Goal: Transaction & Acquisition: Purchase product/service

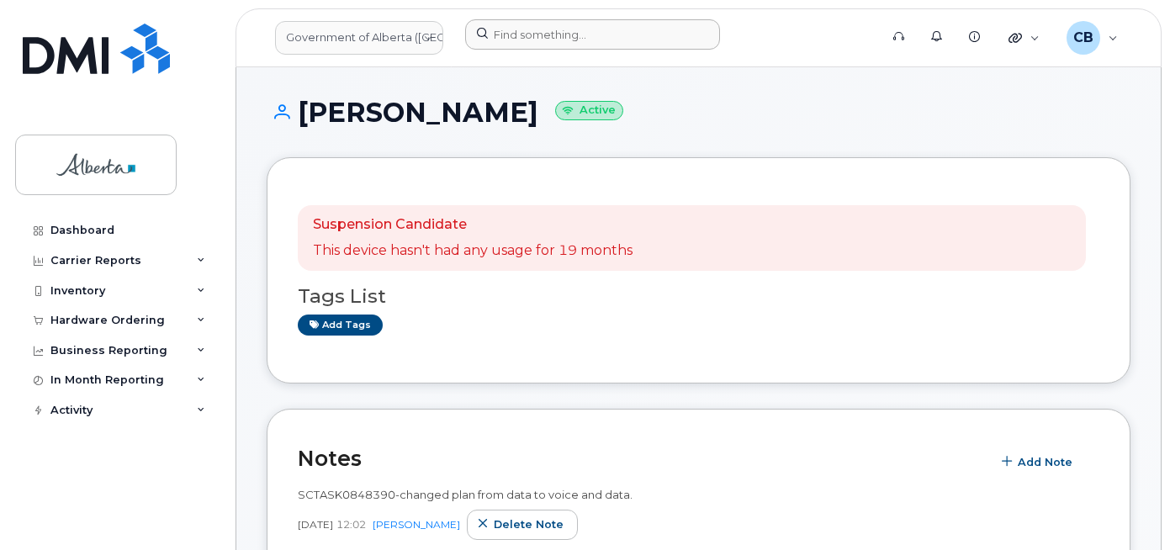
scroll to position [168, 0]
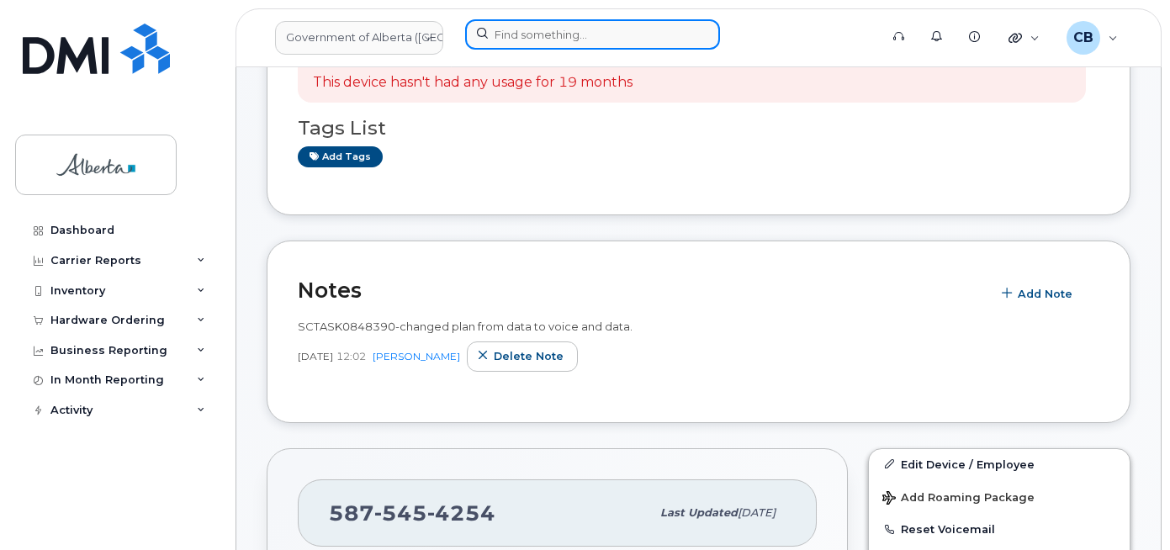
click at [498, 29] on input at bounding box center [592, 34] width 255 height 30
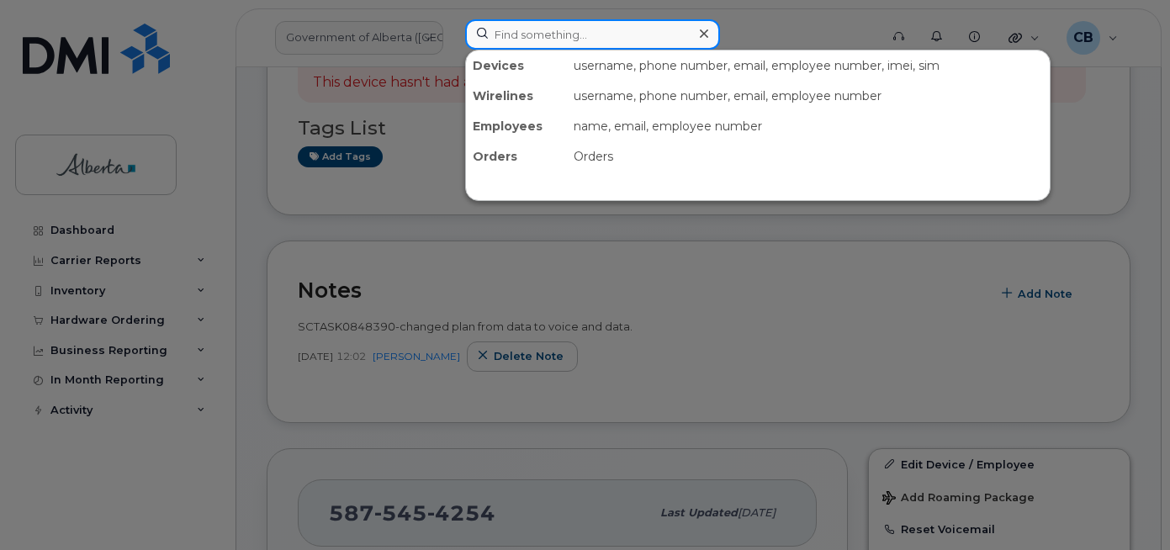
paste input "5873856620"
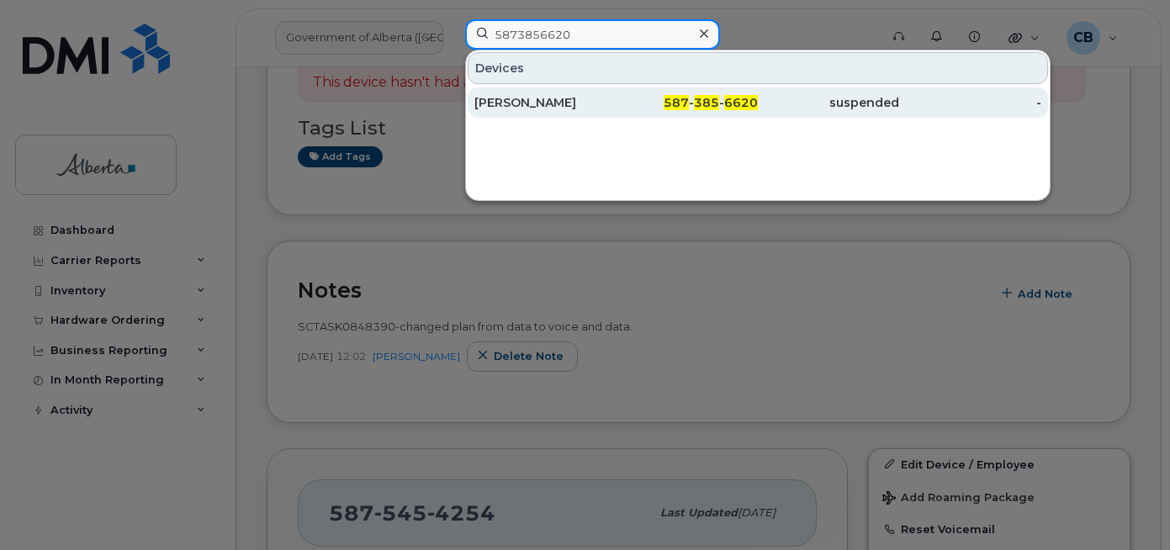
type input "5873856620"
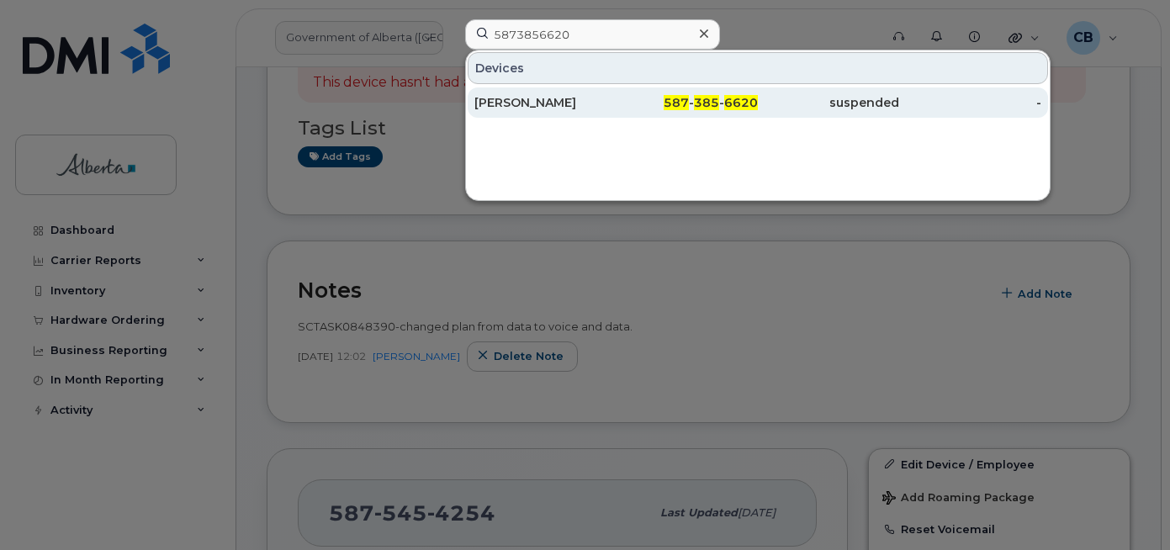
click at [506, 107] on div "Ken Howdle" at bounding box center [544, 102] width 141 height 17
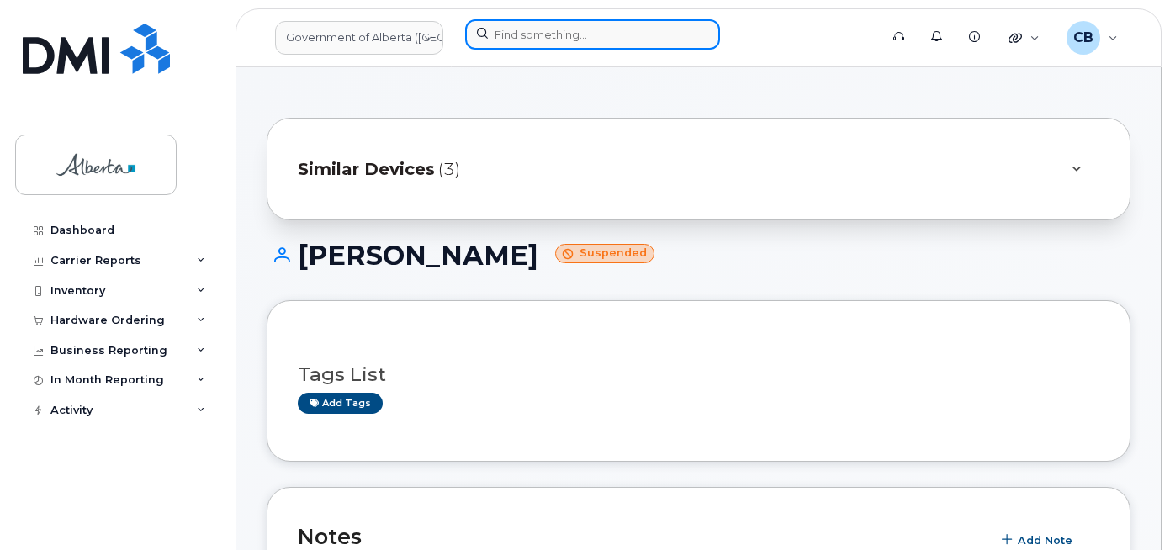
click at [580, 40] on input at bounding box center [592, 34] width 255 height 30
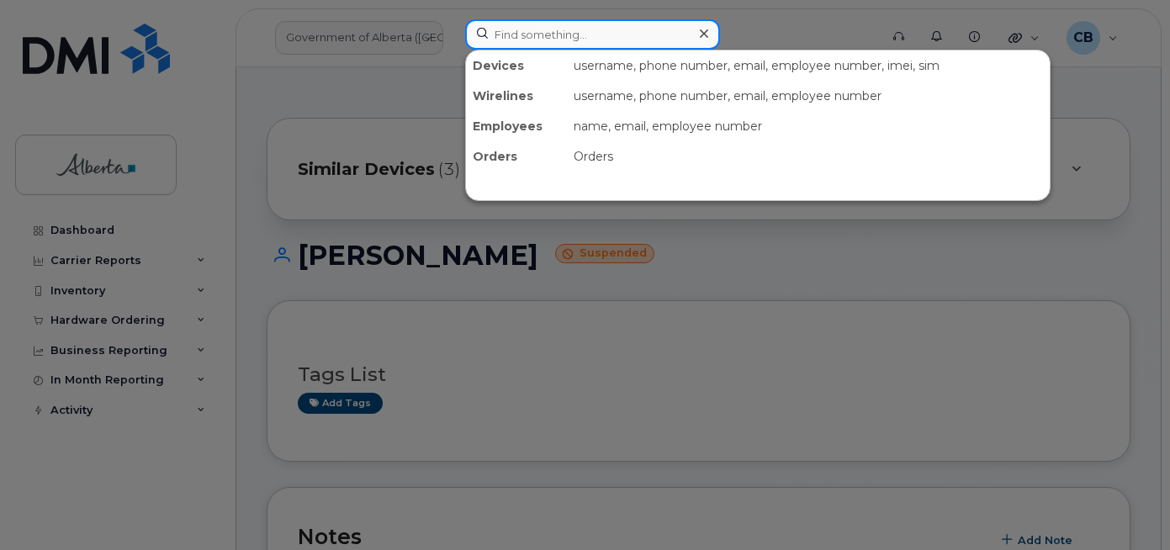
paste input "5875454471"
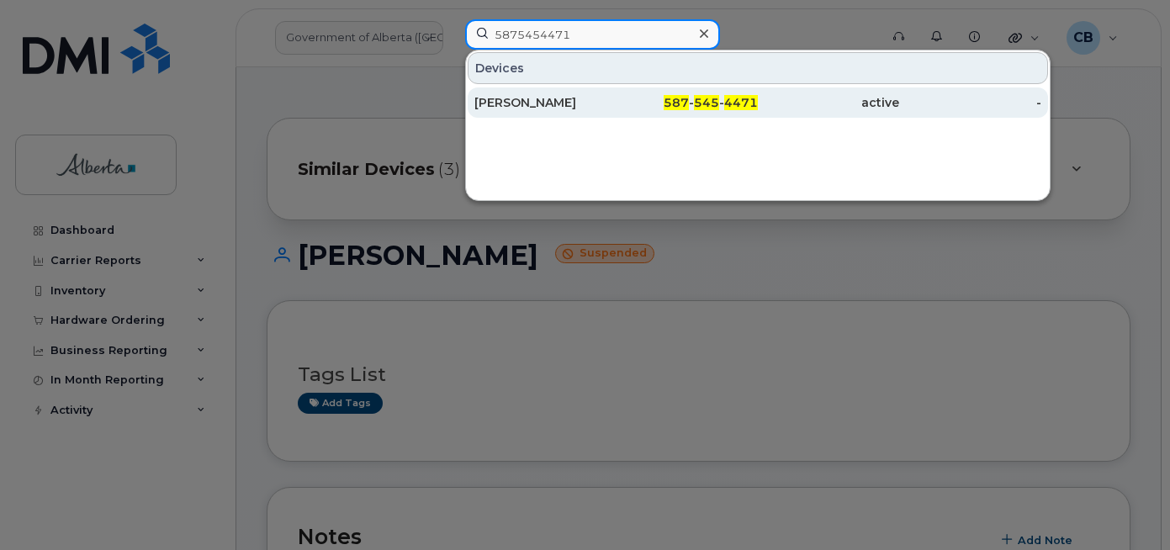
type input "5875454471"
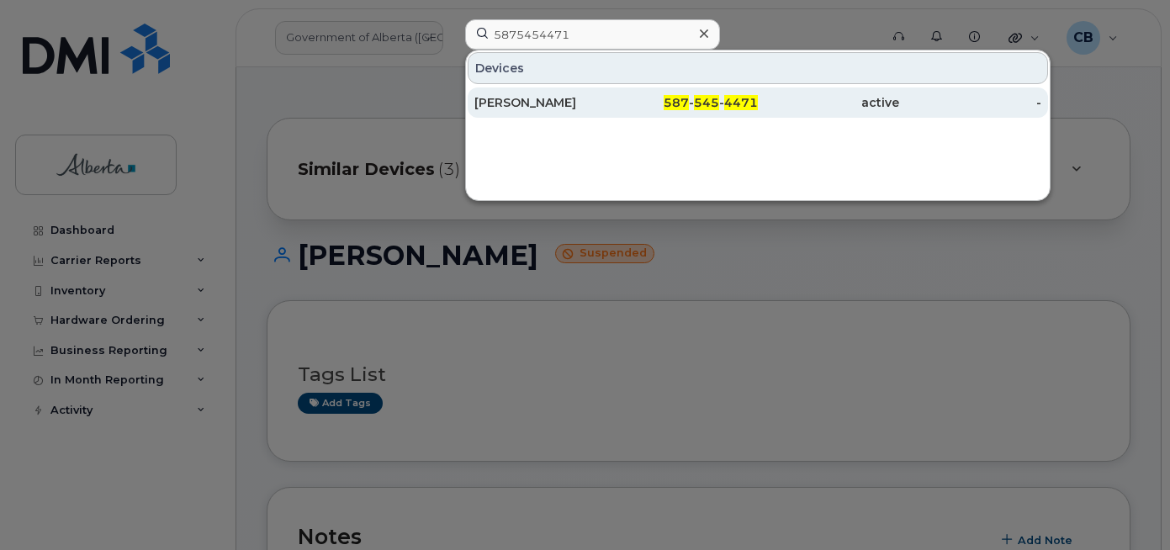
click at [538, 95] on div "[PERSON_NAME]" at bounding box center [544, 102] width 141 height 17
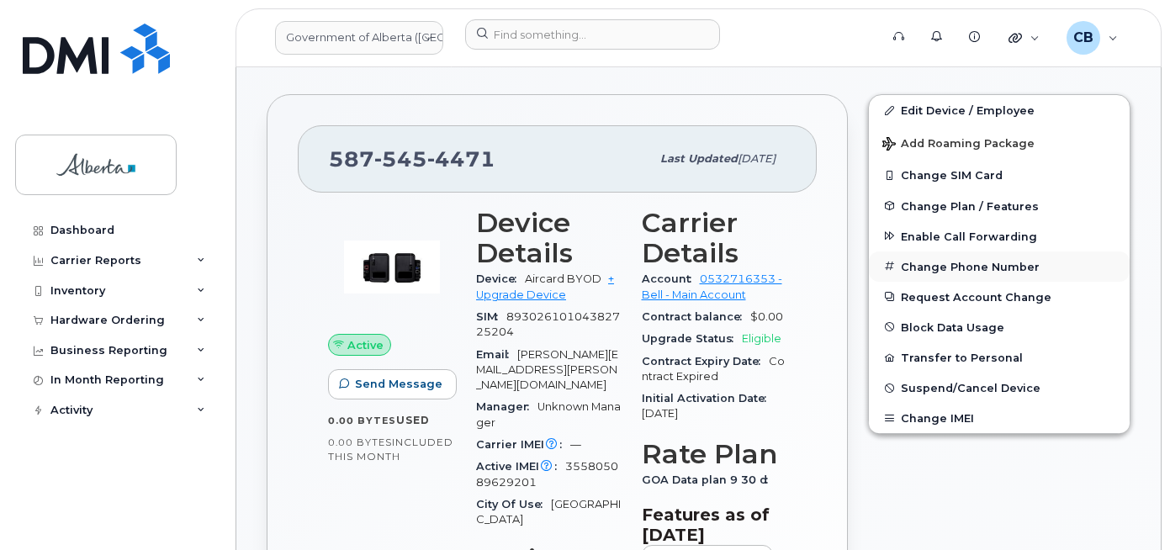
scroll to position [496, 0]
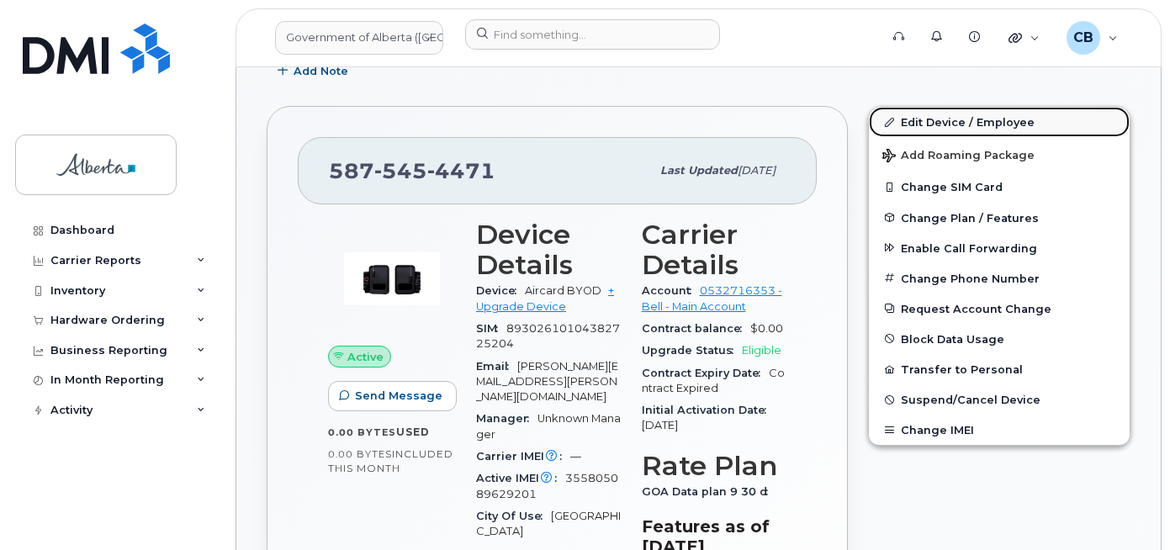
click at [982, 121] on link "Edit Device / Employee" at bounding box center [999, 122] width 261 height 30
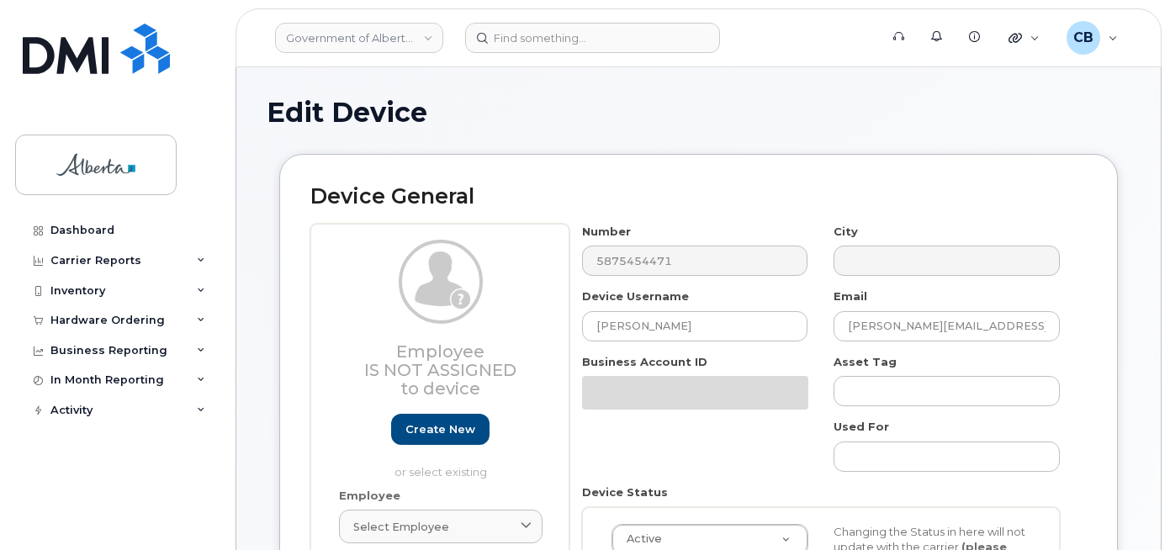
select select "4797682"
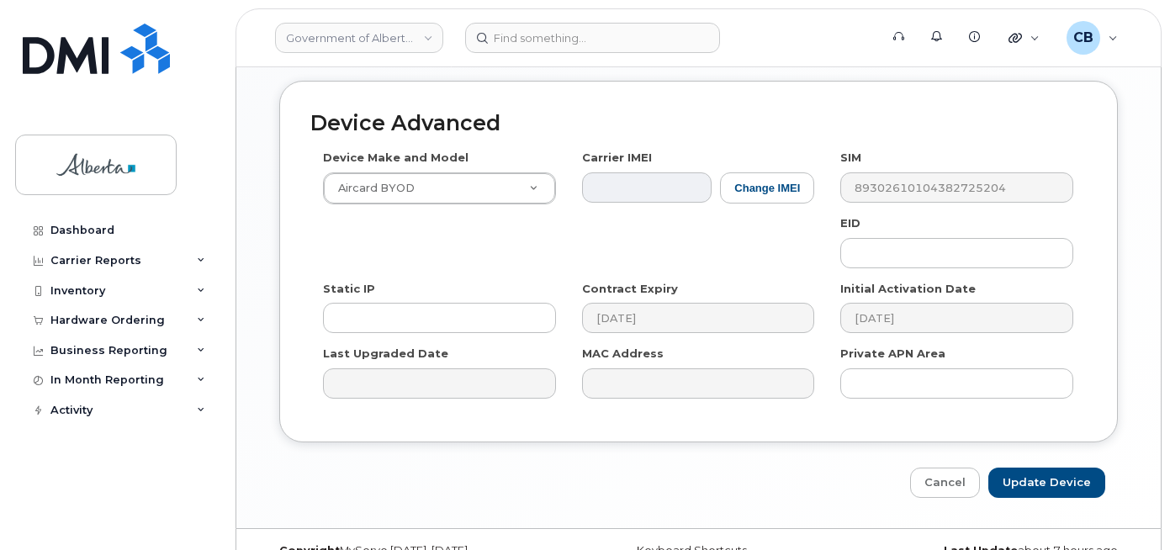
scroll to position [976, 0]
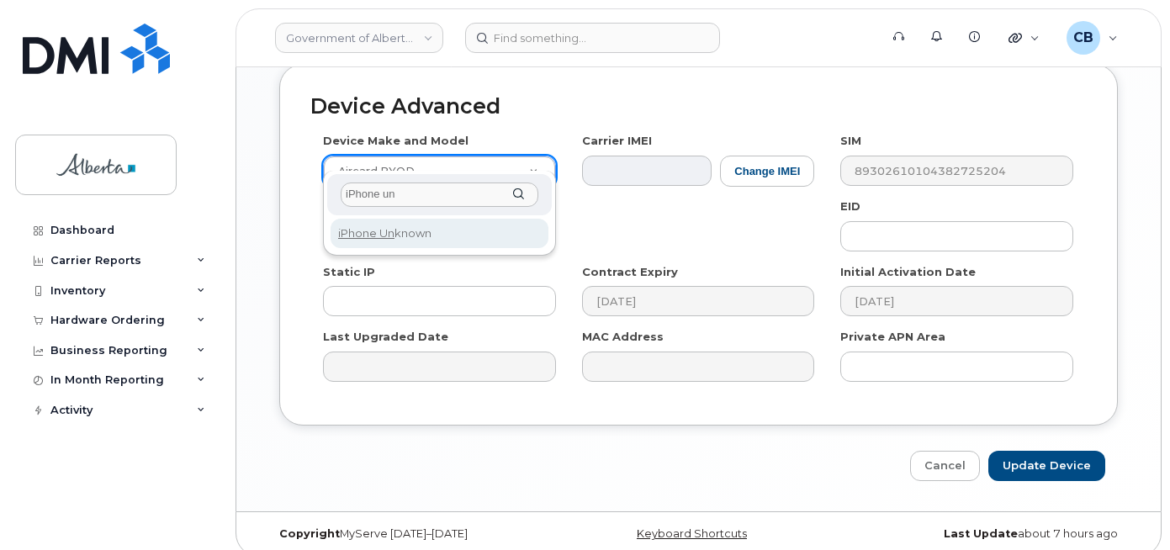
type input "iPhone un"
select select "185"
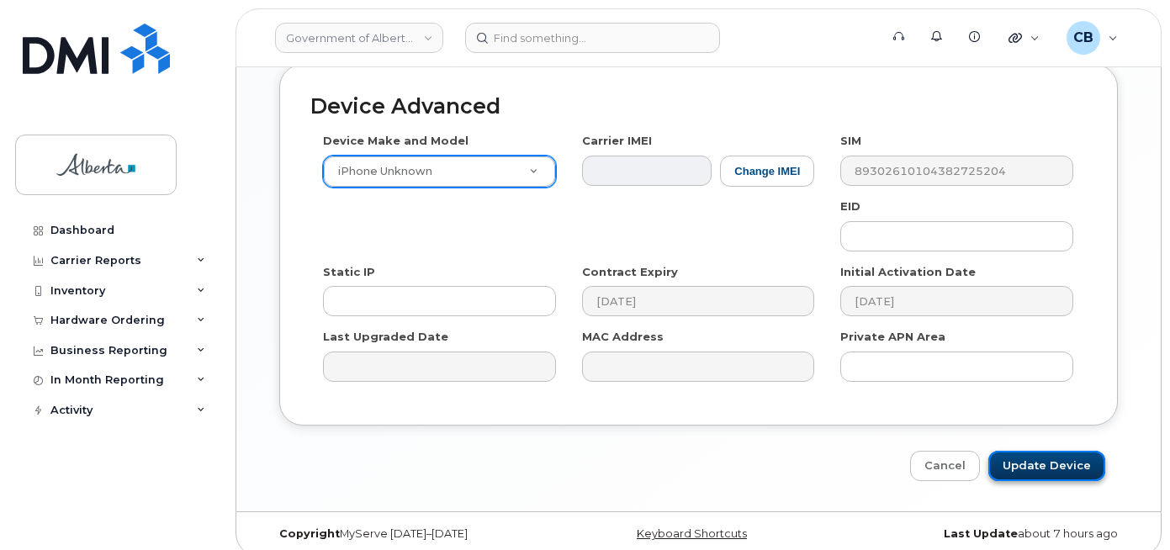
click at [1041, 451] on input "Update Device" at bounding box center [1047, 466] width 117 height 31
type input "Saving..."
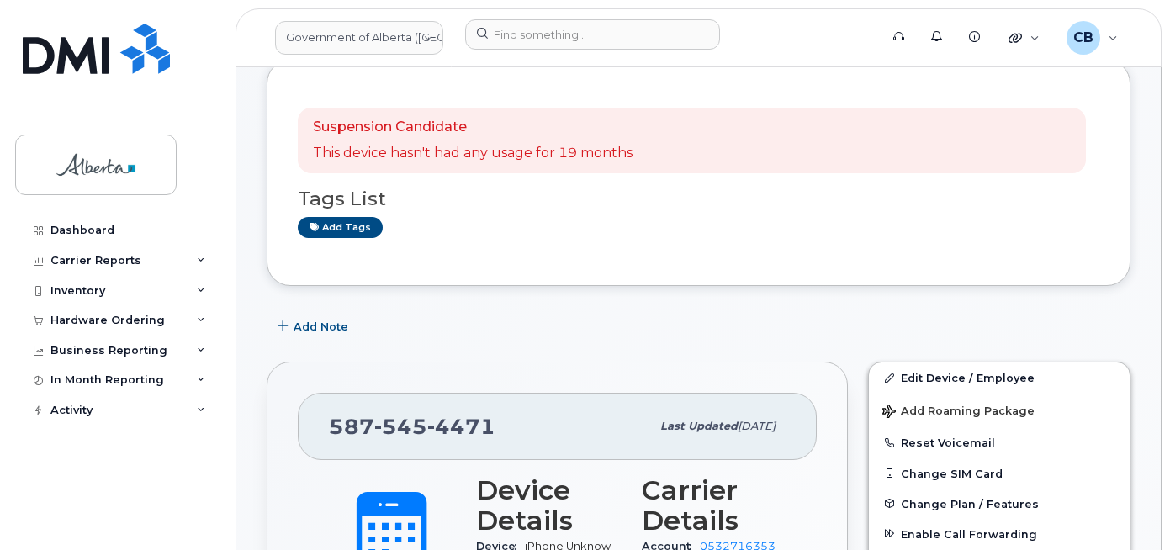
scroll to position [146, 0]
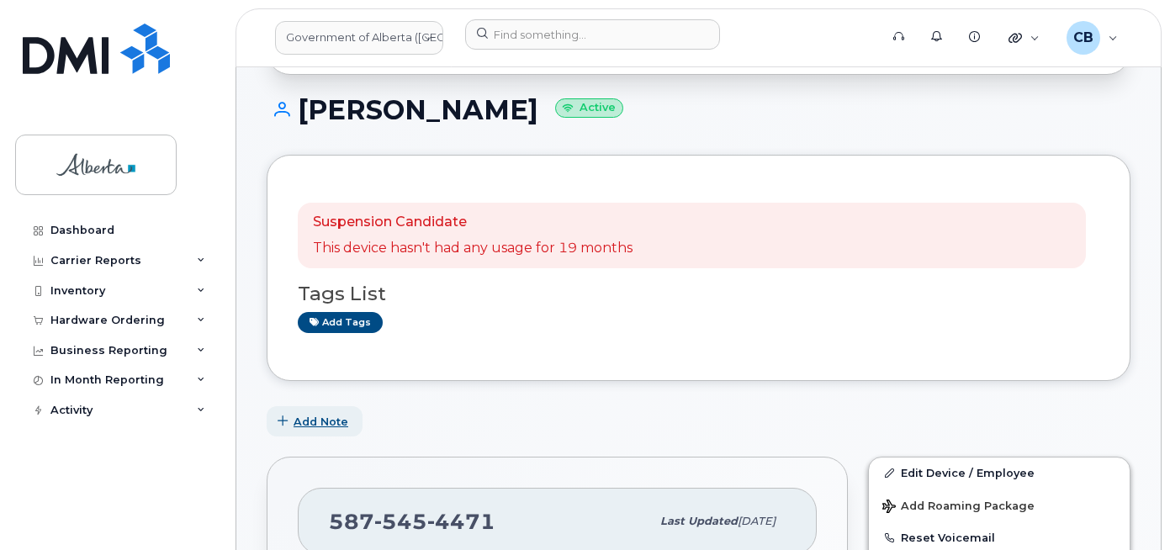
click at [302, 419] on span "Add Note" at bounding box center [321, 422] width 55 height 16
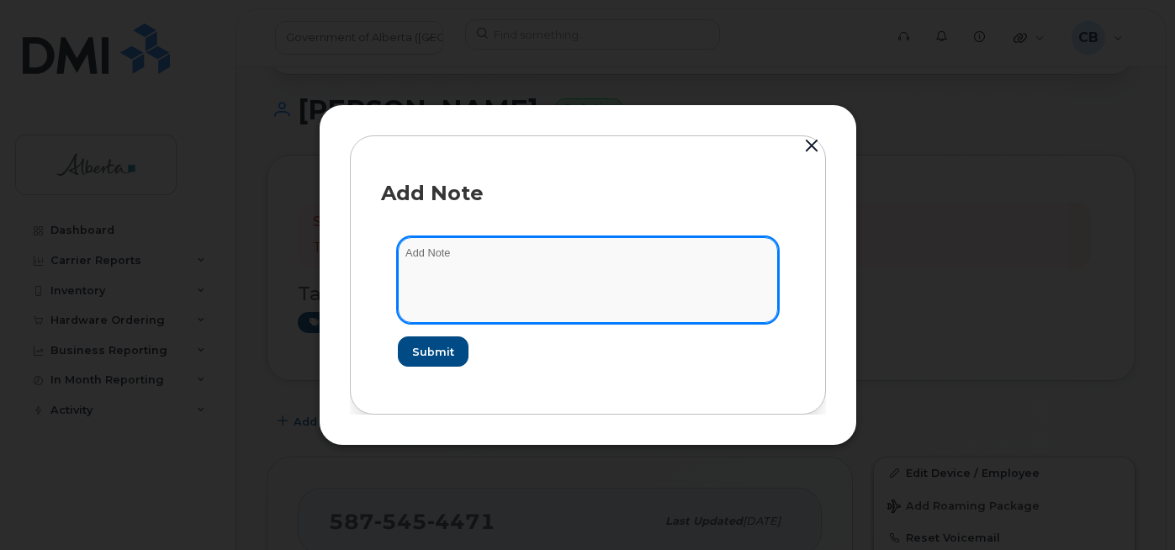
click at [412, 246] on textarea at bounding box center [588, 280] width 380 height 86
paste textarea "SCTASK0848232"
click at [489, 253] on textarea "SCTASK0848232 -changed plan from data to voice and data." at bounding box center [588, 280] width 380 height 86
type textarea "SCTASK0848232-changed plan from data to voice and data."
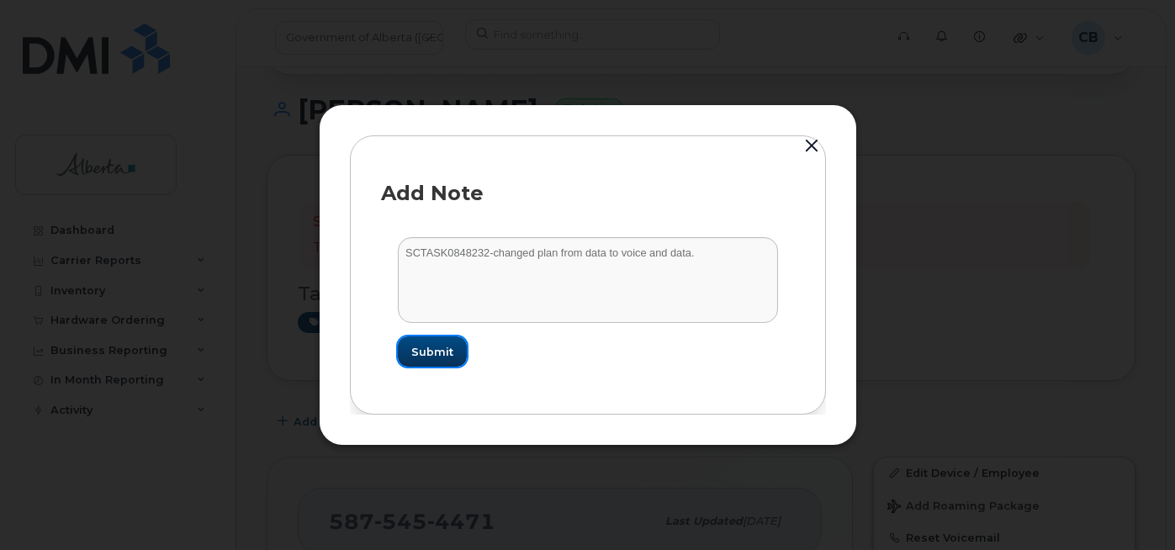
click at [426, 346] on span "Submit" at bounding box center [432, 352] width 42 height 16
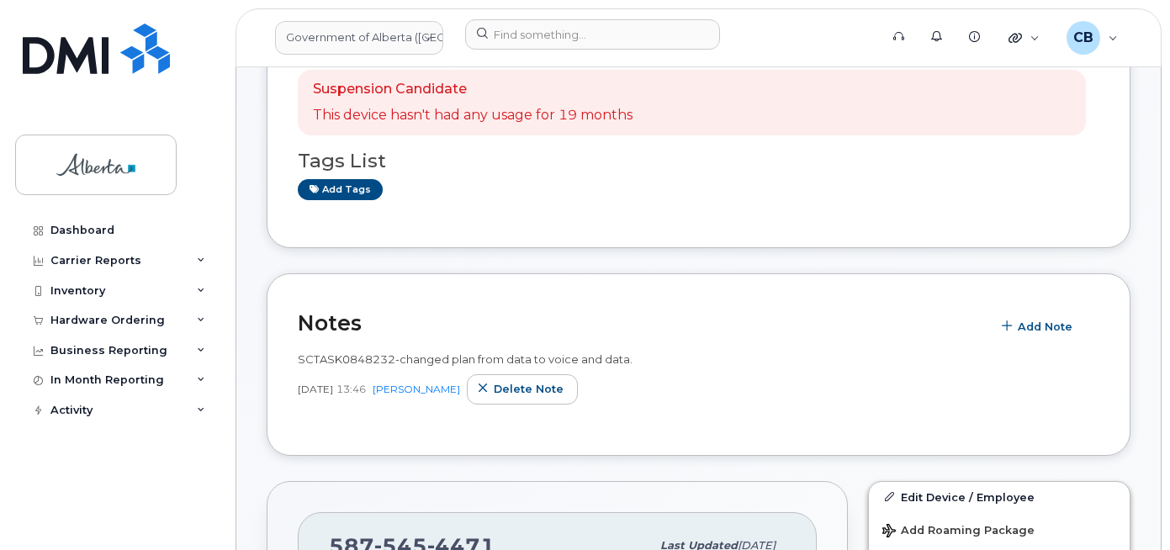
scroll to position [252, 0]
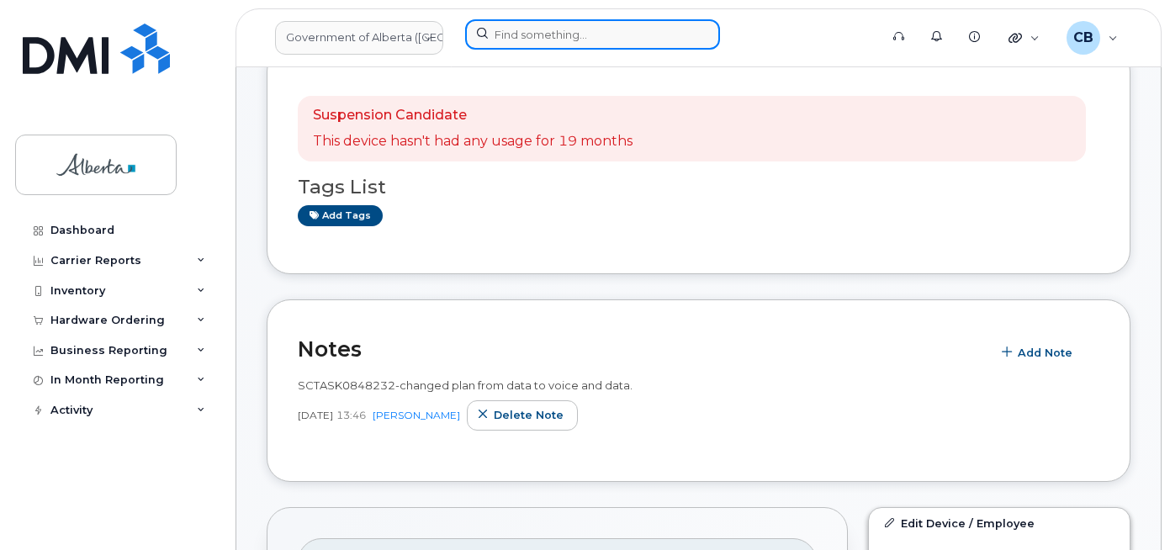
click at [504, 34] on input at bounding box center [592, 34] width 255 height 30
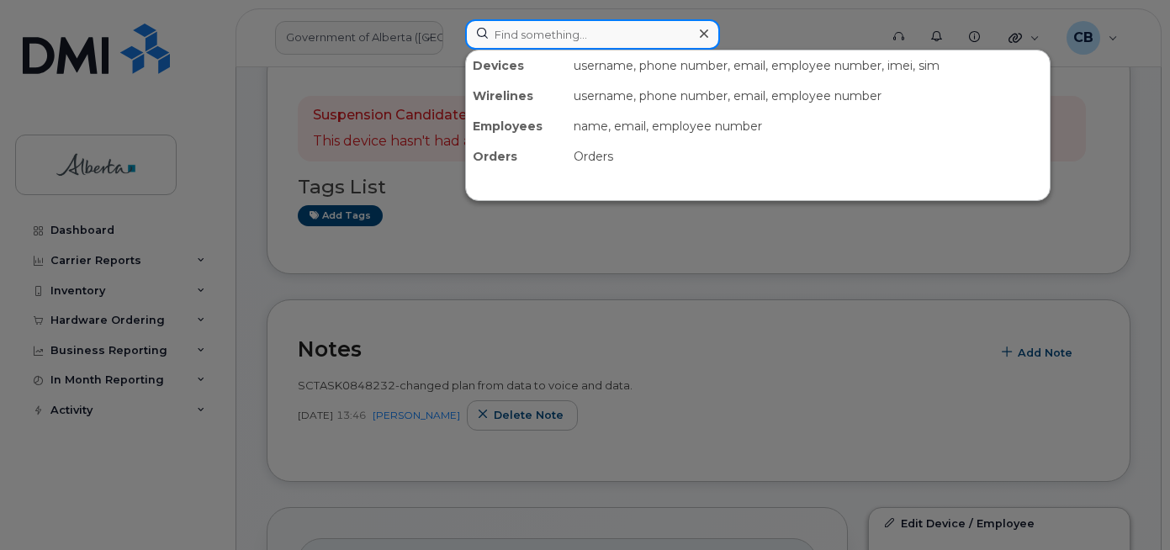
paste input "7807405074"
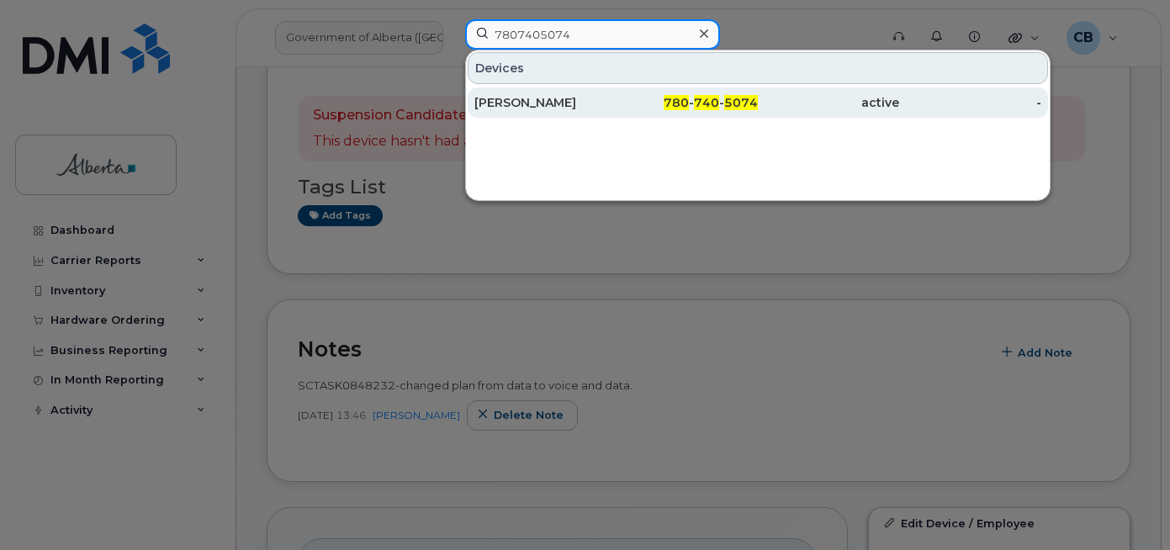
type input "7807405074"
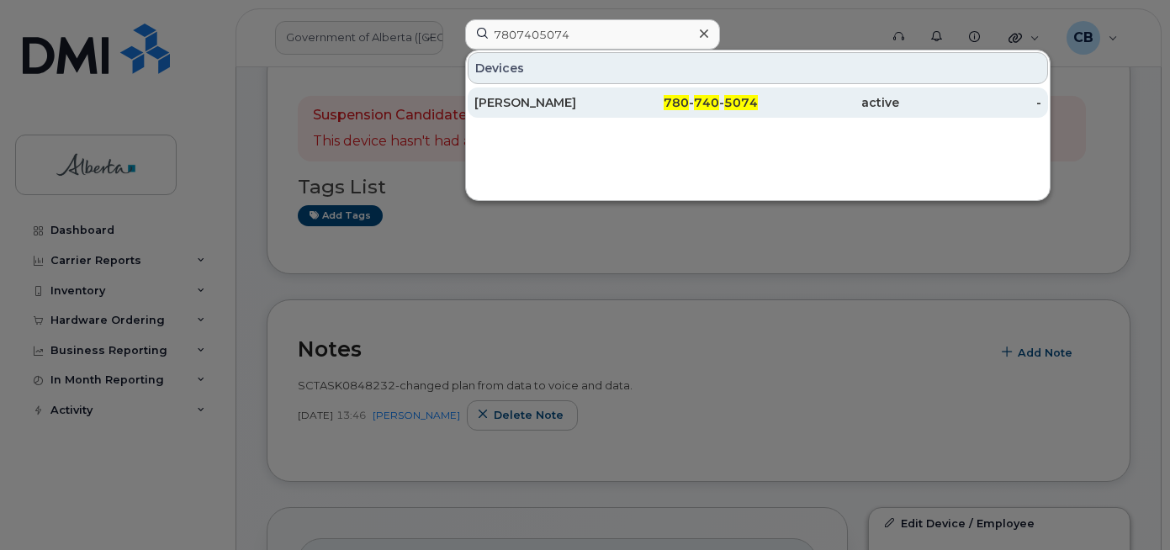
click at [518, 99] on div "[PERSON_NAME]" at bounding box center [544, 102] width 141 height 17
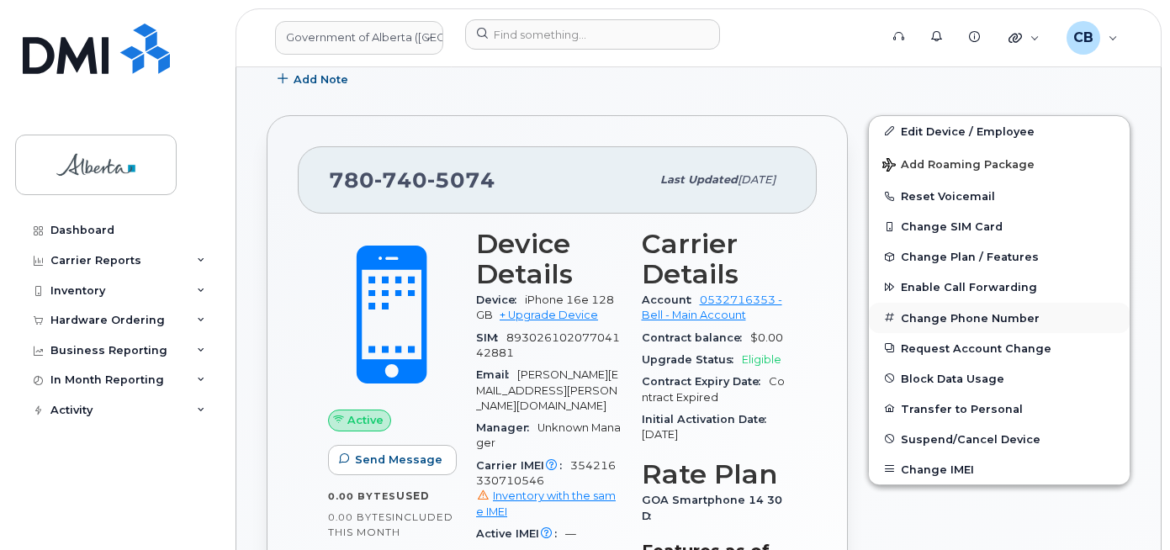
scroll to position [421, 0]
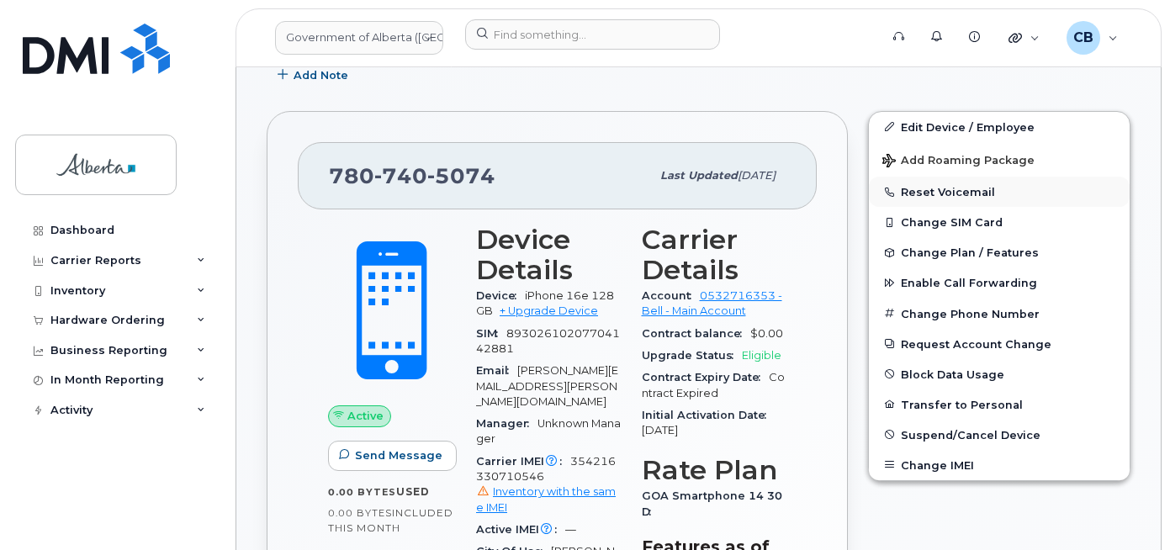
click at [922, 186] on button "Reset Voicemail" at bounding box center [999, 192] width 261 height 30
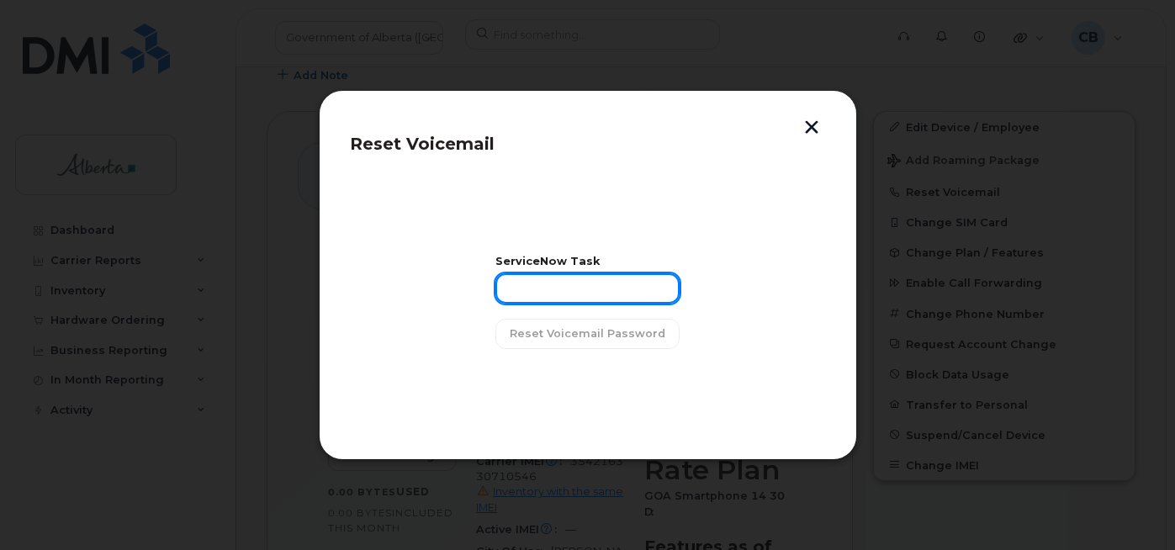
click at [607, 284] on input "text" at bounding box center [588, 288] width 184 height 30
paste input "SCTASK0843645"
type input "SCTASK0843645"
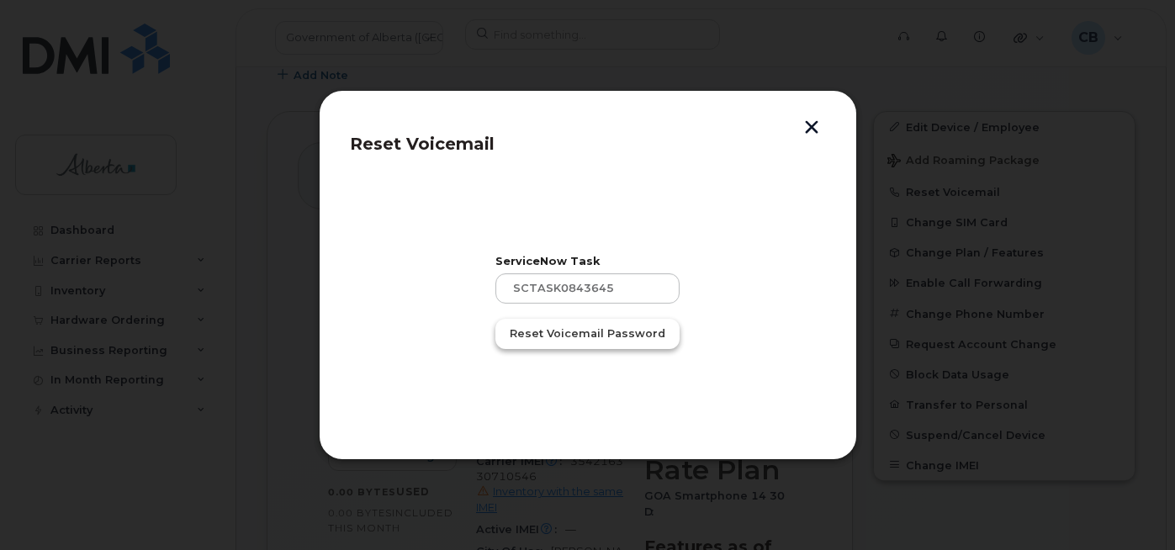
click at [575, 332] on span "Reset Voicemail Password" at bounding box center [588, 334] width 156 height 16
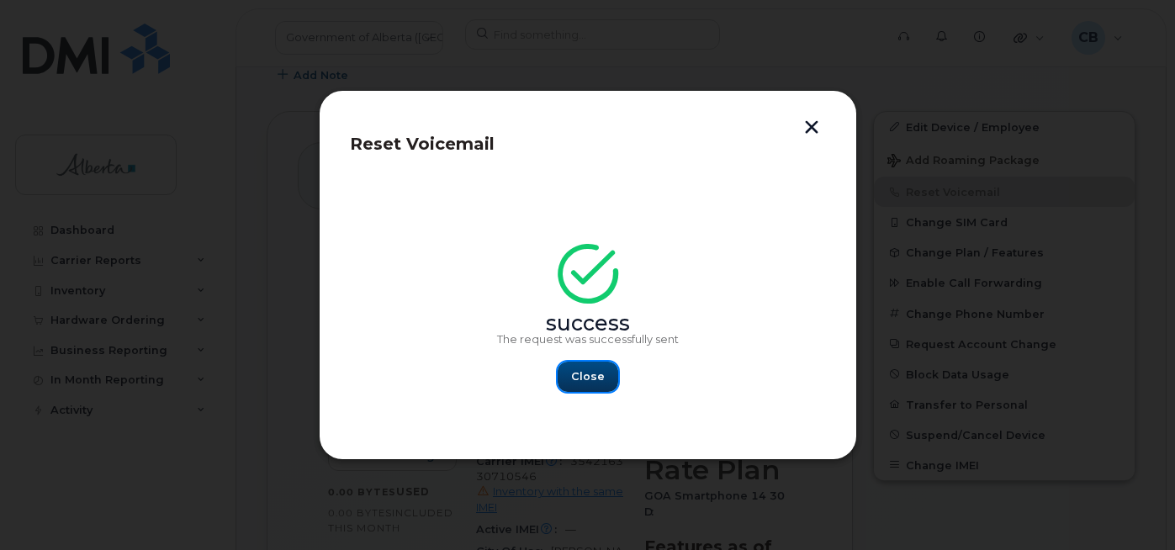
click at [589, 370] on span "Close" at bounding box center [588, 376] width 34 height 16
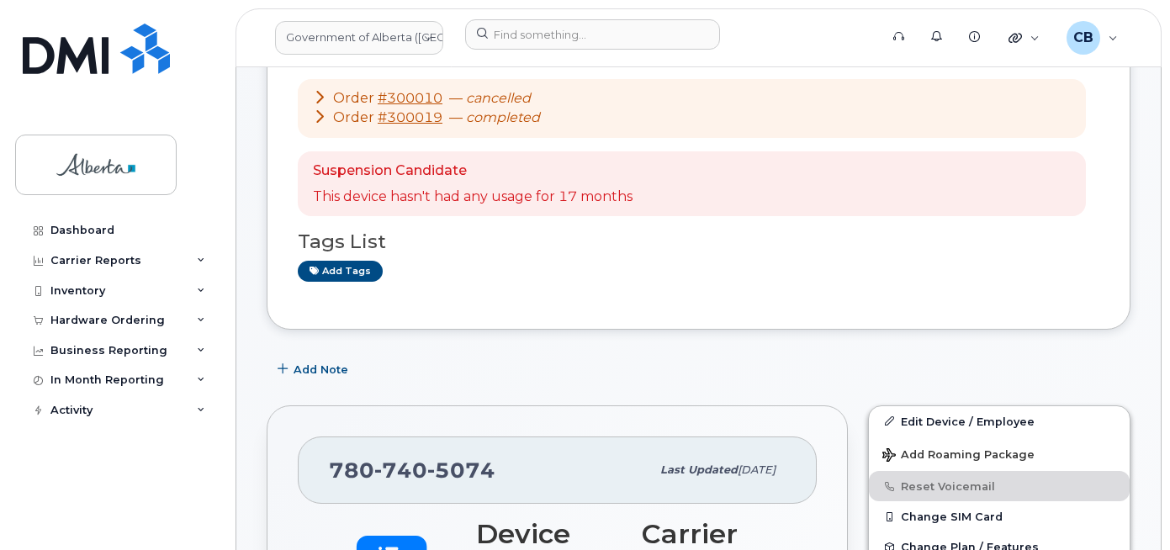
scroll to position [84, 0]
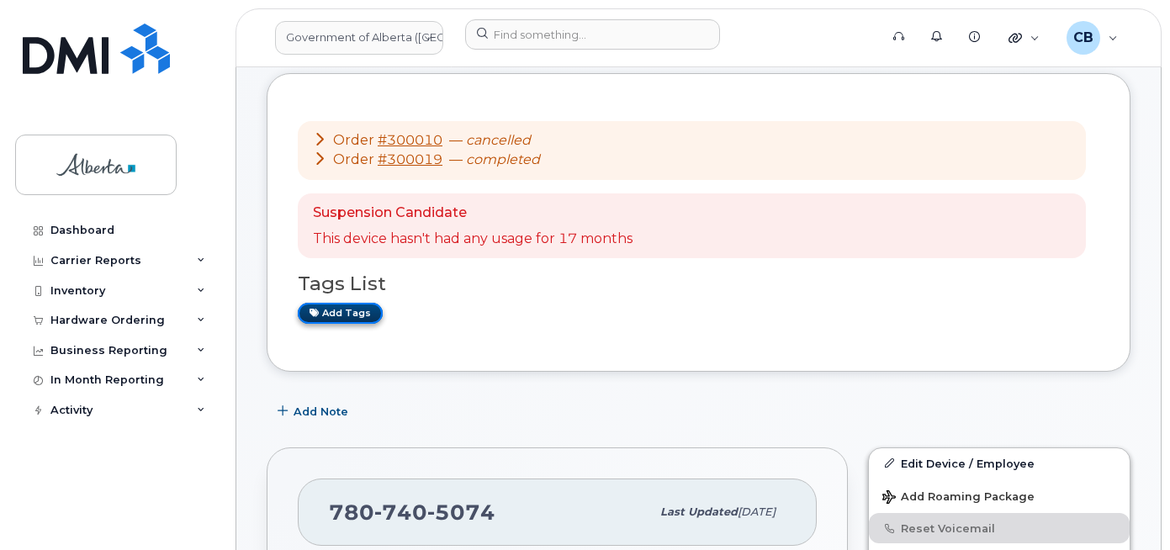
click at [337, 315] on link "Add tags" at bounding box center [340, 313] width 85 height 21
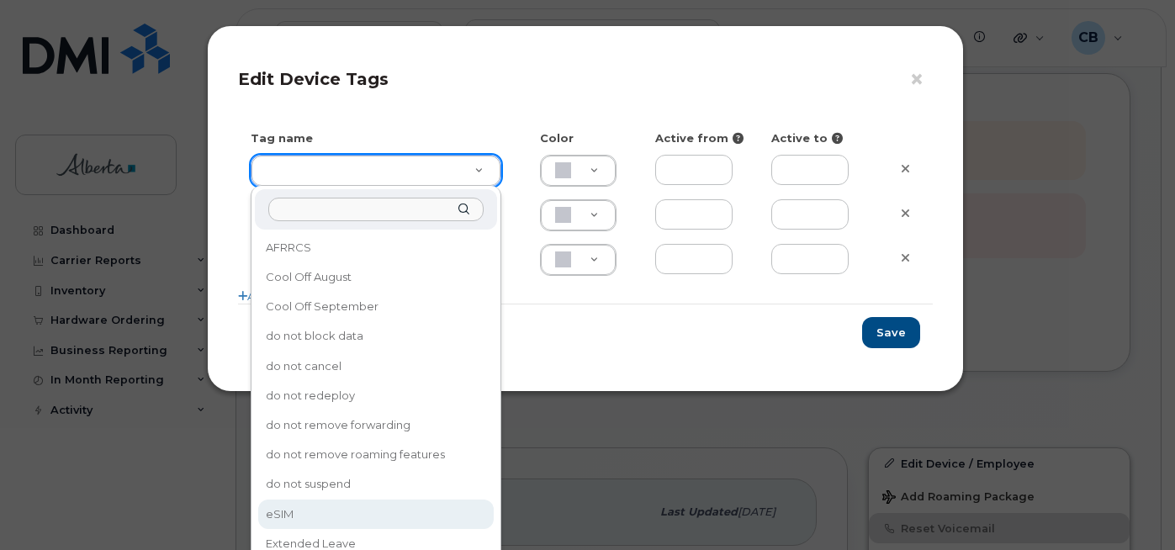
type input "eSIM"
type input "D6CDC1"
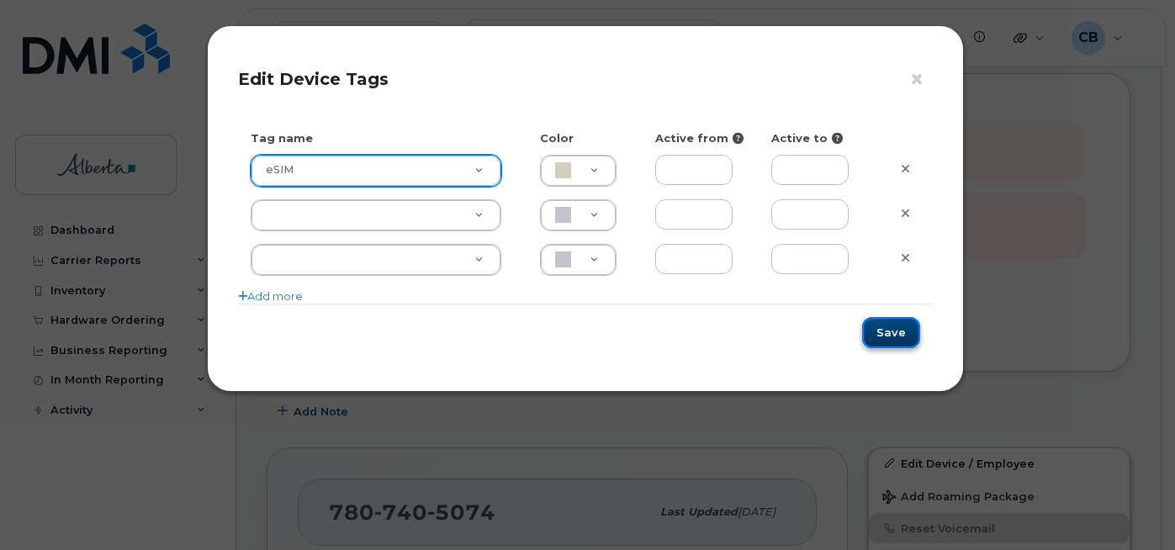
click at [900, 333] on button "Save" at bounding box center [891, 332] width 58 height 31
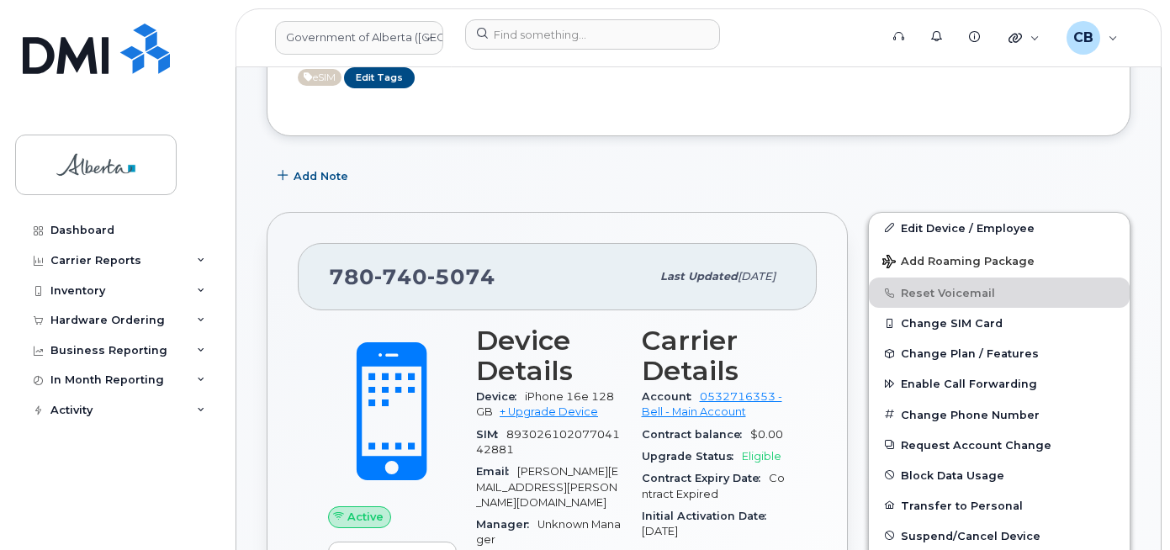
scroll to position [337, 0]
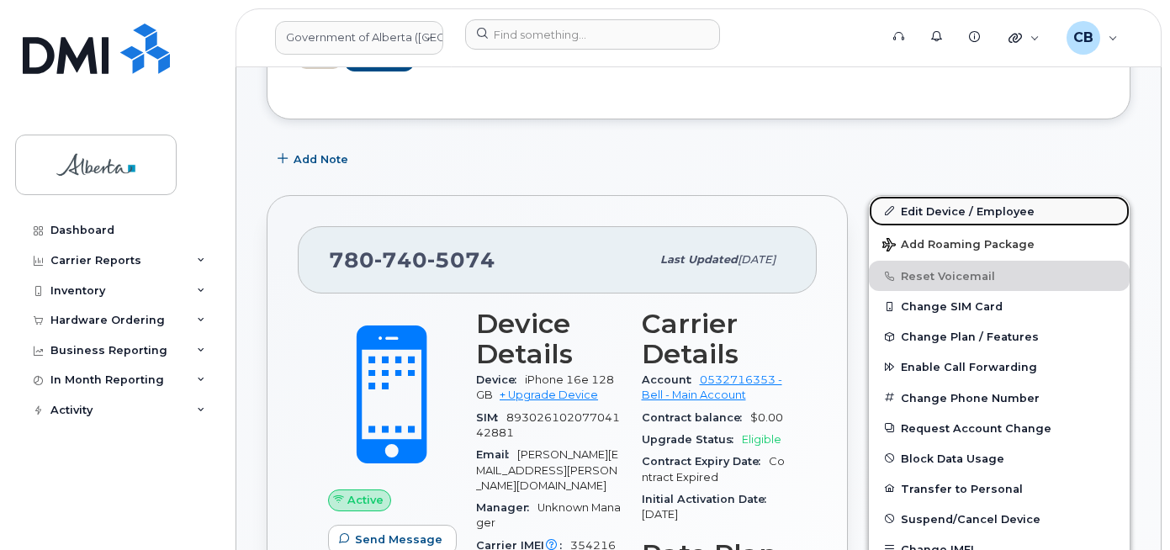
click at [948, 210] on link "Edit Device / Employee" at bounding box center [999, 211] width 261 height 30
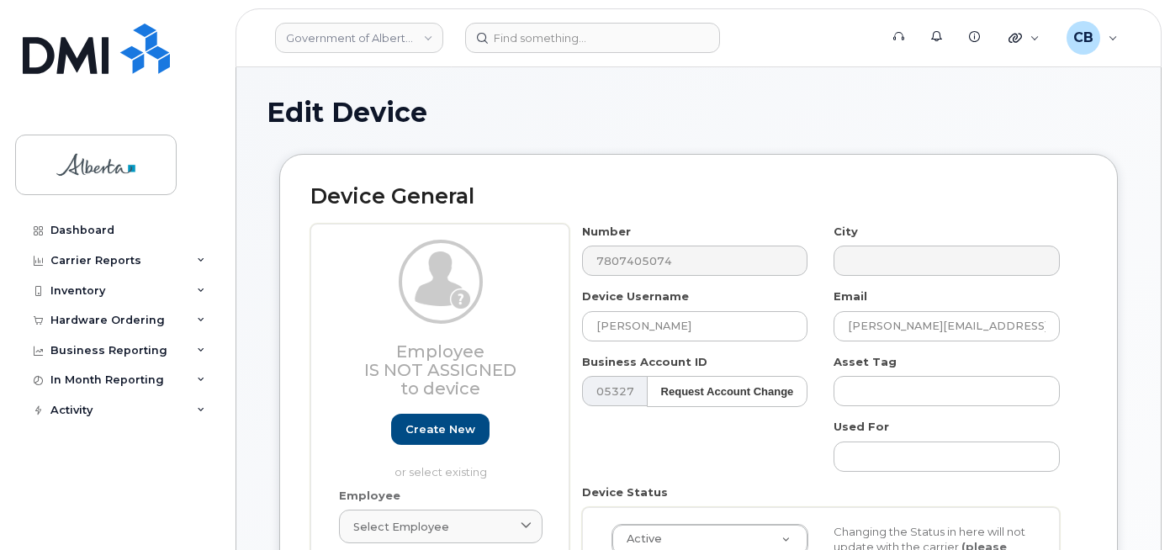
select select "4749743"
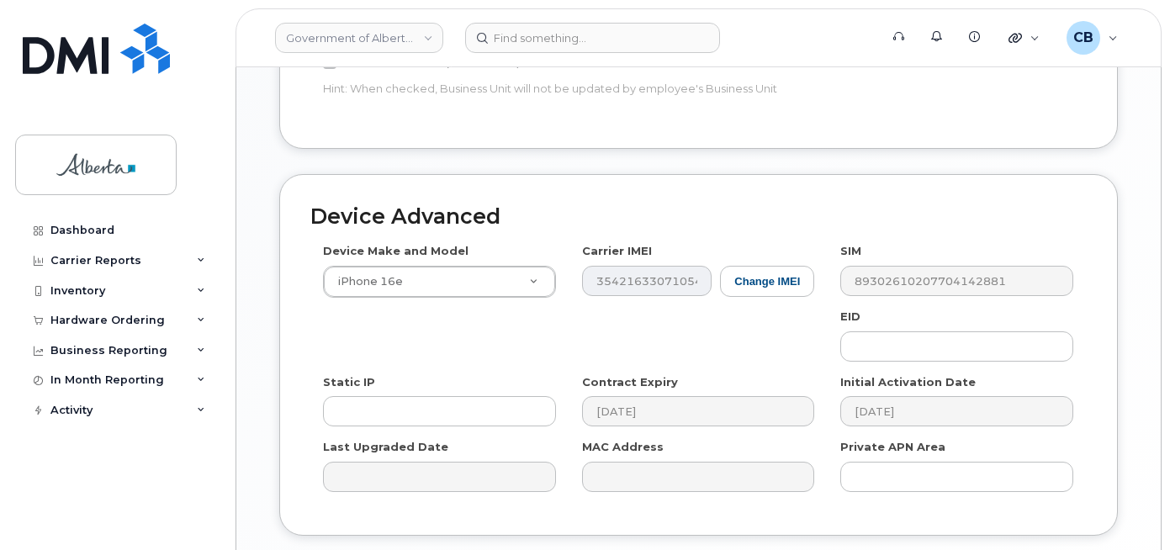
scroll to position [901, 0]
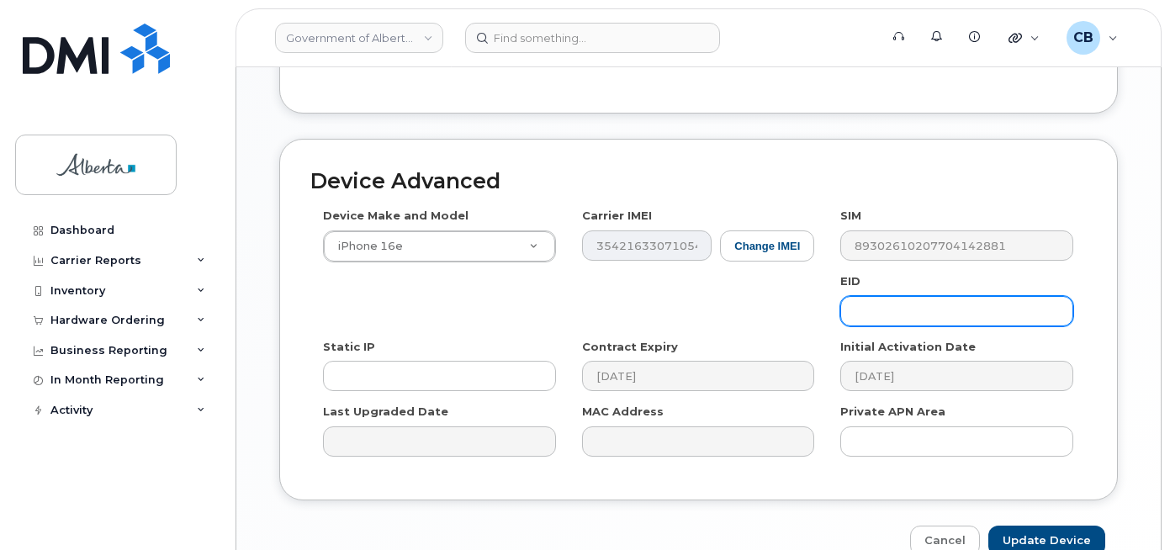
click at [916, 296] on input "text" at bounding box center [956, 311] width 233 height 30
paste input "89043052010008887025010579437348"
type input "89043052010008887025010579437348"
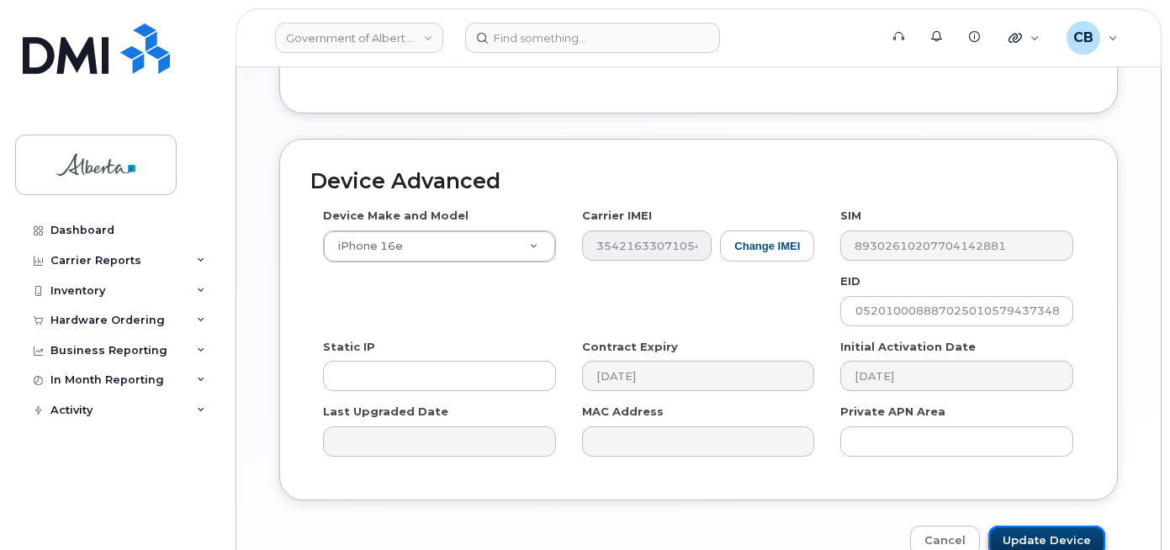
scroll to position [0, 0]
click at [1041, 533] on input "Update Device" at bounding box center [1047, 541] width 117 height 31
type input "Saving..."
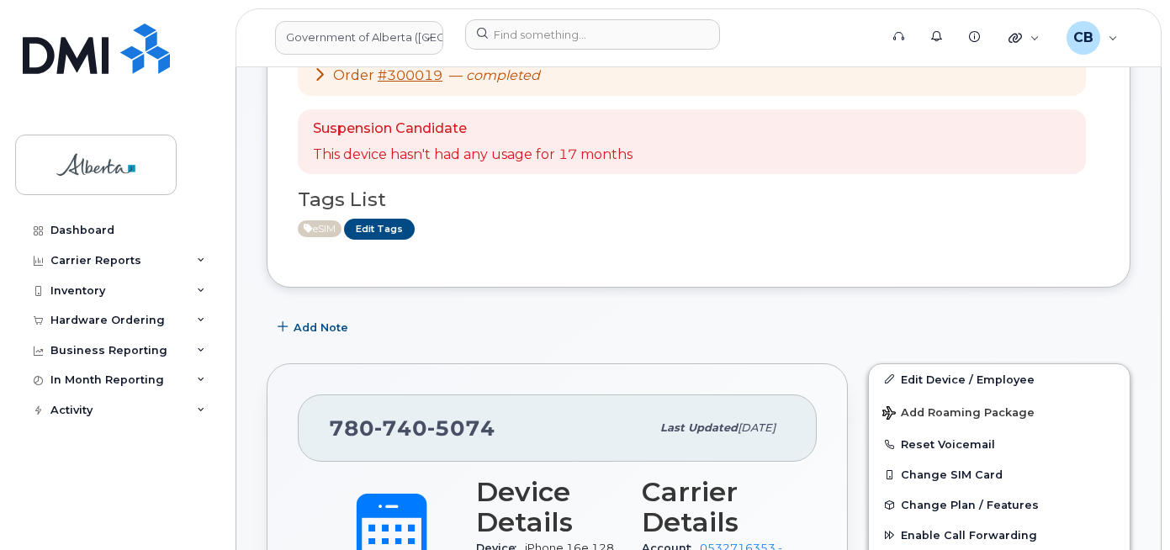
scroll to position [84, 0]
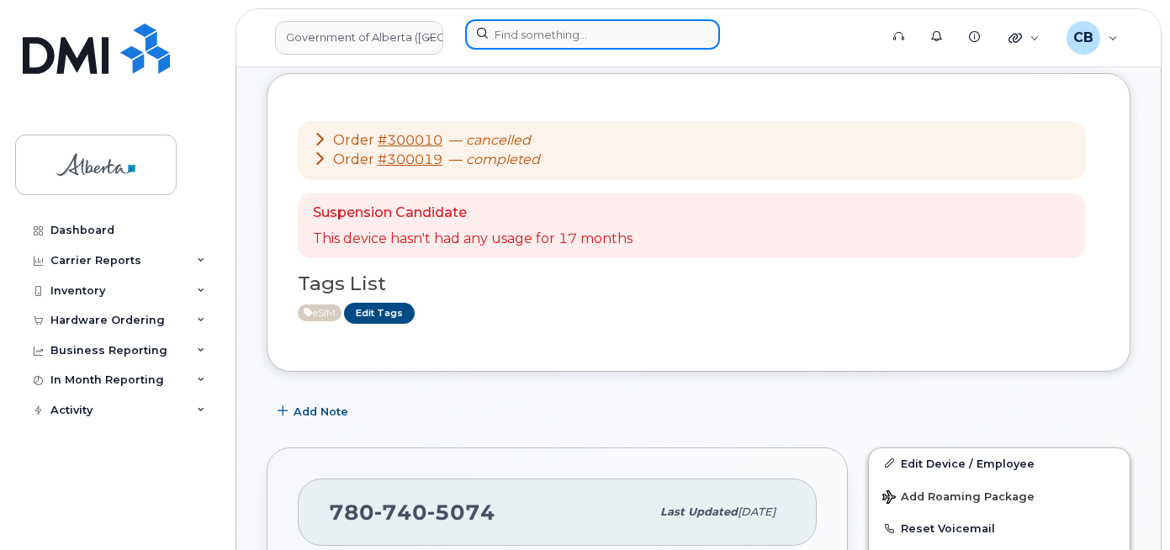
click at [533, 28] on input at bounding box center [592, 34] width 255 height 30
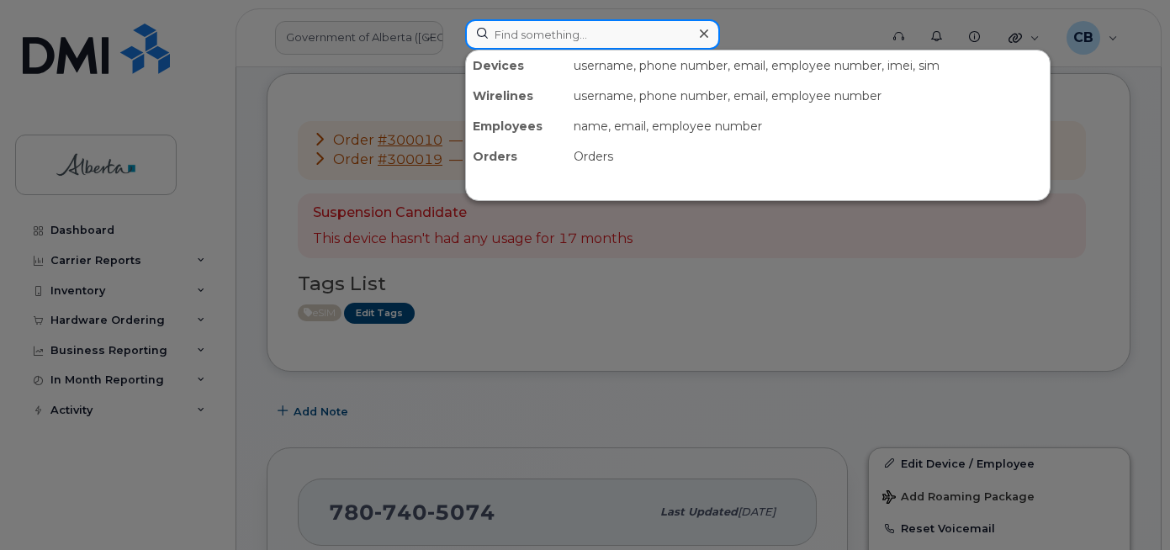
paste input "780) 882-1204"
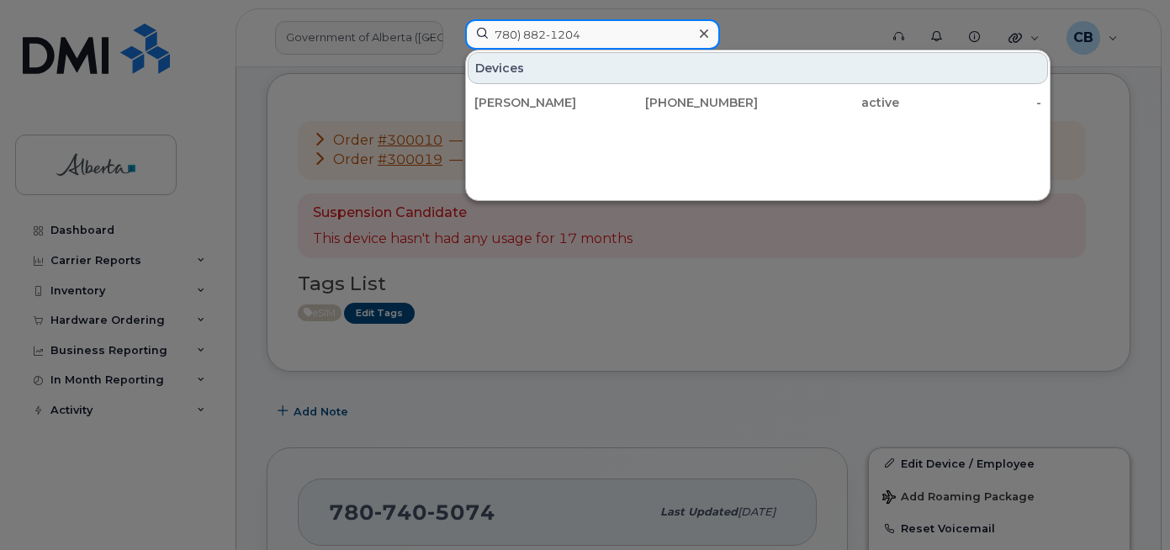
click at [552, 28] on input "780) 882-1204" at bounding box center [592, 34] width 255 height 30
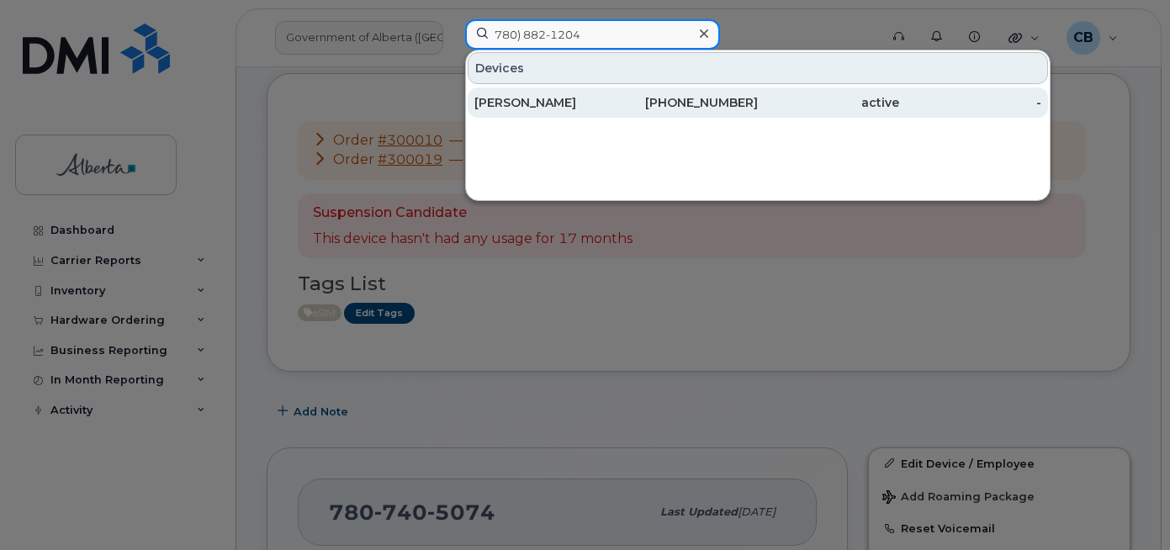
type input "780) 882-1204"
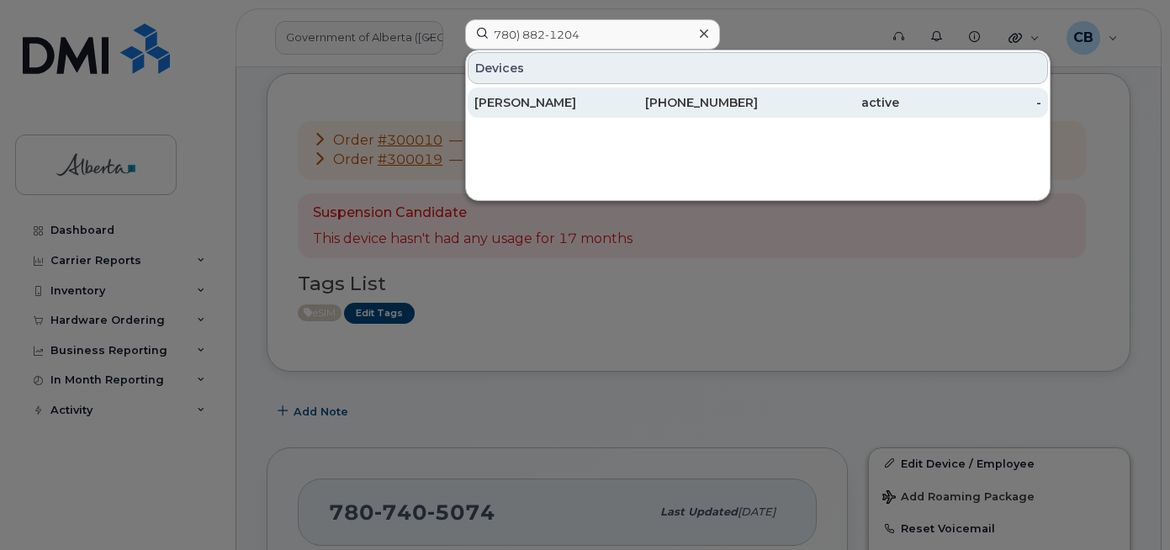
click at [526, 95] on div "[PERSON_NAME]" at bounding box center [544, 102] width 141 height 17
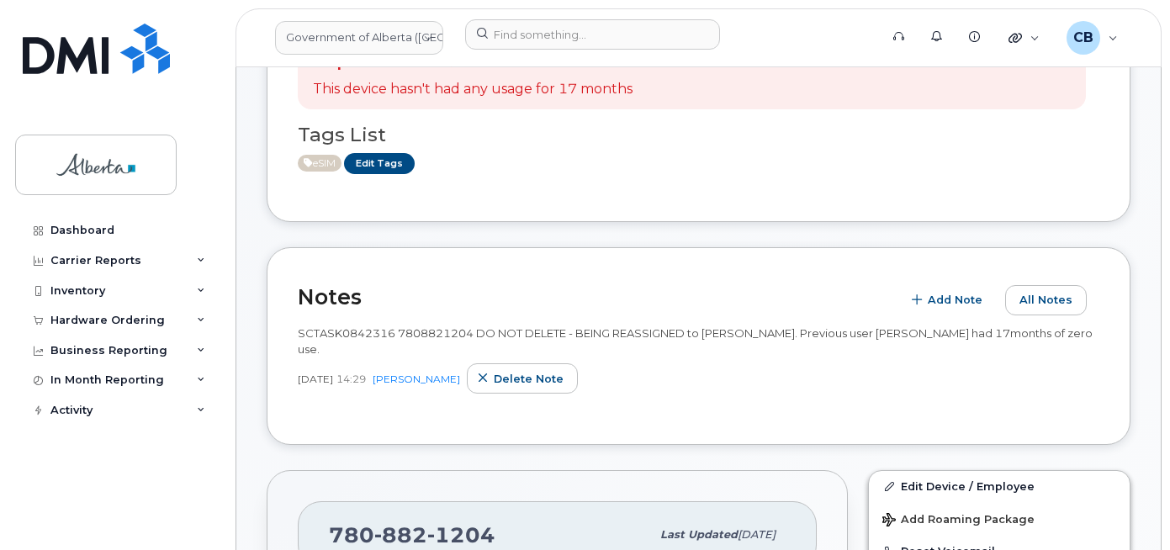
scroll to position [252, 0]
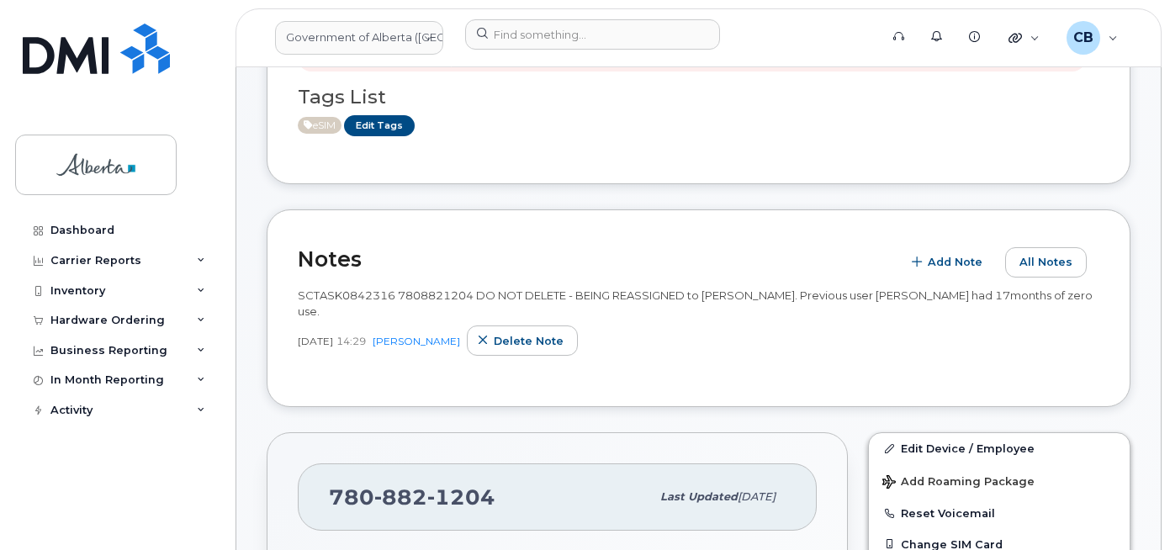
click at [334, 293] on span "SCTASK0842316 7808821204 DO NOT DELETE - BEING REASSIGNED to Amanda Pinard. Pre…" at bounding box center [695, 303] width 795 height 29
copy span "SCTASK0842316"
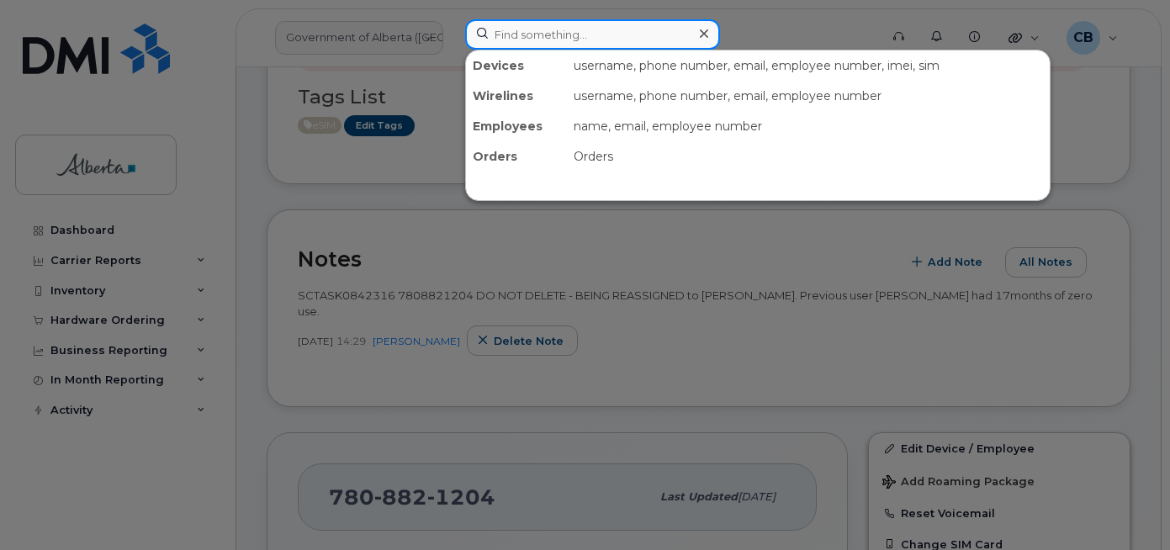
click at [520, 44] on input at bounding box center [592, 34] width 255 height 30
paste input "7807226656"
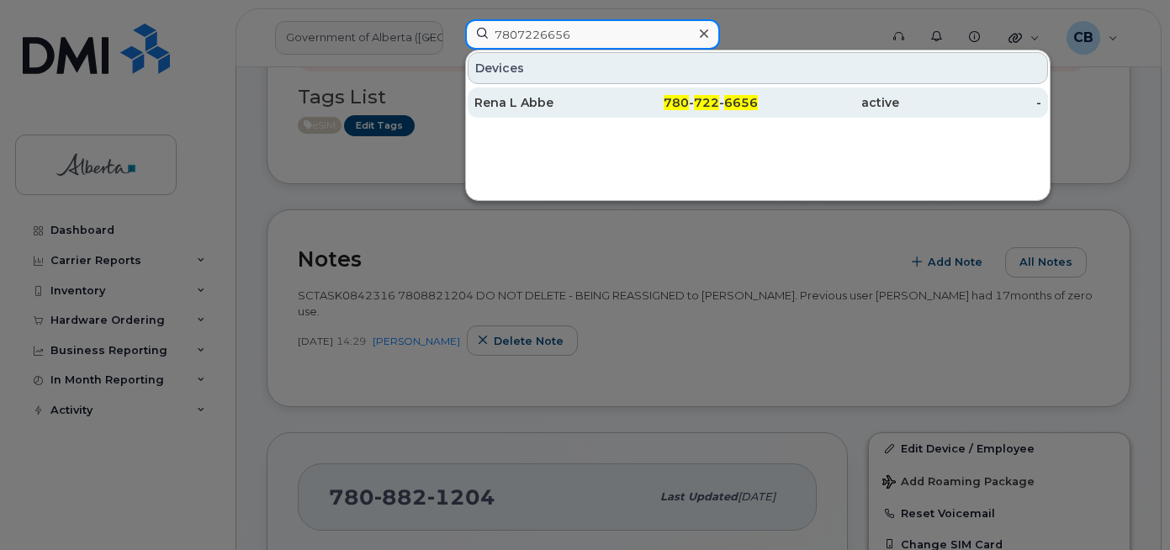
type input "7807226656"
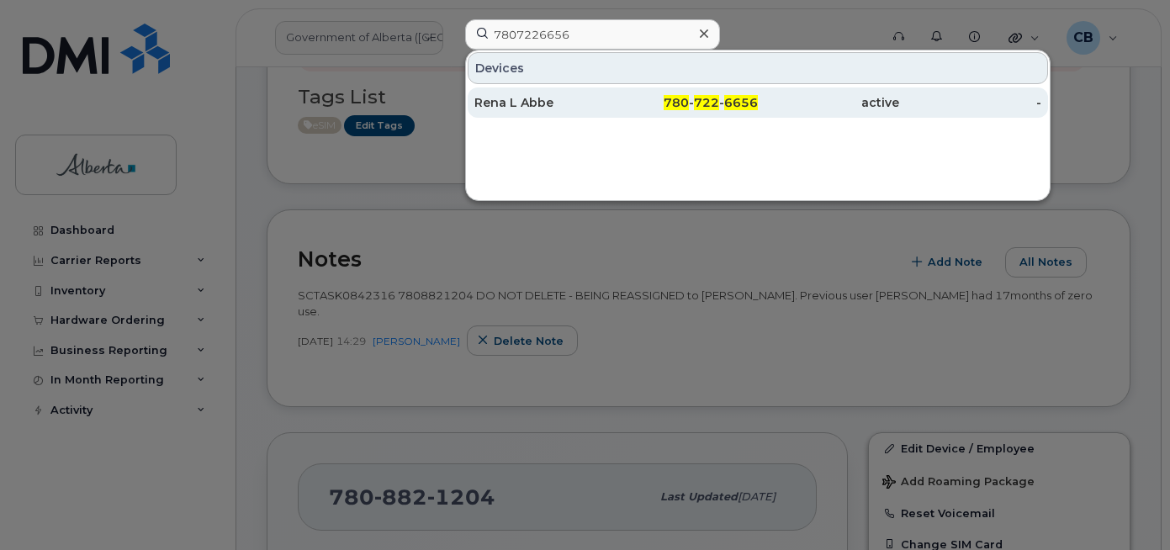
click at [513, 97] on div "Rena L Abbe" at bounding box center [544, 102] width 141 height 17
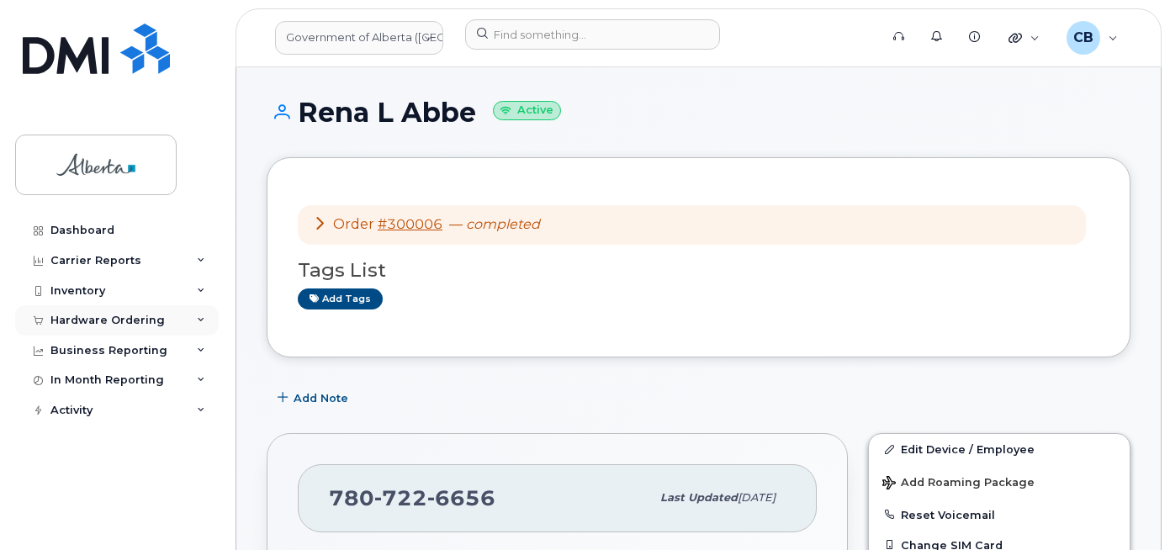
click at [98, 314] on div "Hardware Ordering" at bounding box center [107, 320] width 114 height 13
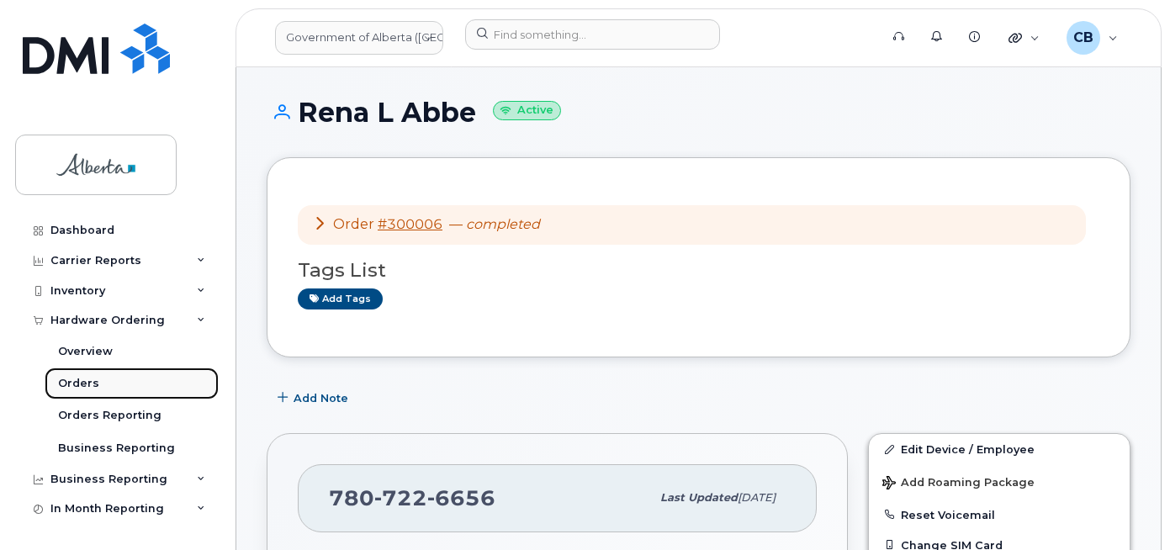
click at [65, 379] on div "Orders" at bounding box center [78, 383] width 41 height 15
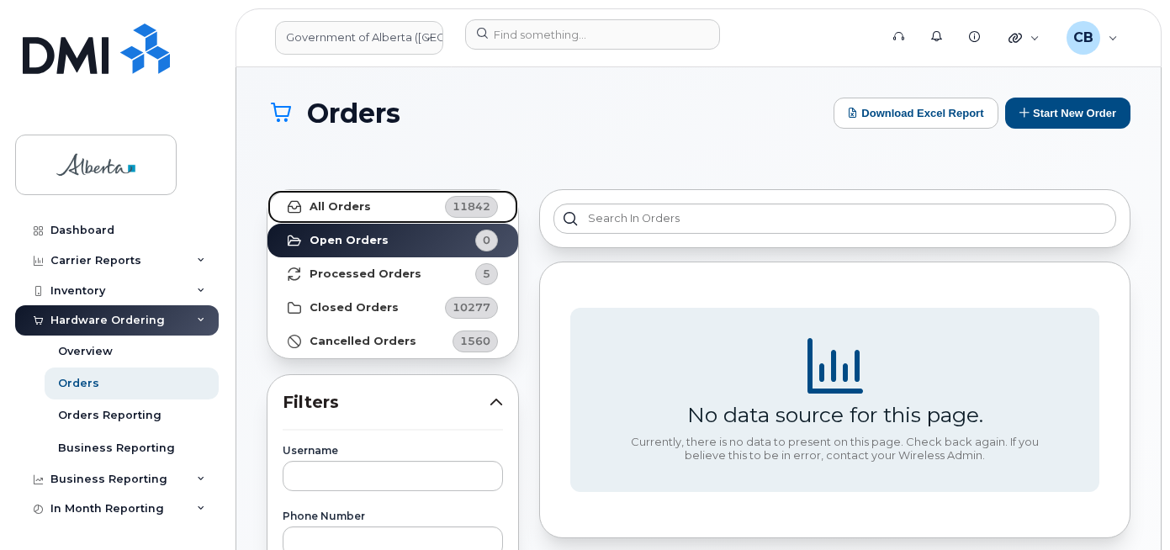
click at [353, 205] on strong "All Orders" at bounding box center [340, 206] width 61 height 13
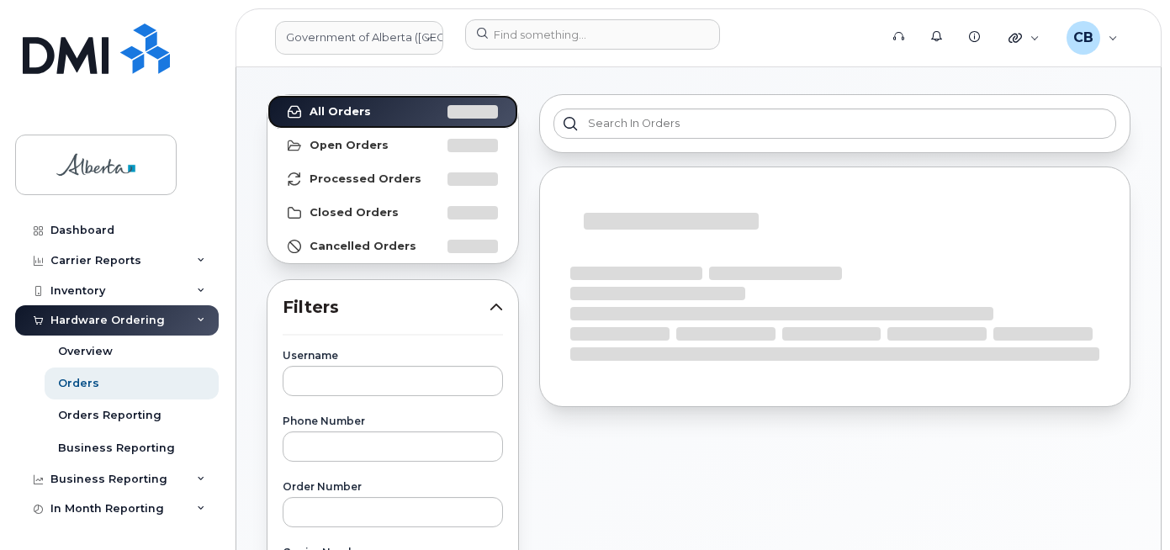
scroll to position [337, 0]
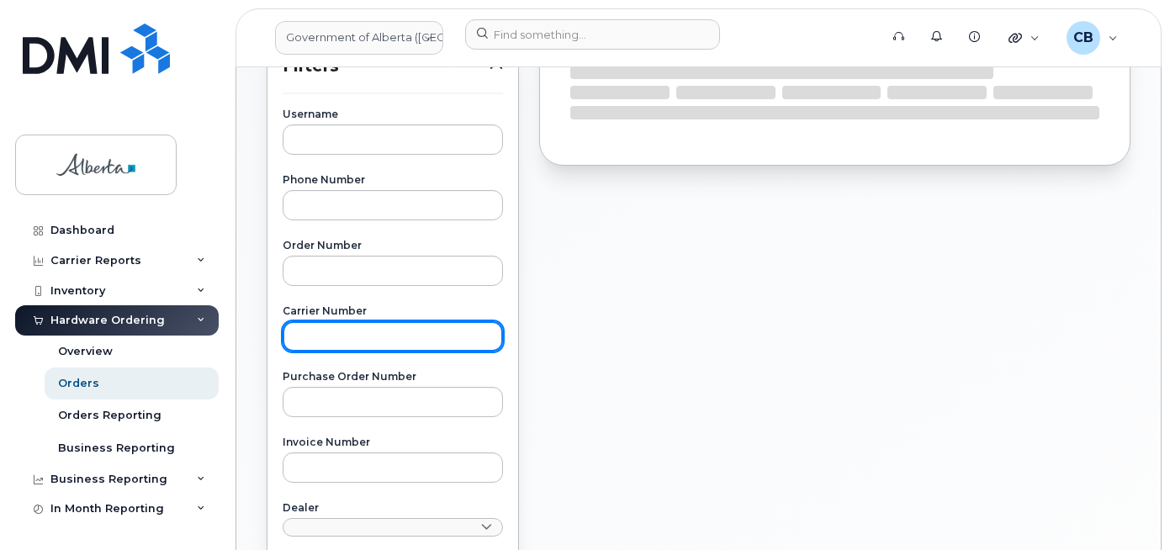
click at [368, 327] on input "text" at bounding box center [393, 336] width 220 height 30
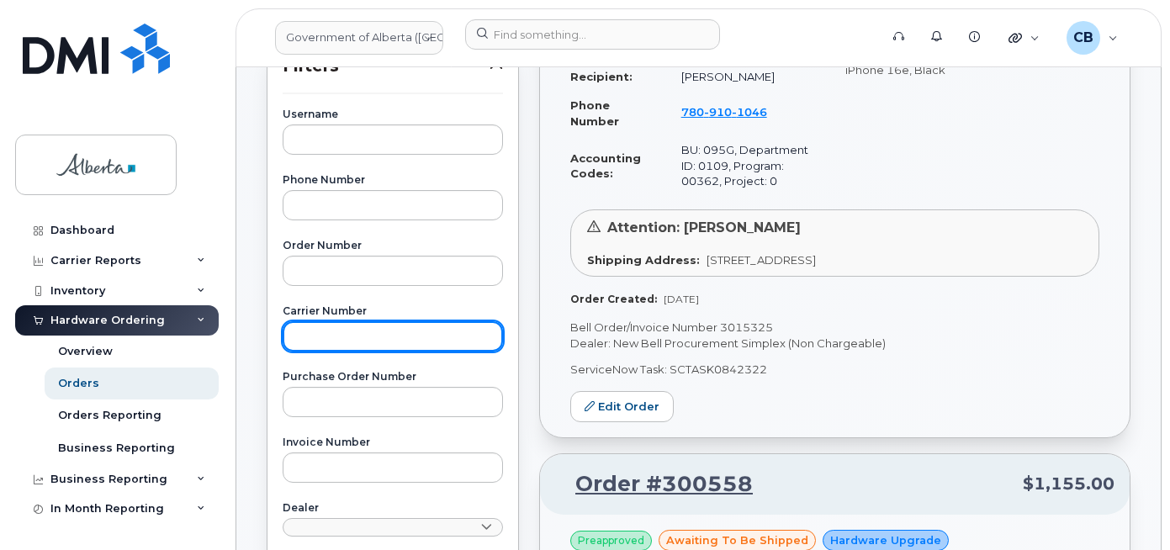
paste input "3014119"
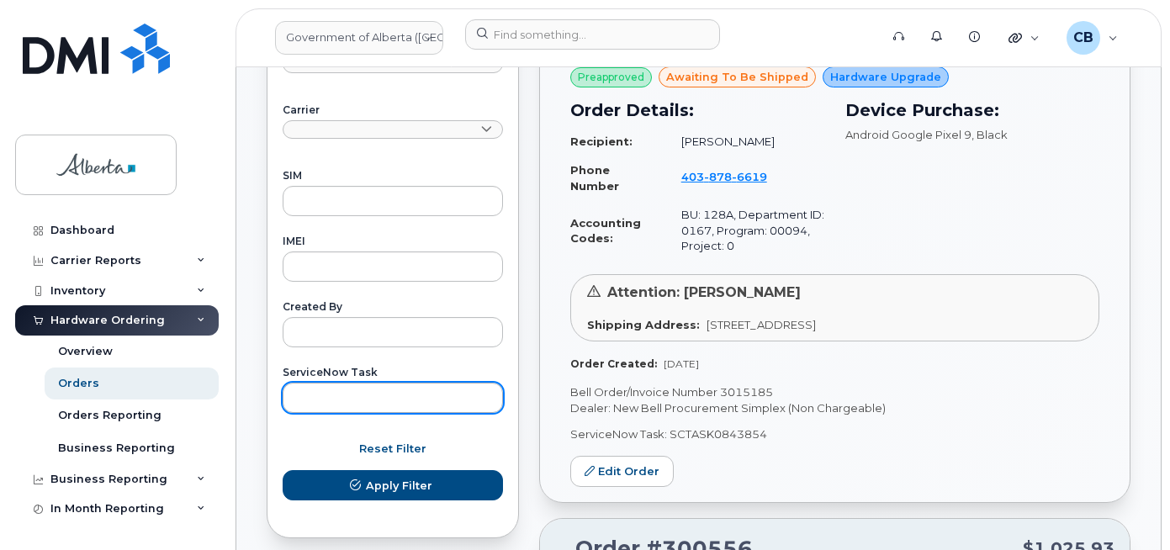
scroll to position [841, 0]
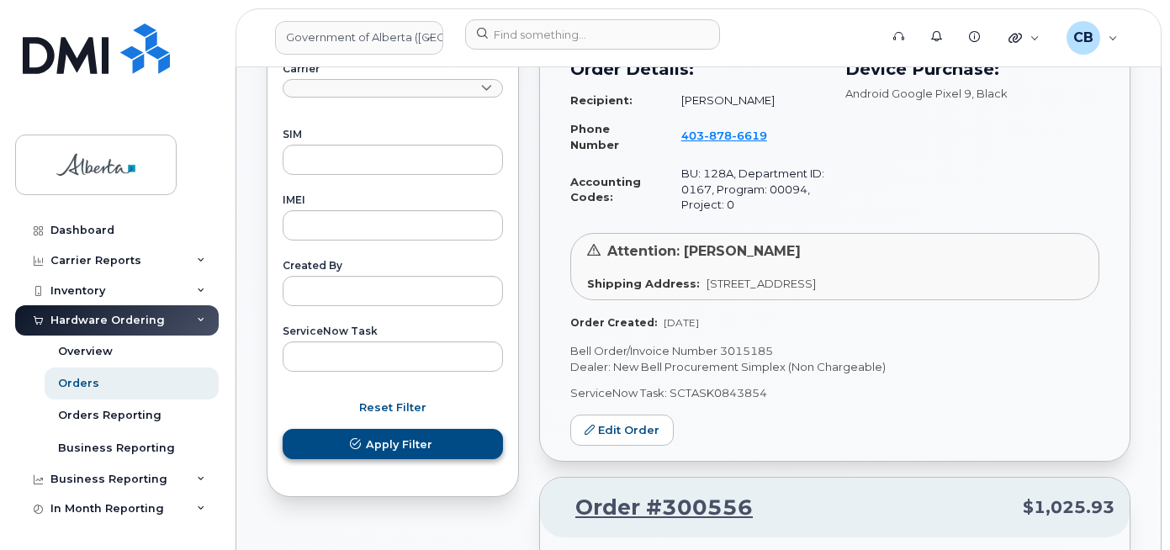
type input "3014119"
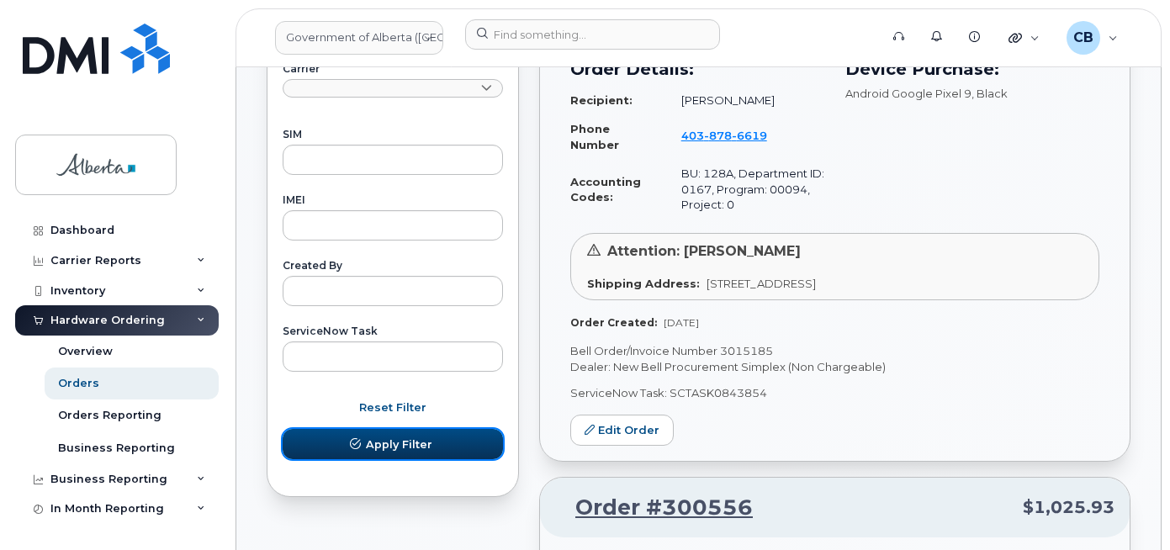
click at [394, 437] on span "Apply Filter" at bounding box center [399, 445] width 66 height 16
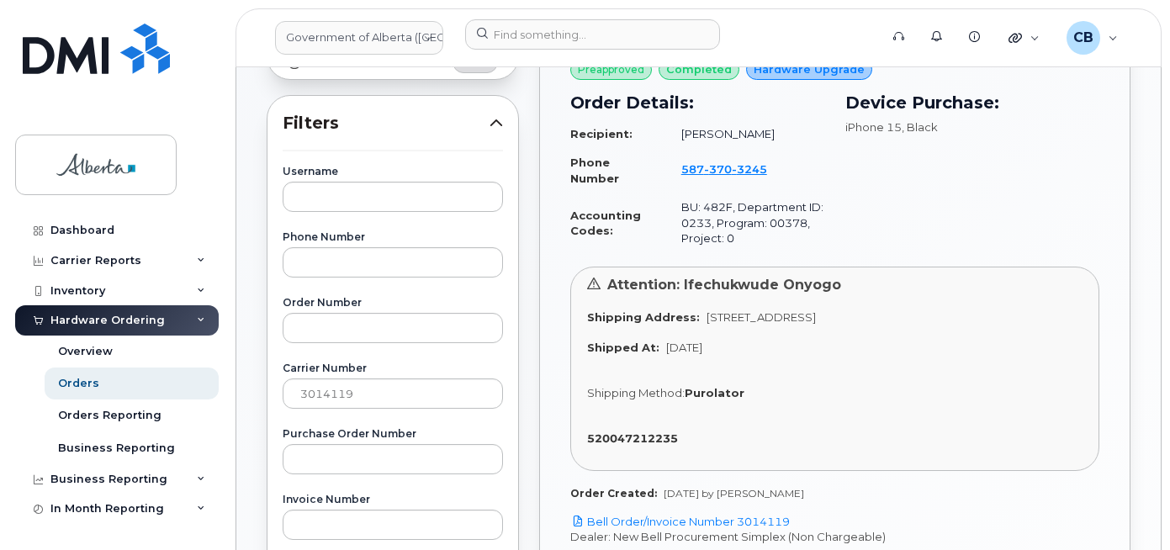
scroll to position [252, 0]
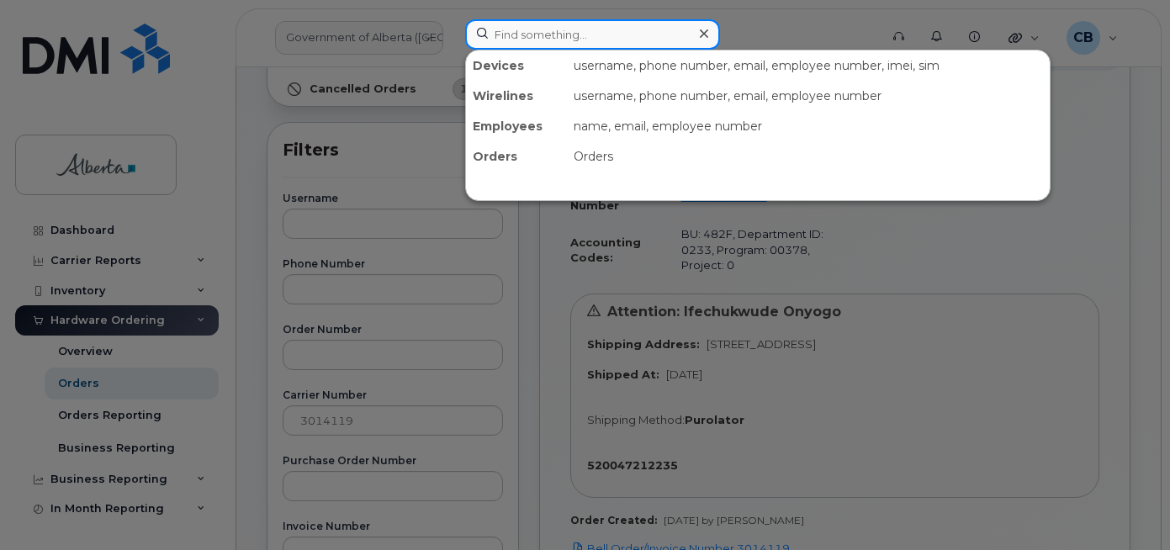
click at [549, 31] on input at bounding box center [592, 34] width 255 height 30
paste input "5873703245"
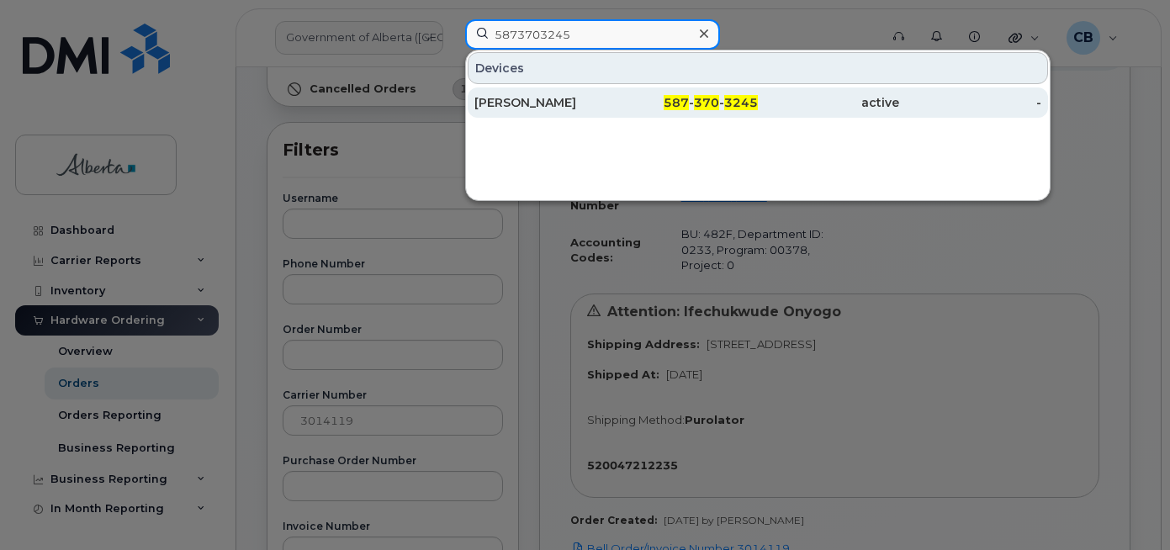
type input "5873703245"
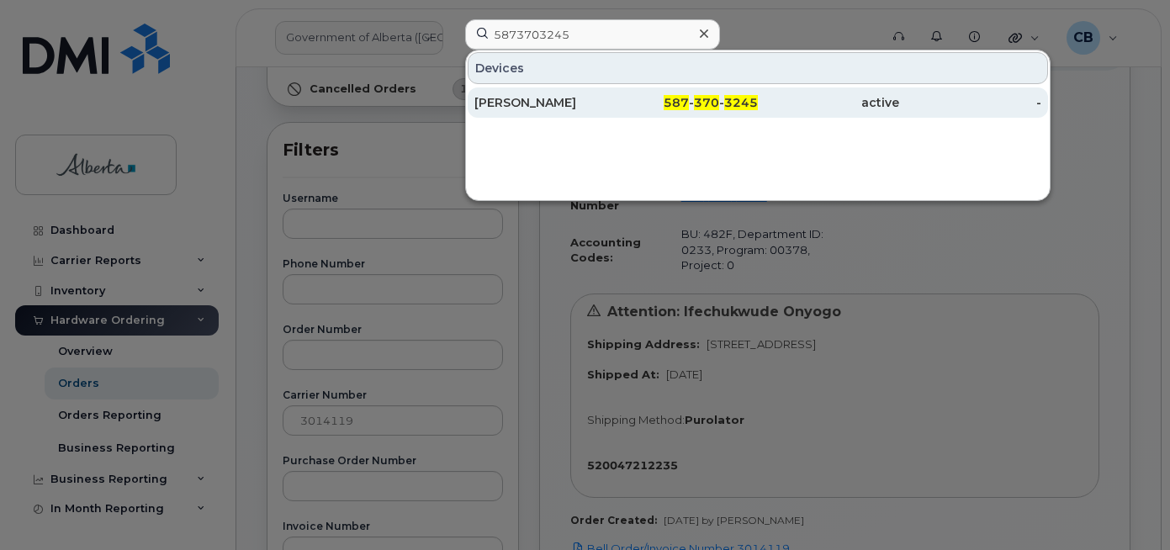
click at [517, 109] on div "[PERSON_NAME]" at bounding box center [544, 102] width 141 height 17
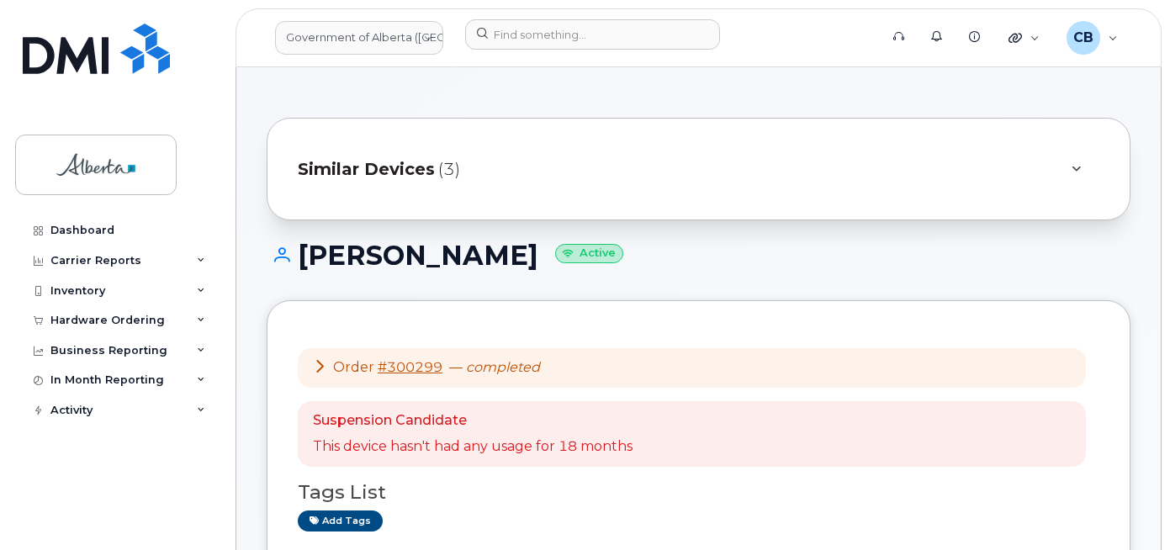
scroll to position [273, 0]
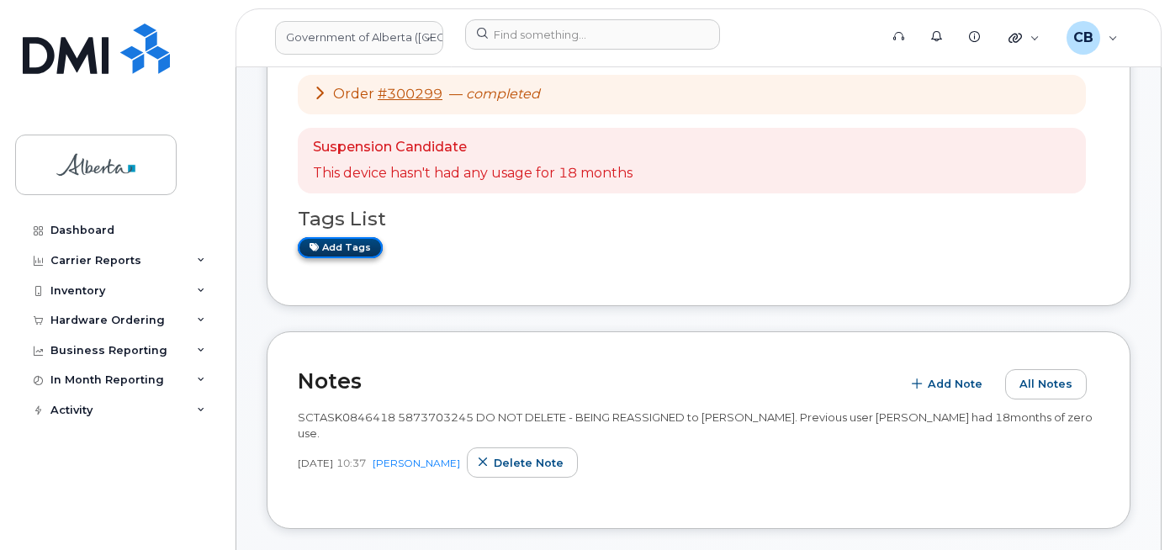
click at [341, 248] on link "Add tags" at bounding box center [340, 247] width 85 height 21
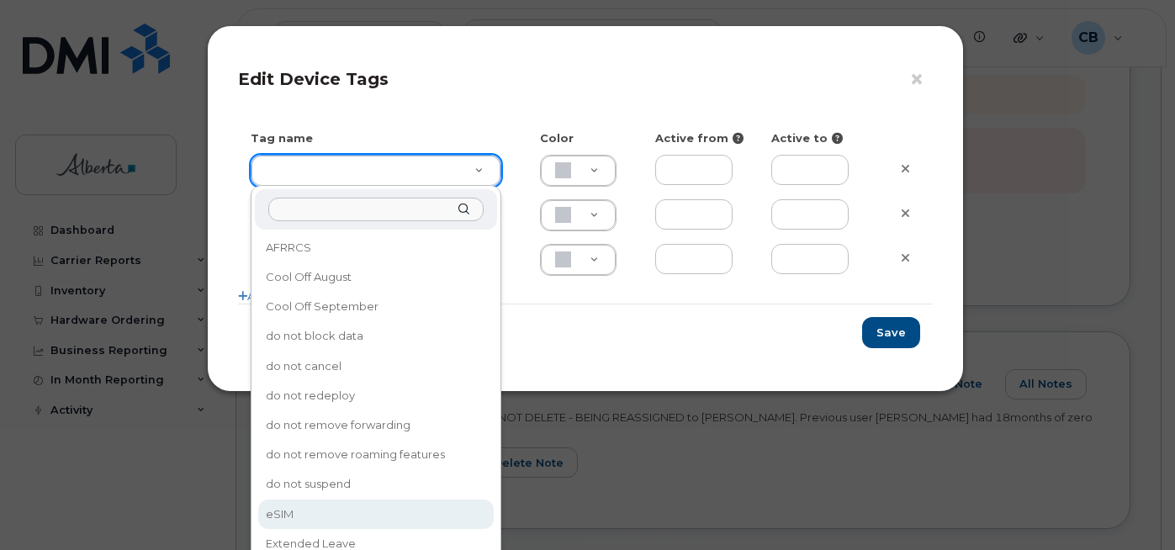
type input "eSIM"
type input "D6CDC1"
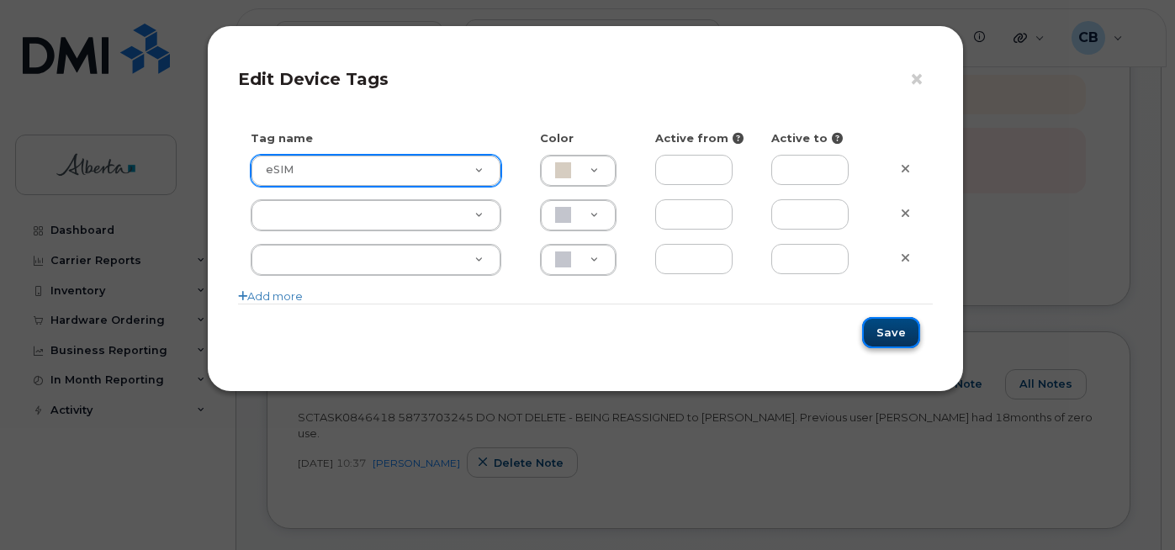
click at [889, 333] on button "Save" at bounding box center [891, 332] width 58 height 31
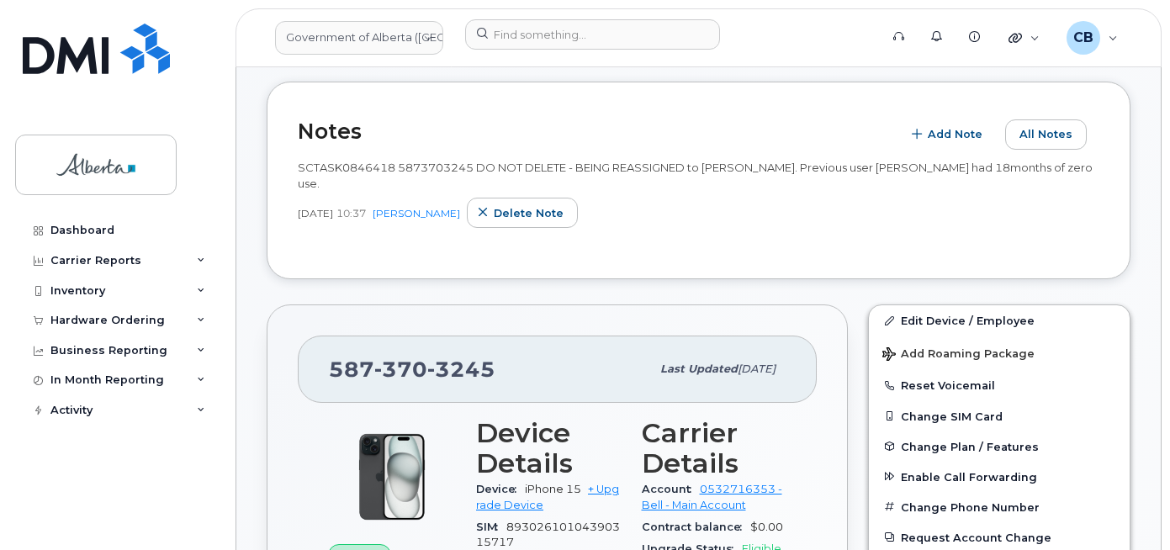
scroll to position [526, 0]
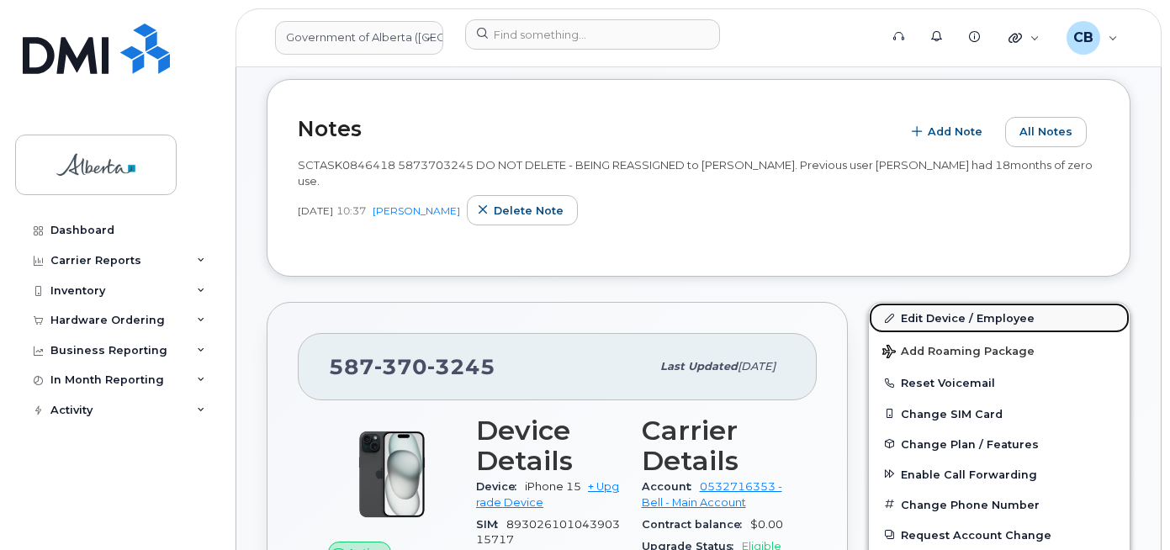
click at [938, 304] on link "Edit Device / Employee" at bounding box center [999, 318] width 261 height 30
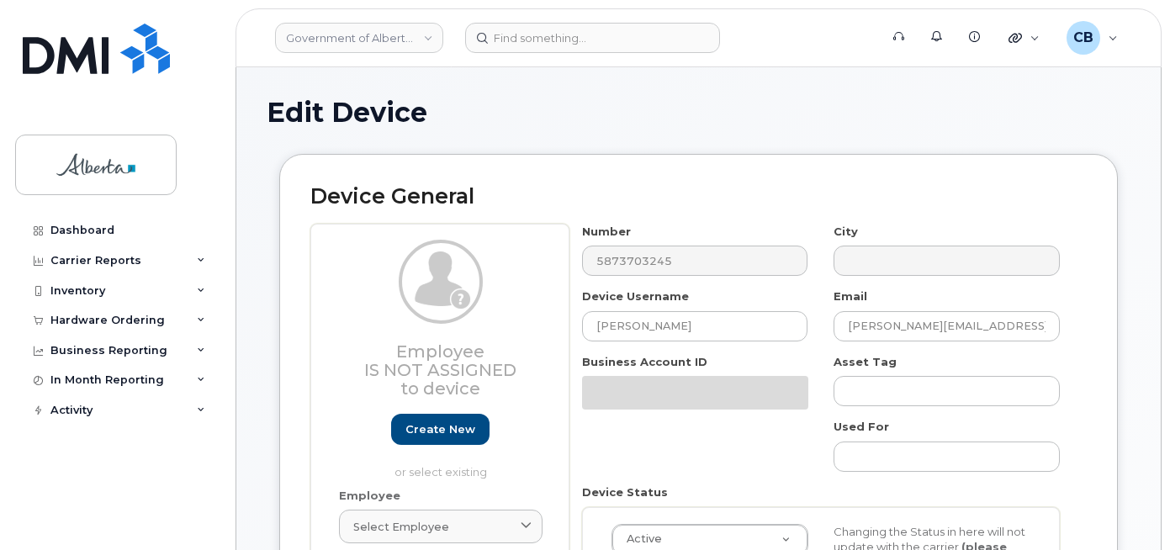
select select "4749740"
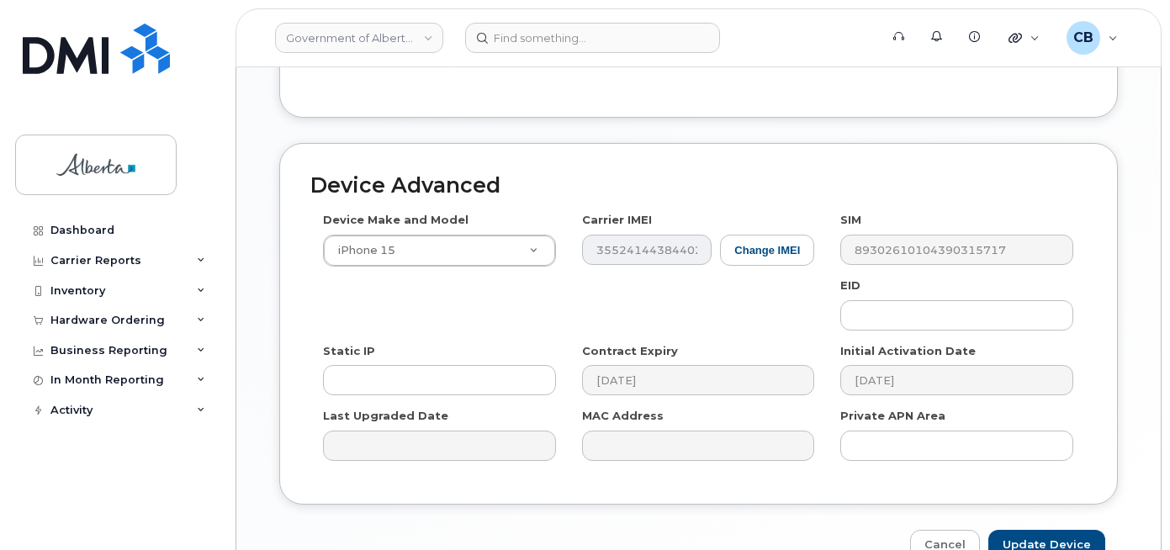
scroll to position [898, 0]
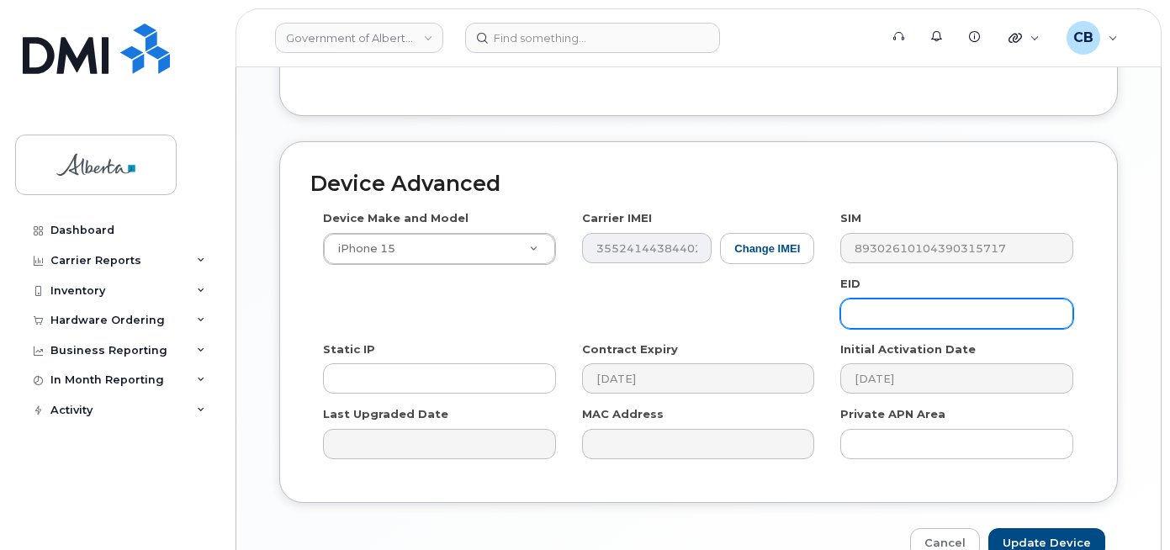
click at [906, 300] on input "text" at bounding box center [956, 314] width 233 height 30
paste input "89049032007208882600189489002555"
type input "89049032007208882600189489002555"
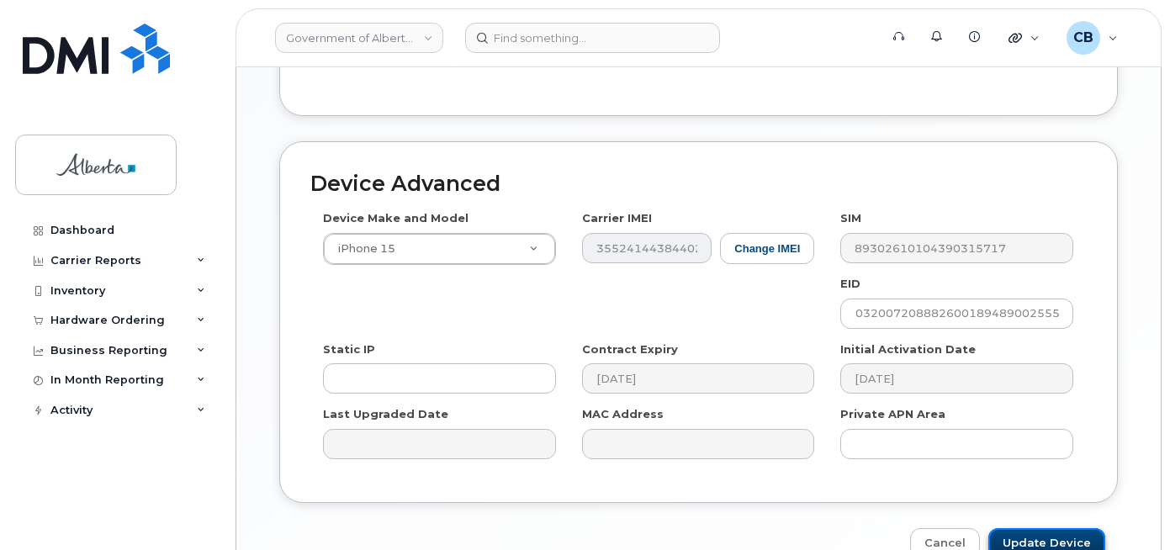
click at [1037, 531] on input "Update Device" at bounding box center [1047, 543] width 117 height 31
type input "Saving..."
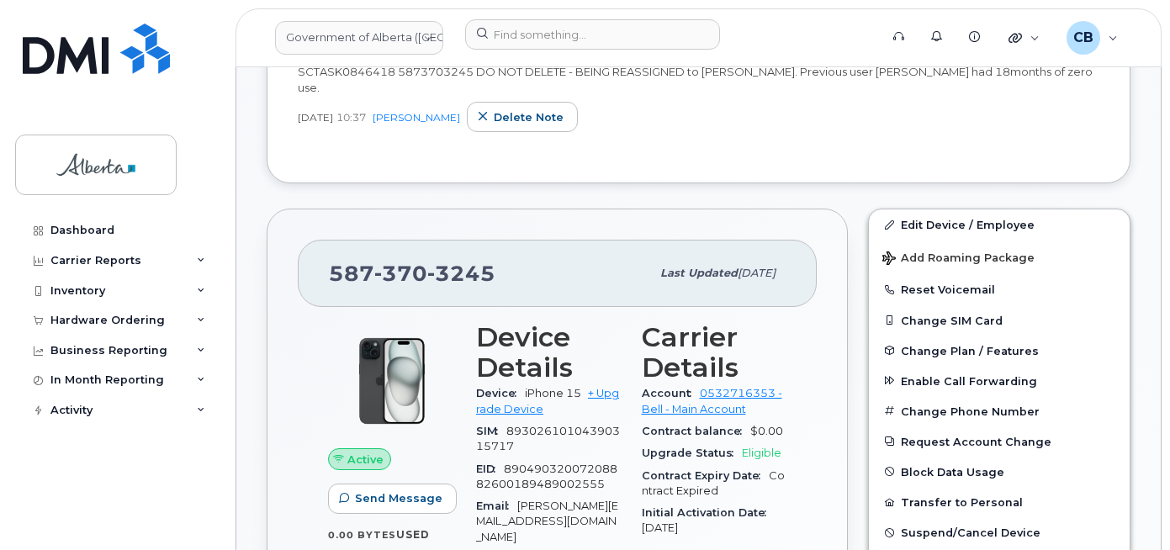
scroll to position [589, 0]
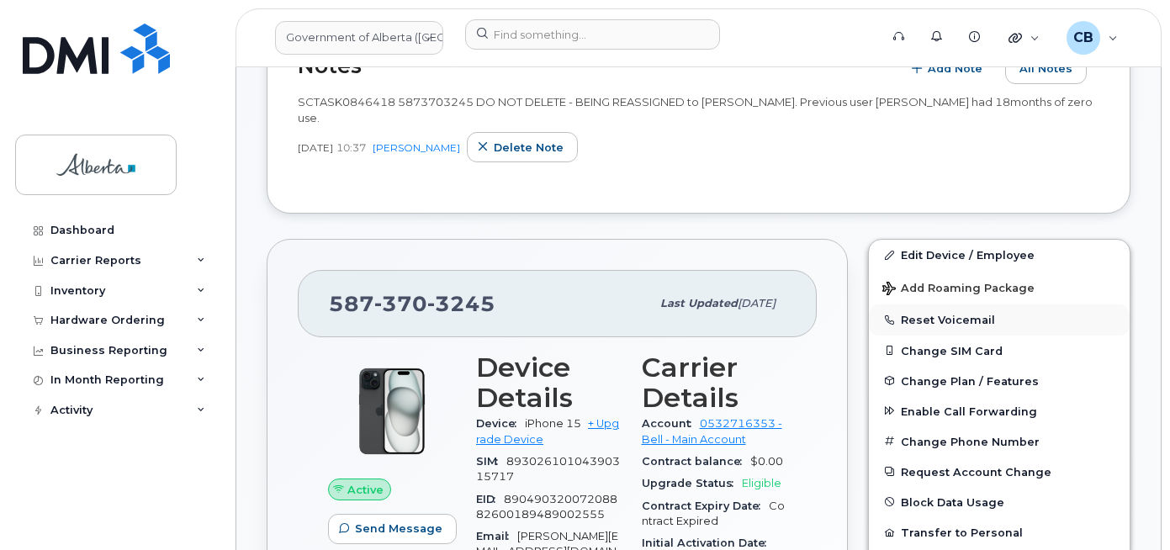
click at [945, 305] on button "Reset Voicemail" at bounding box center [999, 320] width 261 height 30
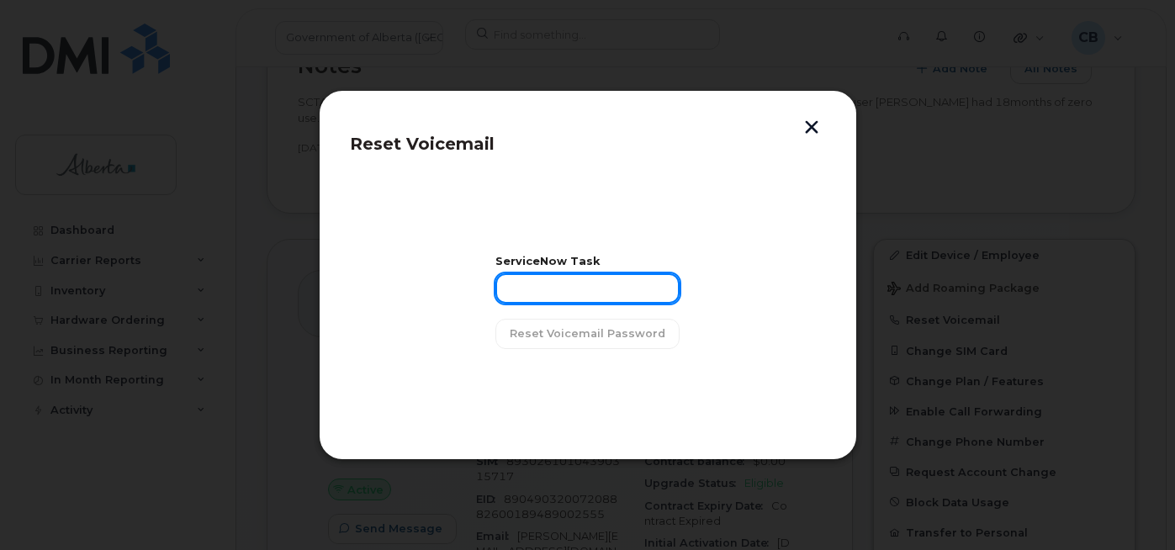
click at [602, 280] on input "text" at bounding box center [588, 288] width 184 height 30
paste input "SCTASK0846418"
type input "SCTASK0846418"
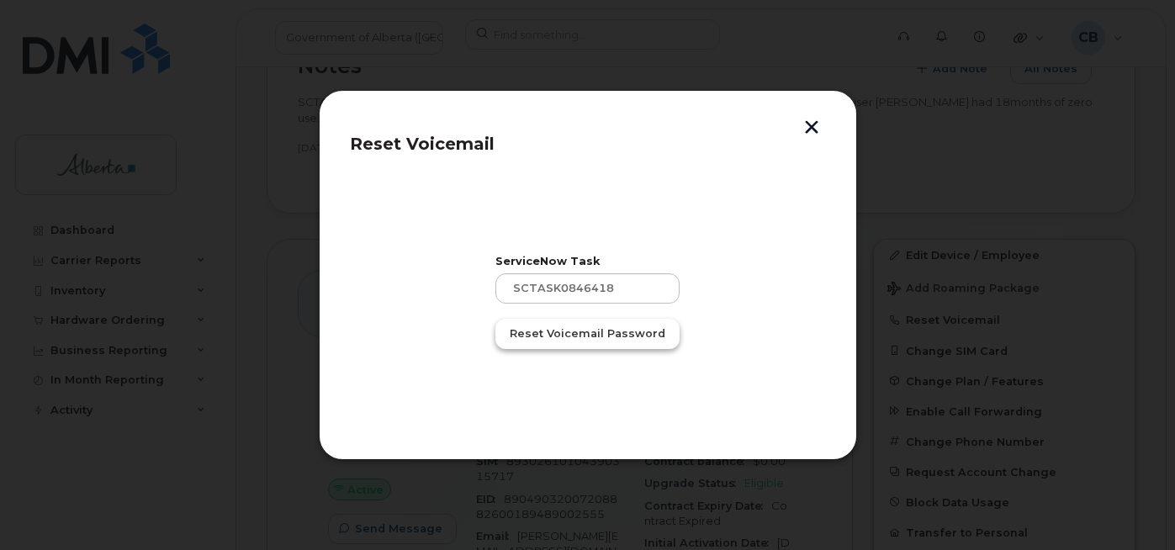
click at [558, 337] on span "Reset Voicemail Password" at bounding box center [588, 334] width 156 height 16
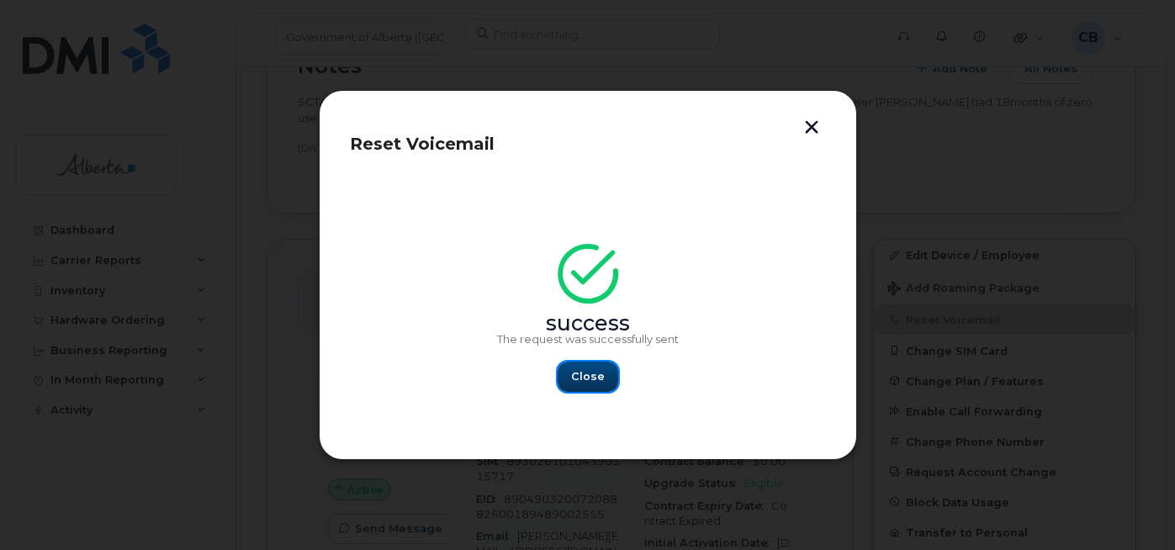
click at [588, 378] on span "Close" at bounding box center [588, 376] width 34 height 16
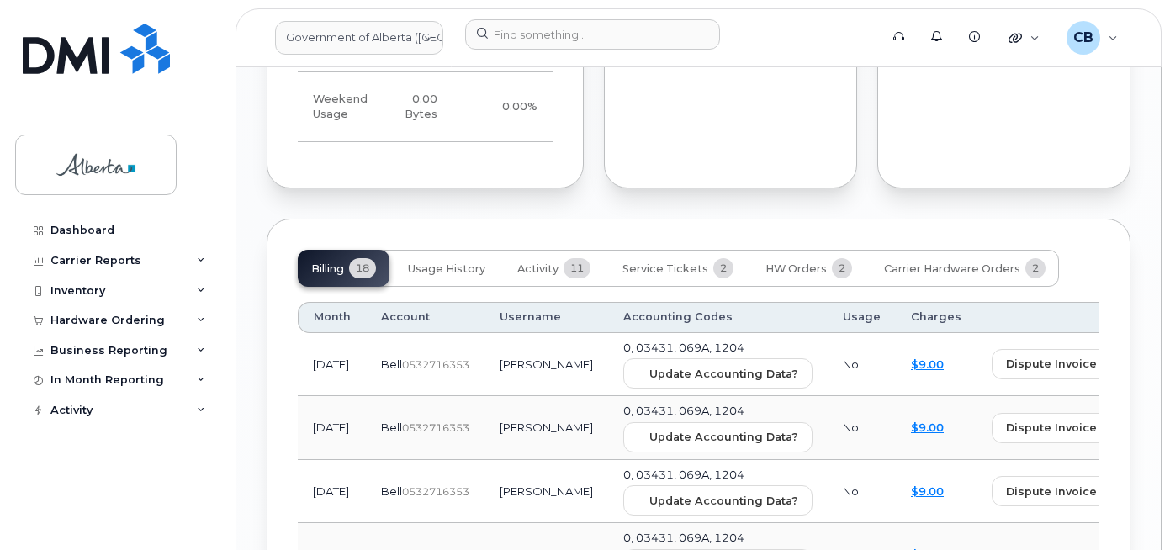
scroll to position [1839, 0]
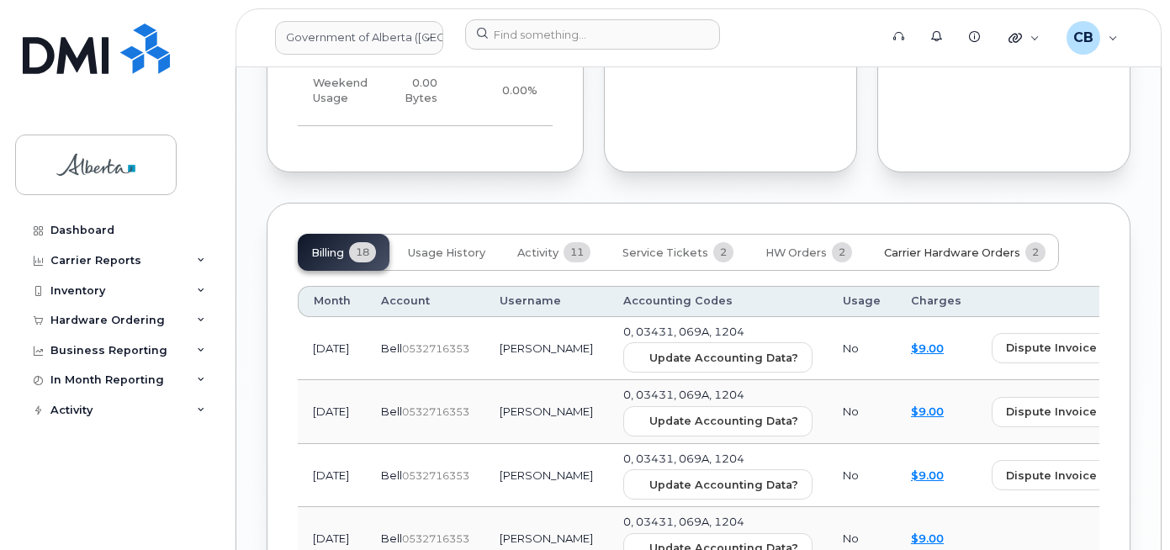
click at [966, 246] on span "Carrier Hardware Orders" at bounding box center [952, 252] width 136 height 13
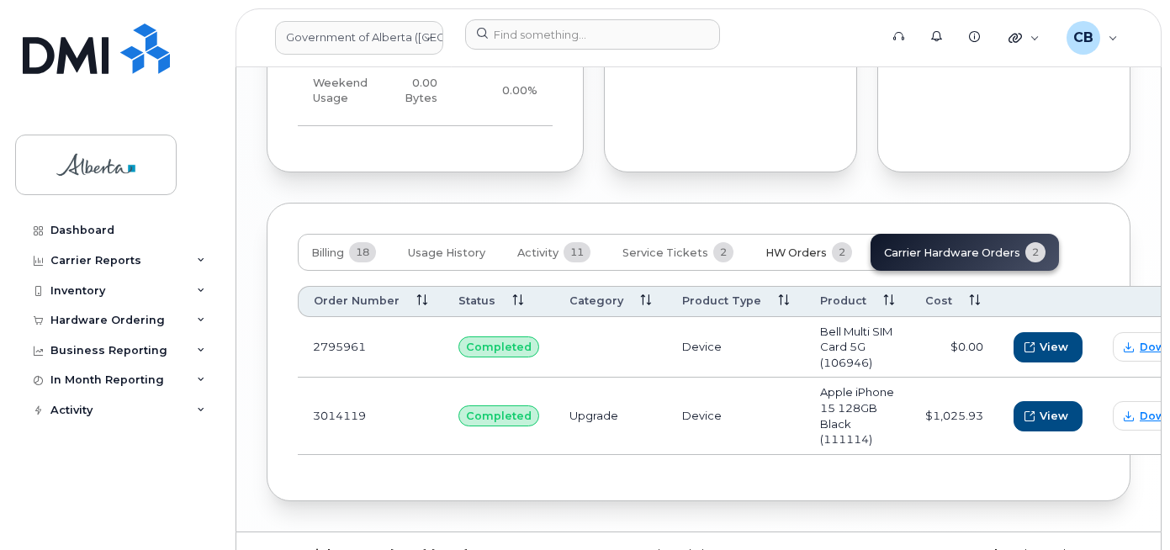
click at [792, 246] on span "HW Orders" at bounding box center [796, 252] width 61 height 13
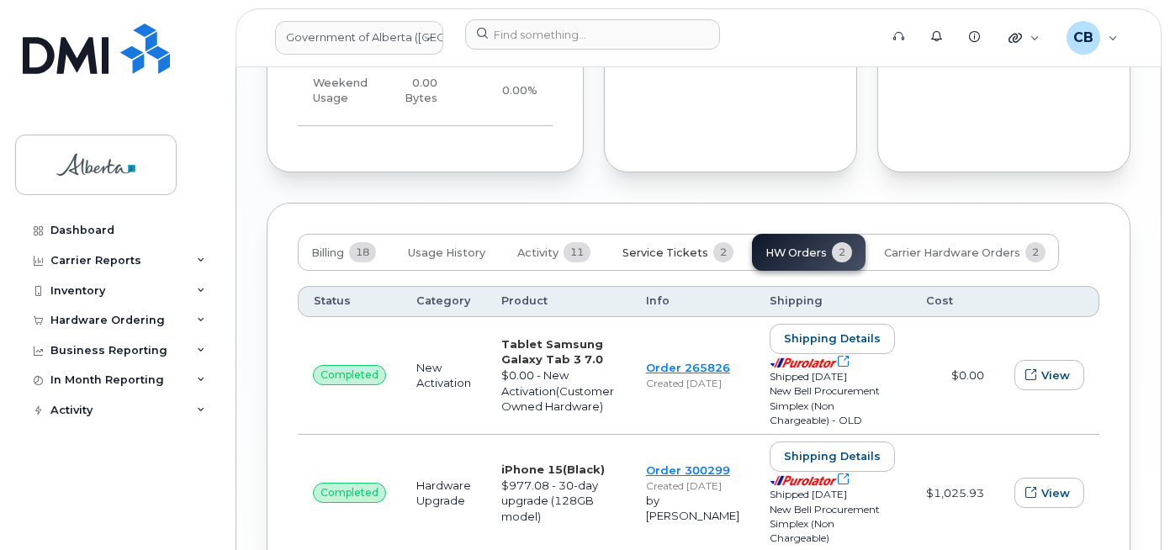
click at [667, 246] on span "Service Tickets" at bounding box center [666, 252] width 86 height 13
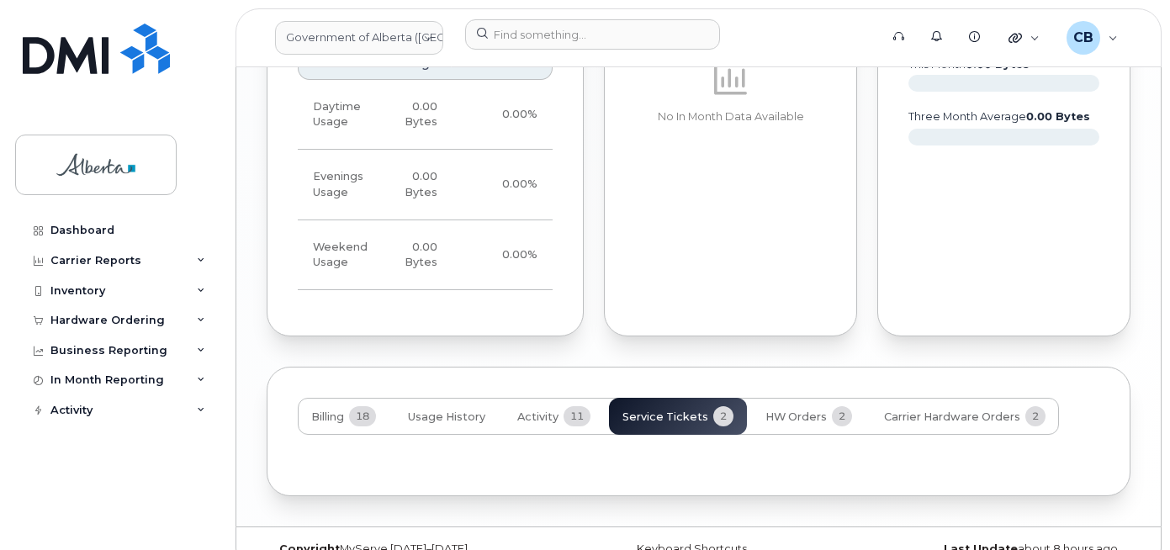
scroll to position [1778, 0]
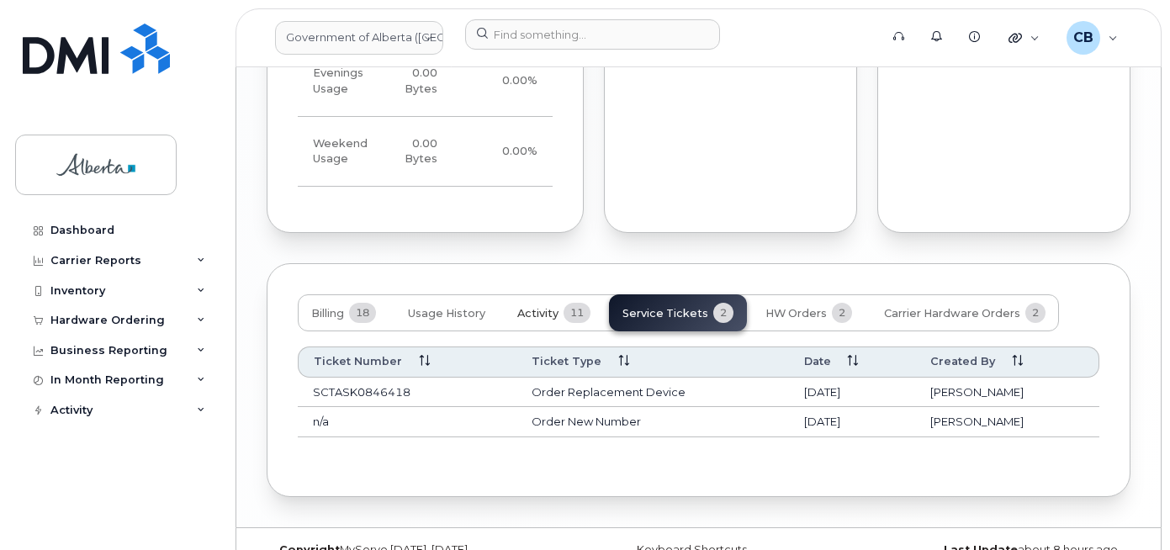
click at [529, 307] on span "Activity" at bounding box center [537, 313] width 41 height 13
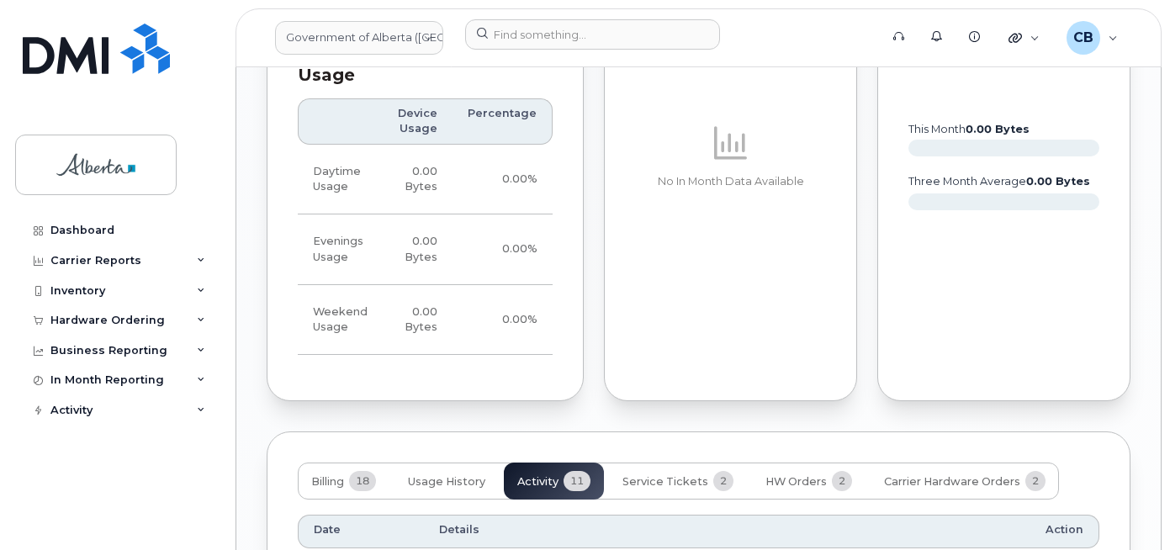
scroll to position [1274, 0]
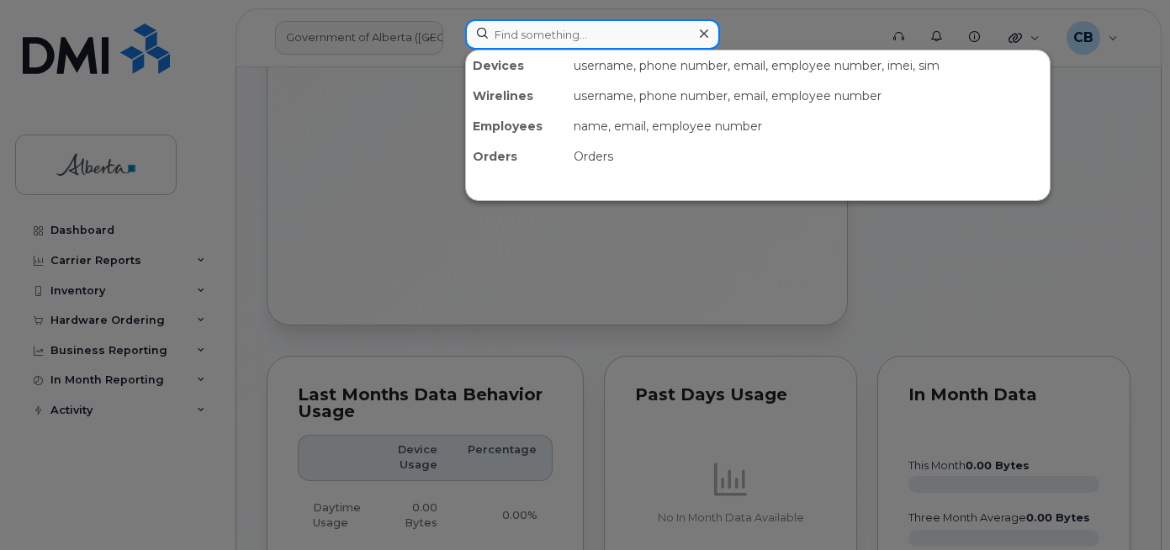
click at [538, 36] on input at bounding box center [592, 34] width 255 height 30
paste input "5873857148"
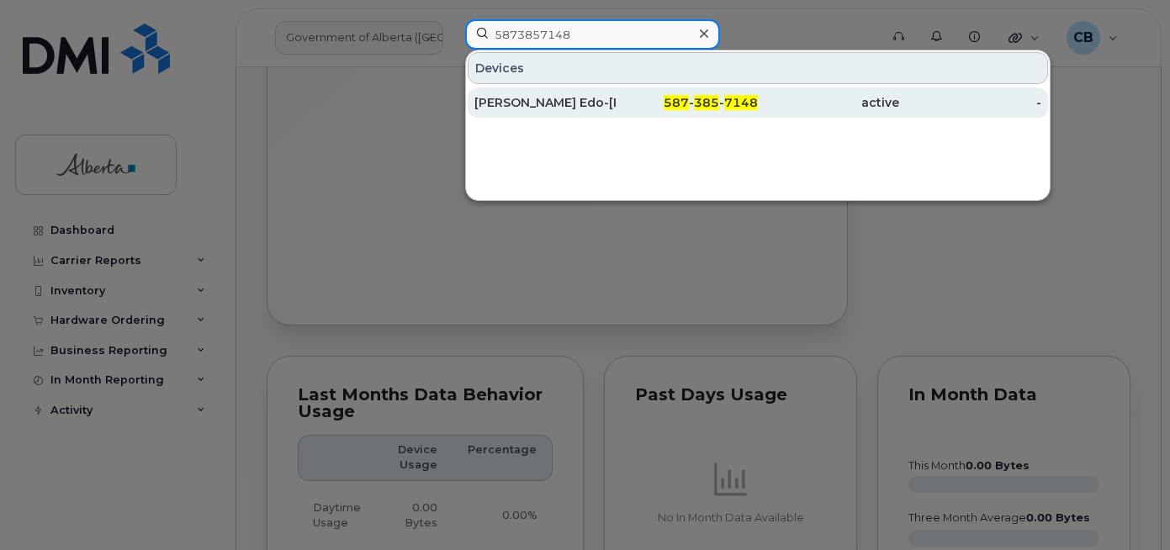
type input "5873857148"
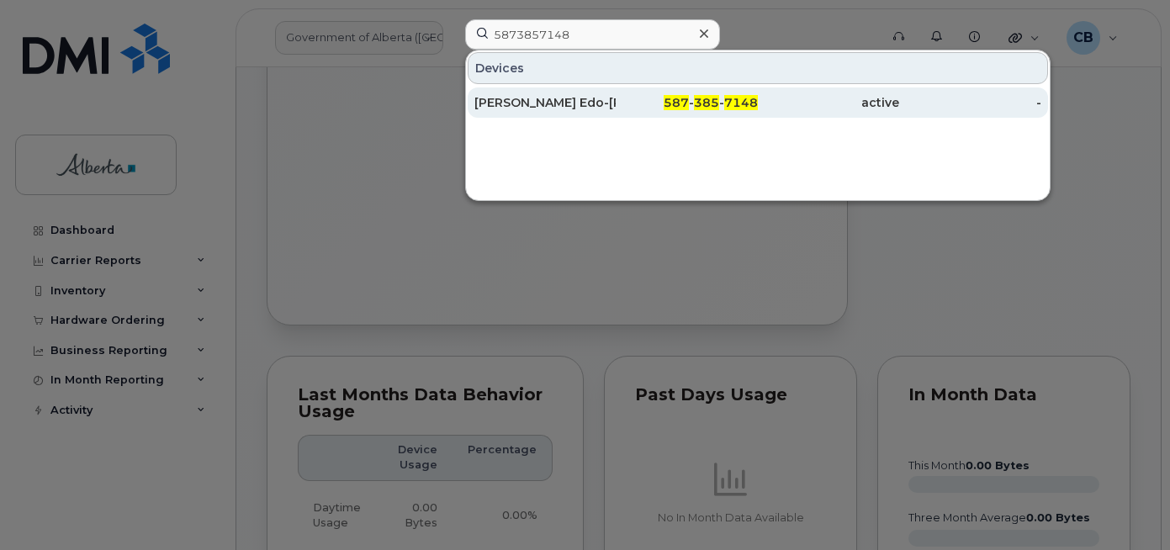
click at [543, 104] on div "[PERSON_NAME] Edo-[PERSON_NAME]" at bounding box center [544, 102] width 141 height 17
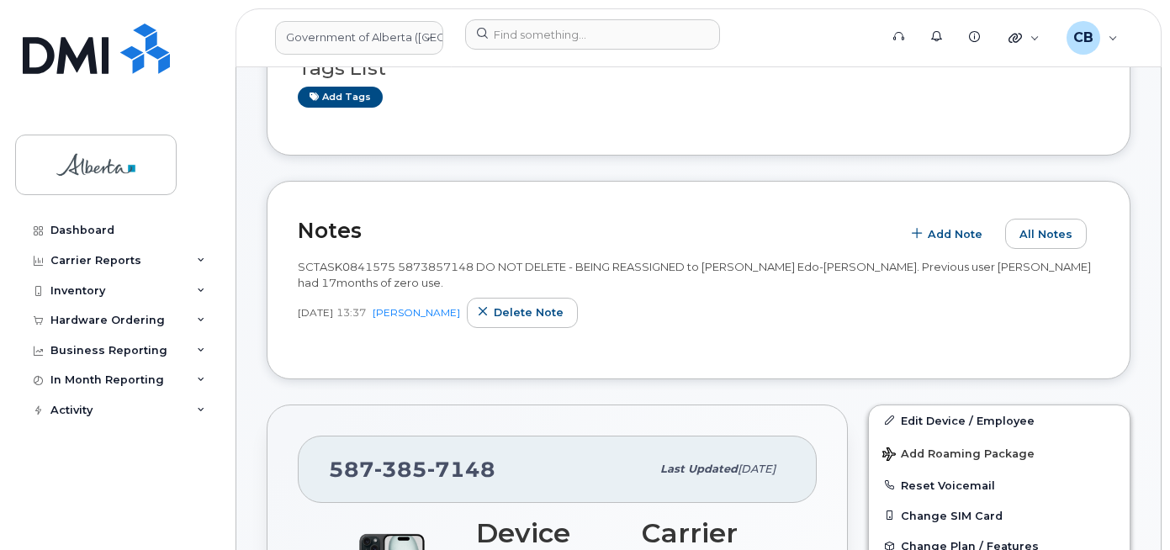
scroll to position [174, 0]
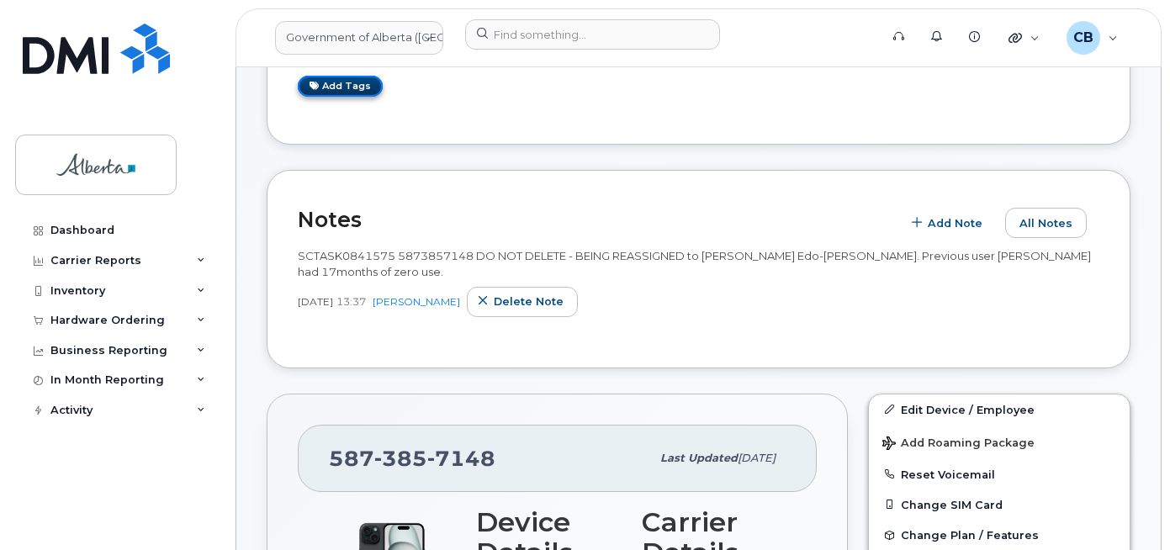
click at [331, 86] on link "Add tags" at bounding box center [340, 86] width 85 height 21
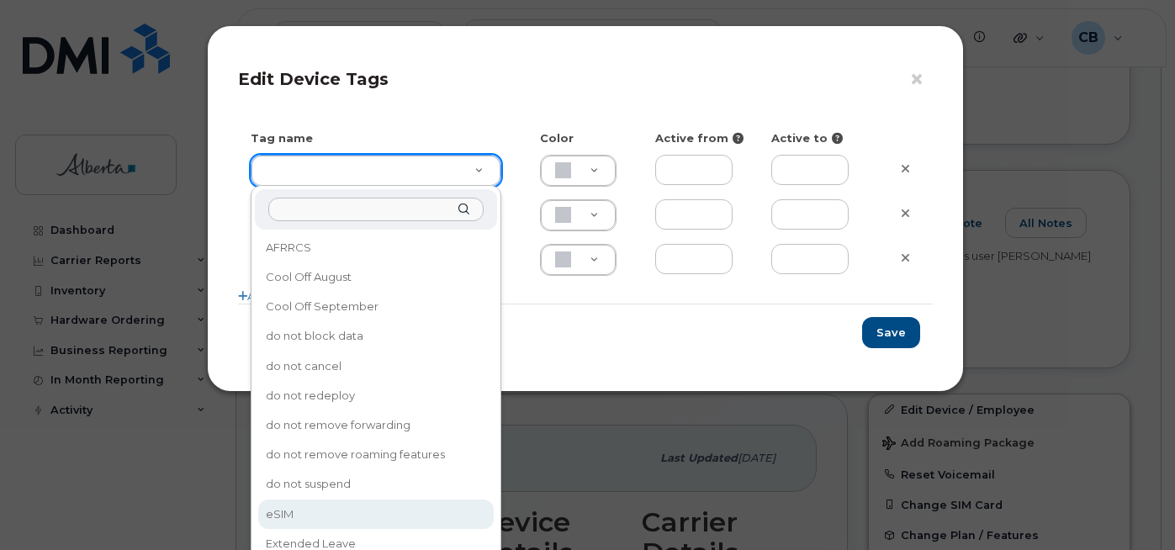
type input "eSIM"
type input "D6CDC1"
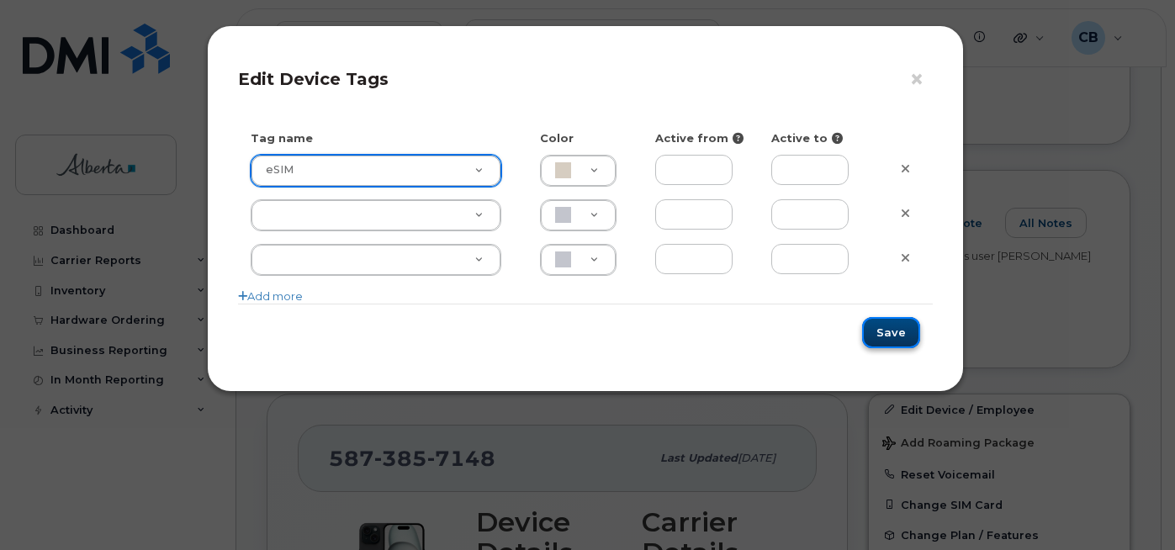
click at [886, 336] on button "Save" at bounding box center [891, 332] width 58 height 31
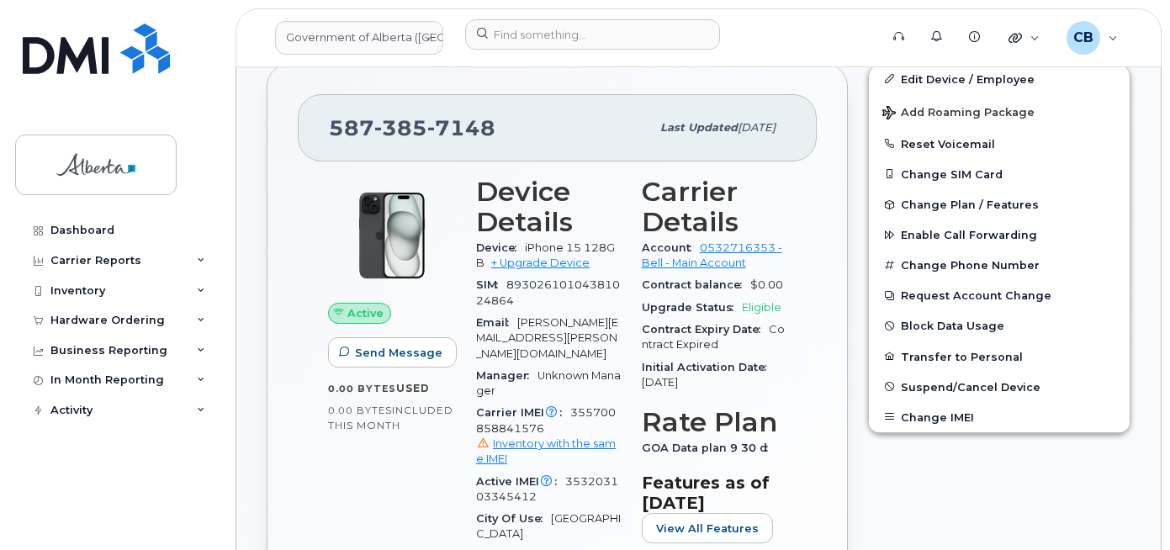
scroll to position [421, 0]
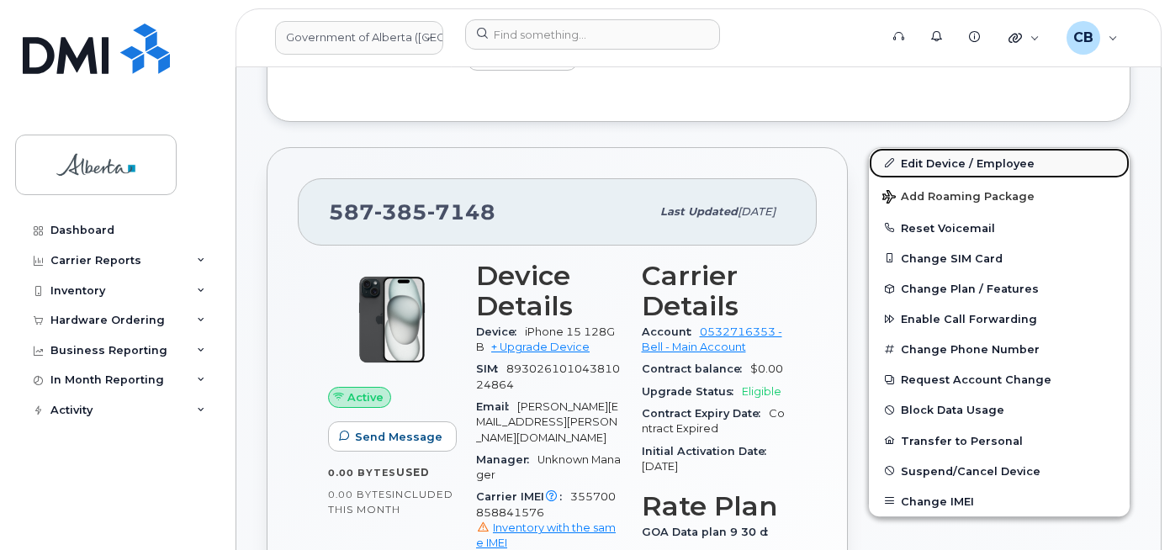
click at [942, 164] on link "Edit Device / Employee" at bounding box center [999, 163] width 261 height 30
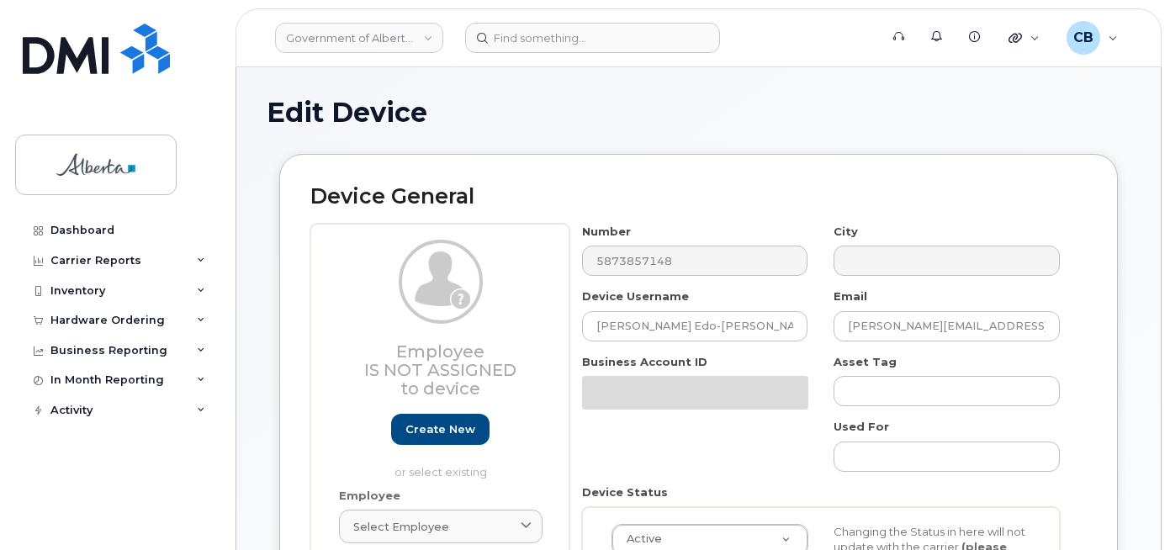
select select "4681665"
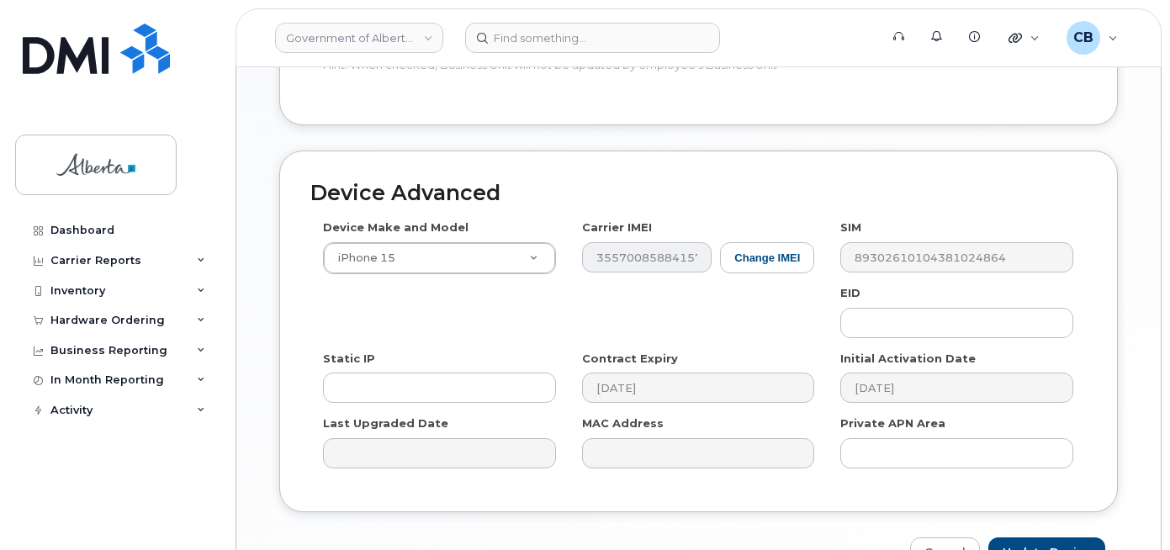
scroll to position [904, 0]
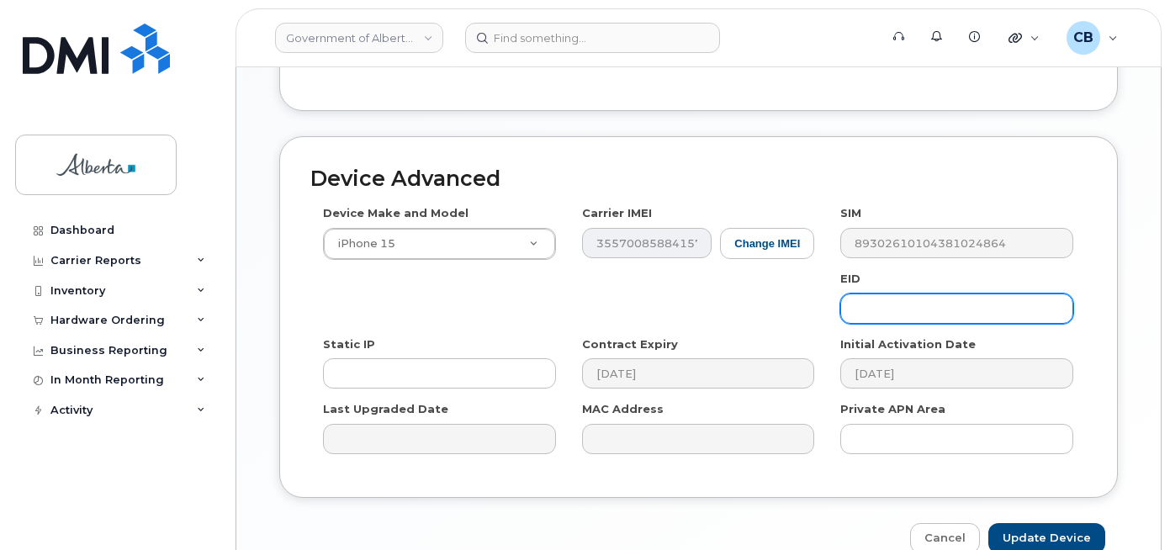
click at [869, 304] on input "text" at bounding box center [956, 309] width 233 height 30
paste input "89049032007208882600189414935877"
type input "89049032007208882600189414935877"
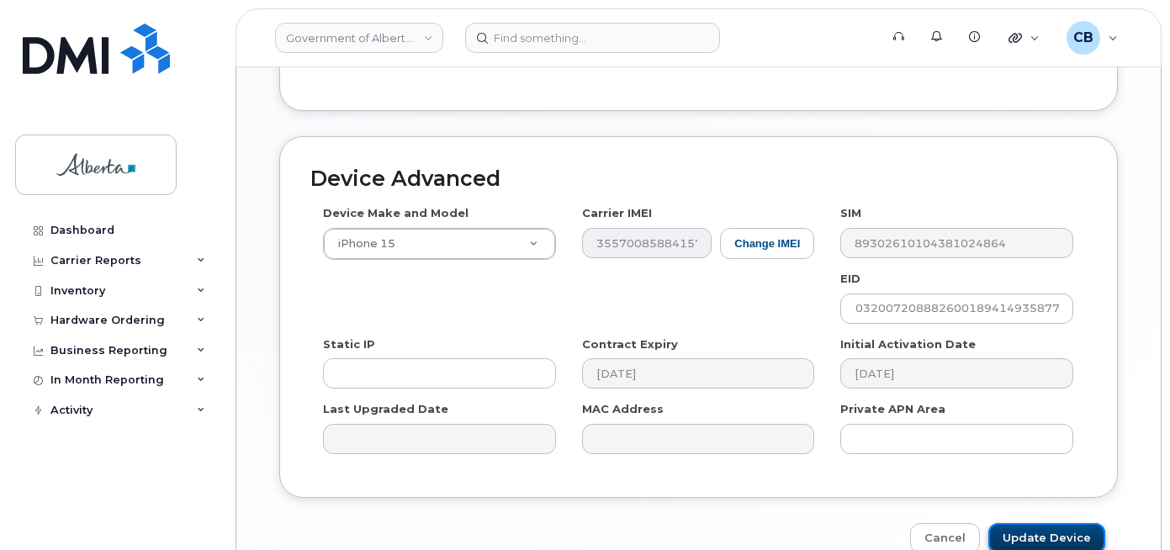
click at [1039, 523] on input "Update Device" at bounding box center [1047, 538] width 117 height 31
type input "Saving..."
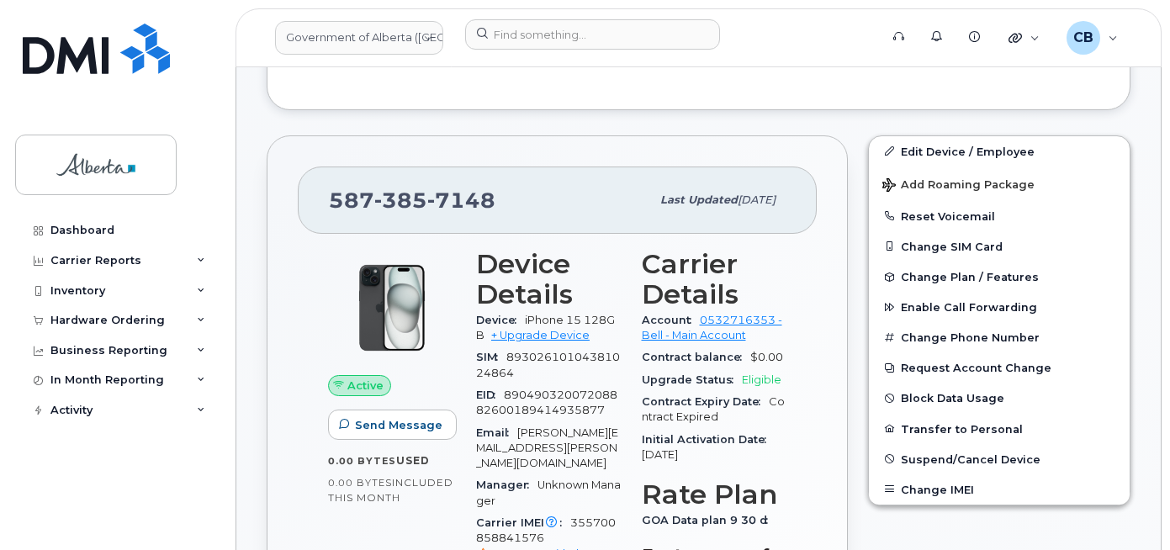
scroll to position [416, 0]
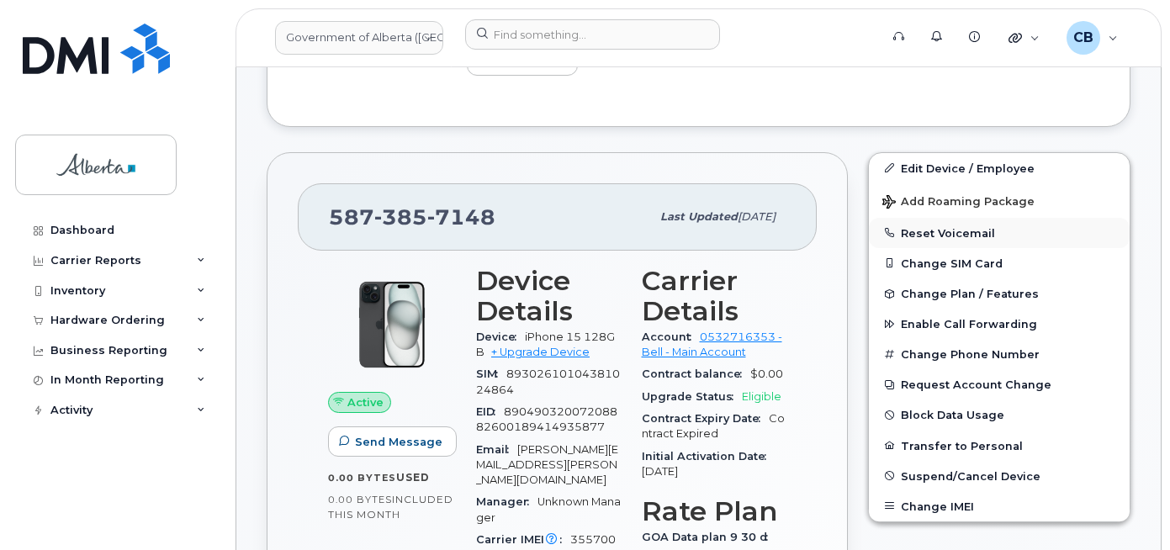
click at [950, 231] on button "Reset Voicemail" at bounding box center [999, 233] width 261 height 30
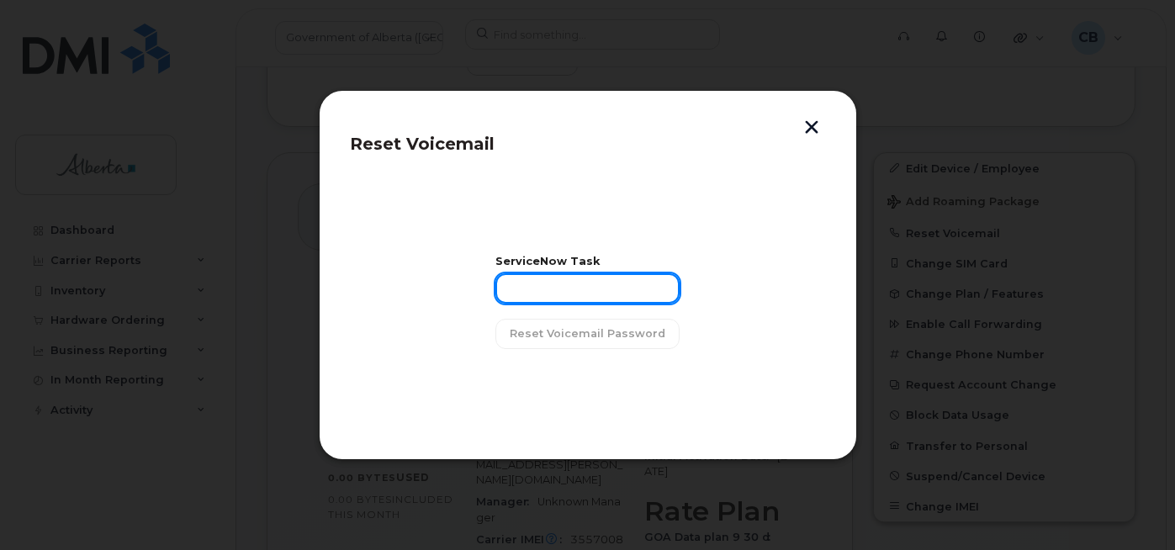
click at [518, 284] on input "text" at bounding box center [588, 288] width 184 height 30
paste input "SCTASK0841575"
type input "SCTASK0841575"
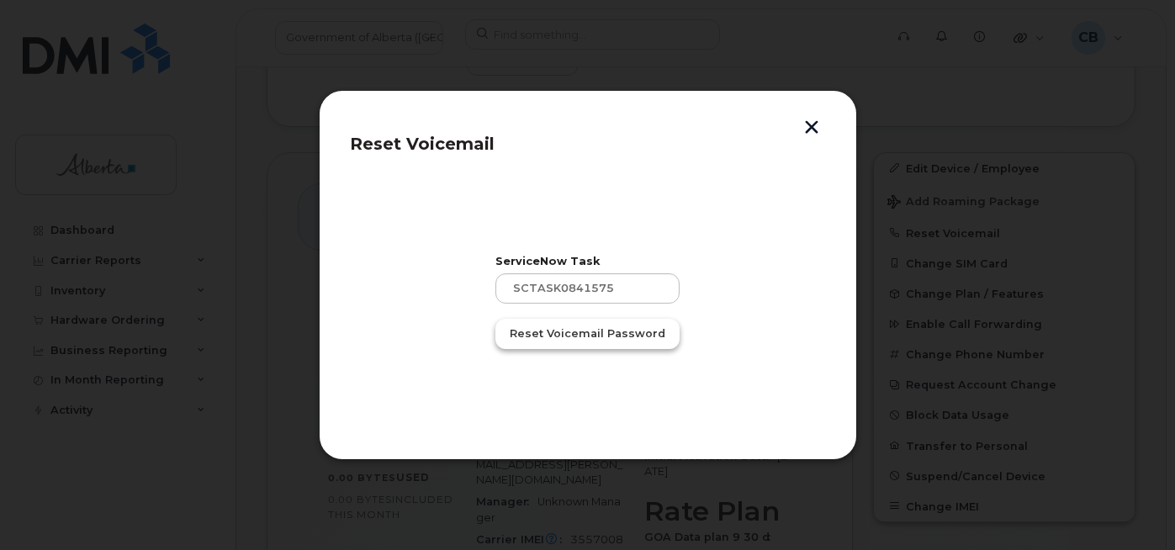
click at [559, 333] on span "Reset Voicemail Password" at bounding box center [588, 334] width 156 height 16
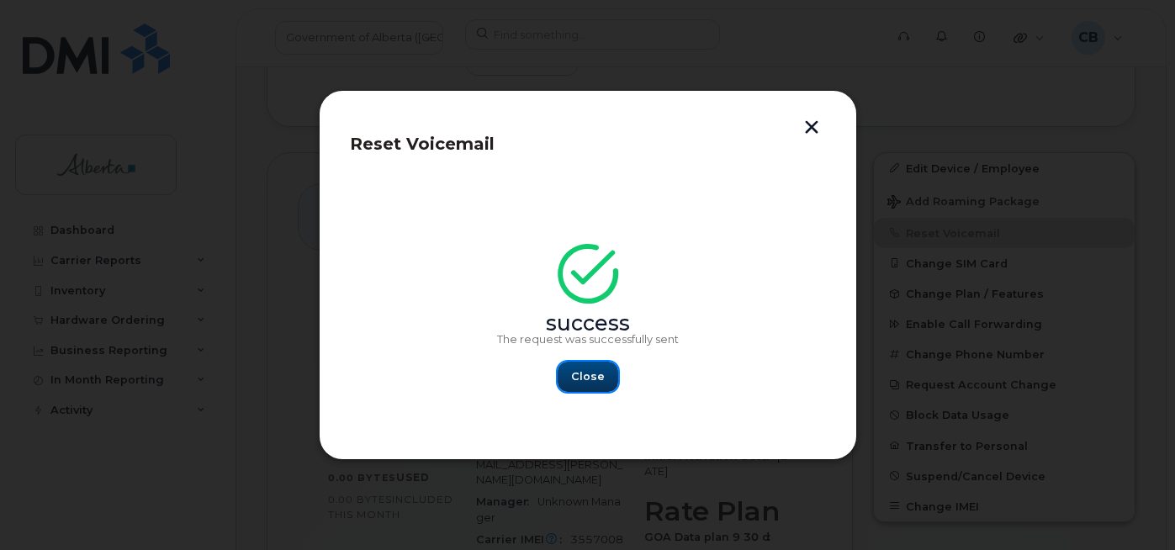
click at [589, 378] on span "Close" at bounding box center [588, 376] width 34 height 16
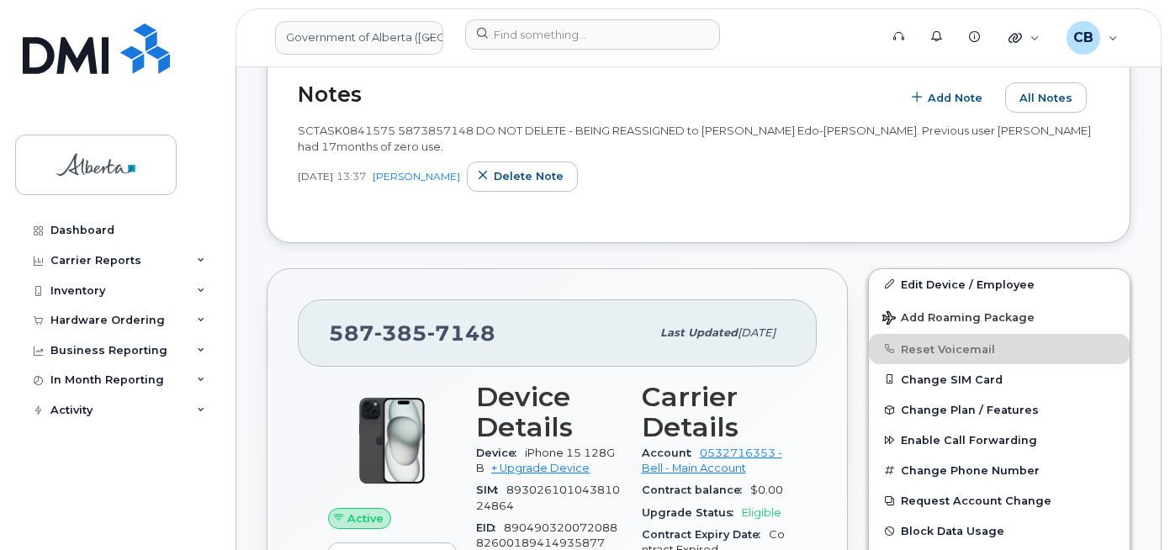
scroll to position [163, 0]
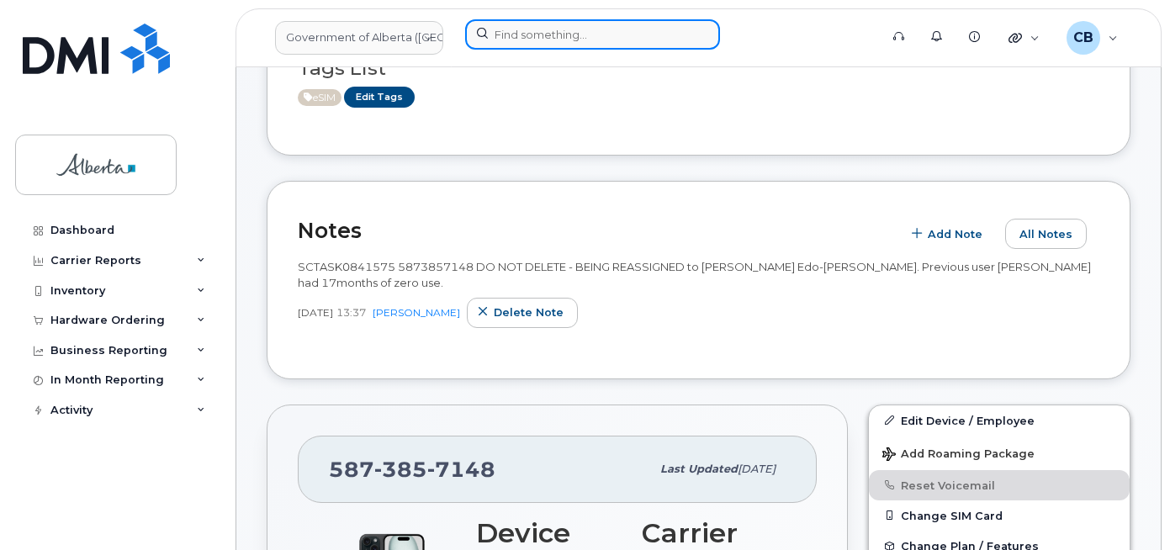
click at [506, 34] on input at bounding box center [592, 34] width 255 height 30
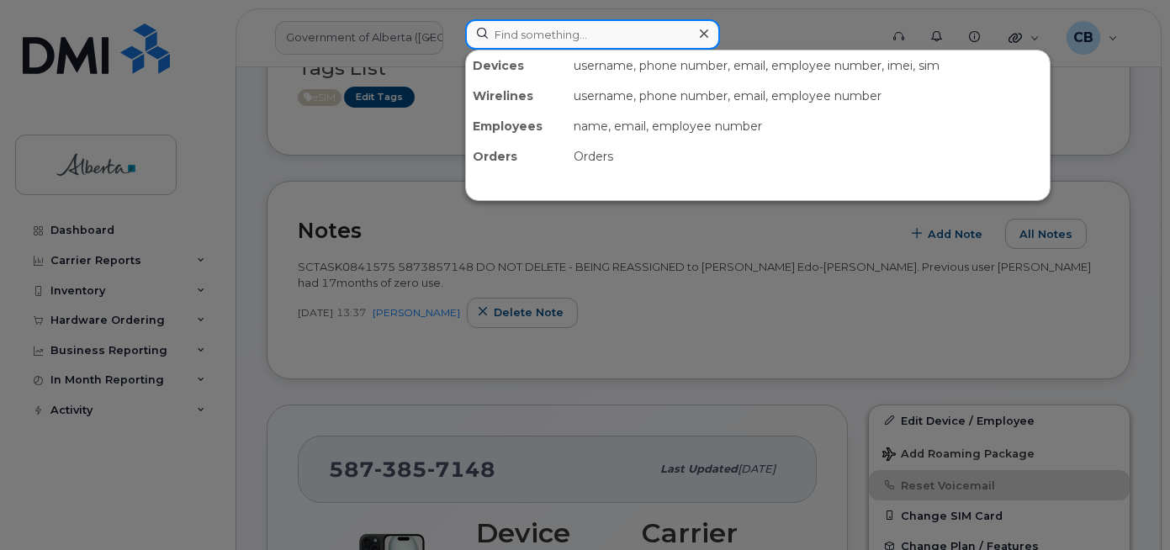
paste input "4035109985"
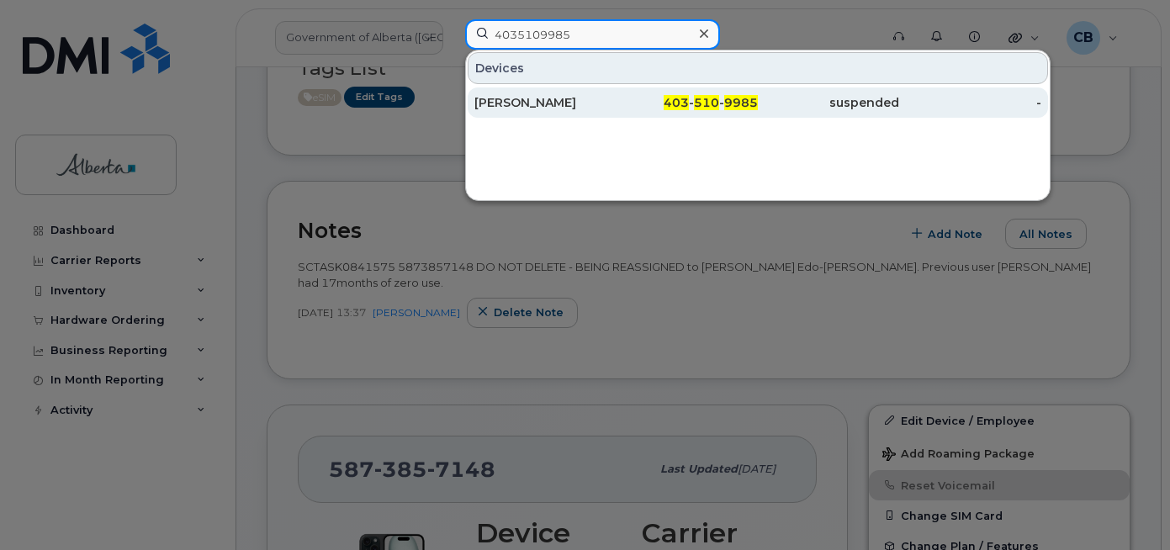
type input "4035109985"
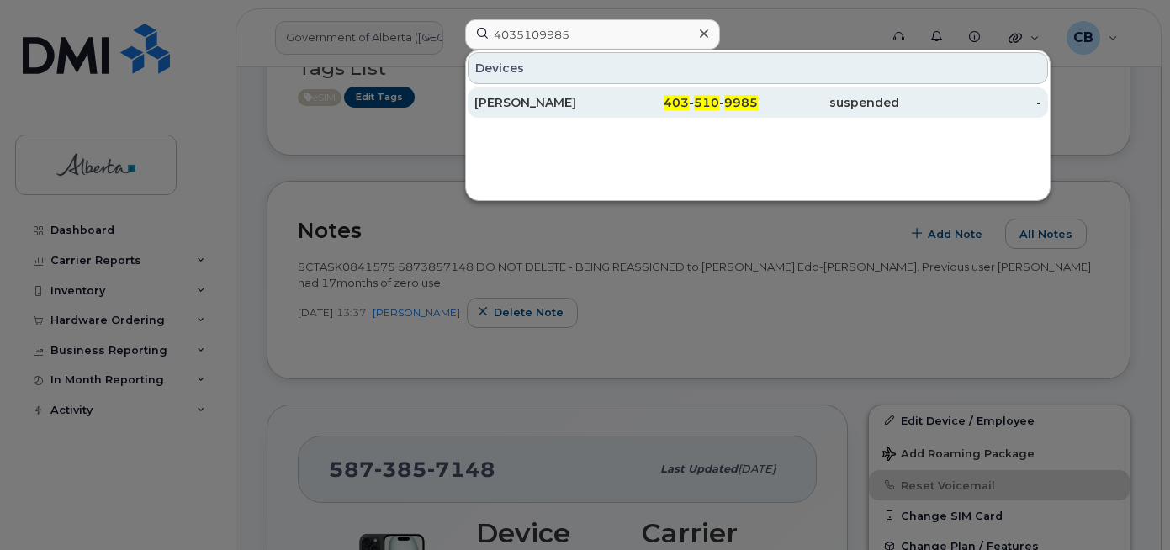
click at [511, 99] on div "[PERSON_NAME]" at bounding box center [544, 102] width 141 height 17
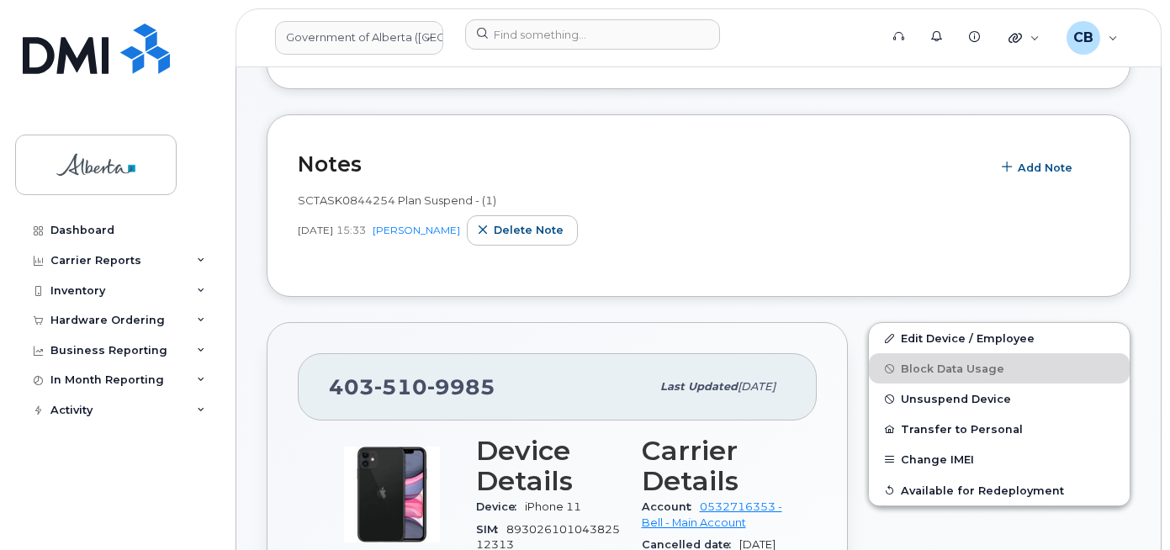
scroll to position [252, 0]
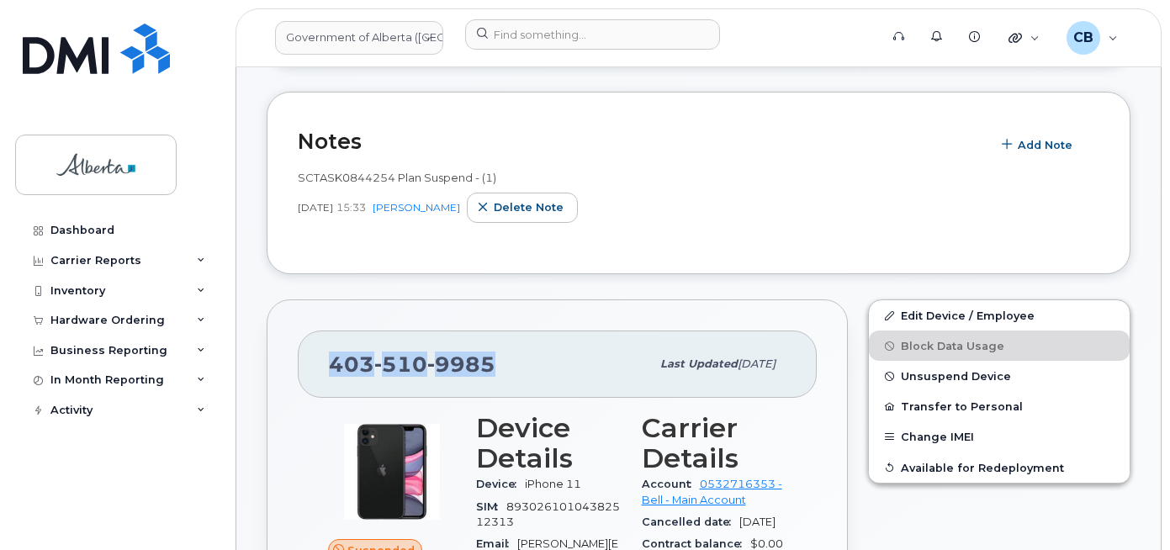
drag, startPoint x: 492, startPoint y: 359, endPoint x: 332, endPoint y: 347, distance: 160.3
click at [332, 347] on div "[PHONE_NUMBER]" at bounding box center [489, 364] width 321 height 35
copy span "[PHONE_NUMBER]"
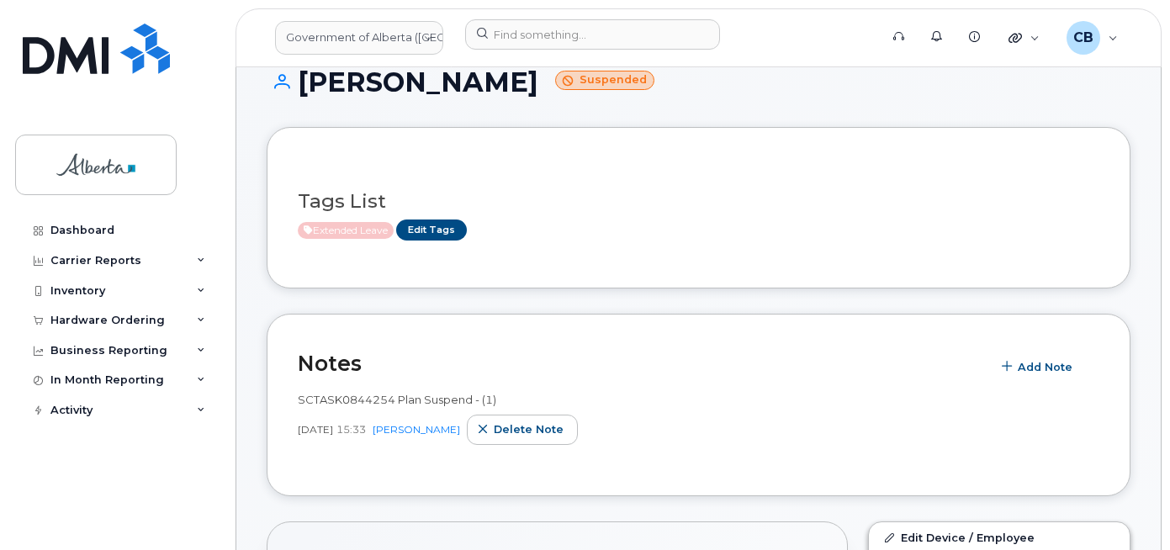
scroll to position [0, 0]
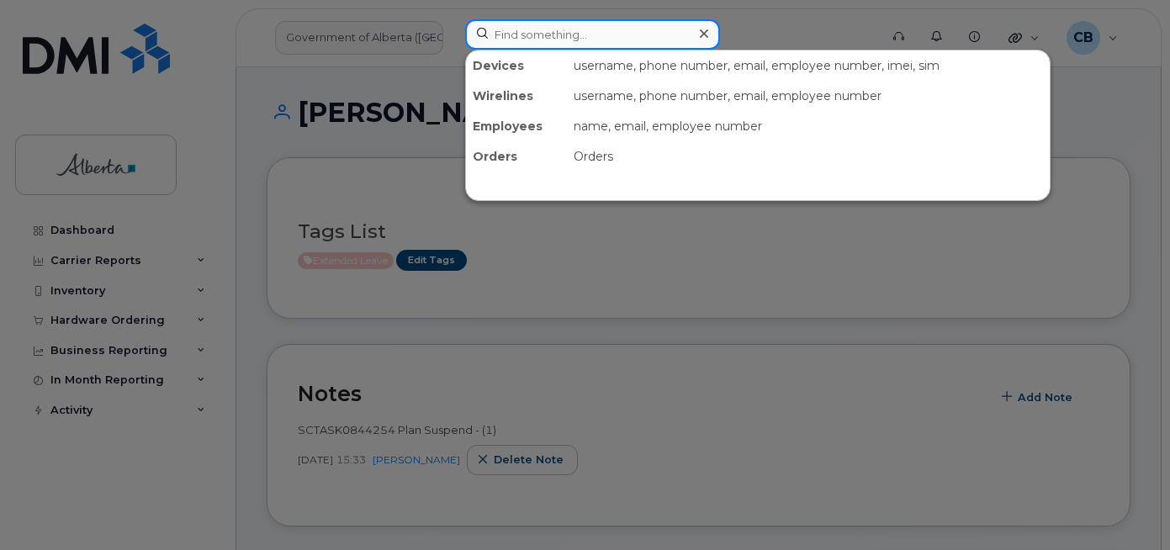
click at [562, 42] on input at bounding box center [592, 34] width 255 height 30
paste input "4034783092"
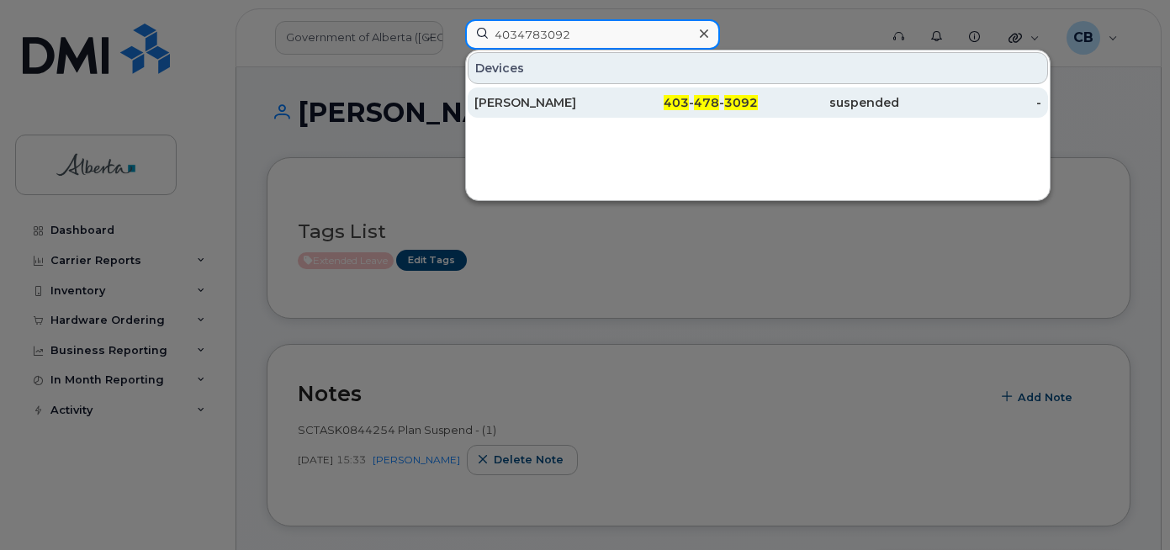
type input "4034783092"
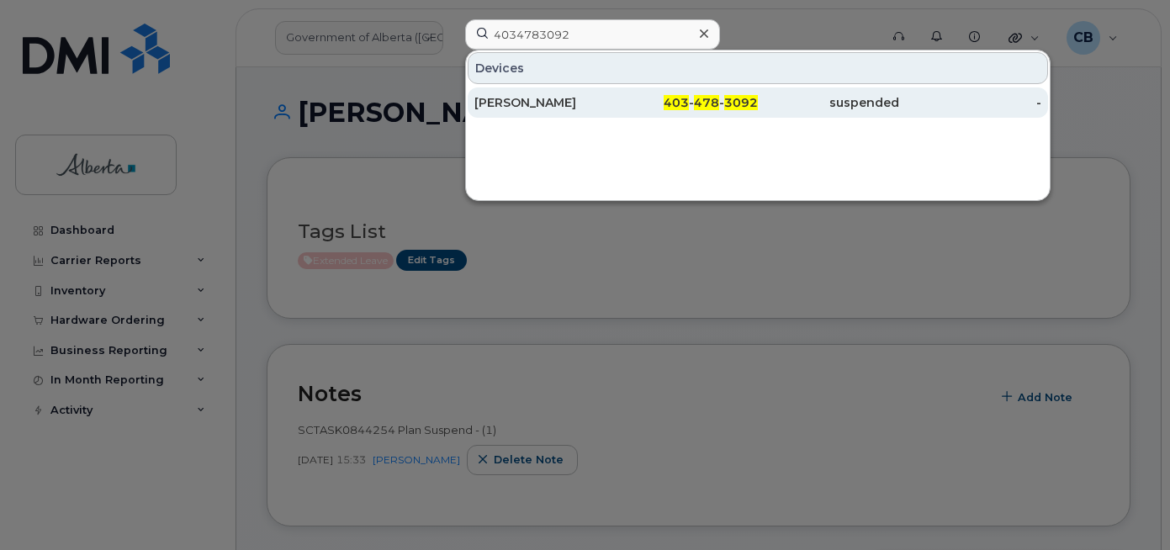
click at [526, 106] on div "[PERSON_NAME]" at bounding box center [544, 102] width 141 height 17
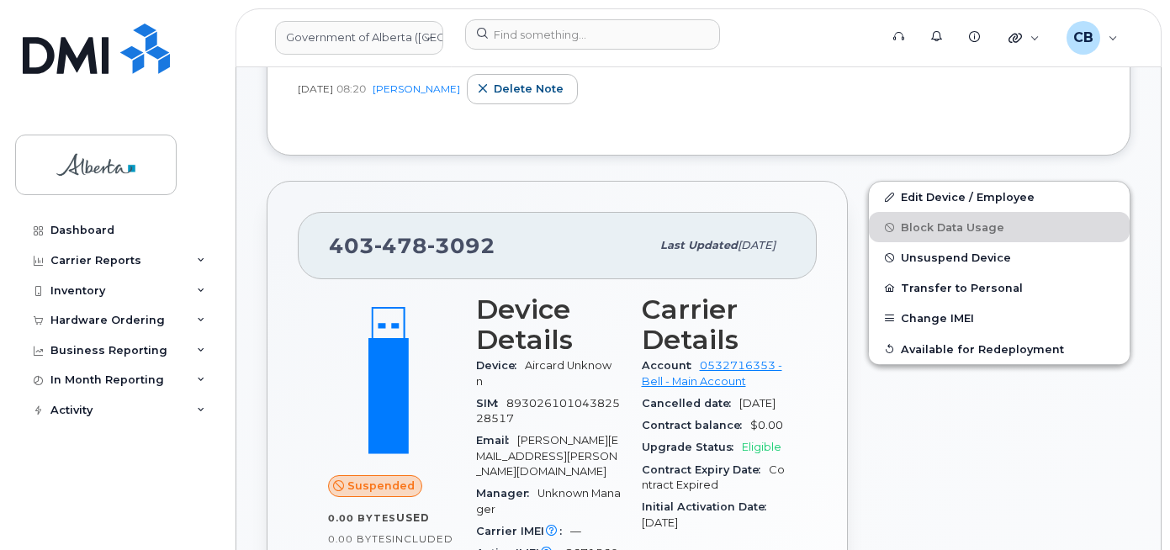
scroll to position [507, 0]
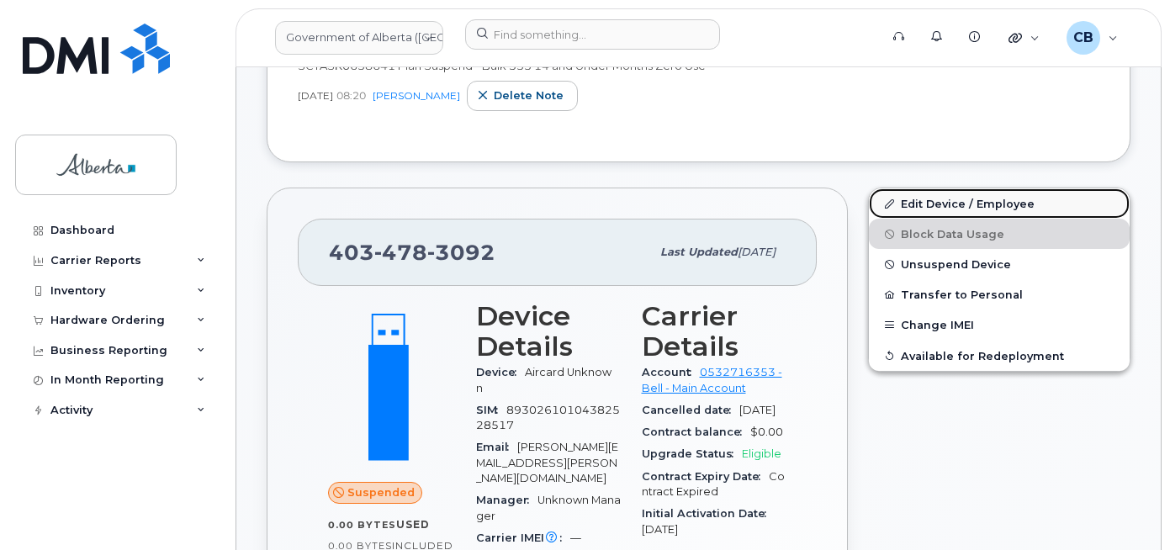
click at [935, 201] on link "Edit Device / Employee" at bounding box center [999, 203] width 261 height 30
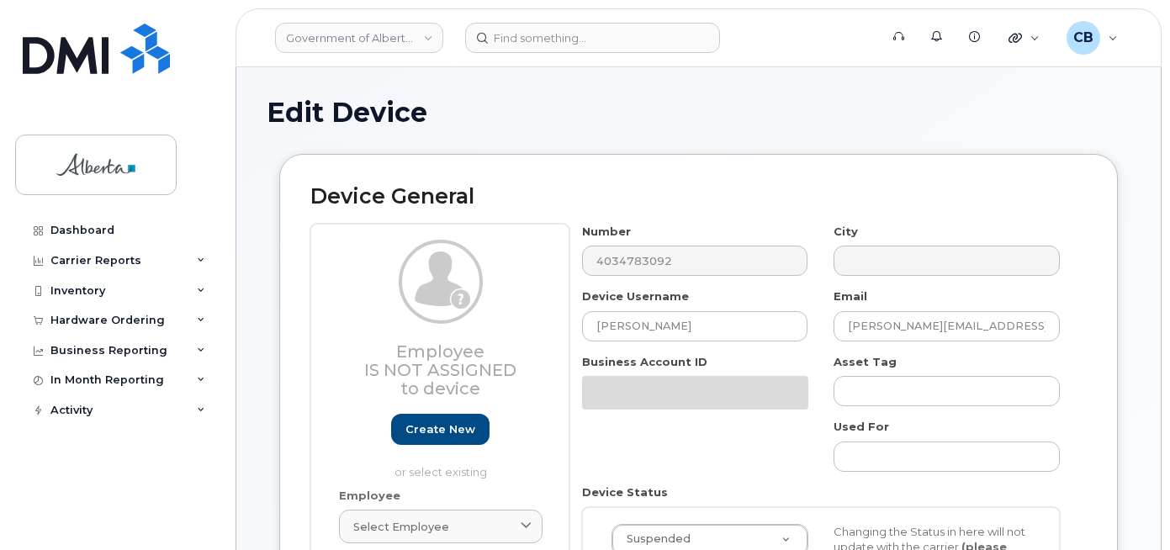
select select "4120331"
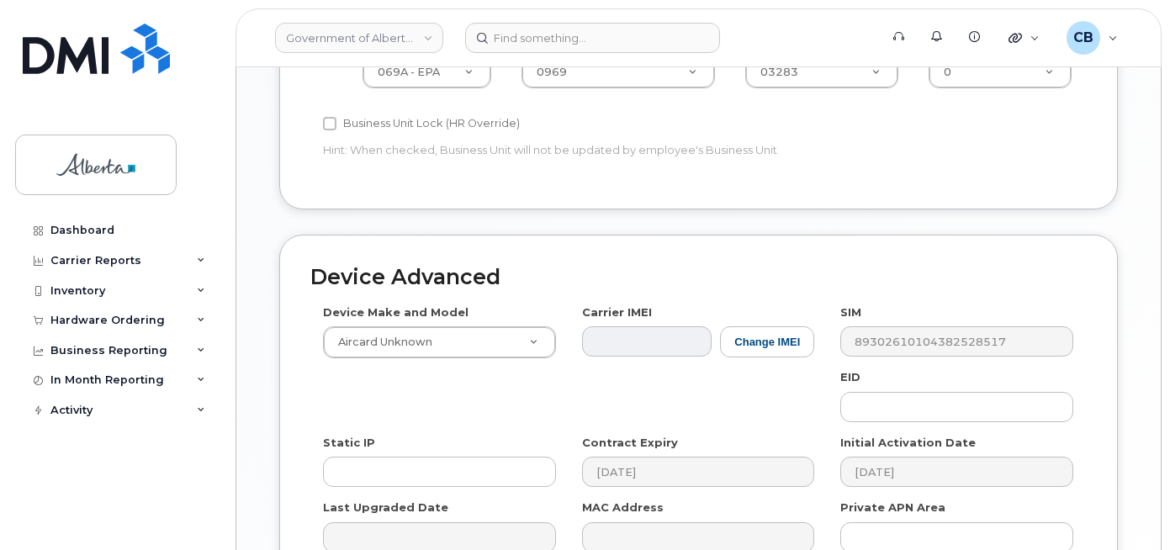
scroll to position [945, 0]
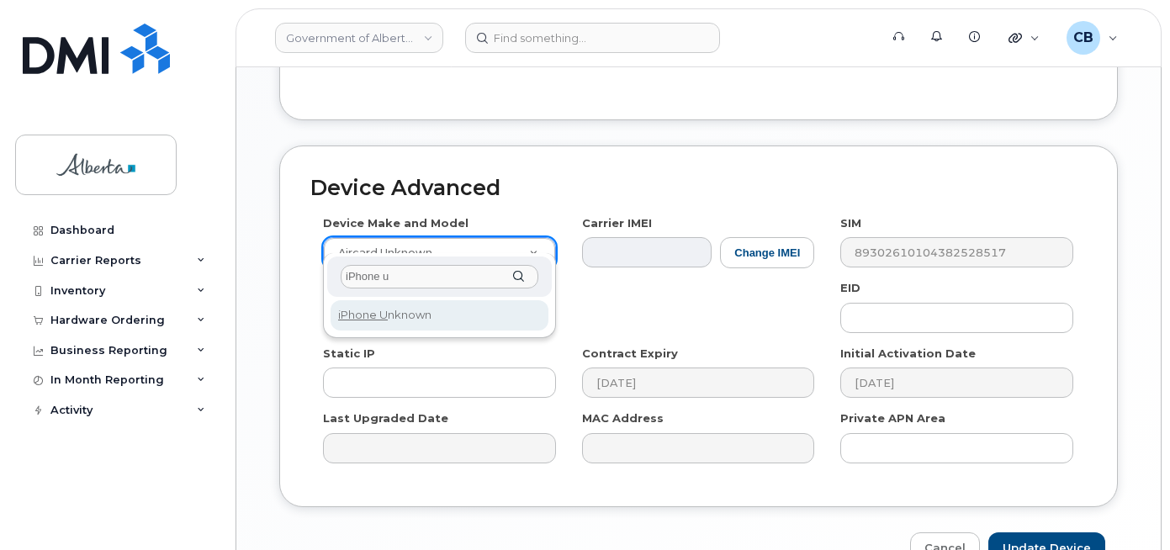
type input "iPhone u"
select select "185"
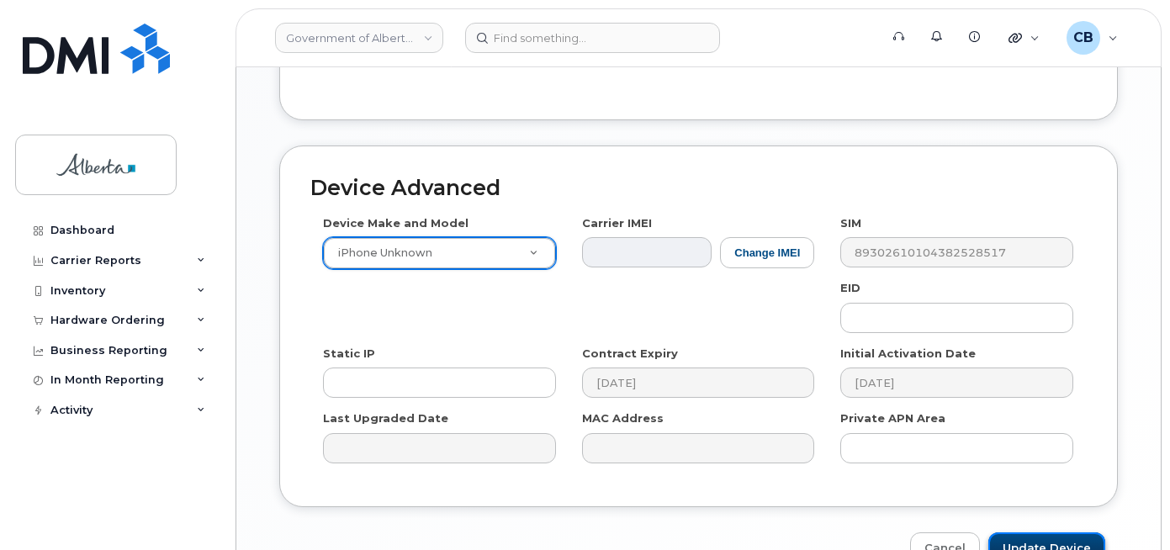
click at [1058, 533] on input "Update Device" at bounding box center [1047, 548] width 117 height 31
type input "Saving..."
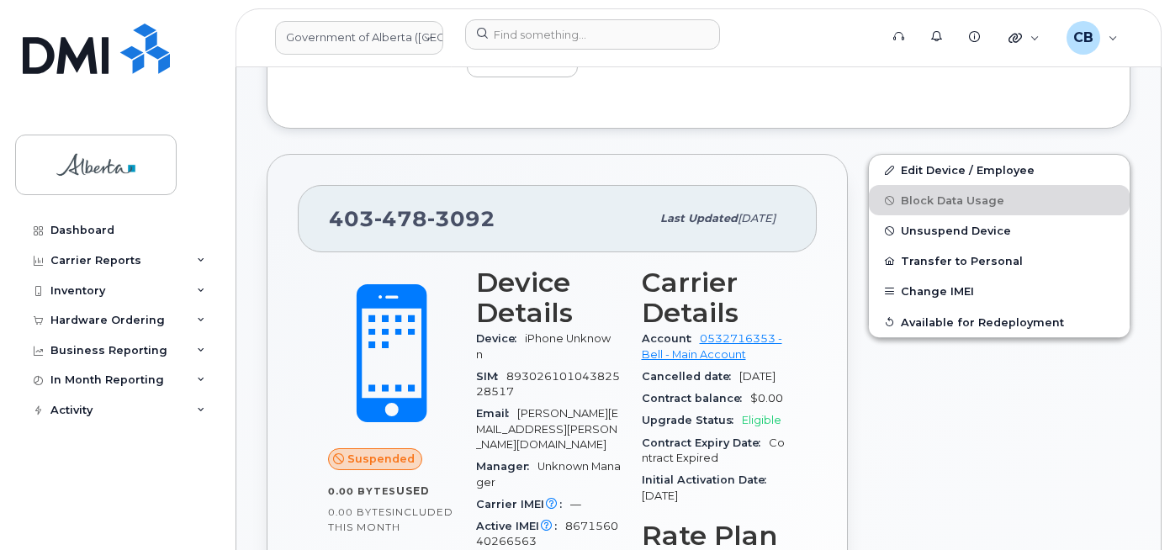
scroll to position [547, 0]
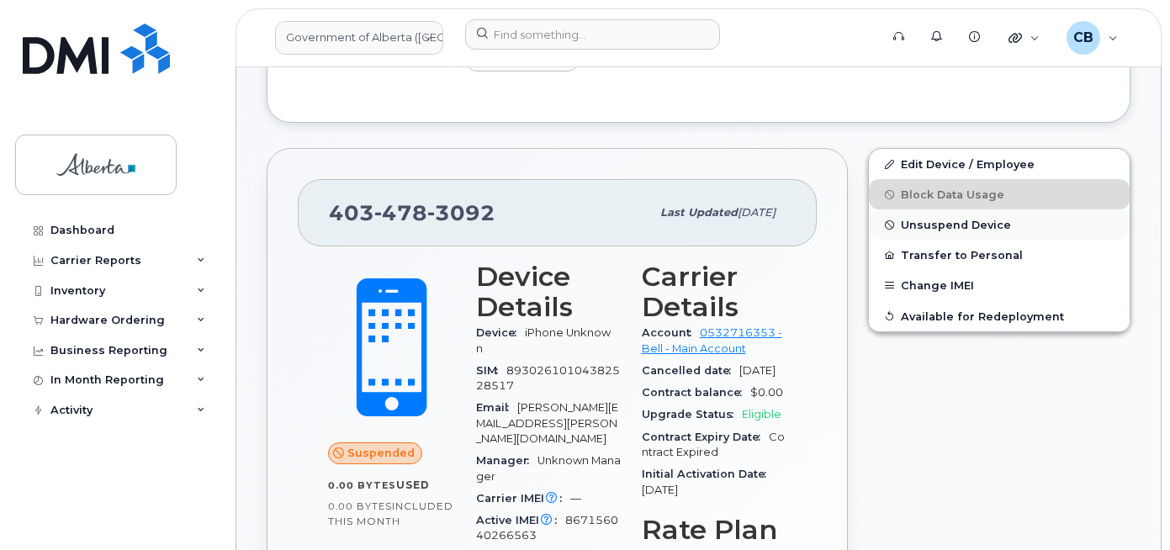
click at [916, 217] on button "Unsuspend Device" at bounding box center [999, 224] width 261 height 30
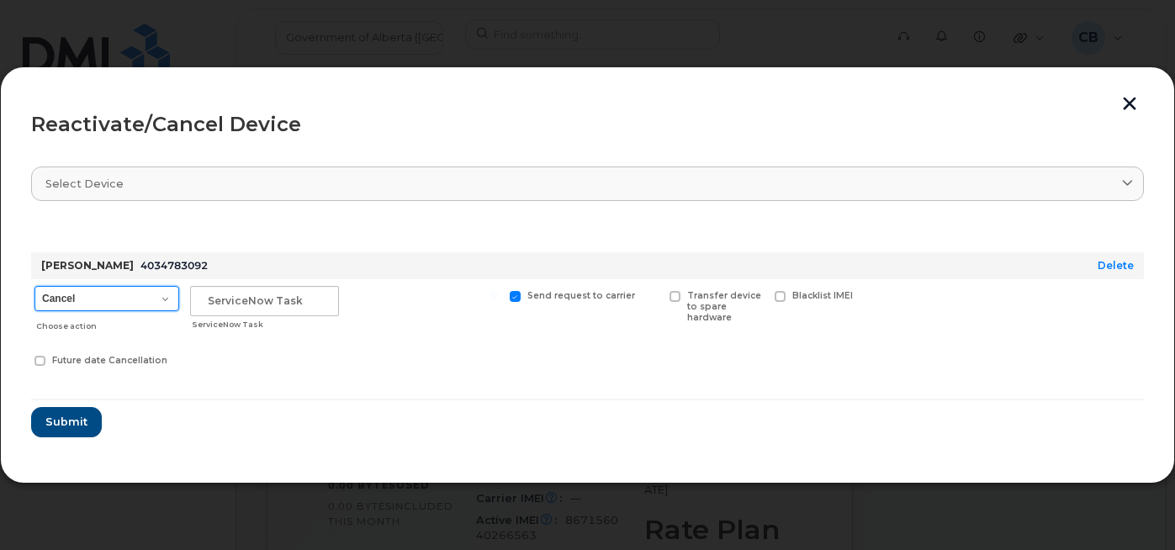
click at [165, 300] on select "Cancel Suspend - Extend Suspension Reactivate" at bounding box center [106, 298] width 145 height 25
select select "[object Object]"
click at [34, 286] on select "Cancel Suspend - Extend Suspension Reactivate" at bounding box center [106, 298] width 145 height 25
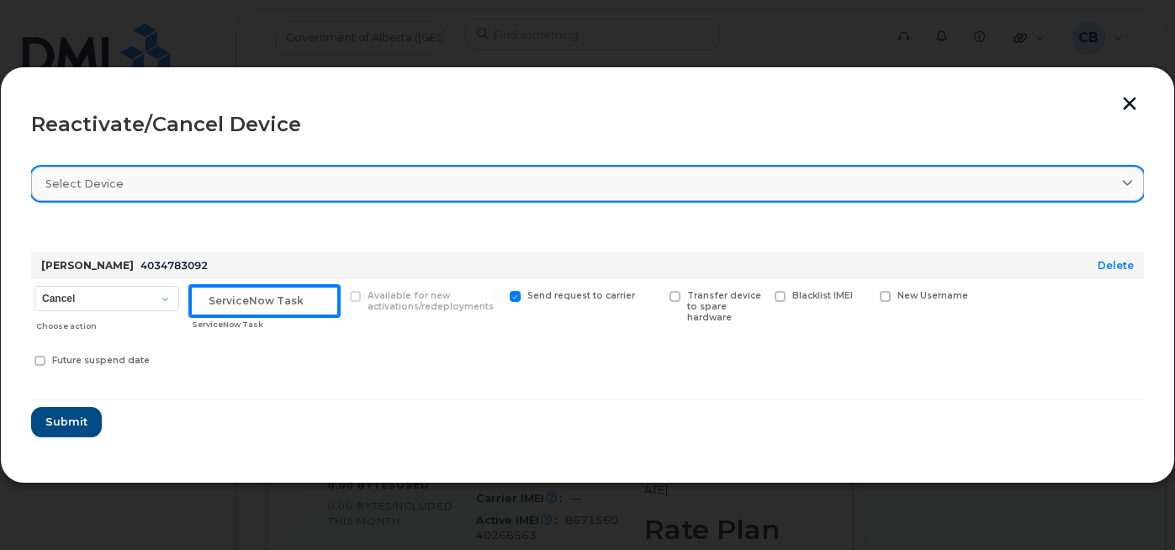
drag, startPoint x: 205, startPoint y: 294, endPoint x: 195, endPoint y: 189, distance: 105.6
click at [205, 282] on div "ServiceNow Task" at bounding box center [265, 309] width 156 height 60
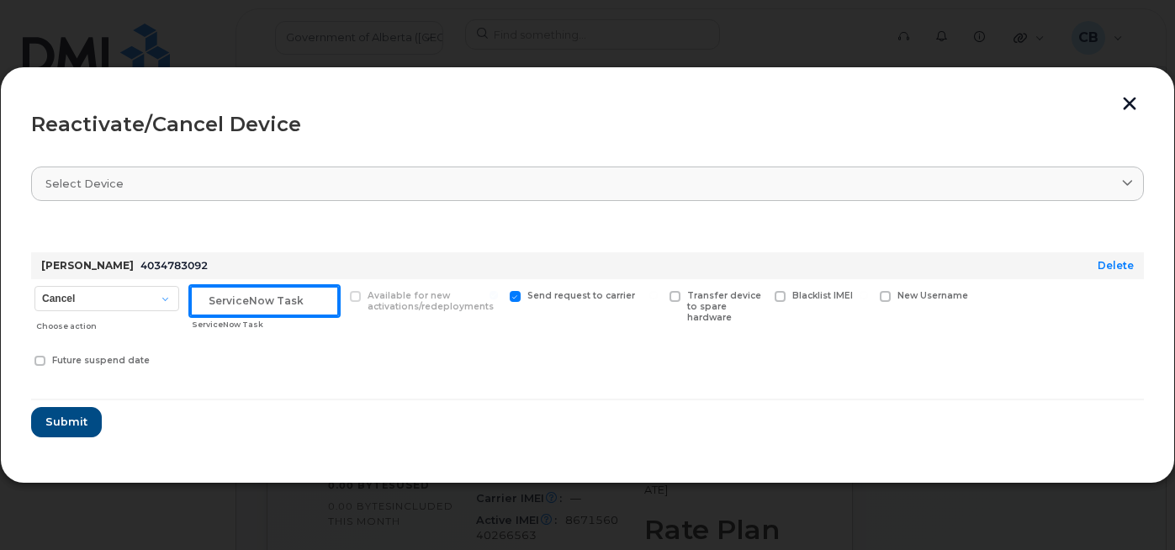
click at [264, 299] on input "text" at bounding box center [264, 301] width 149 height 30
paste input "SCTASK0841285"
type input "SCTASK0841285"
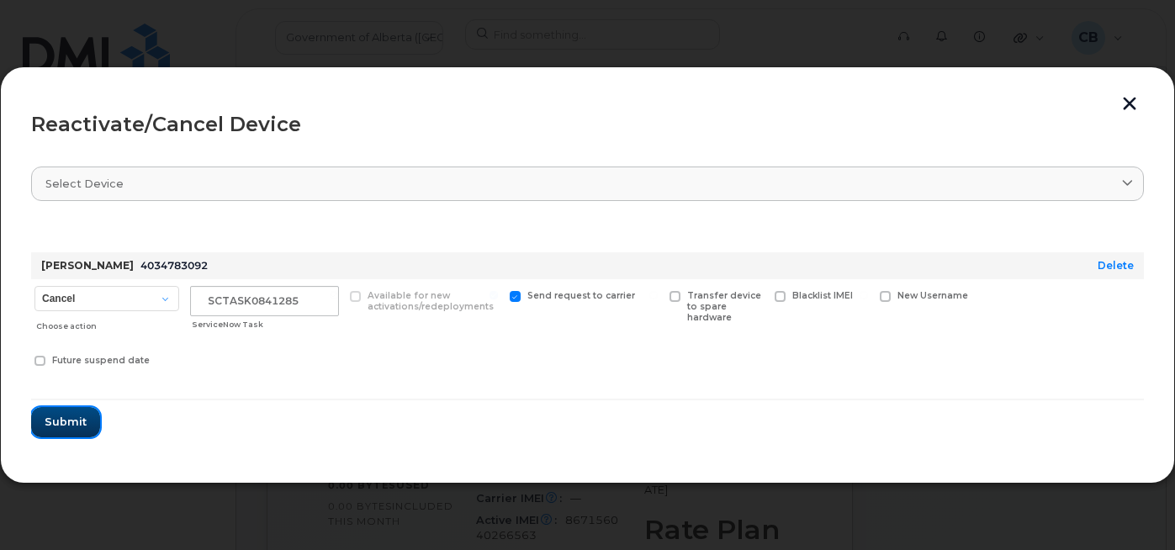
click at [79, 416] on span "Submit" at bounding box center [66, 422] width 42 height 16
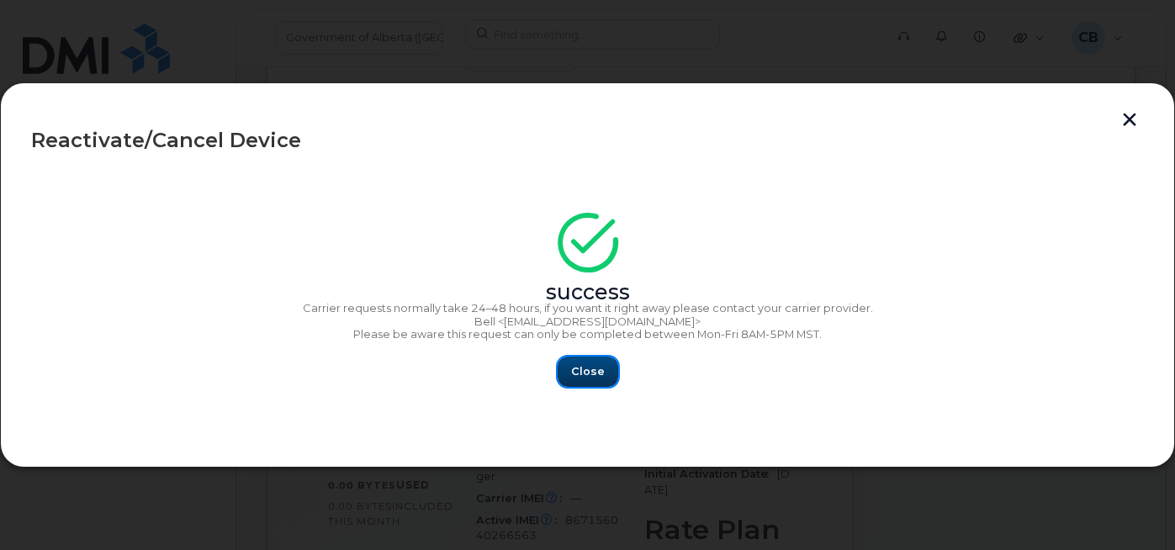
drag, startPoint x: 600, startPoint y: 370, endPoint x: 603, endPoint y: 413, distance: 43.0
click at [601, 369] on span "Close" at bounding box center [588, 371] width 34 height 16
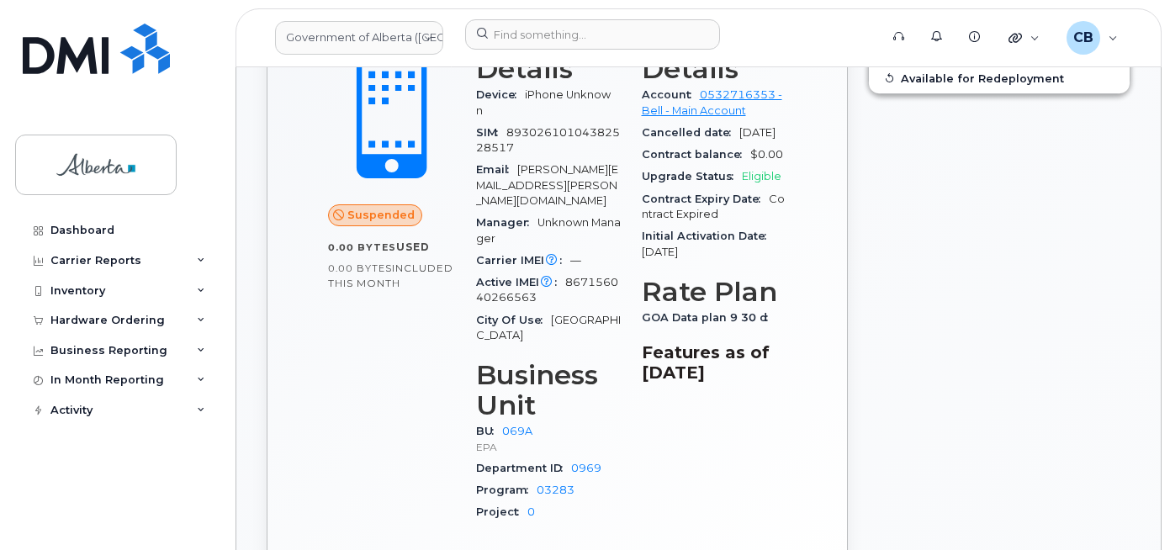
scroll to position [631, 0]
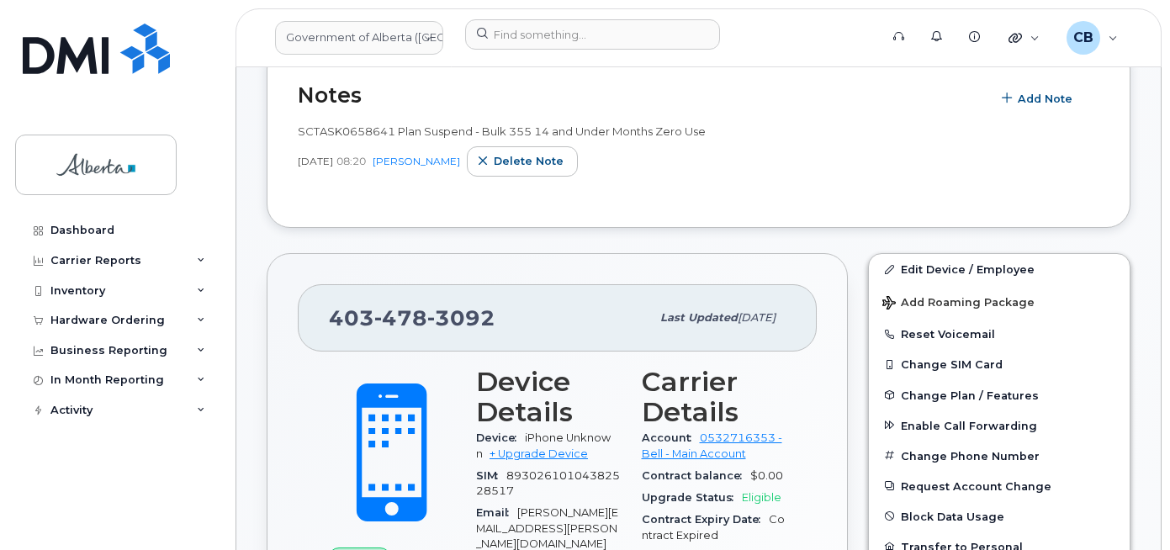
scroll to position [589, 0]
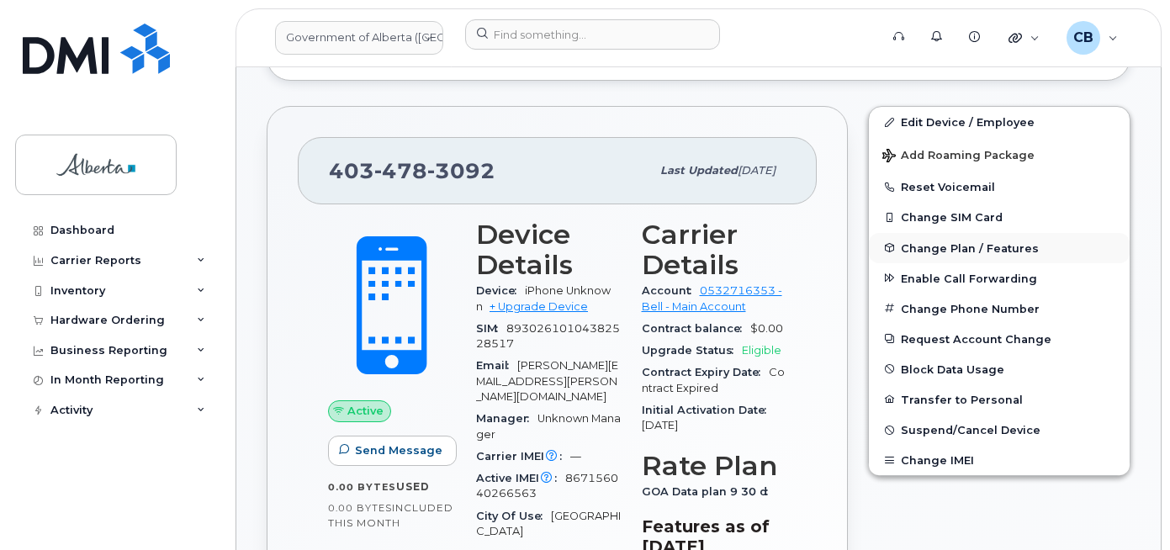
click at [926, 248] on span "Change Plan / Features" at bounding box center [970, 247] width 138 height 13
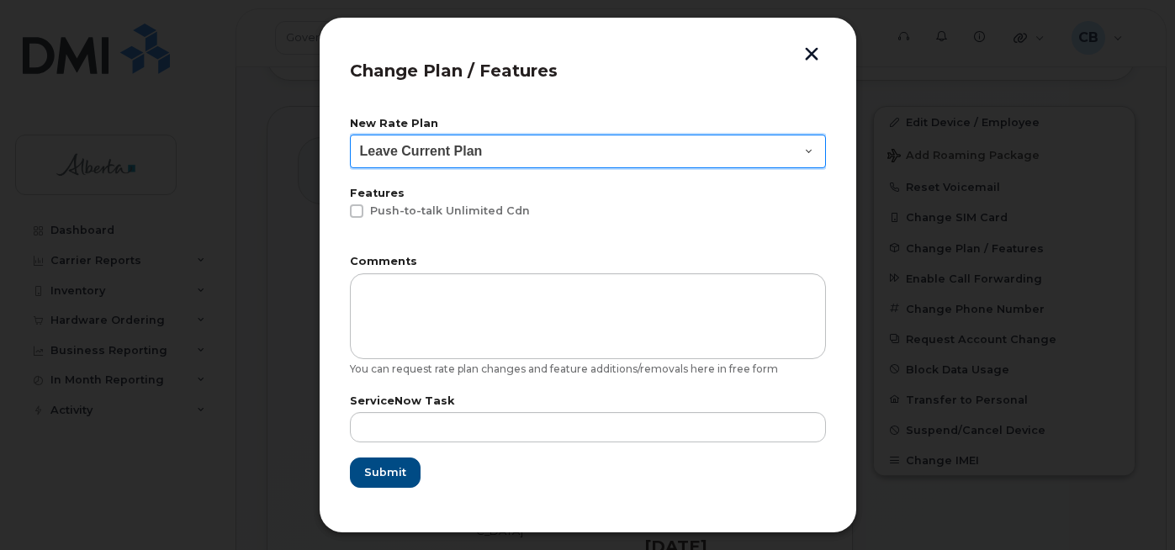
click at [780, 142] on select "Leave Current Plan GOA - Voice Plan 5 GOA Unlimited Smartphone 14 GOA-Voice Pla…" at bounding box center [588, 152] width 476 height 34
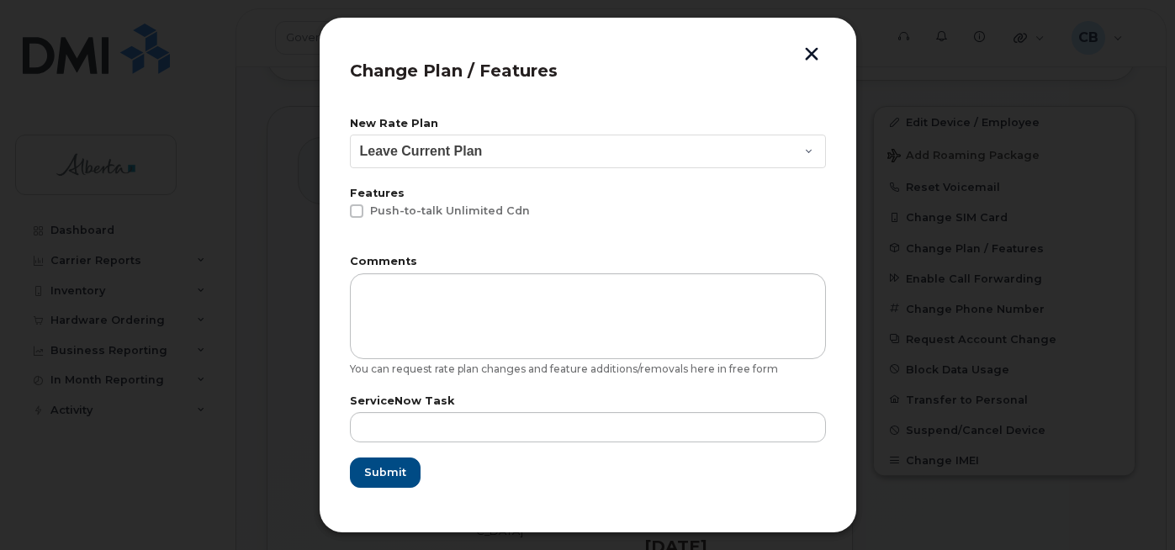
click at [810, 50] on button "button" at bounding box center [811, 56] width 25 height 18
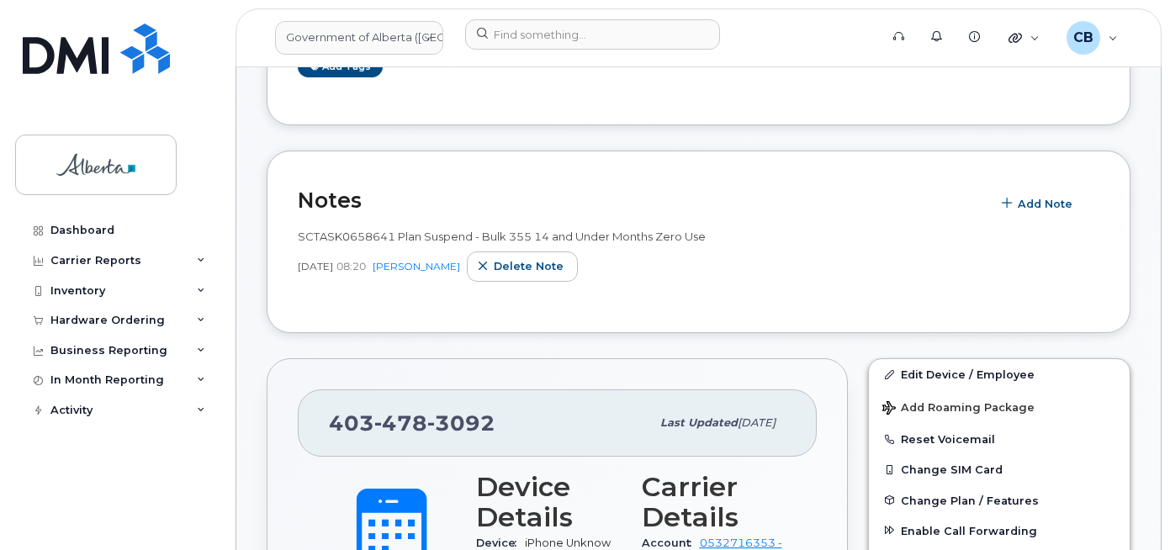
scroll to position [421, 0]
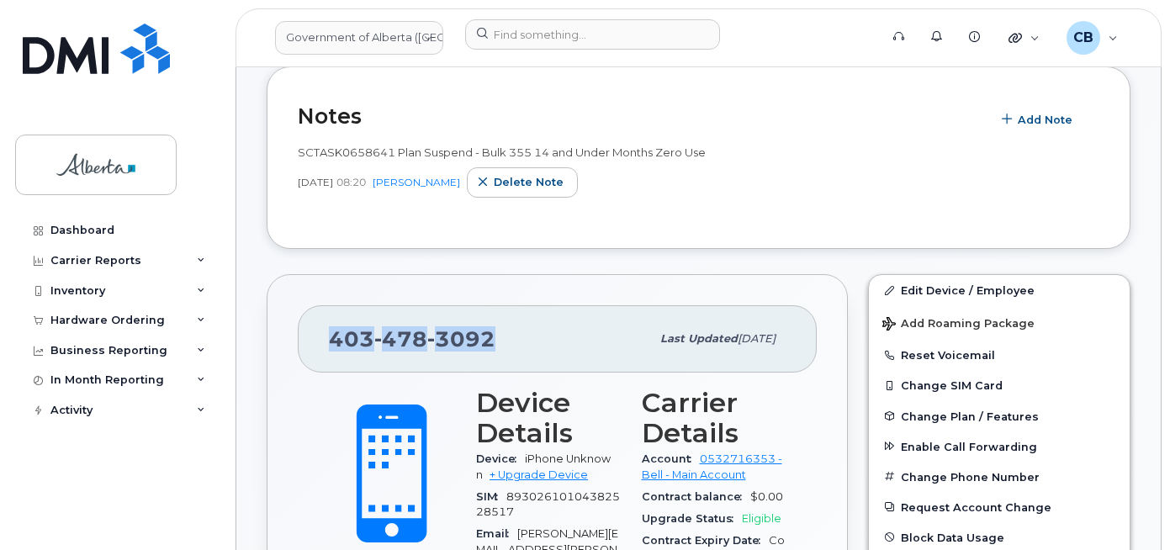
drag, startPoint x: 495, startPoint y: 334, endPoint x: 329, endPoint y: 331, distance: 165.8
click at [329, 331] on div "403 478 3092" at bounding box center [489, 338] width 321 height 35
copy span "403 478 3092"
click at [512, 345] on div "403 478 3092" at bounding box center [489, 338] width 321 height 35
drag, startPoint x: 494, startPoint y: 333, endPoint x: 326, endPoint y: 340, distance: 168.4
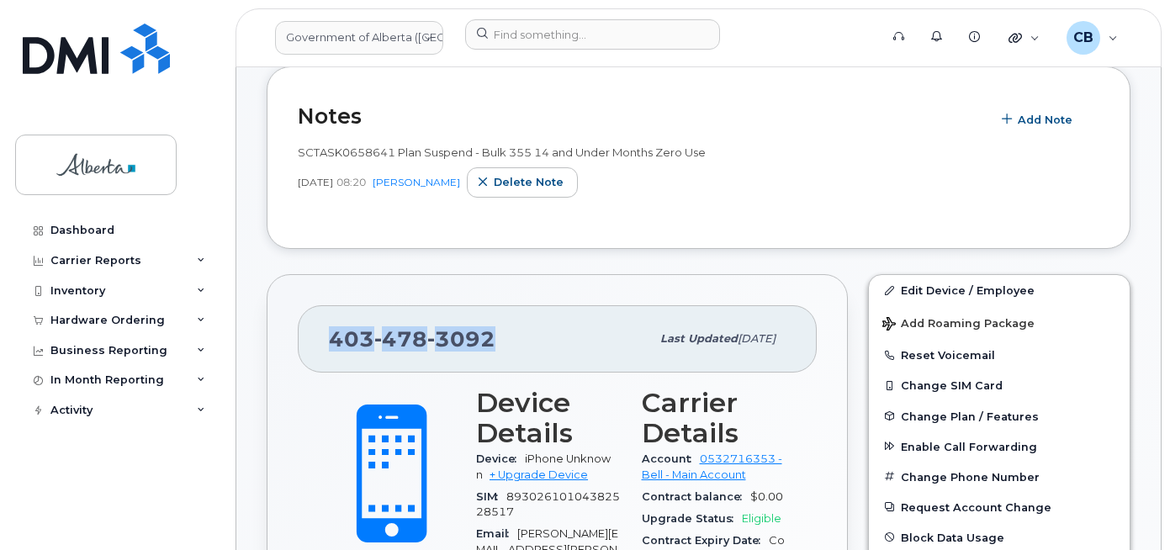
click at [326, 340] on div "403 478 3092 Last updated Sep 11, 2025" at bounding box center [557, 338] width 519 height 67
copy span "403 478 3092"
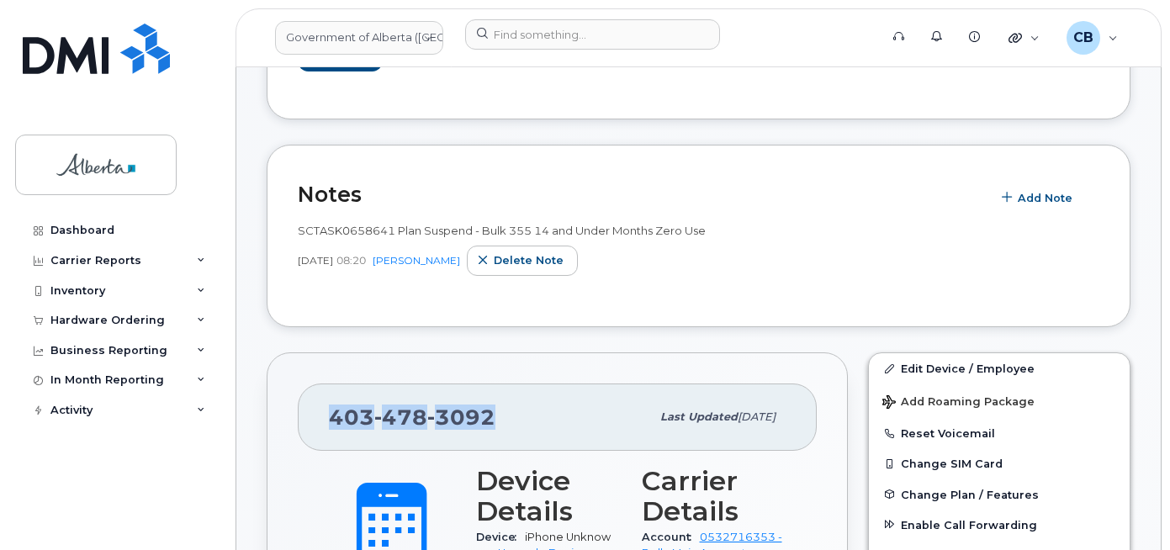
scroll to position [326, 0]
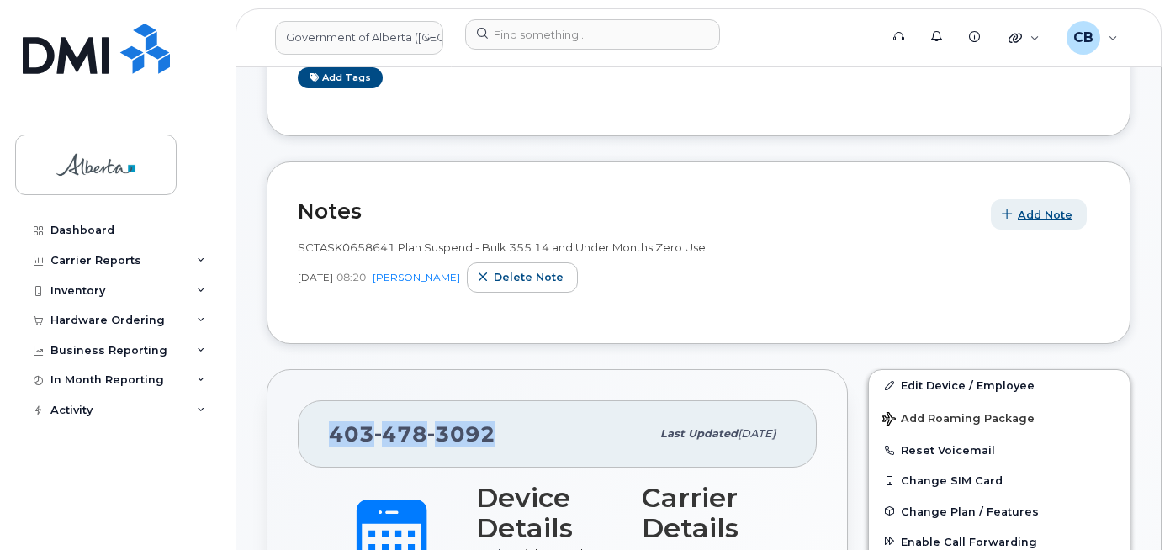
click at [1031, 219] on span "Add Note" at bounding box center [1045, 215] width 55 height 16
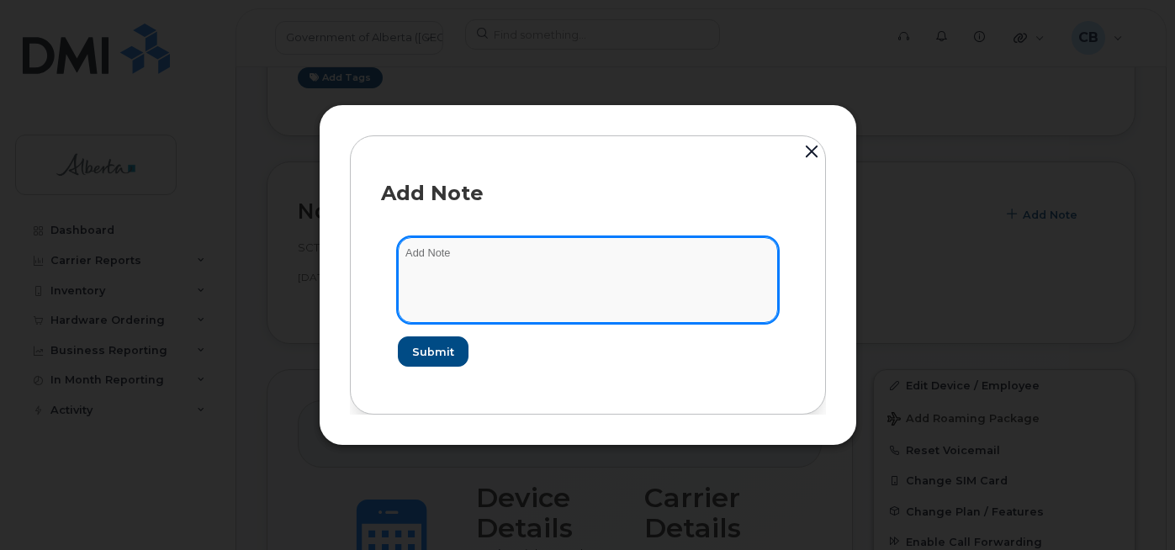
click at [456, 255] on textarea at bounding box center [588, 280] width 380 height 86
type textarea "c"
click at [408, 264] on textarea at bounding box center [588, 280] width 380 height 86
paste textarea "SCTASK0841285"
type textarea "SCTASK0841285-changed plan from data to voice and data."
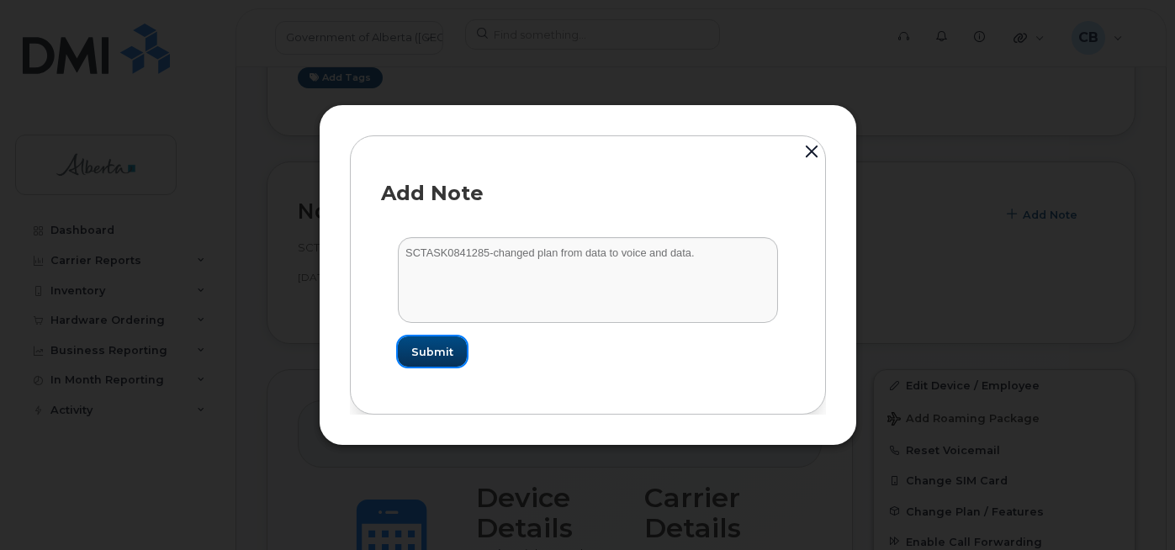
click at [421, 345] on span "Submit" at bounding box center [432, 352] width 42 height 16
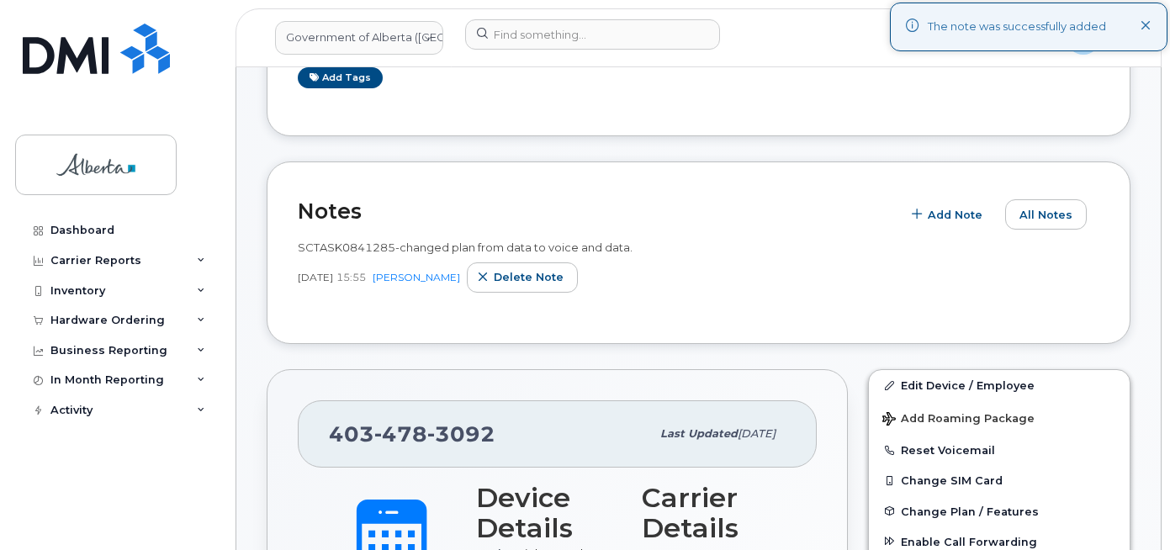
click at [1148, 24] on icon at bounding box center [1146, 26] width 11 height 11
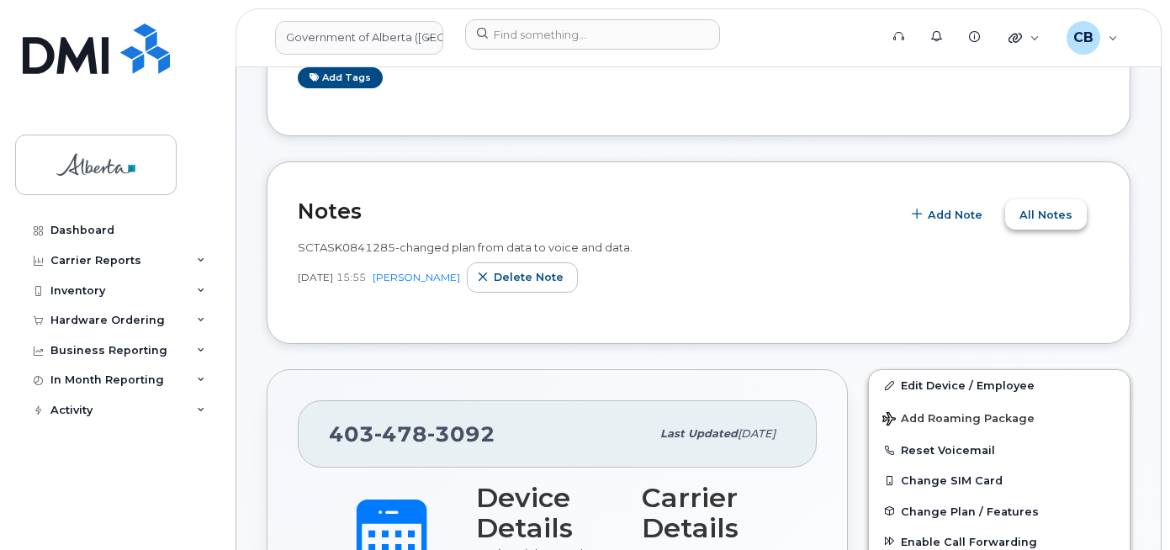
click at [1047, 215] on span "All Notes" at bounding box center [1046, 215] width 53 height 16
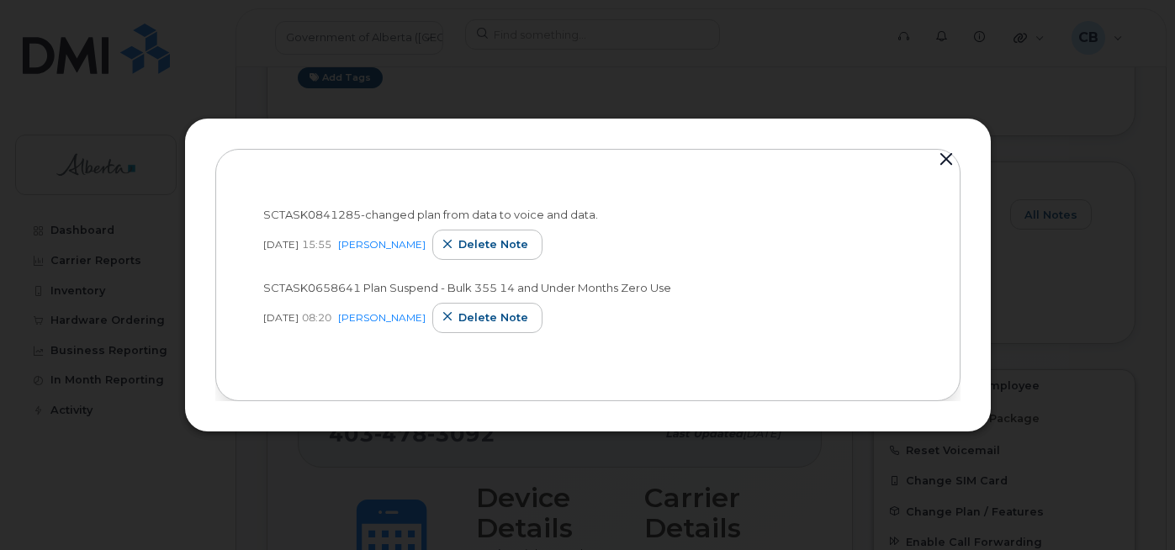
click at [948, 161] on button "button" at bounding box center [946, 160] width 25 height 24
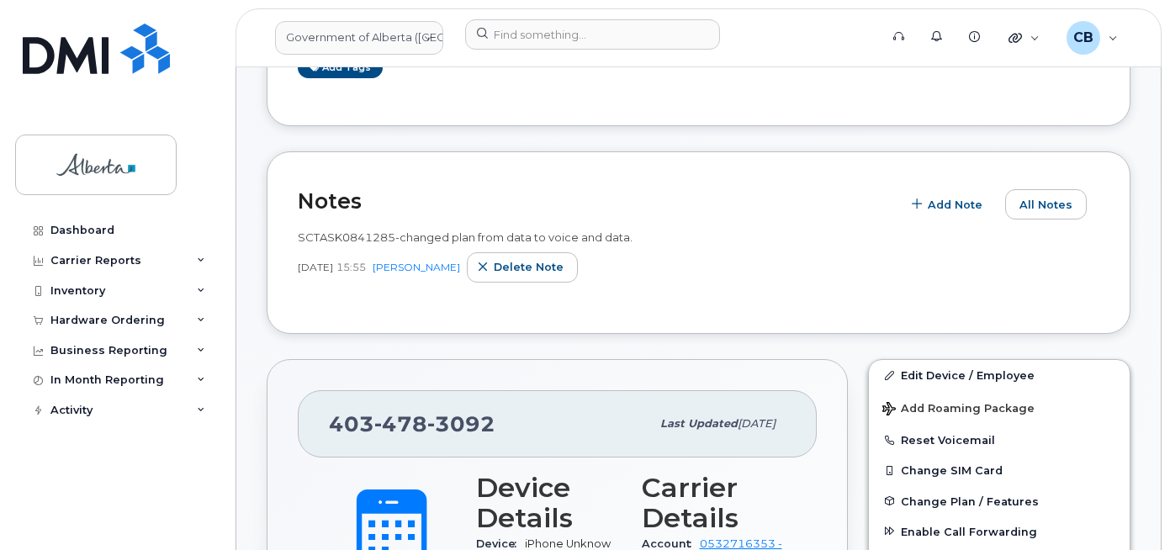
scroll to position [337, 0]
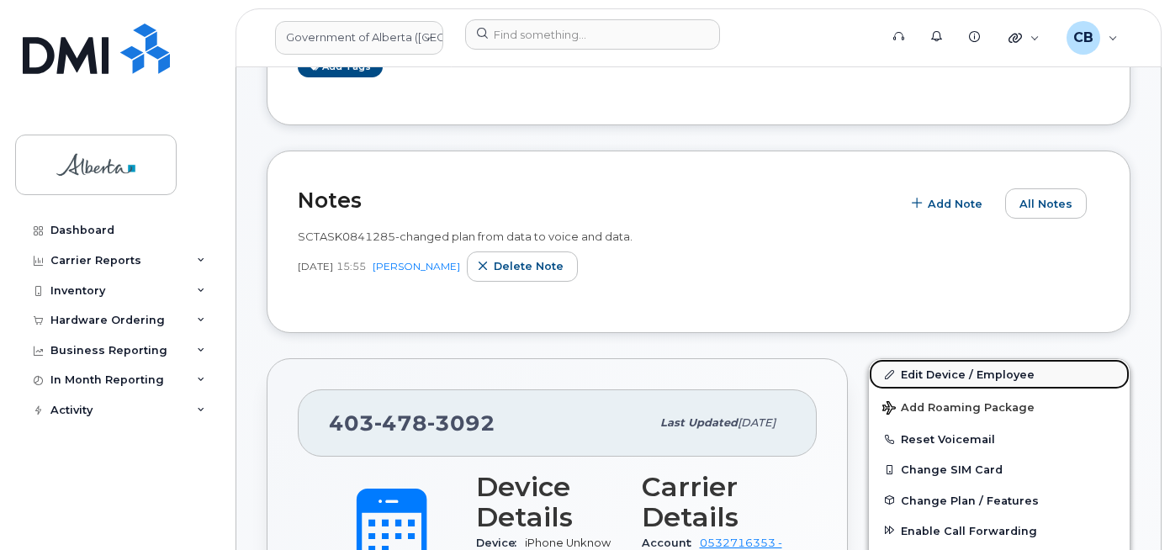
click at [946, 374] on link "Edit Device / Employee" at bounding box center [999, 374] width 261 height 30
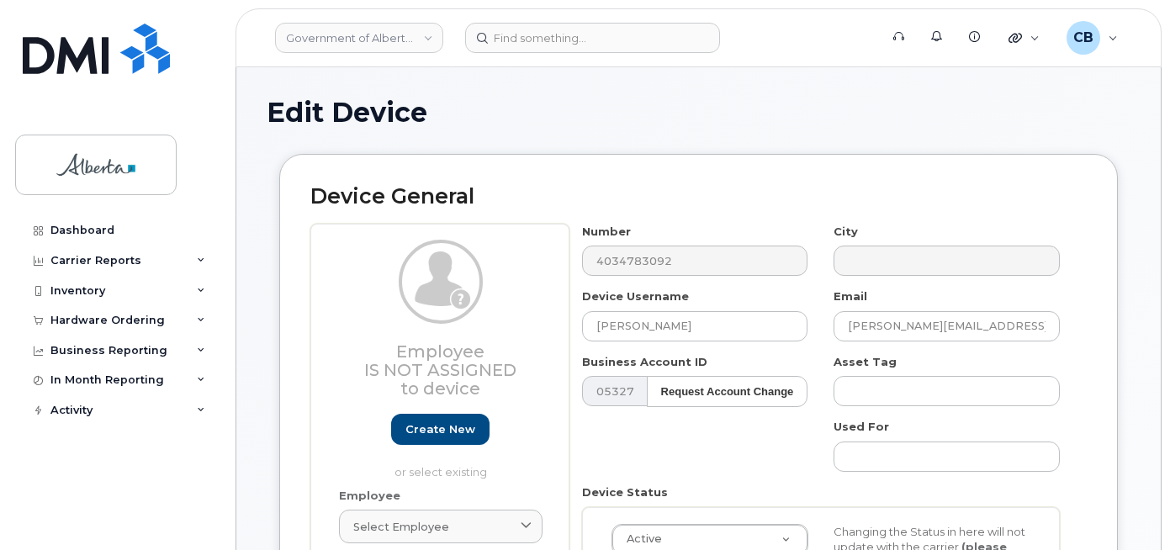
select select "4120331"
click at [603, 325] on input "Rick Mcclelland" at bounding box center [695, 326] width 226 height 30
paste input "[PERSON_NAME]"
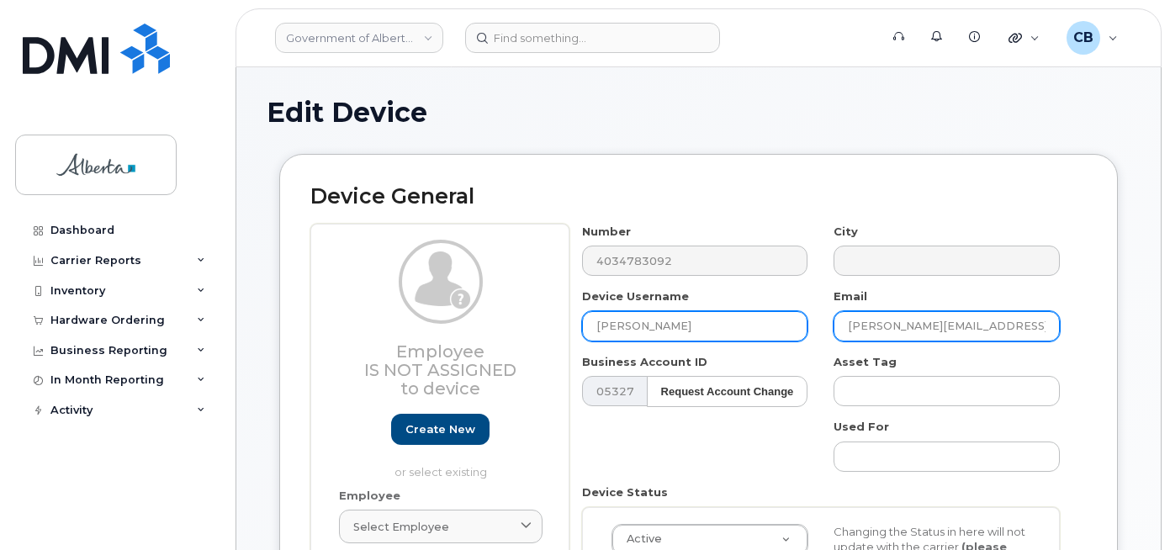
type input "[PERSON_NAME]"
drag, startPoint x: 932, startPoint y: 323, endPoint x: 834, endPoint y: 326, distance: 98.5
click at [834, 326] on input "rick.mcclelland@gov.ab.ca" at bounding box center [947, 326] width 226 height 30
paste input "[PERSON_NAME]"
click at [883, 323] on input "Katie Fraser@gov.ab.ca" at bounding box center [947, 326] width 226 height 30
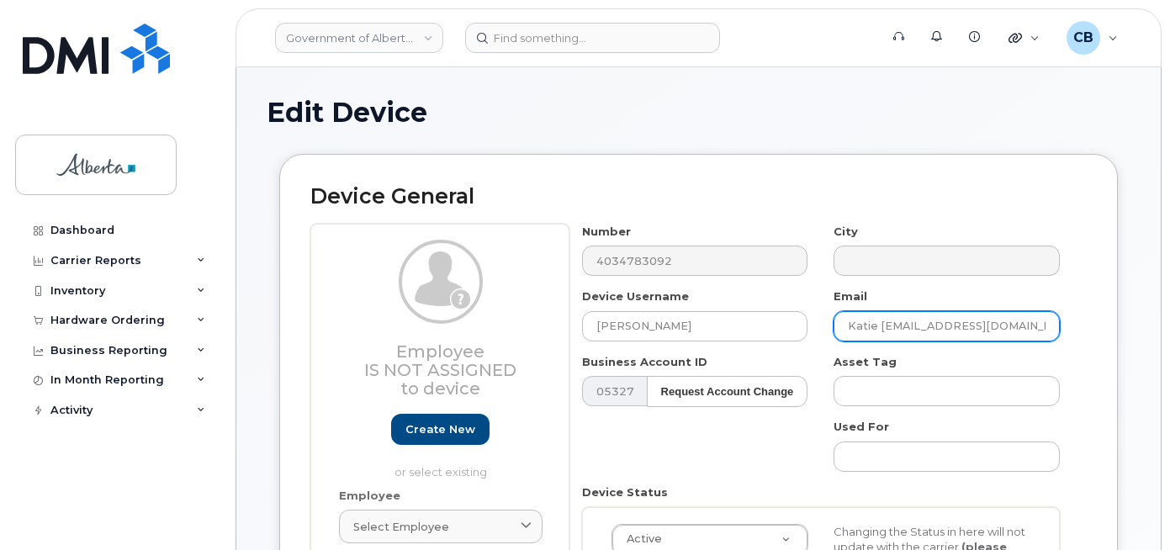
click at [882, 326] on input "Katie Fraser@gov.ab.ca" at bounding box center [947, 326] width 226 height 30
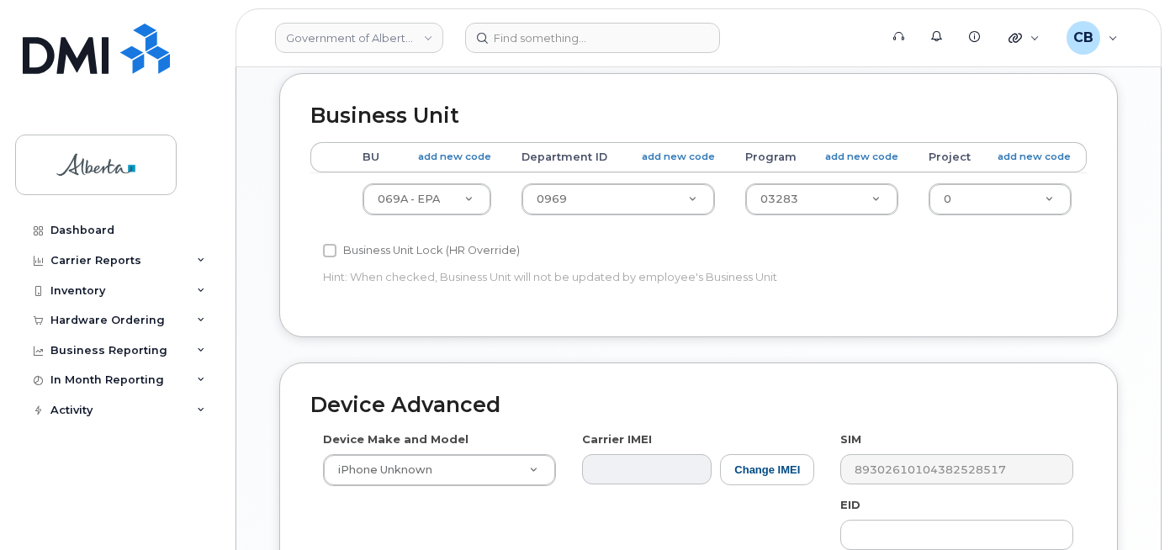
scroll to position [717, 0]
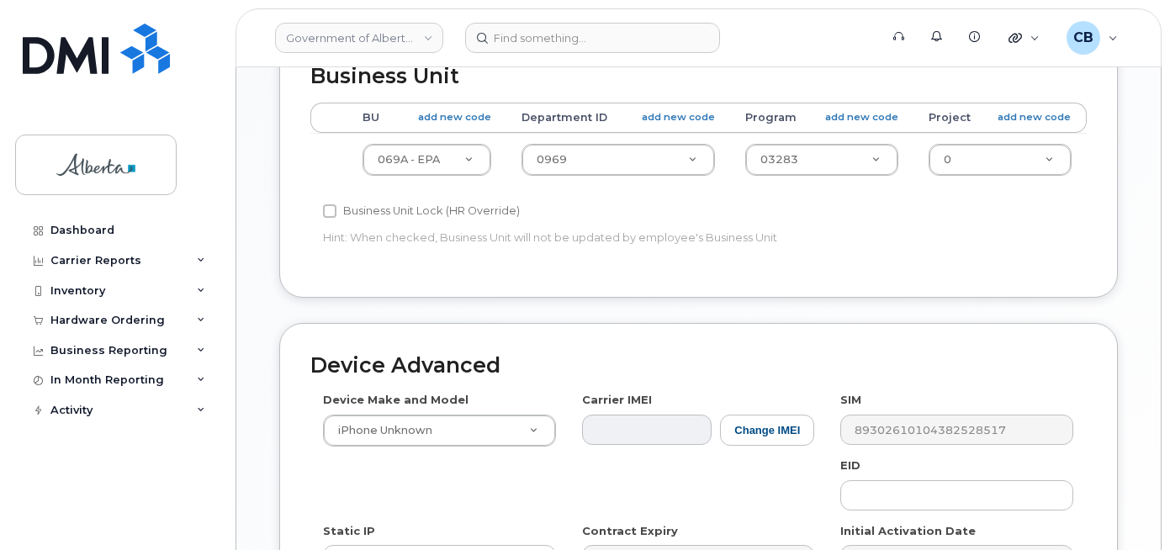
type input "Katie.Fraser@gov.ab.ca"
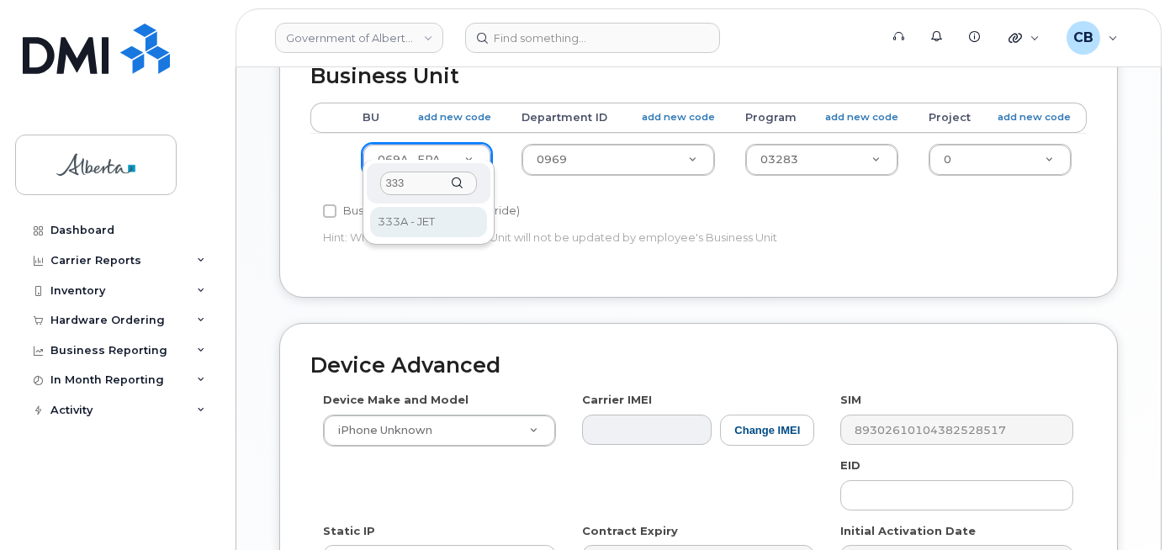
type input "333"
select select "4206363"
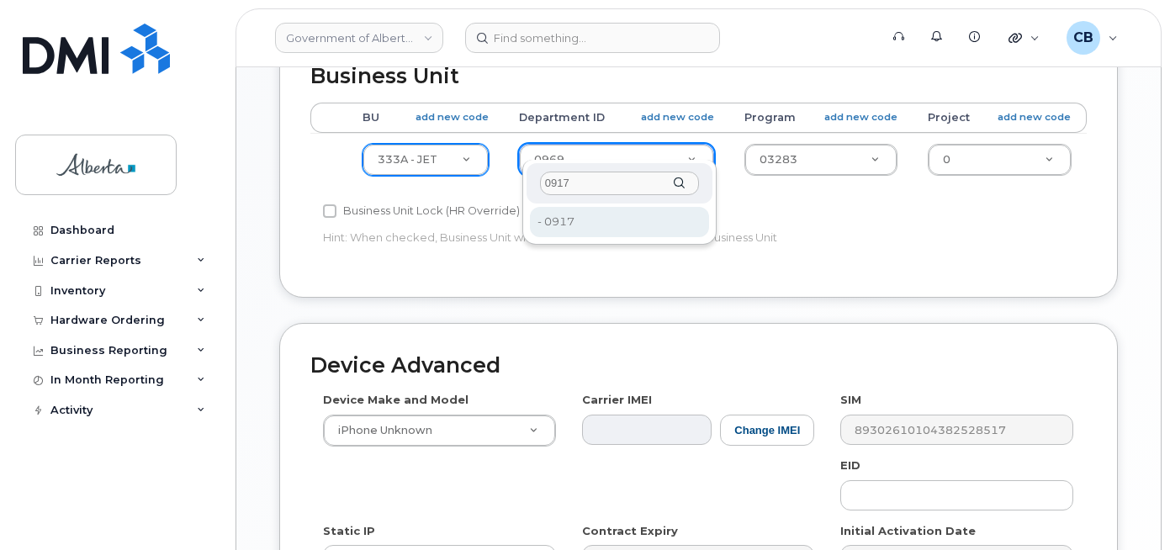
type input "0917"
type input "4120354"
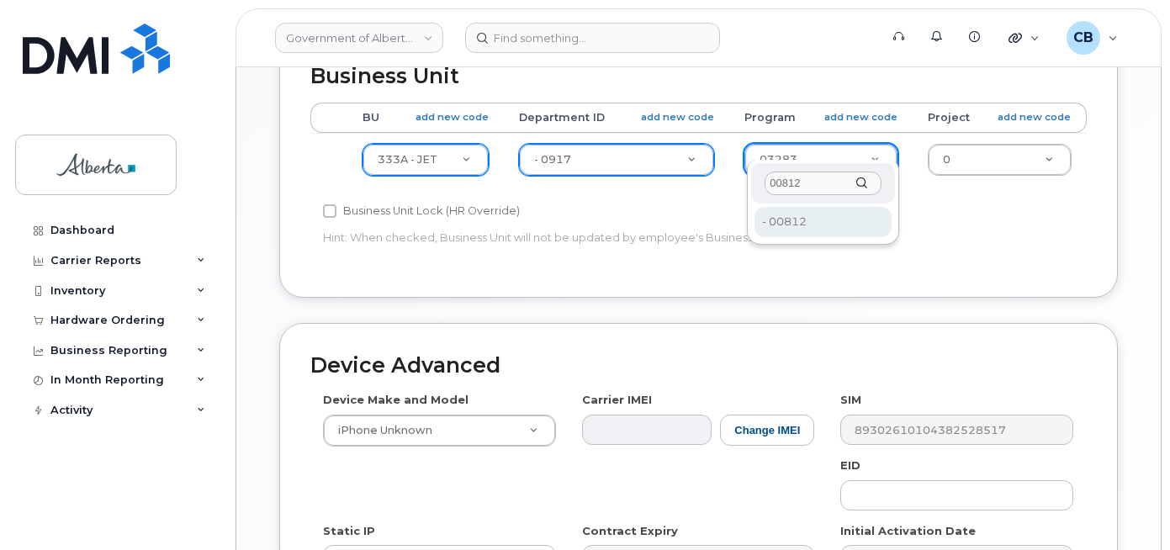
type input "00812"
type input "4322594"
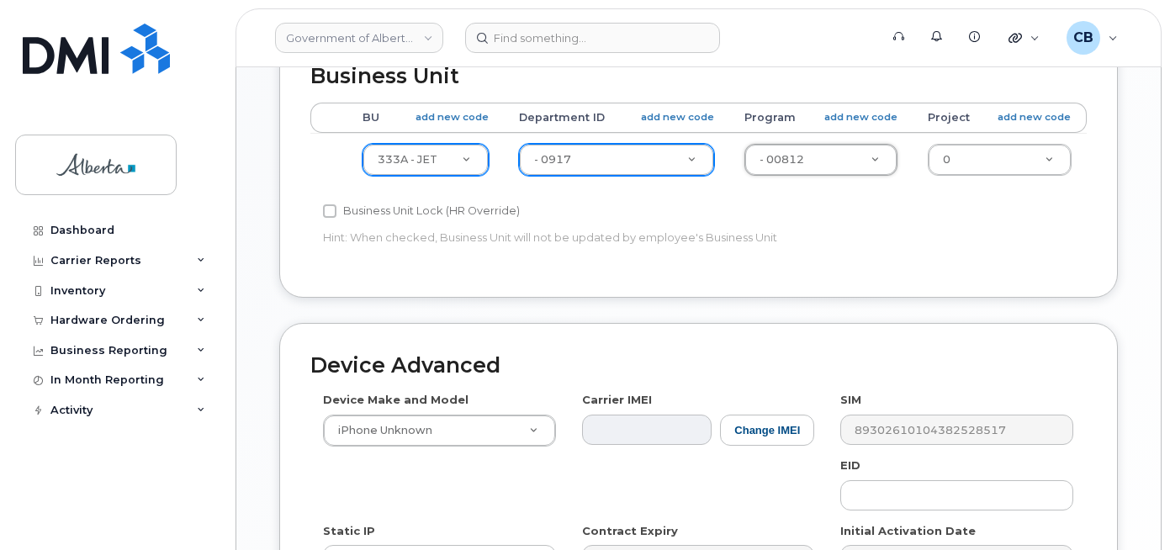
scroll to position [976, 0]
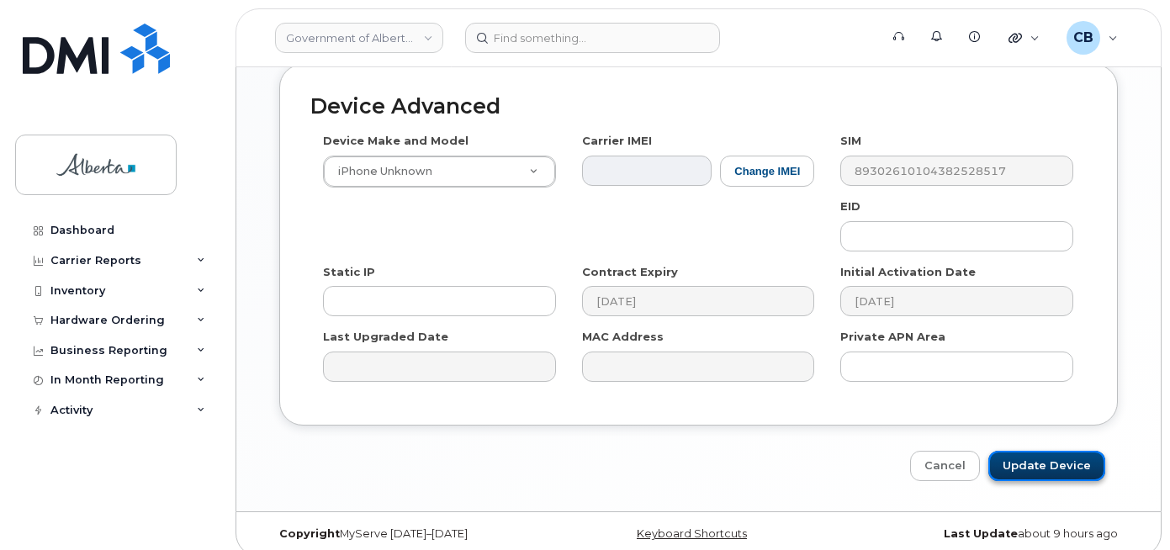
click at [1035, 451] on input "Update Device" at bounding box center [1047, 466] width 117 height 31
type input "Saving..."
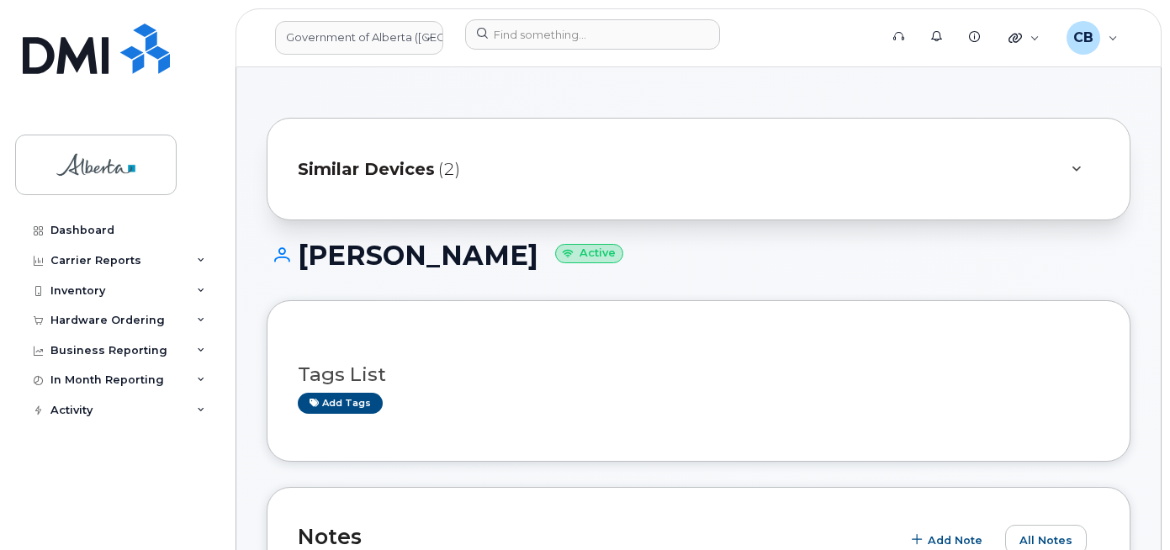
scroll to position [252, 0]
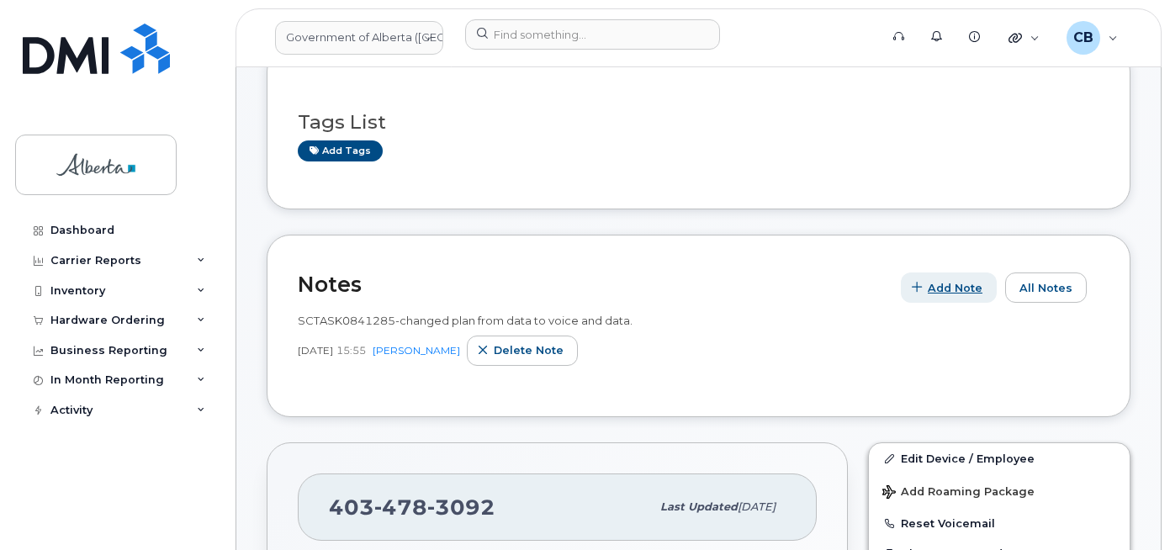
click at [955, 287] on span "Add Note" at bounding box center [955, 288] width 55 height 16
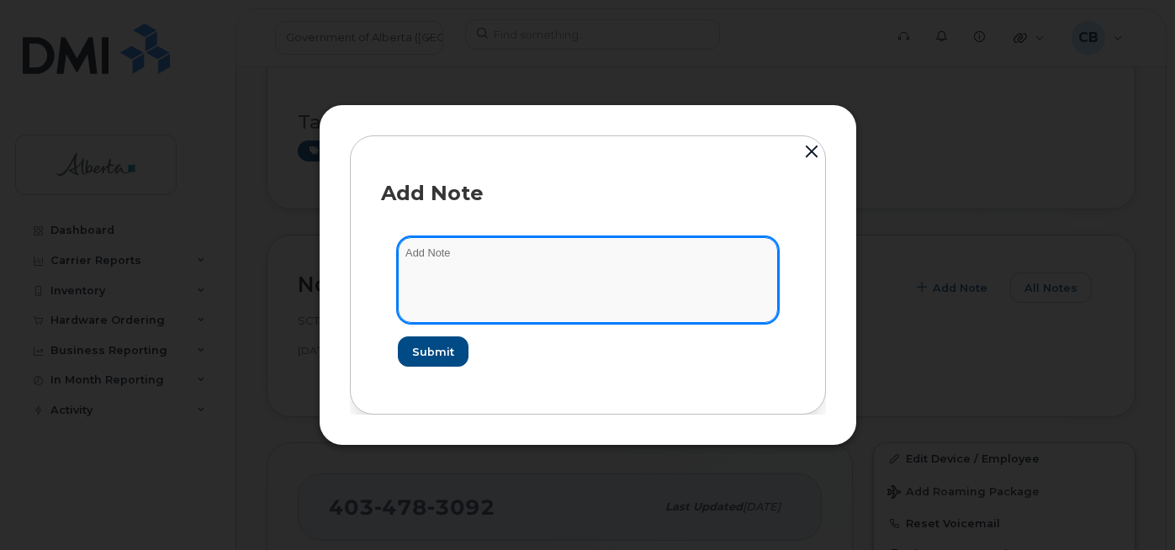
click at [406, 259] on textarea at bounding box center [588, 280] width 380 height 86
paste textarea "SCTASK0841285 4034783092 DO NOT DELETE - BEING REASSIGNED to Katie Fraser. Prev…"
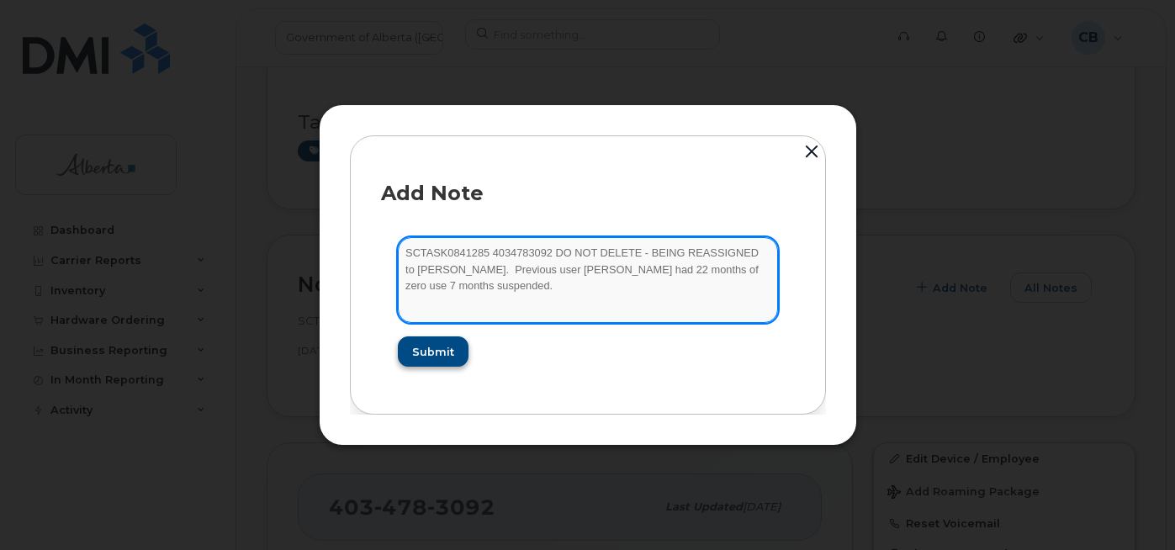
type textarea "SCTASK0841285 4034783092 DO NOT DELETE - BEING REASSIGNED to Katie Fraser. Prev…"
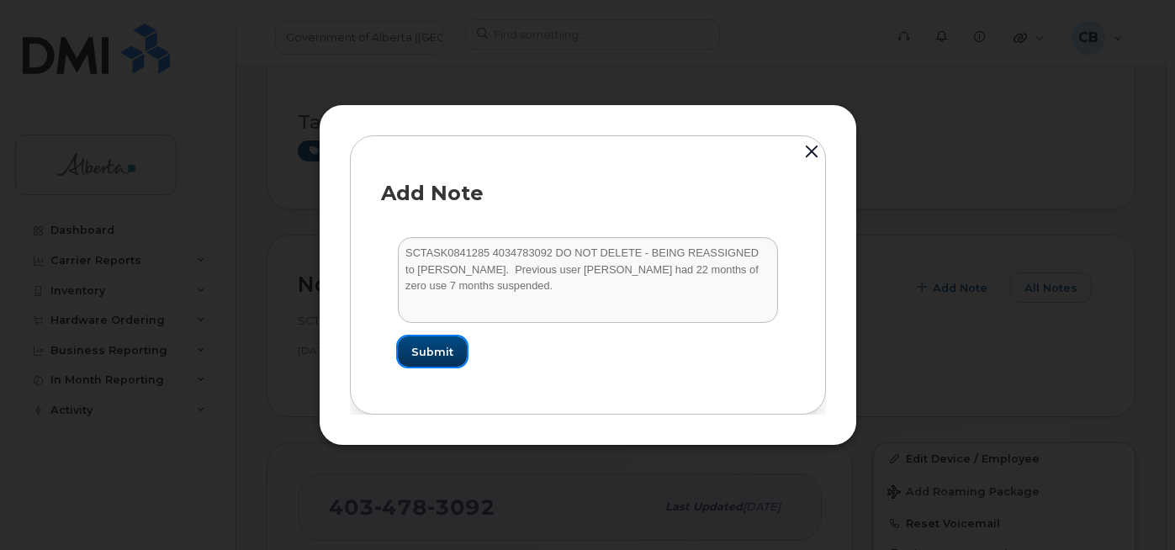
click at [442, 358] on span "Submit" at bounding box center [432, 352] width 42 height 16
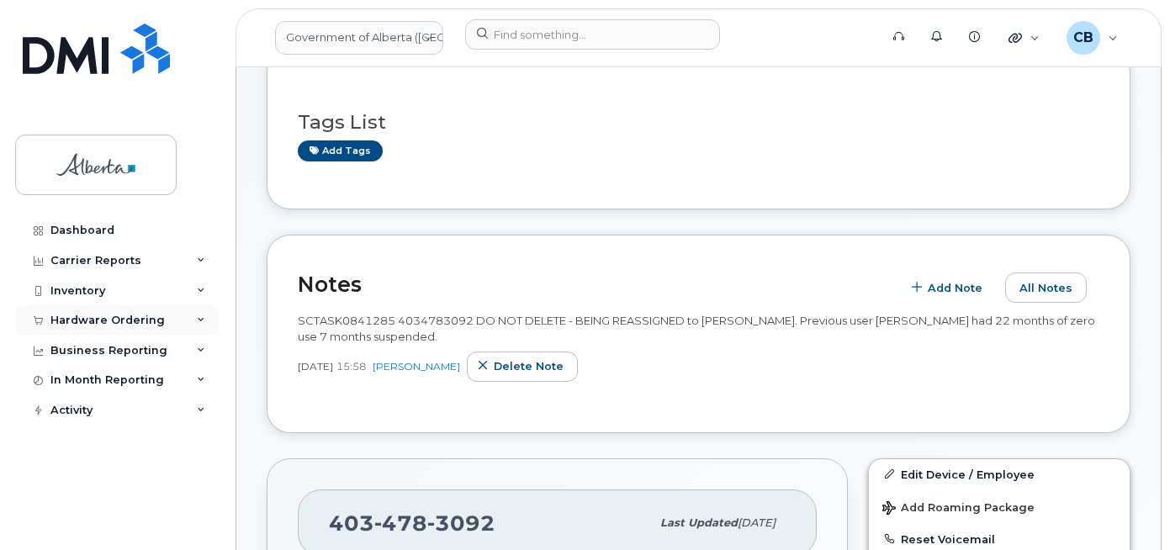
click at [91, 321] on div "Hardware Ordering" at bounding box center [107, 320] width 114 height 13
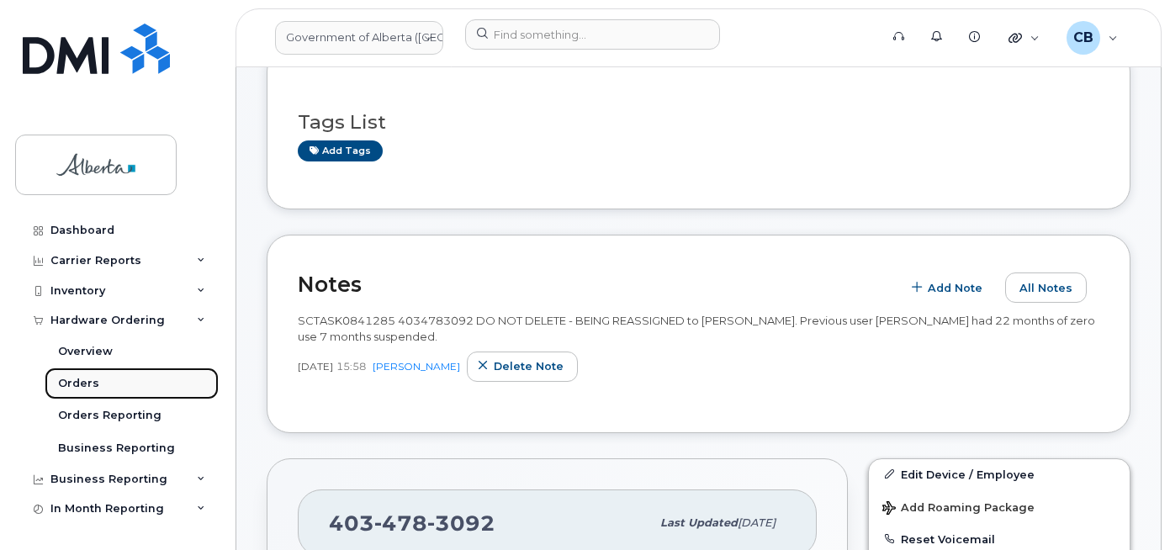
click at [72, 377] on div "Orders" at bounding box center [78, 383] width 41 height 15
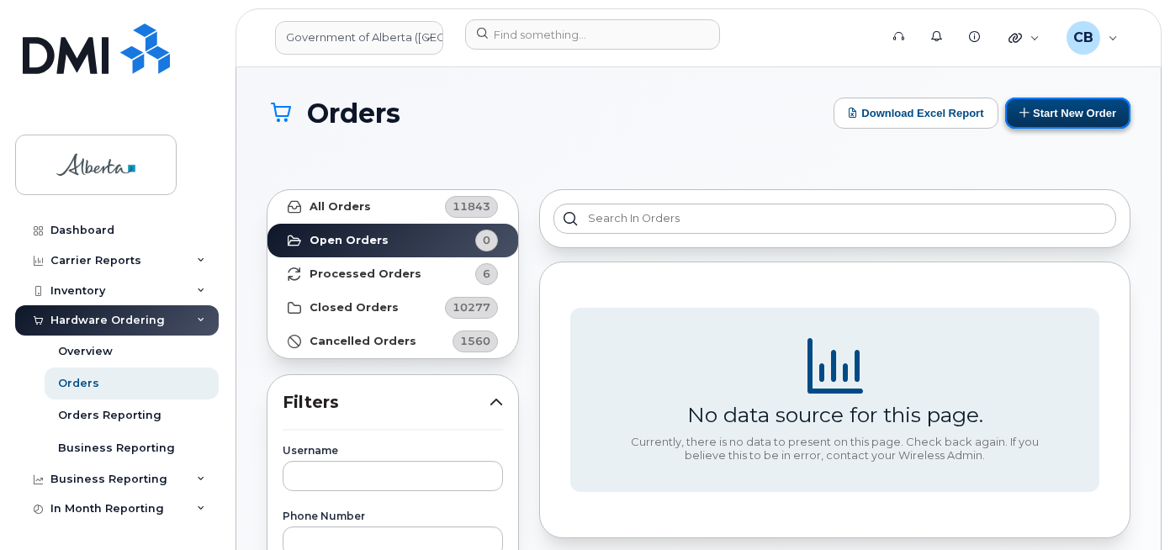
click at [1066, 111] on button "Start New Order" at bounding box center [1067, 113] width 125 height 31
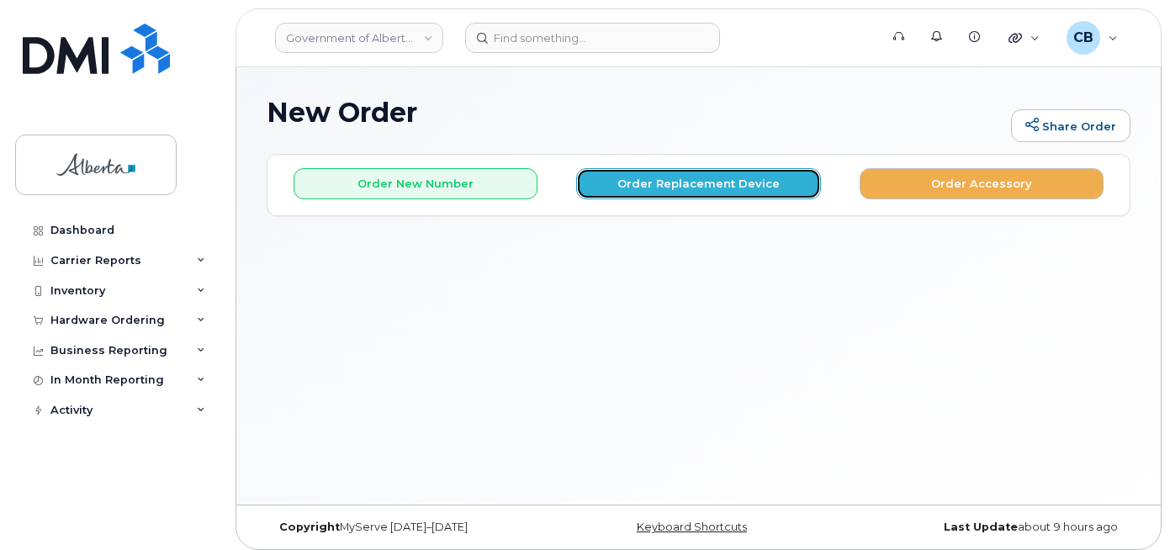
click at [667, 189] on button "Order Replacement Device" at bounding box center [698, 183] width 244 height 31
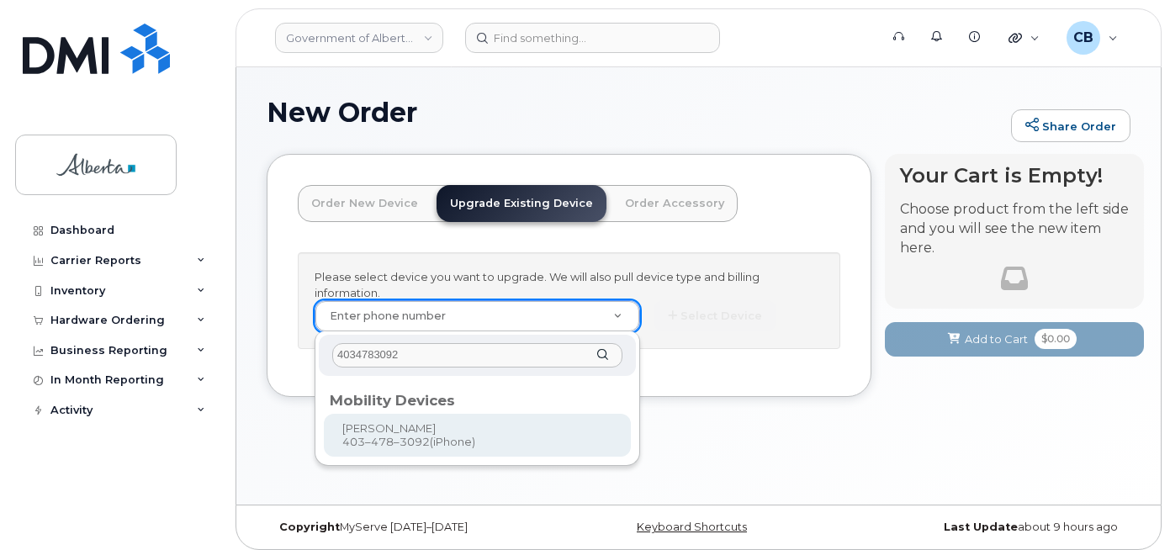
type input "4034783092"
type input "841166"
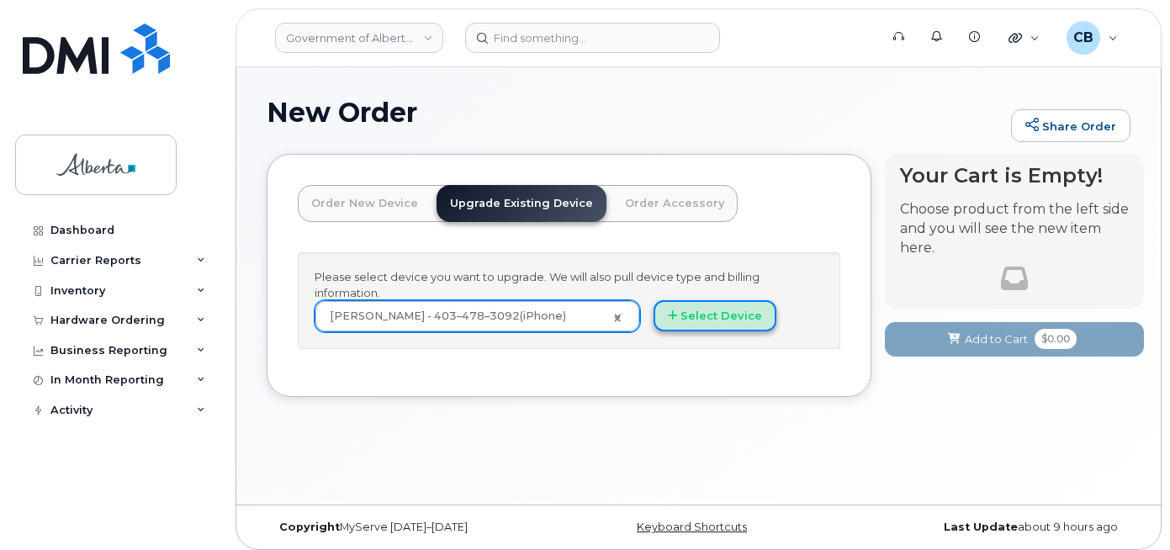
click at [716, 321] on button "Select Device" at bounding box center [715, 315] width 123 height 31
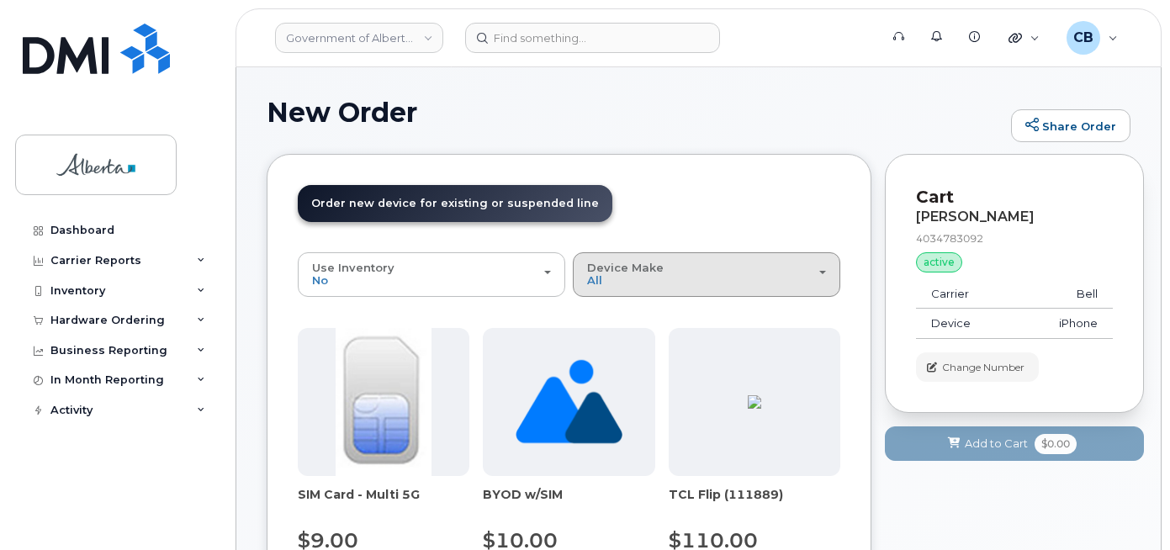
click at [621, 281] on div "Device Make All Aircard Android Cell Phone iPhone Unknown" at bounding box center [706, 275] width 239 height 26
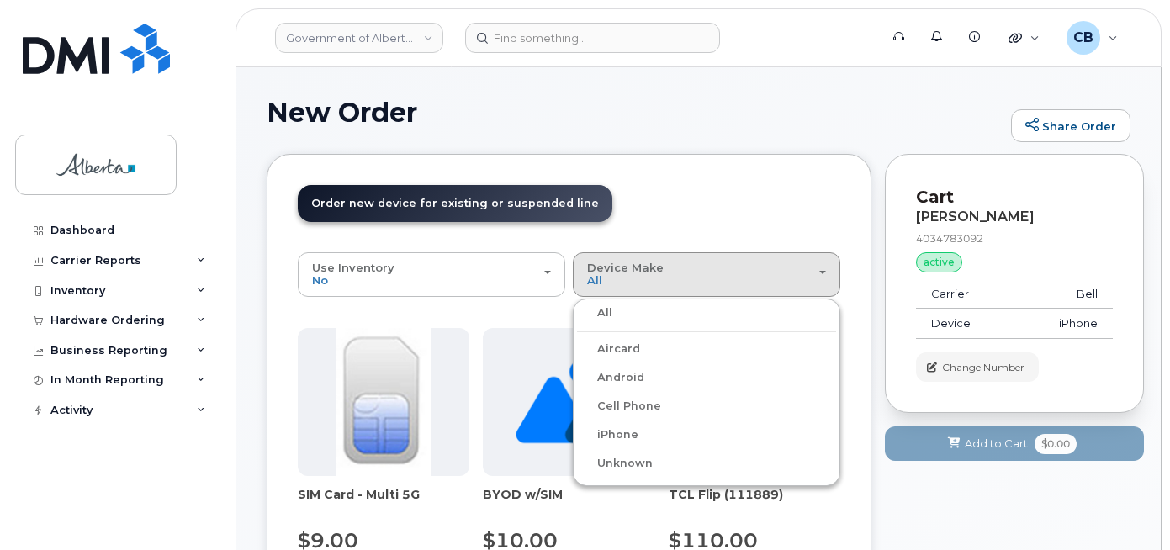
click at [616, 432] on label "iPhone" at bounding box center [607, 435] width 61 height 20
click at [0, 0] on input "iPhone" at bounding box center [0, 0] width 0 height 0
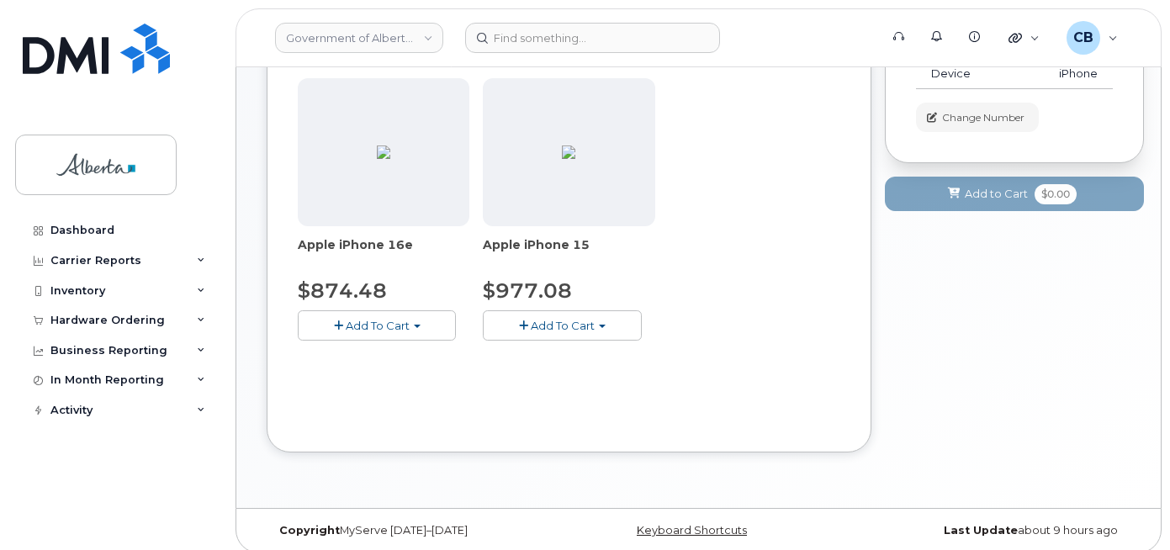
scroll to position [252, 0]
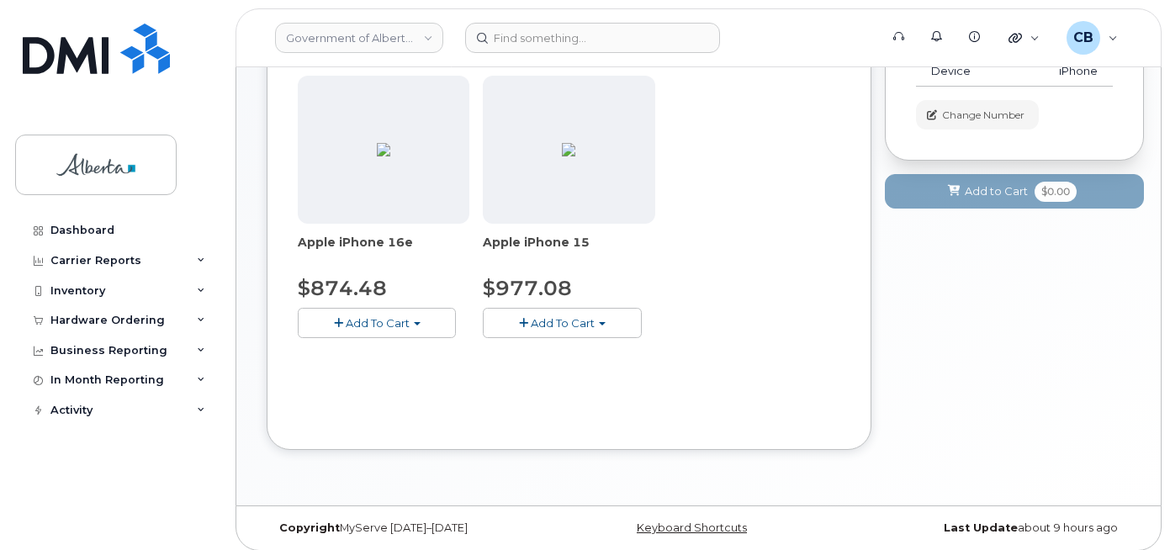
click at [353, 325] on span "Add To Cart" at bounding box center [378, 322] width 64 height 13
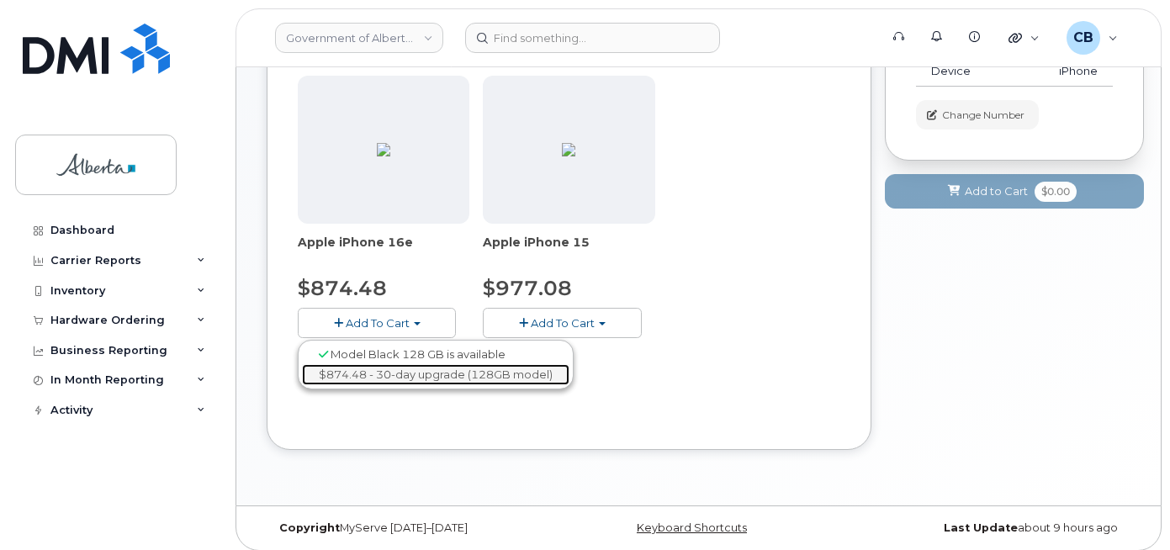
click at [374, 371] on link "$874.48 - 30-day upgrade (128GB model)" at bounding box center [436, 374] width 268 height 21
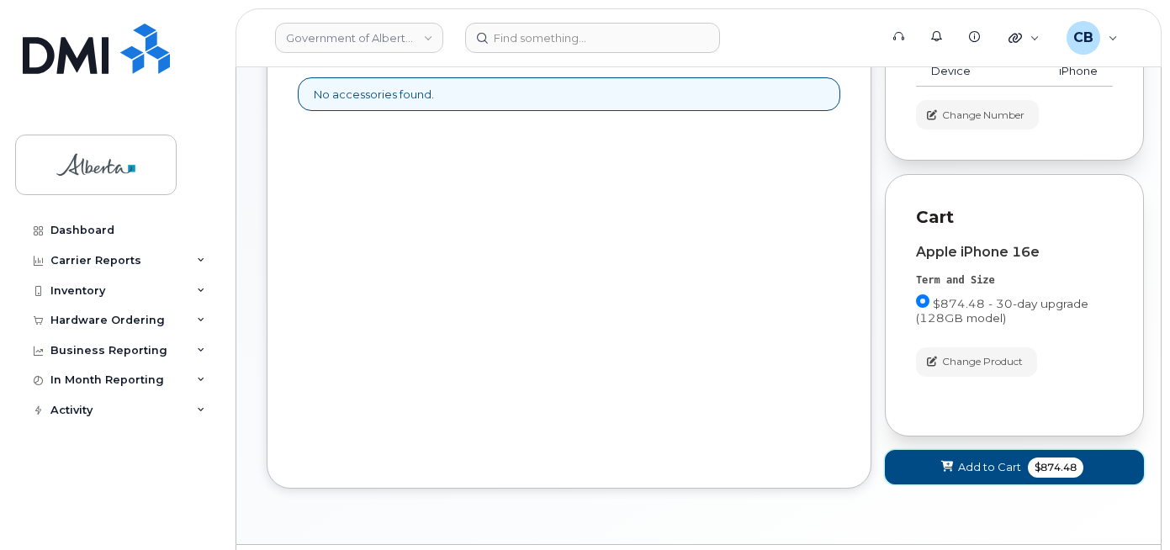
click at [987, 464] on span "Add to Cart" at bounding box center [989, 467] width 63 height 16
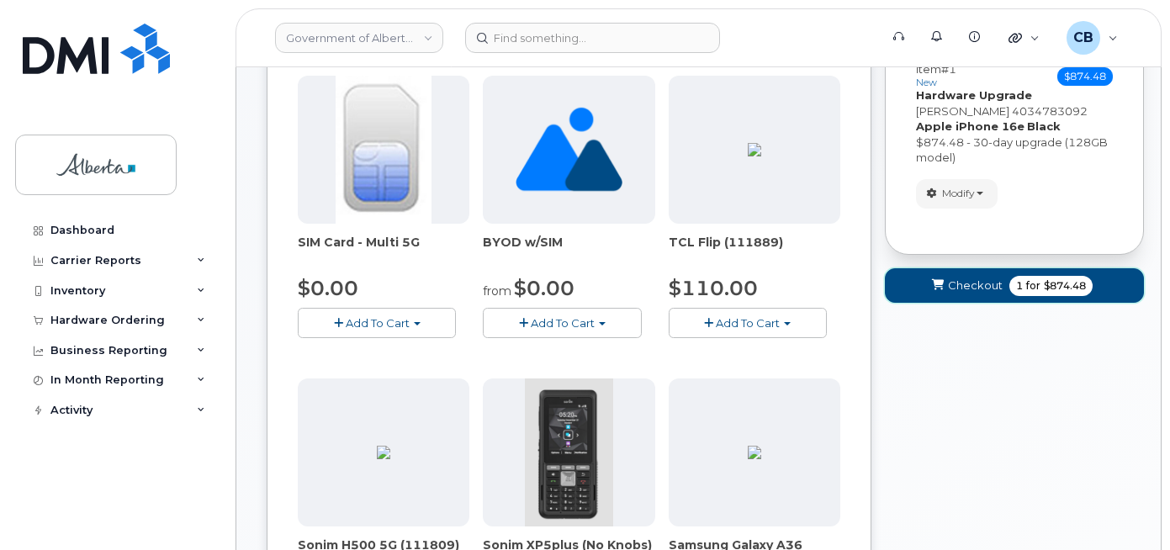
click at [973, 283] on span "Checkout" at bounding box center [975, 286] width 55 height 16
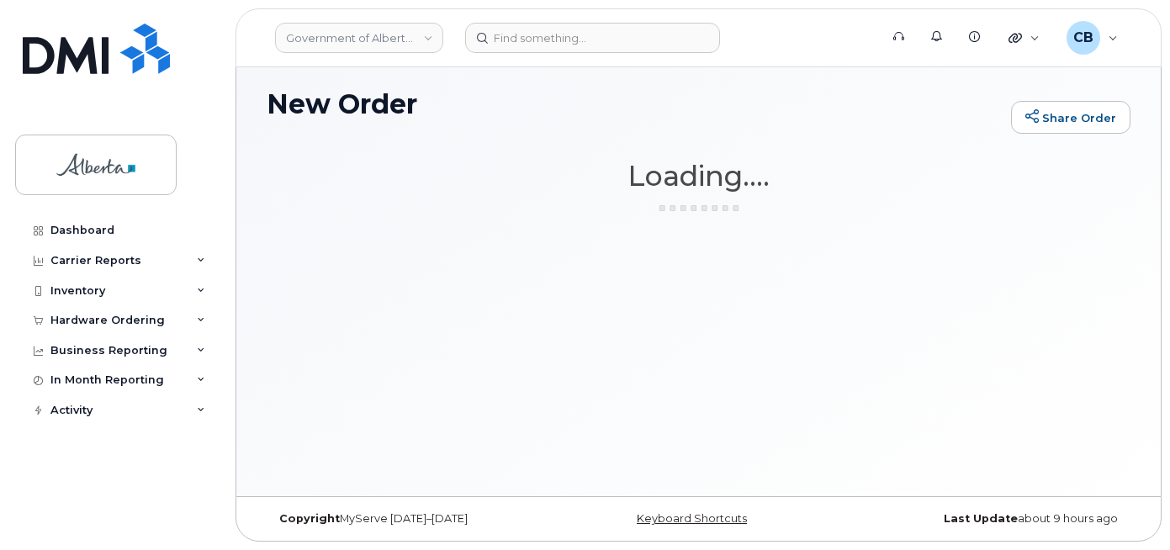
scroll to position [8, 0]
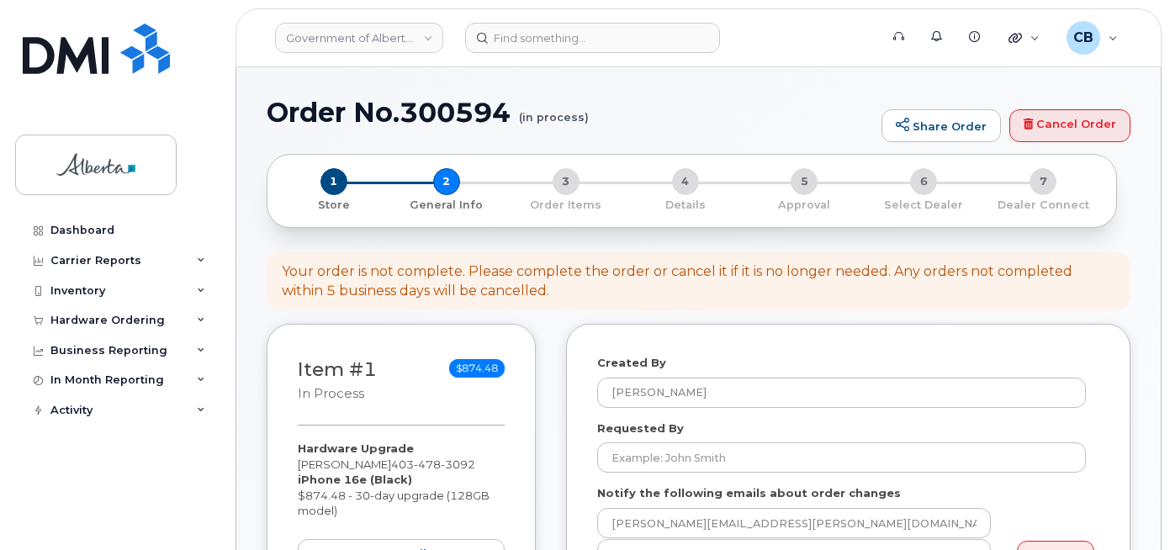
select select
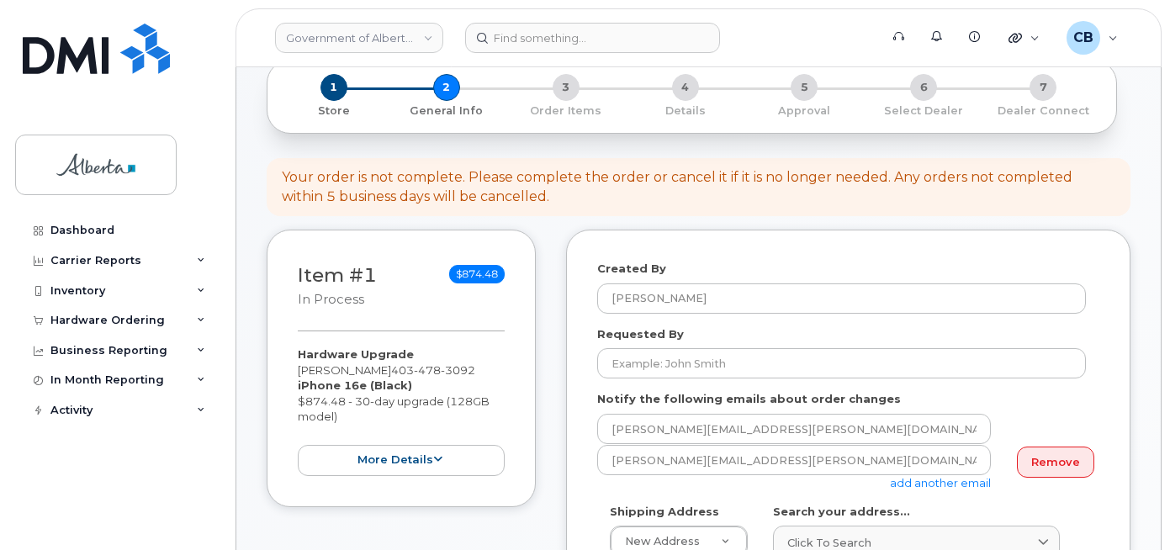
scroll to position [252, 0]
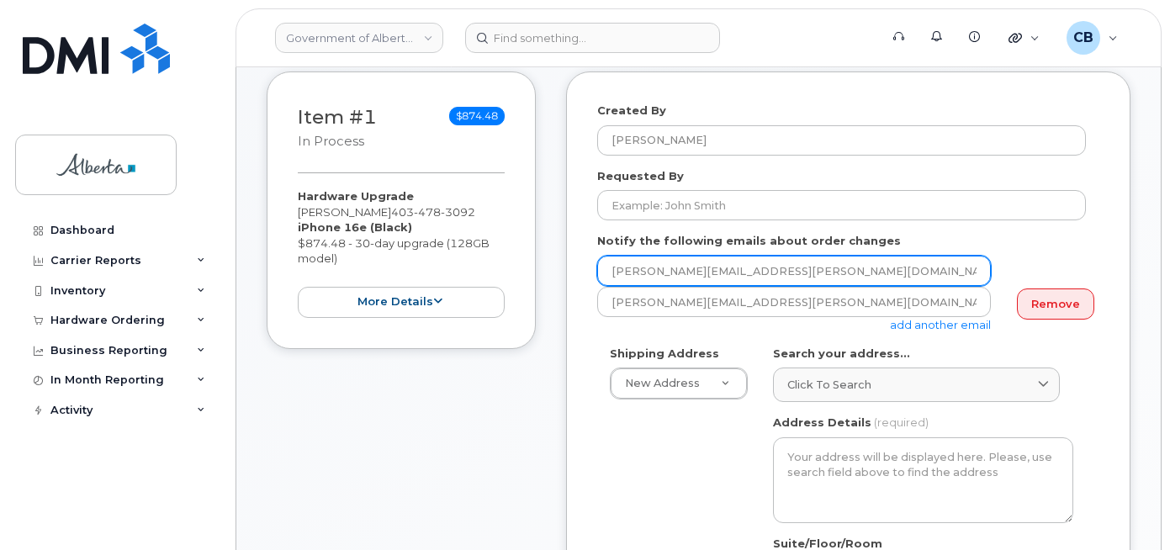
click at [643, 275] on input "Katie.Fraser@gov.ab.ca" at bounding box center [794, 271] width 394 height 30
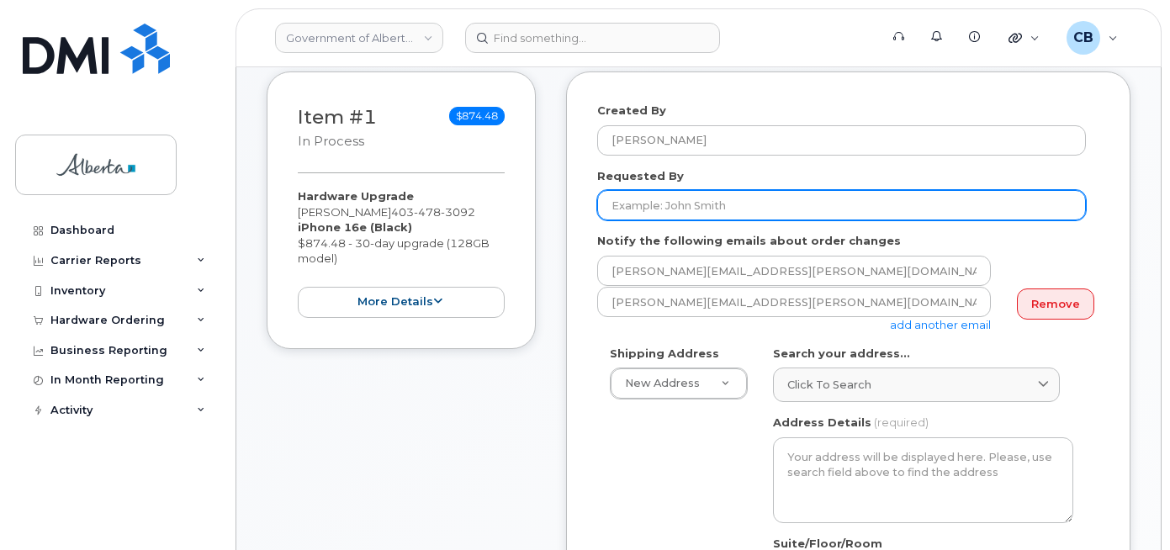
click at [636, 197] on input "Requested By" at bounding box center [841, 205] width 489 height 30
paste input "Sherry.Ladouceur@gov.ab.ca"
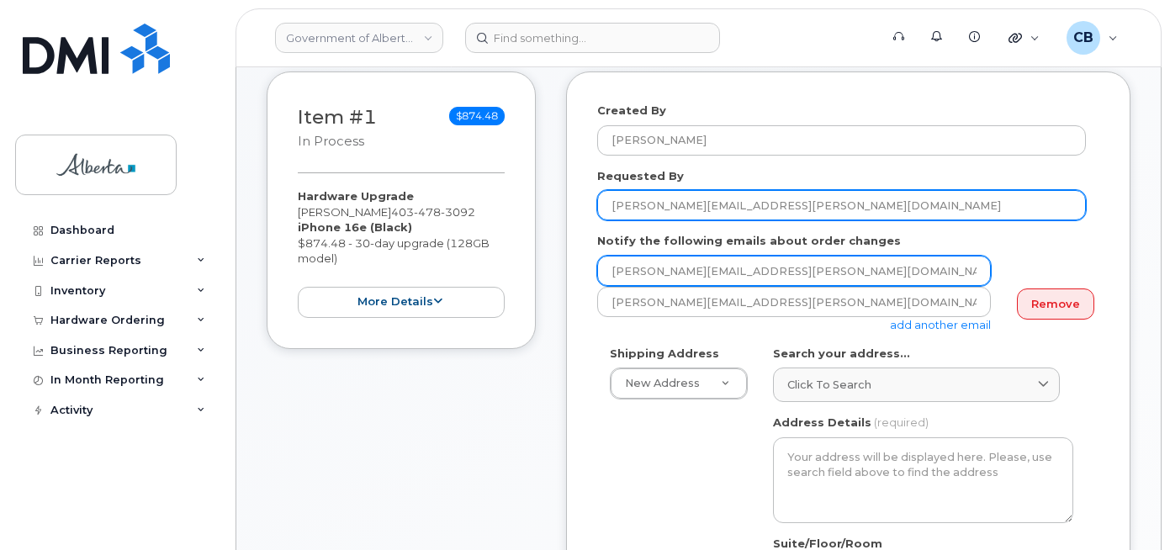
type input "Sherry.Ladouceur@gov.ab.ca"
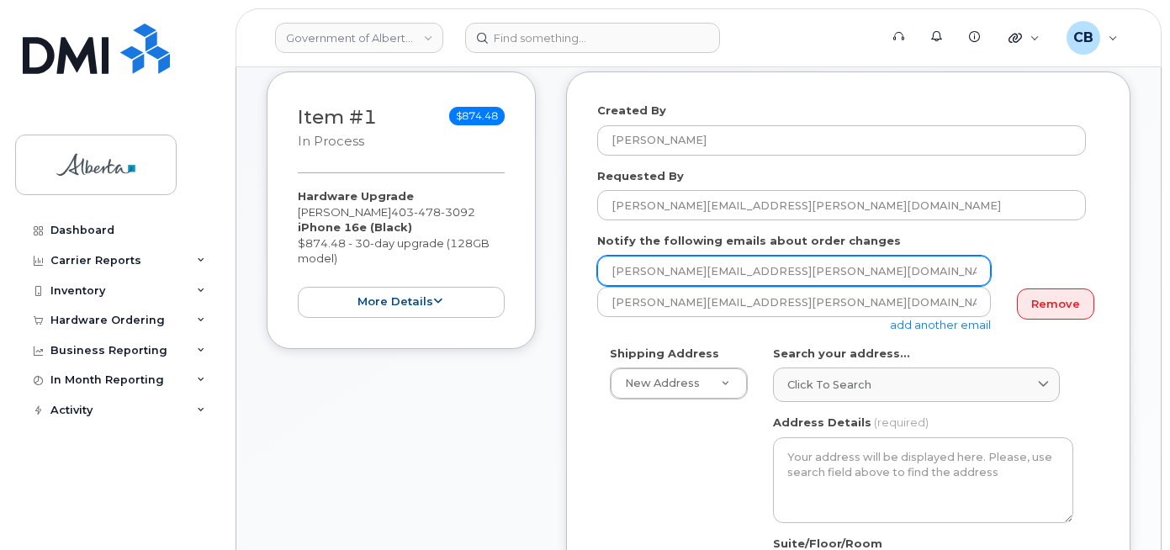
click at [612, 263] on input "Katie.Fraser@gov.ab.ca" at bounding box center [794, 271] width 394 height 30
paste input "Sherry.Ladouceu"
type input "Sherry.Ladouceur@gov.ab.ca"
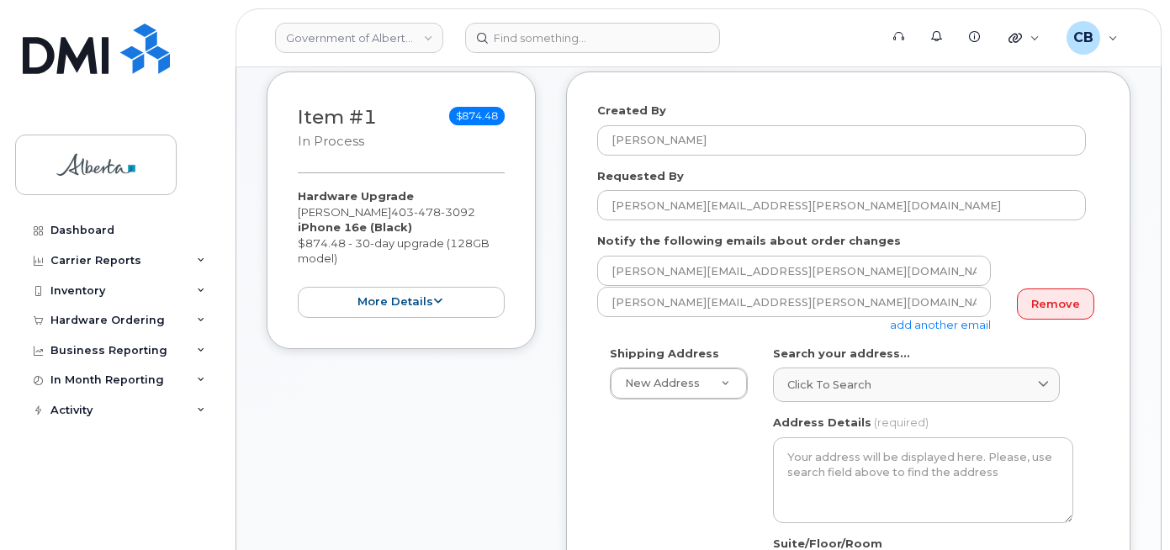
click at [909, 325] on link "add another email" at bounding box center [940, 324] width 101 height 13
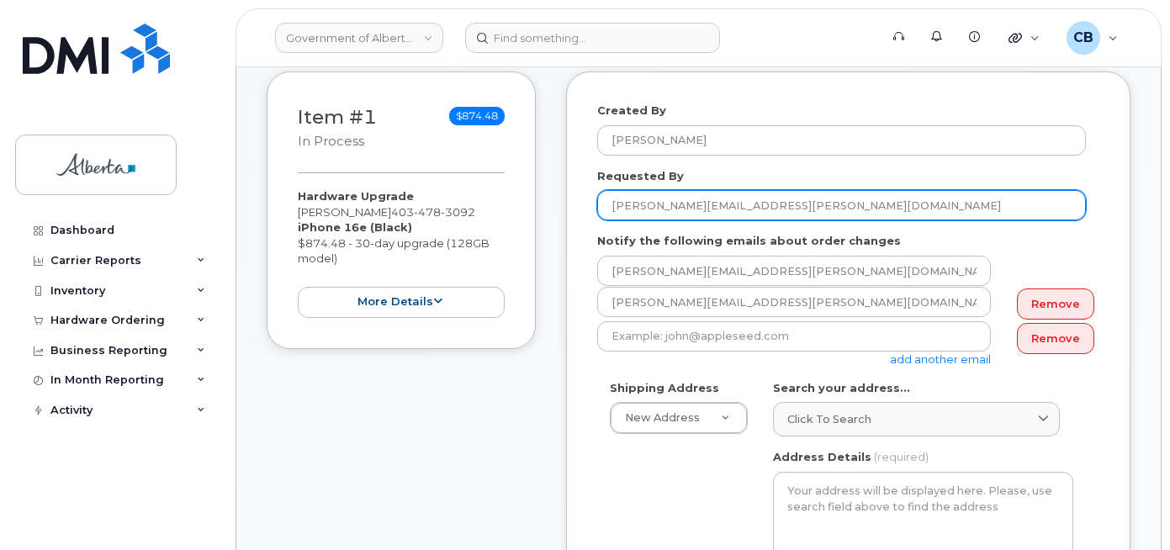
drag, startPoint x: 773, startPoint y: 202, endPoint x: 713, endPoint y: 208, distance: 60.9
click at [713, 208] on input "Sherry.Ladouceur@gov.ab.ca" at bounding box center [841, 205] width 489 height 30
type input "Sherry Ladouceur"
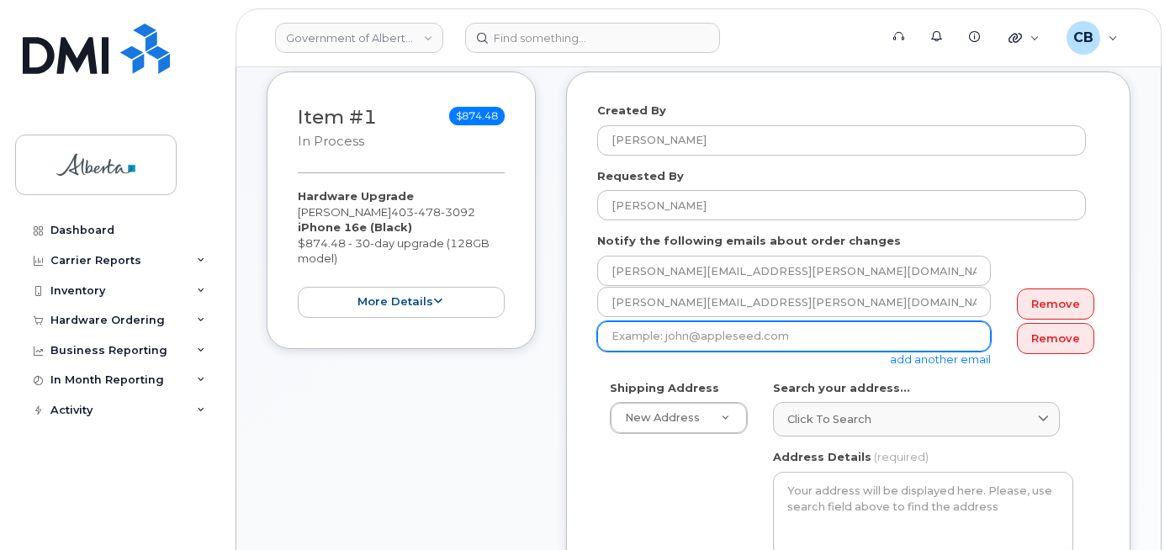
click at [639, 340] on input "email" at bounding box center [794, 336] width 394 height 30
paste input "Mark.Jacobe@gov.ab.ca"
type input "Mark.Jacobe@gov.ab.ca"
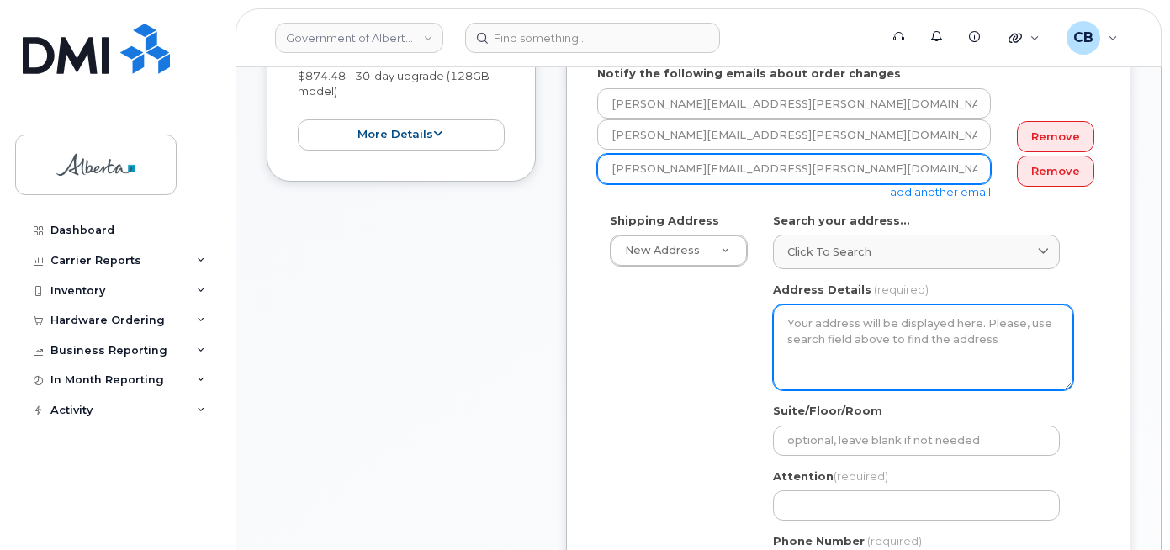
scroll to position [421, 0]
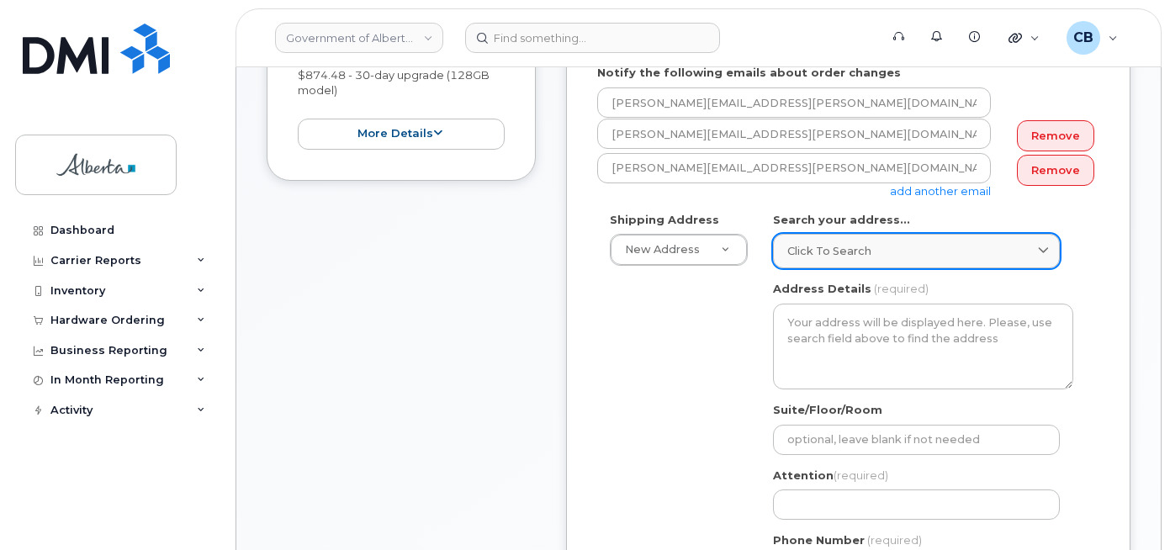
click at [831, 246] on span "Click to search" at bounding box center [829, 251] width 84 height 16
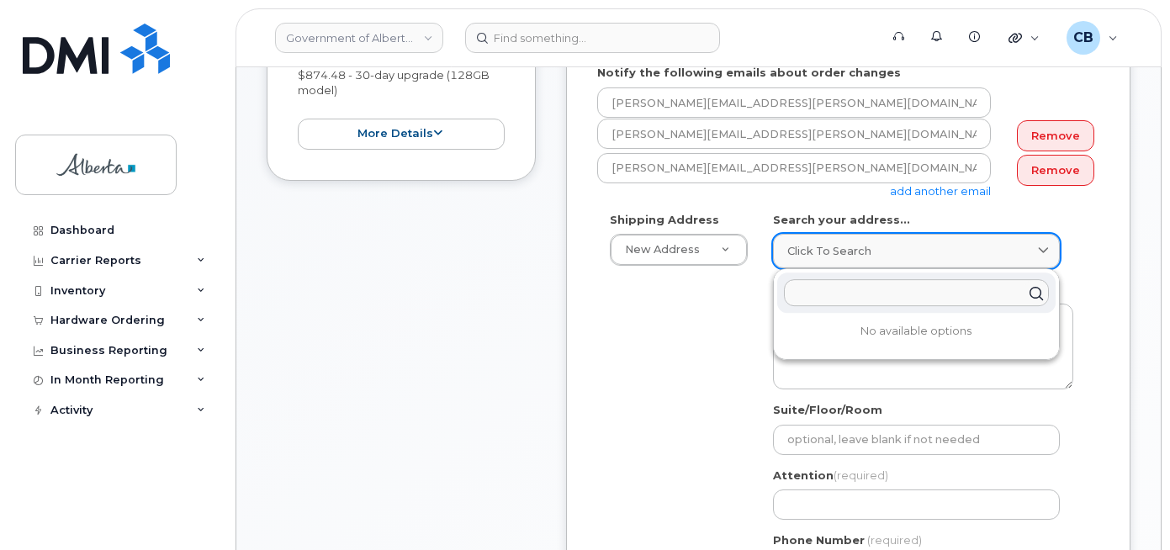
paste input "727 - 7 Avenue S. W."
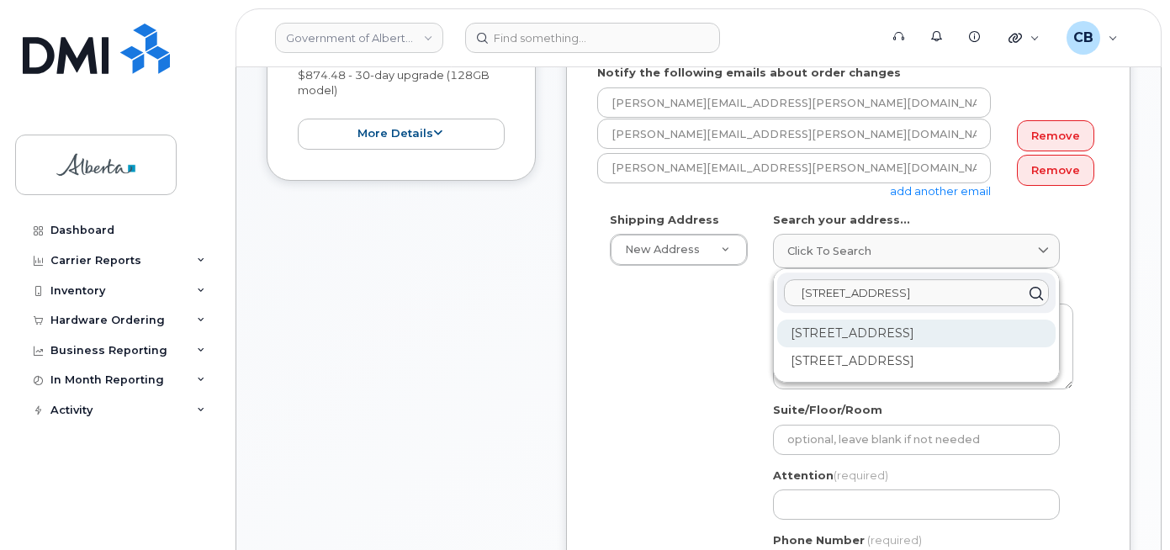
type input "727 - 7 Avenue S. W."
click at [833, 327] on div "727 7 Ave SW Calgary AB T2P 0Z5" at bounding box center [916, 334] width 278 height 28
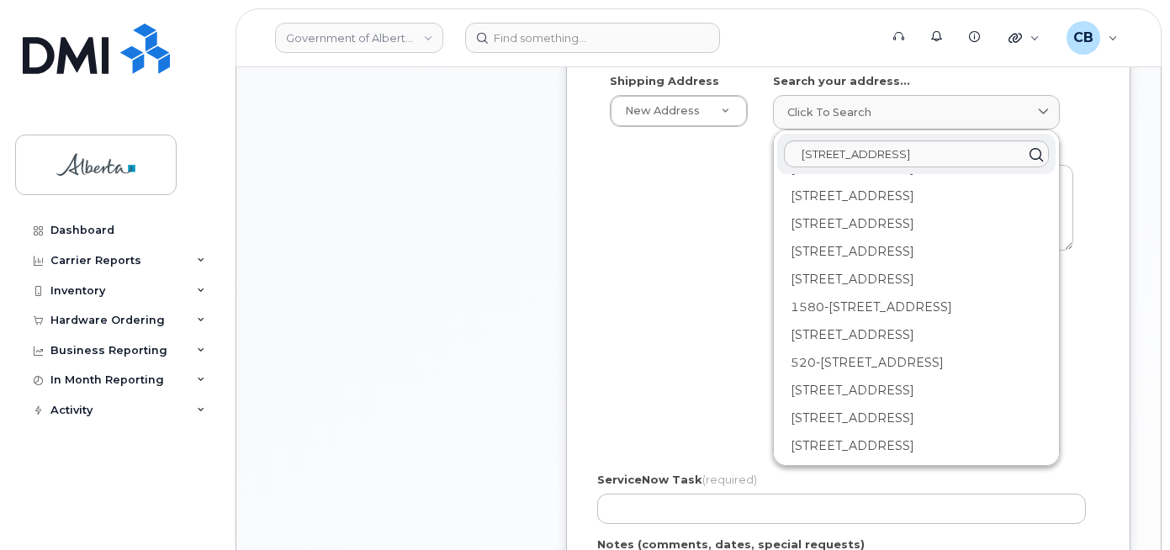
scroll to position [589, 0]
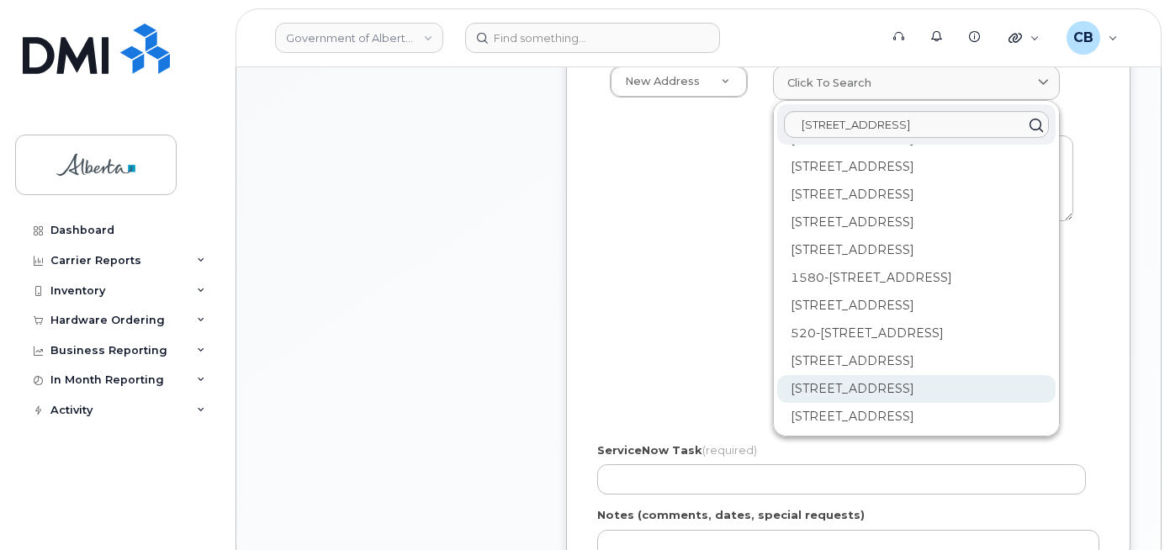
click at [841, 385] on div "600-727 7 Ave SW Calgary AB T2P 0Z5" at bounding box center [916, 389] width 278 height 28
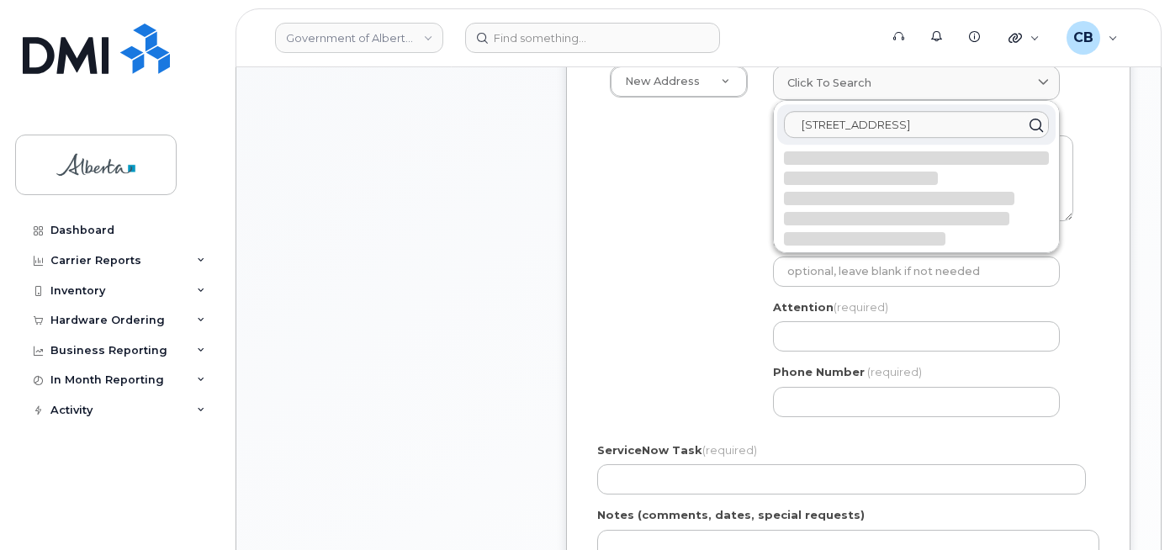
select select
type textarea "600-727 7 Ave SW CALGARY AB T2P 0Z5 CANADA"
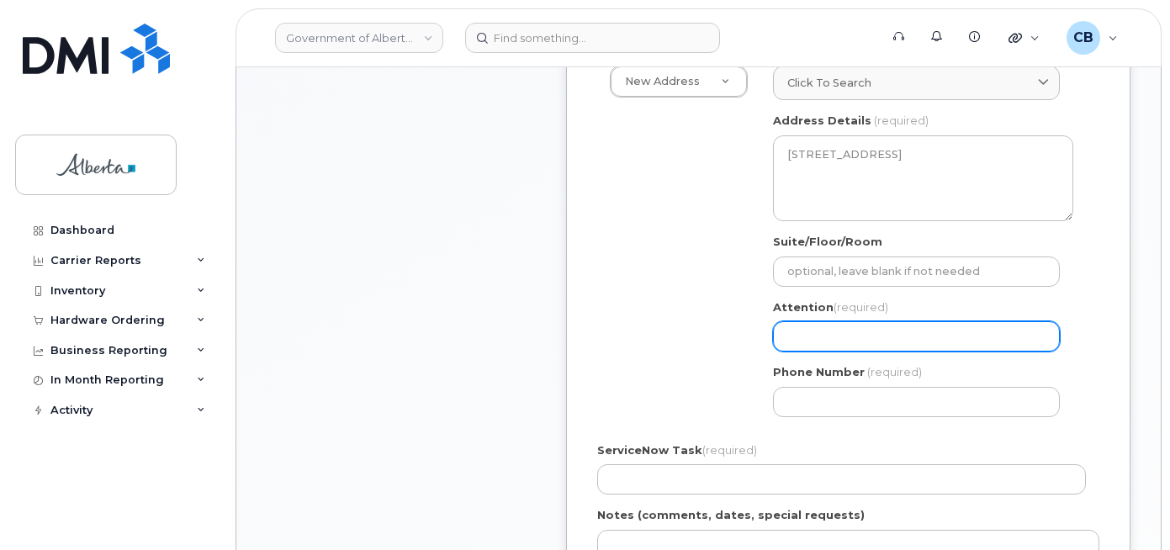
click at [828, 336] on input "Attention (required)" at bounding box center [916, 336] width 287 height 30
paste input "Mark Jacobe"
select select
type input "Mark Jacobe"
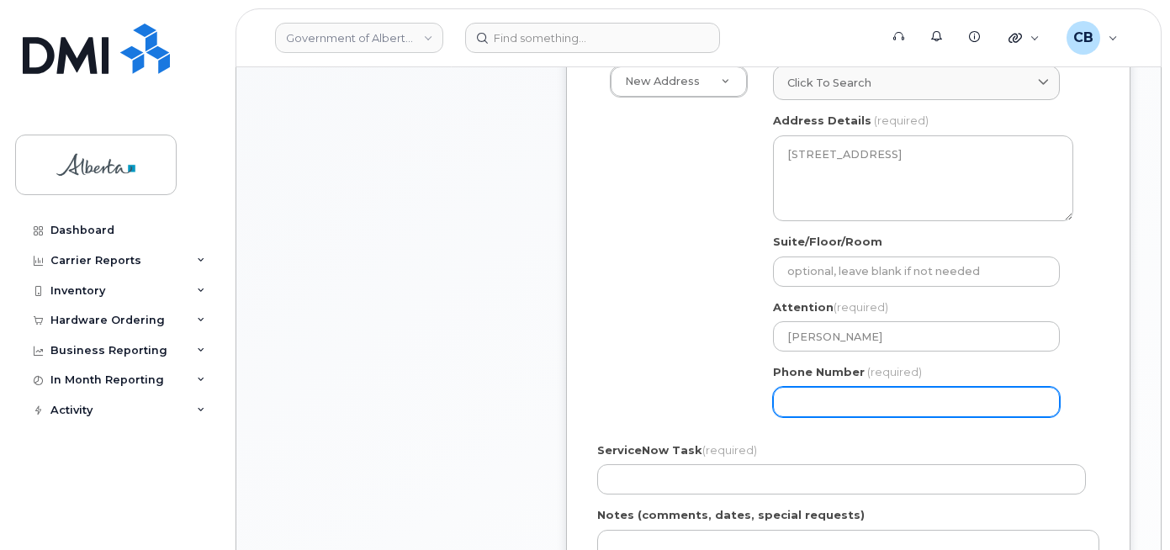
click at [828, 406] on input "Phone Number" at bounding box center [916, 402] width 287 height 30
paste input "4032977890"
select select
type input "4032977890"
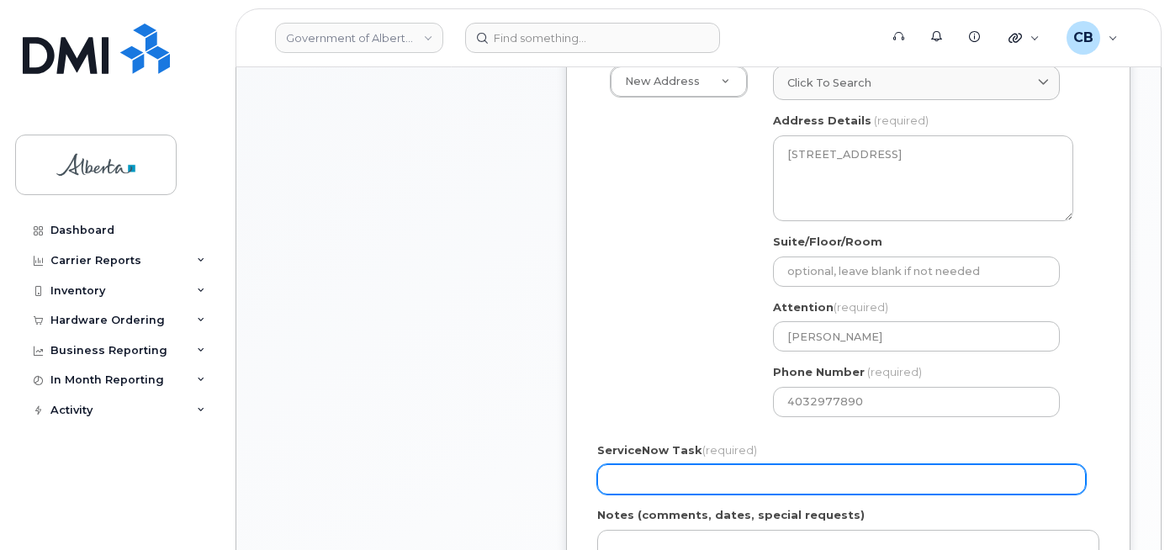
click at [627, 480] on input "ServiceNow Task (required)" at bounding box center [841, 479] width 489 height 30
paste input "SCTASK0841285"
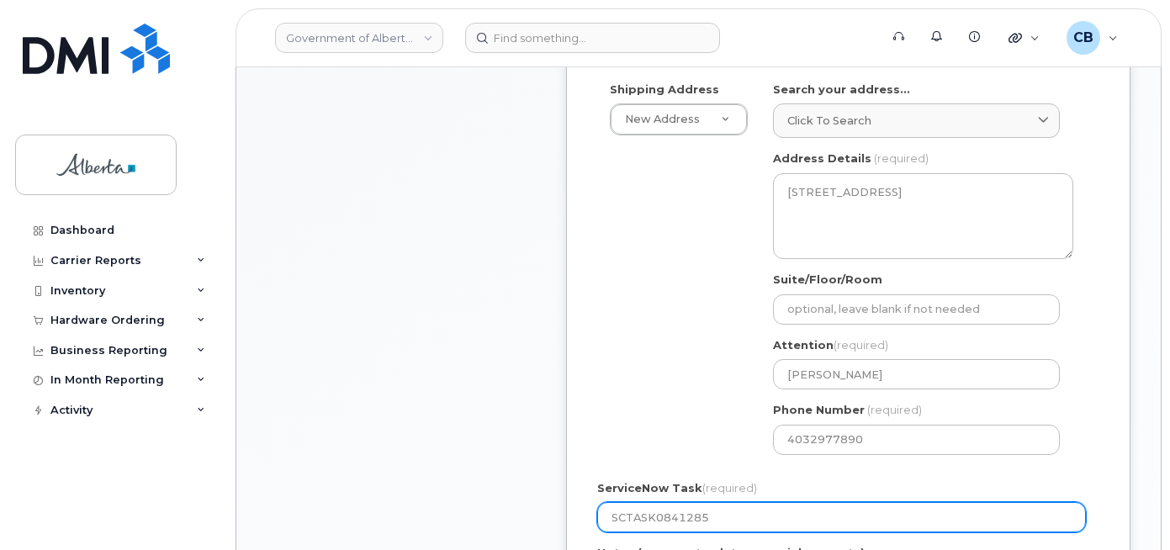
scroll to position [589, 0]
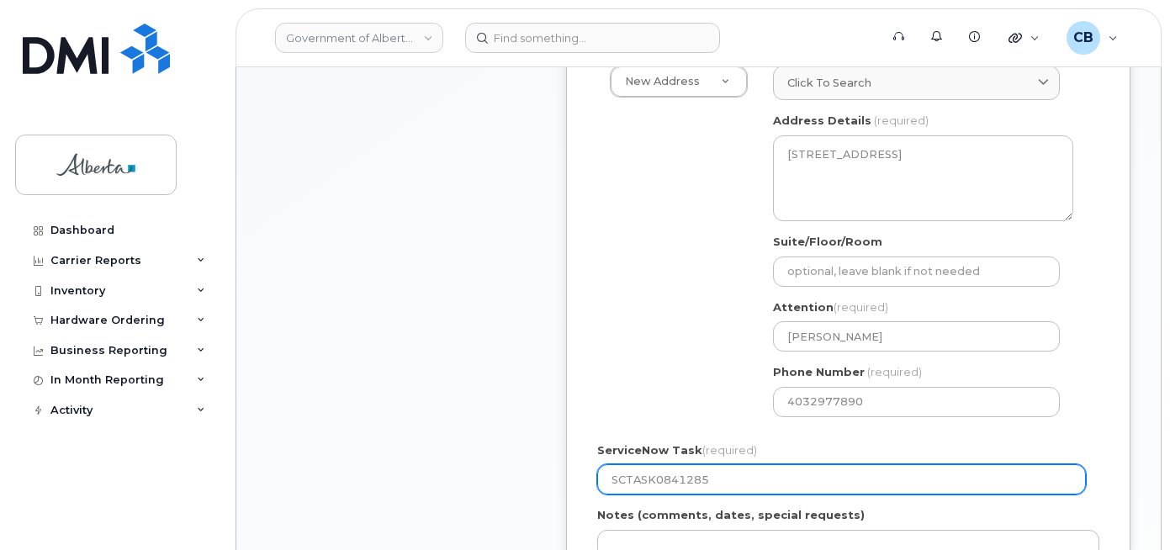
type input "SCTASK0841285"
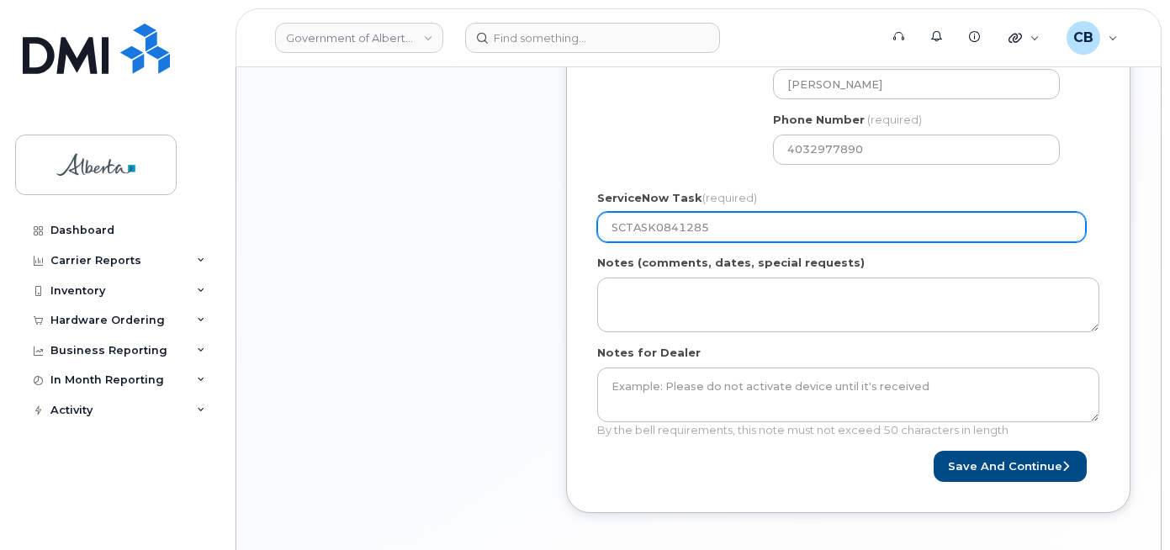
scroll to position [925, 0]
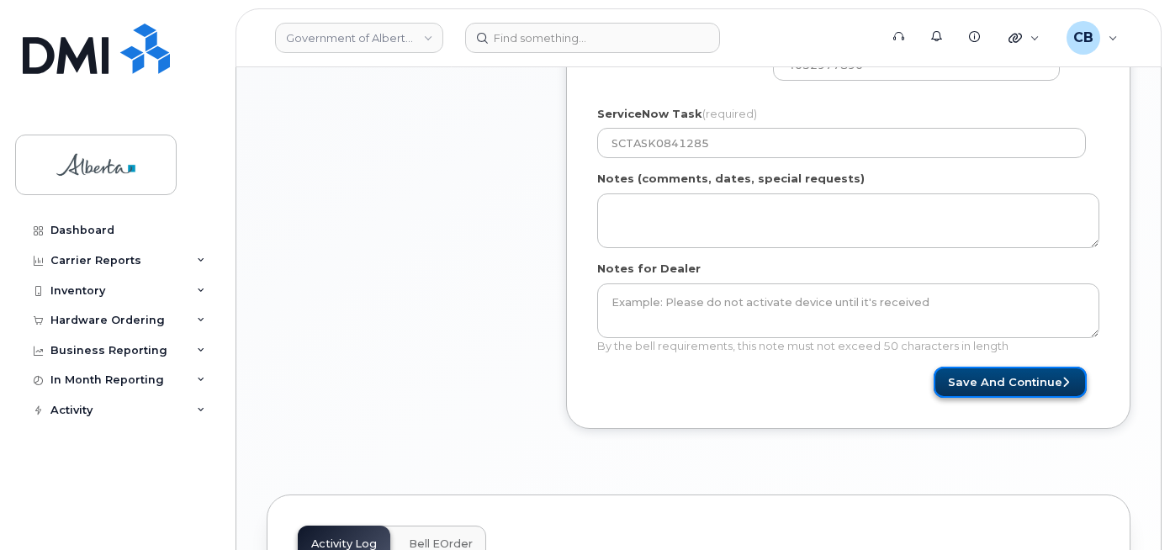
click at [988, 377] on button "Save and Continue" at bounding box center [1010, 382] width 153 height 31
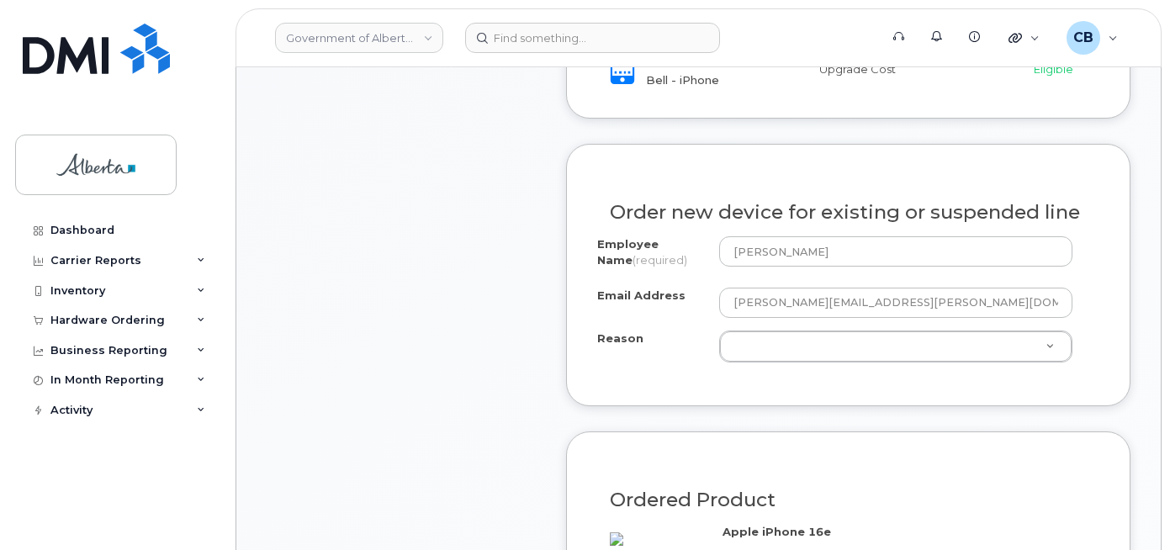
scroll to position [841, 0]
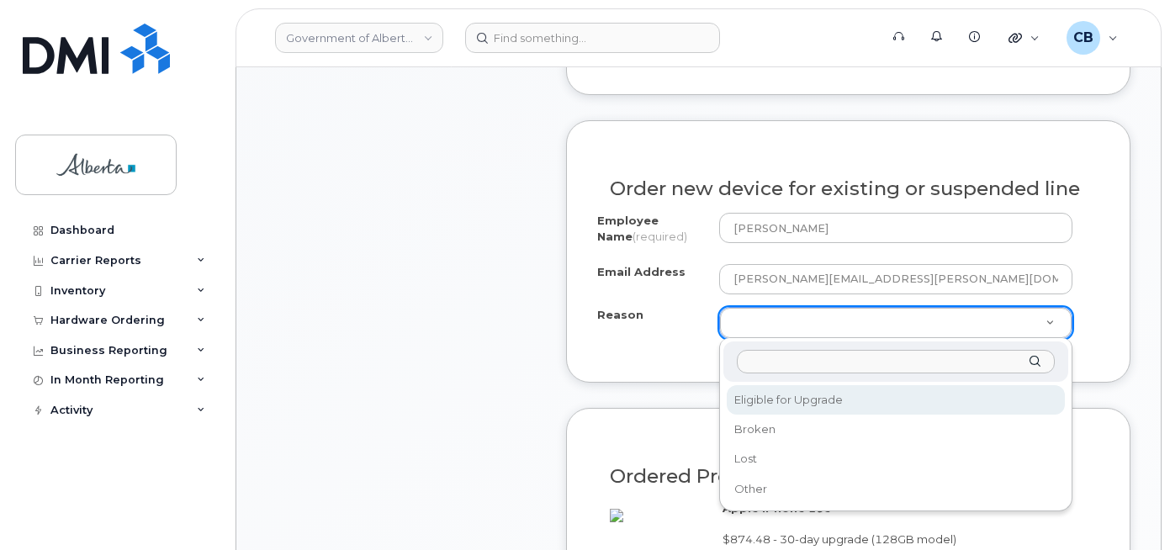
select select "eligible_for_upgrade"
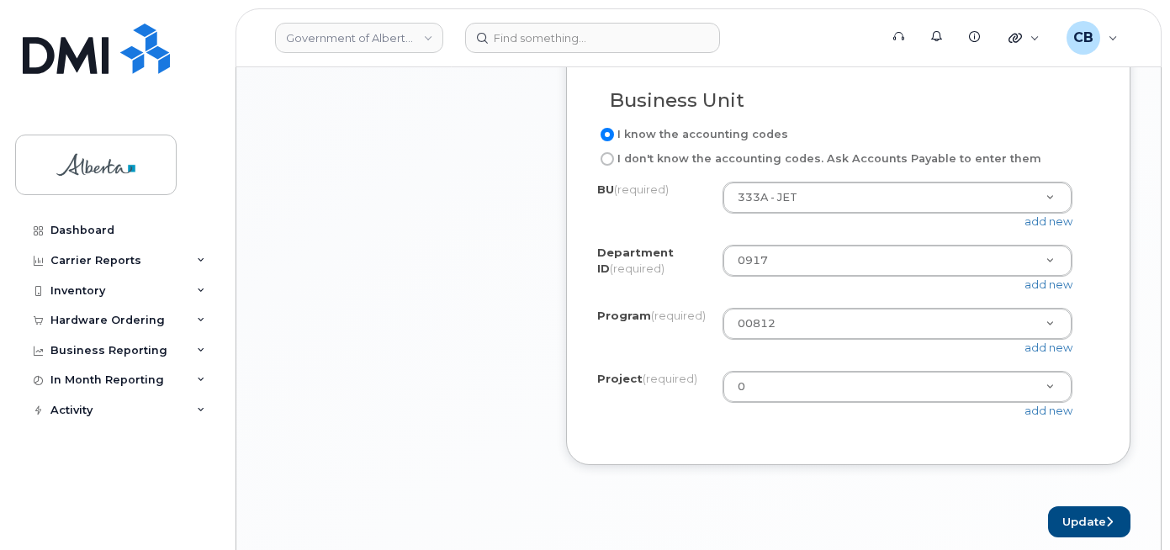
scroll to position [1430, 0]
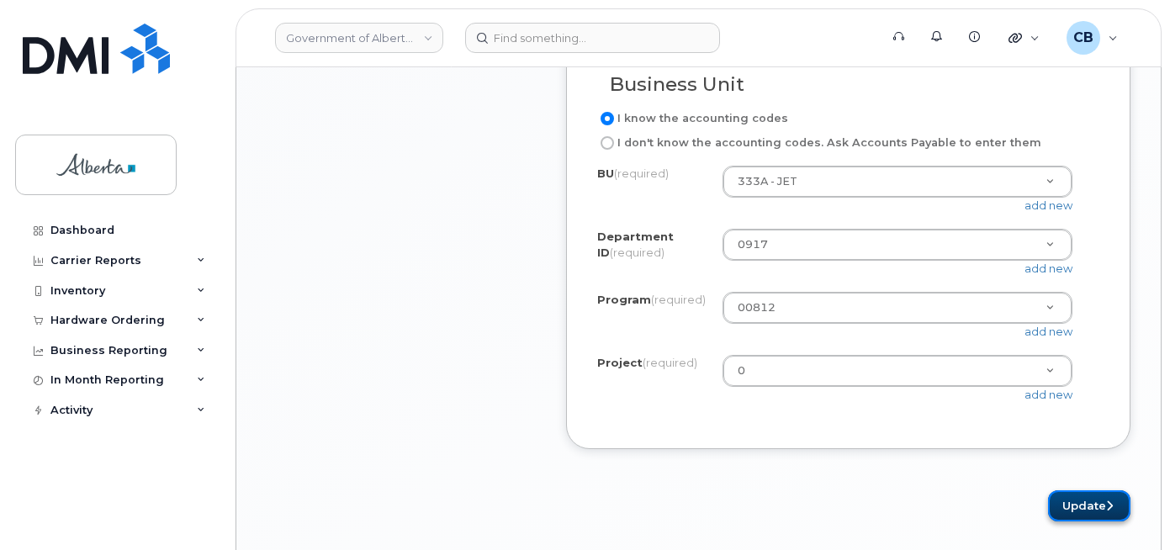
click at [1075, 522] on button "Update" at bounding box center [1089, 505] width 82 height 31
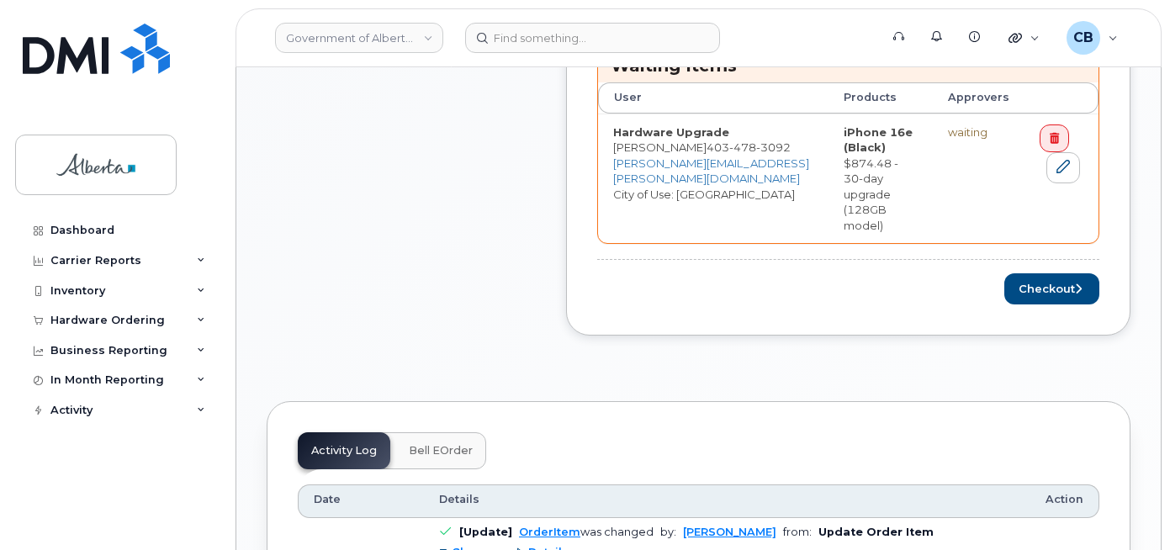
scroll to position [841, 0]
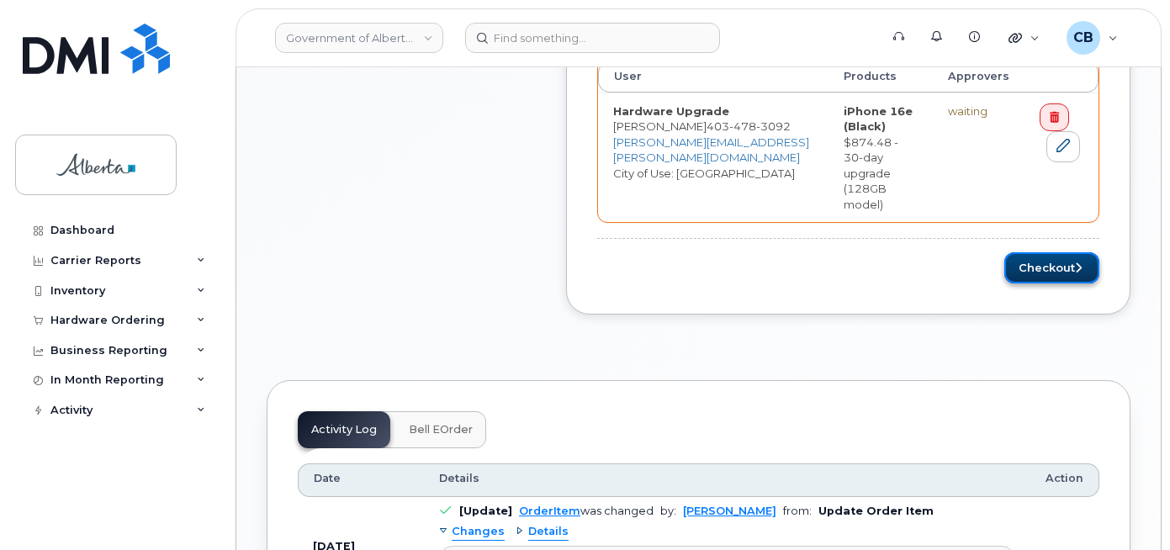
click at [1041, 252] on button "Checkout" at bounding box center [1052, 267] width 95 height 31
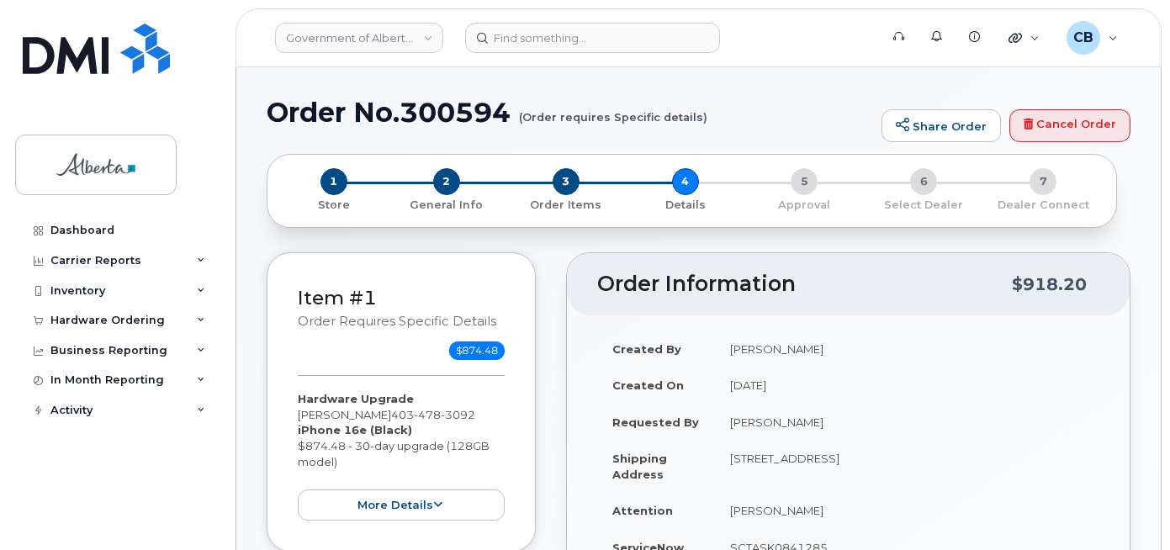
select select
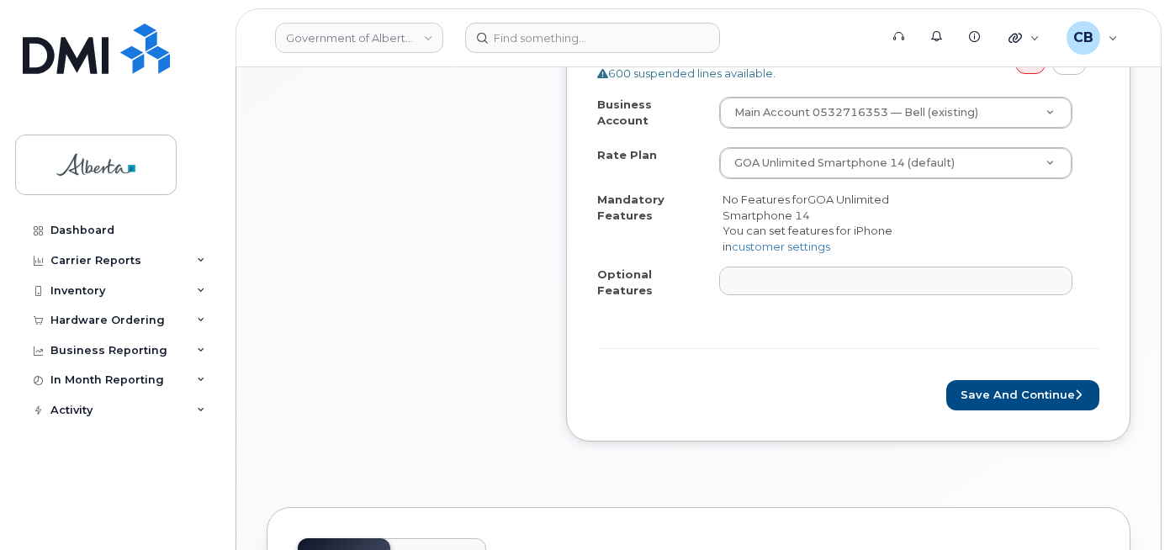
scroll to position [757, 0]
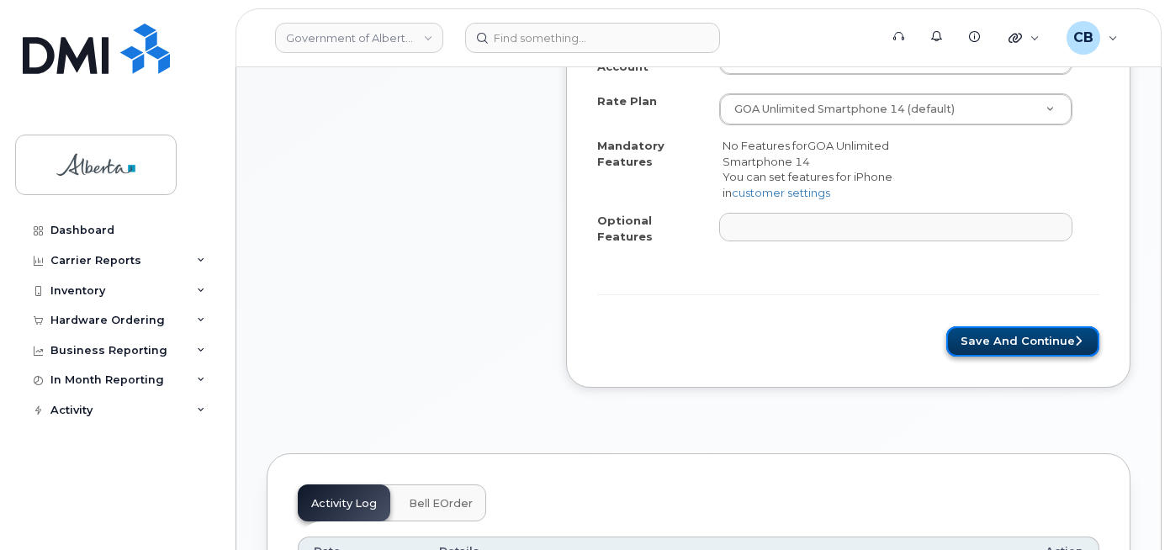
click at [1004, 326] on button "Save and Continue" at bounding box center [1022, 341] width 153 height 31
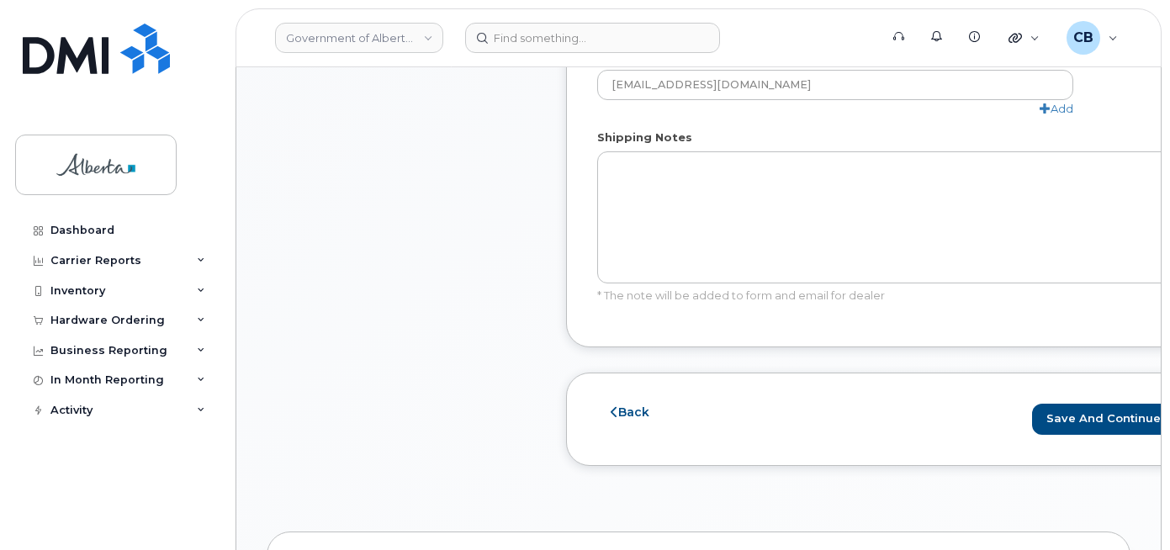
scroll to position [1105, 0]
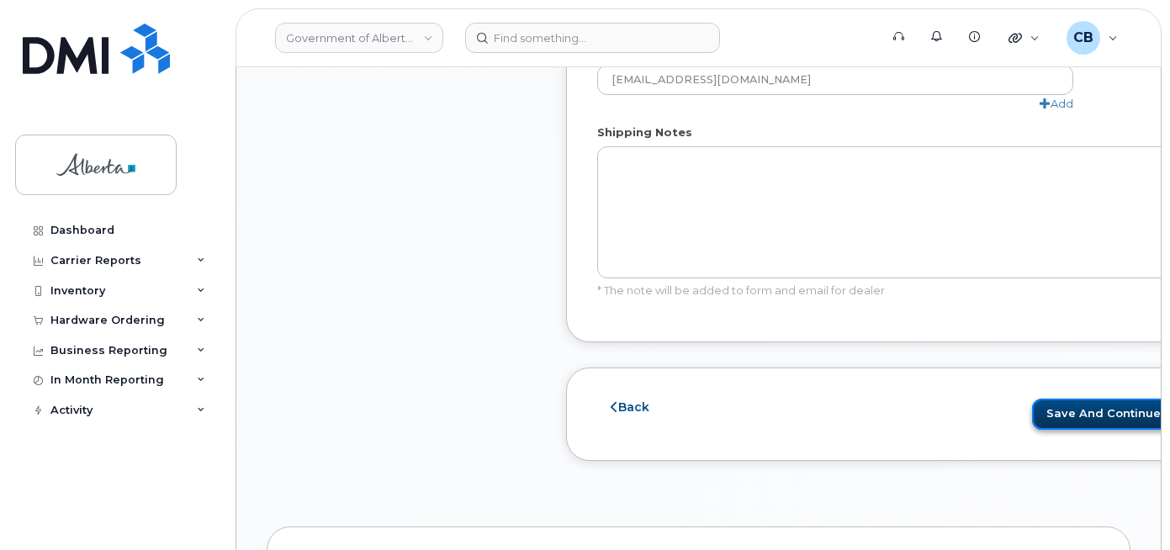
click at [1035, 411] on button "Save and Continue" at bounding box center [1108, 414] width 153 height 31
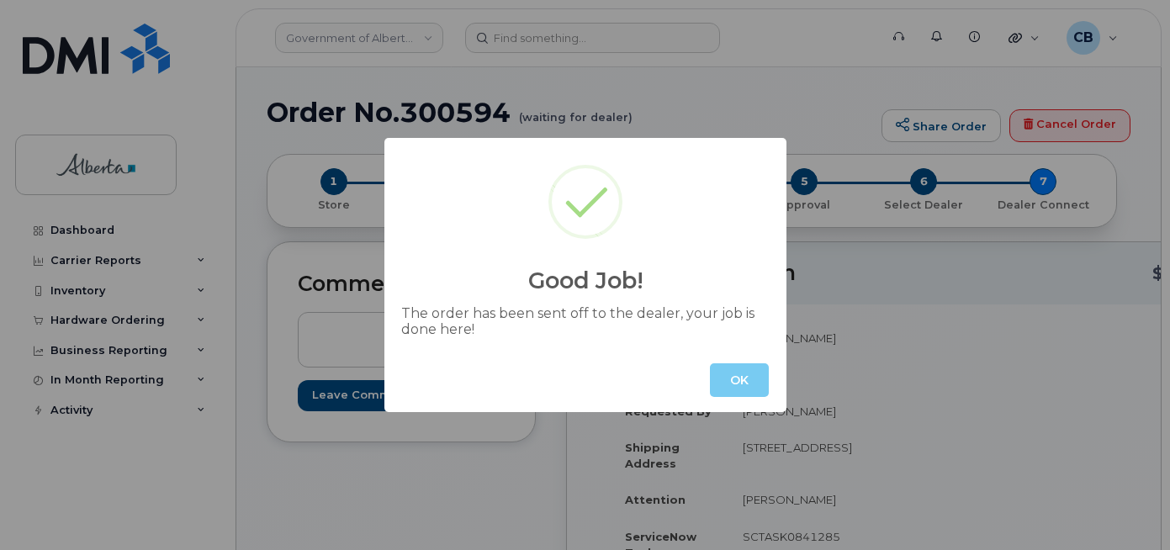
click at [734, 370] on button "OK" at bounding box center [739, 380] width 59 height 34
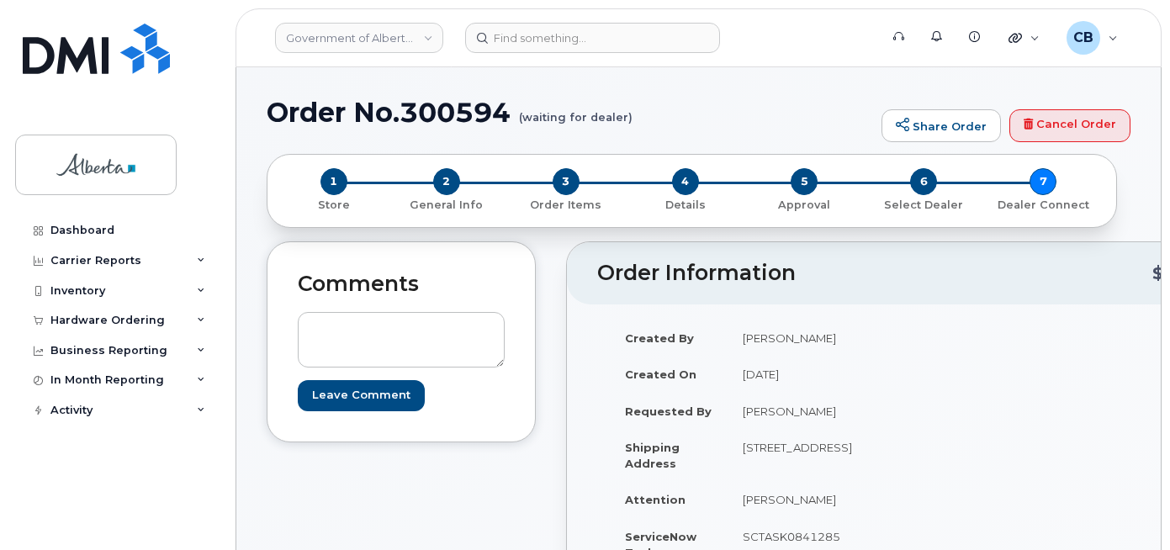
click at [448, 114] on h1 "Order No.300594 (waiting for dealer)" at bounding box center [570, 112] width 607 height 29
copy h1 "300594"
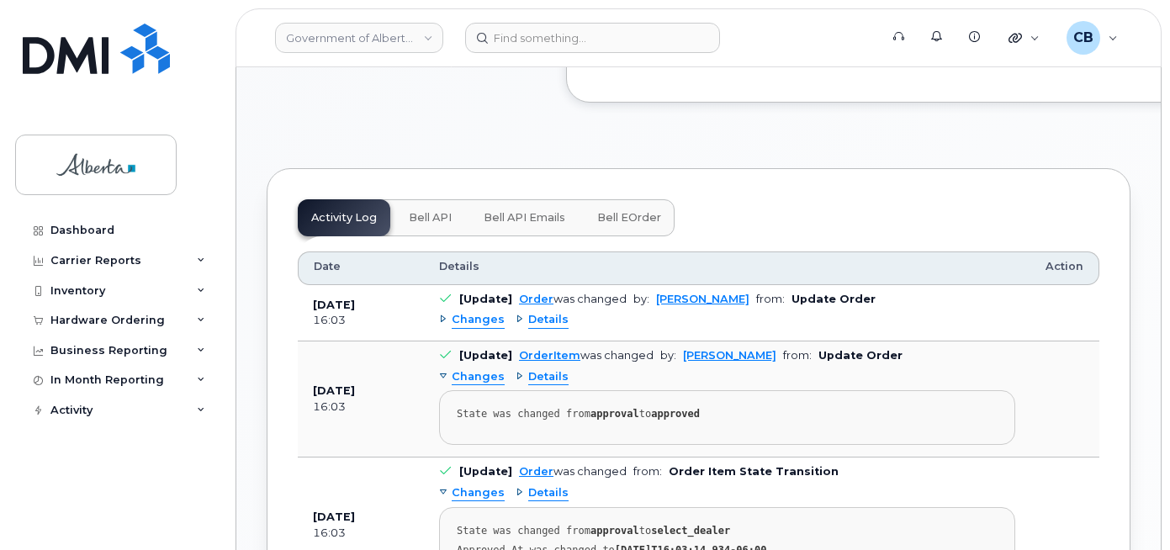
scroll to position [1078, 0]
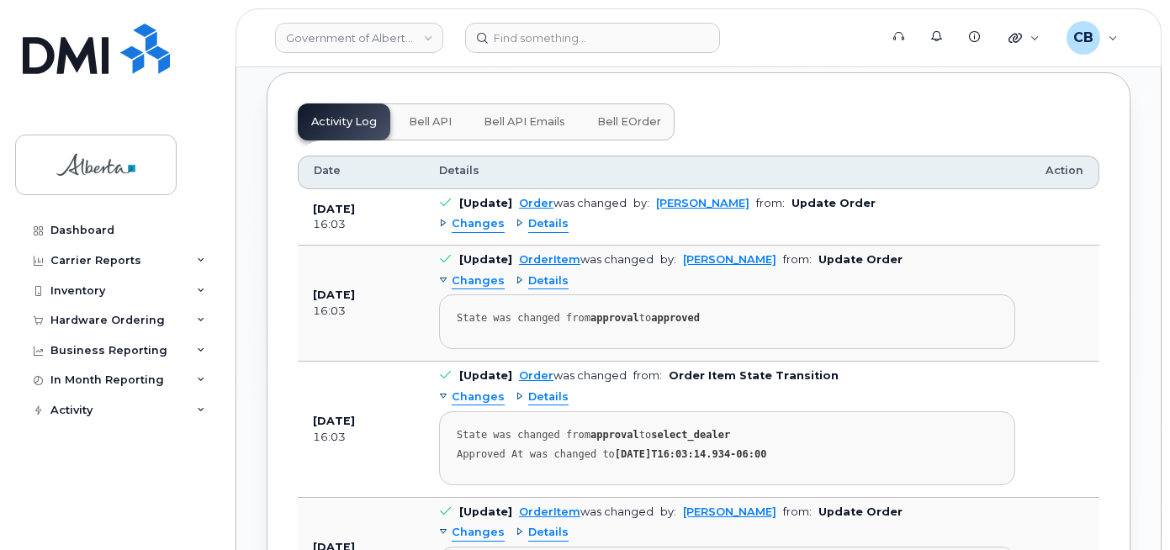
click at [430, 129] on span "Bell API" at bounding box center [430, 121] width 43 height 13
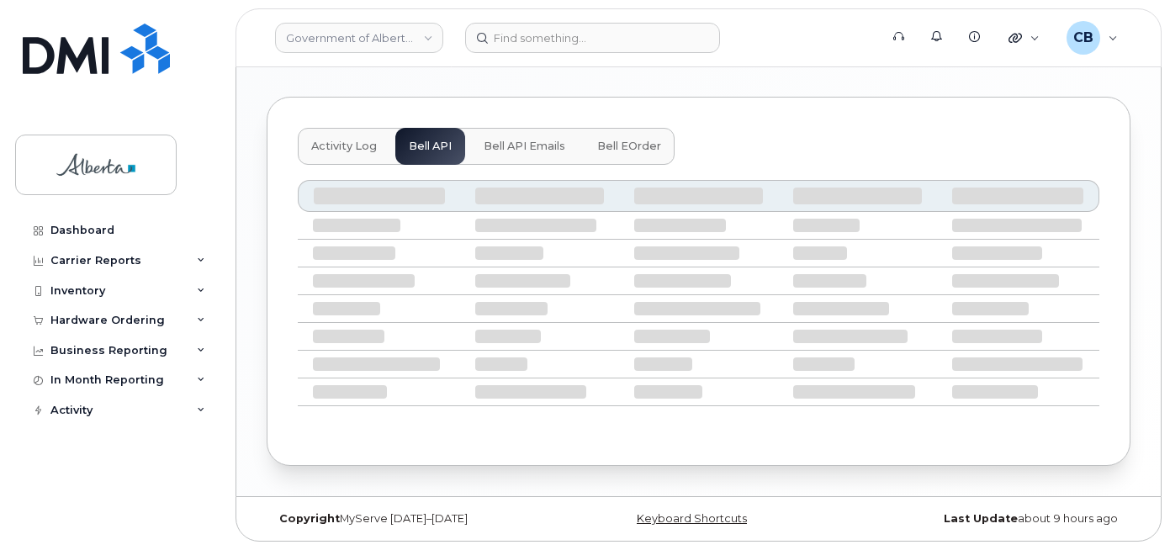
scroll to position [974, 0]
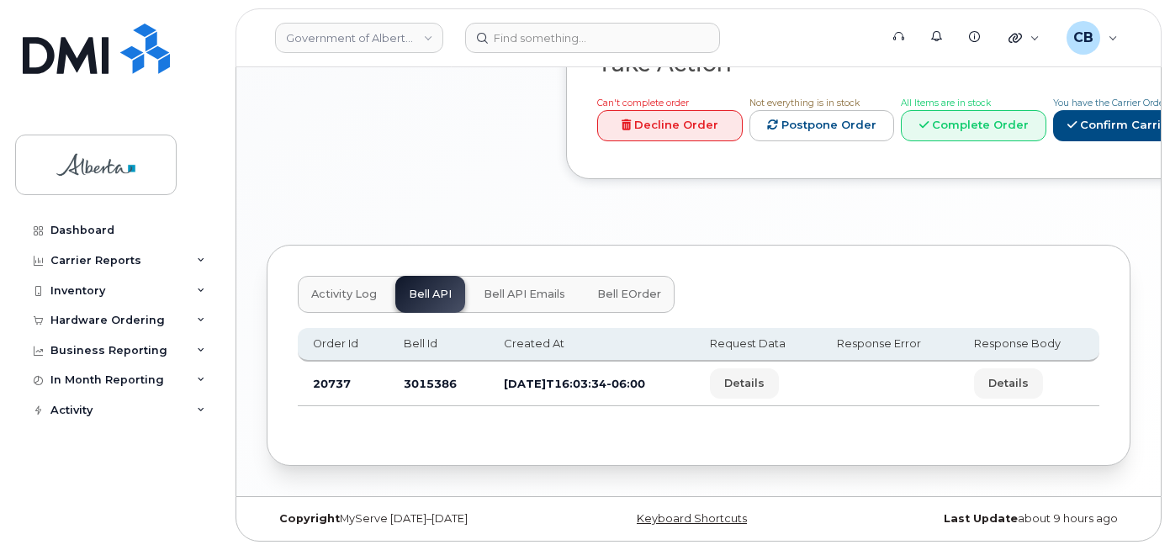
click at [427, 386] on td "3015386" at bounding box center [439, 384] width 100 height 45
copy td "3015386"
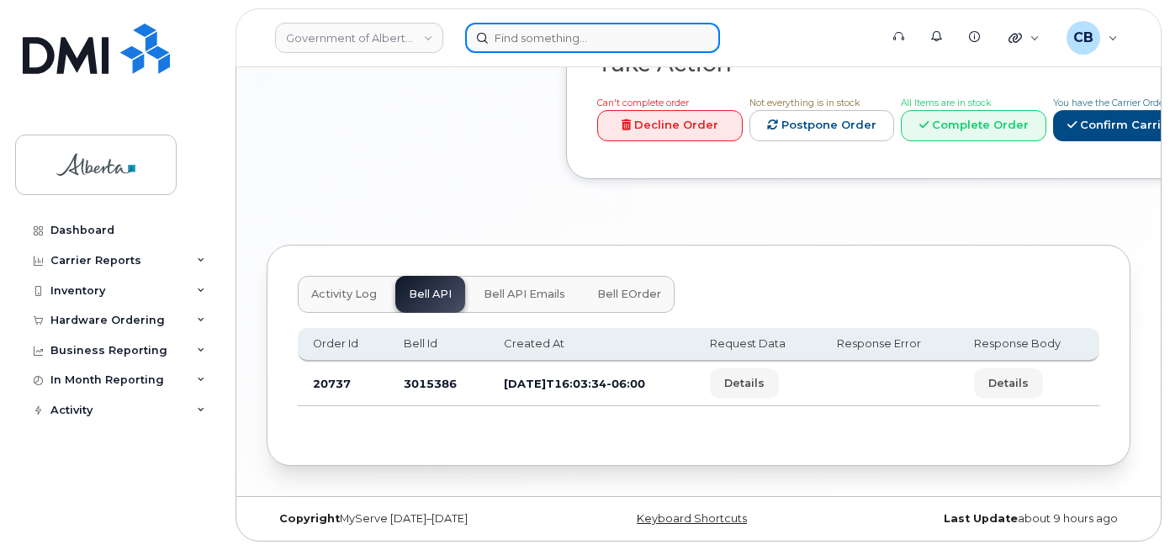
click at [588, 44] on input at bounding box center [592, 38] width 255 height 30
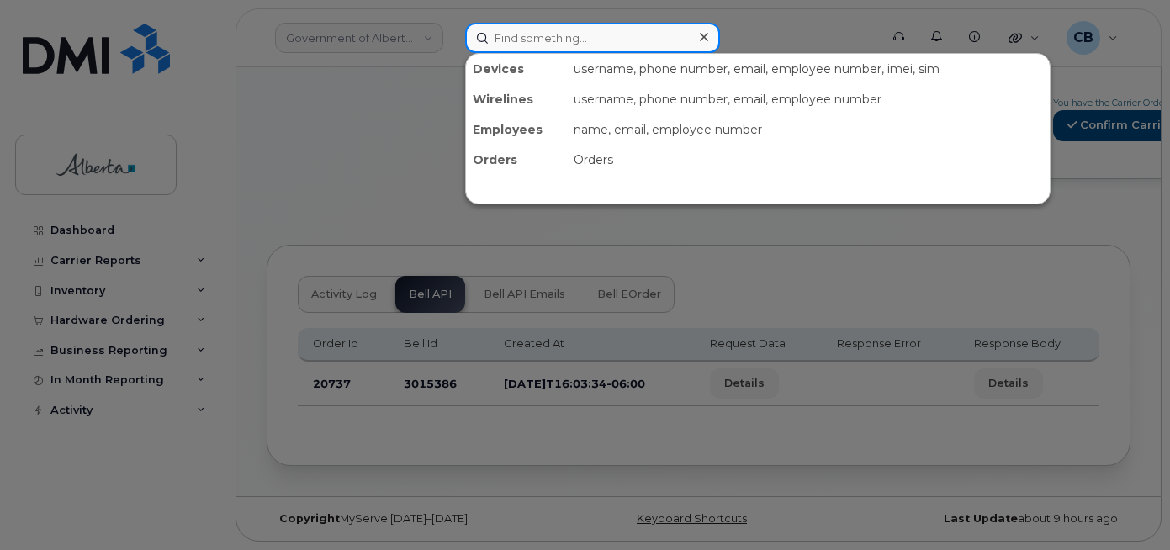
paste input "5879847858"
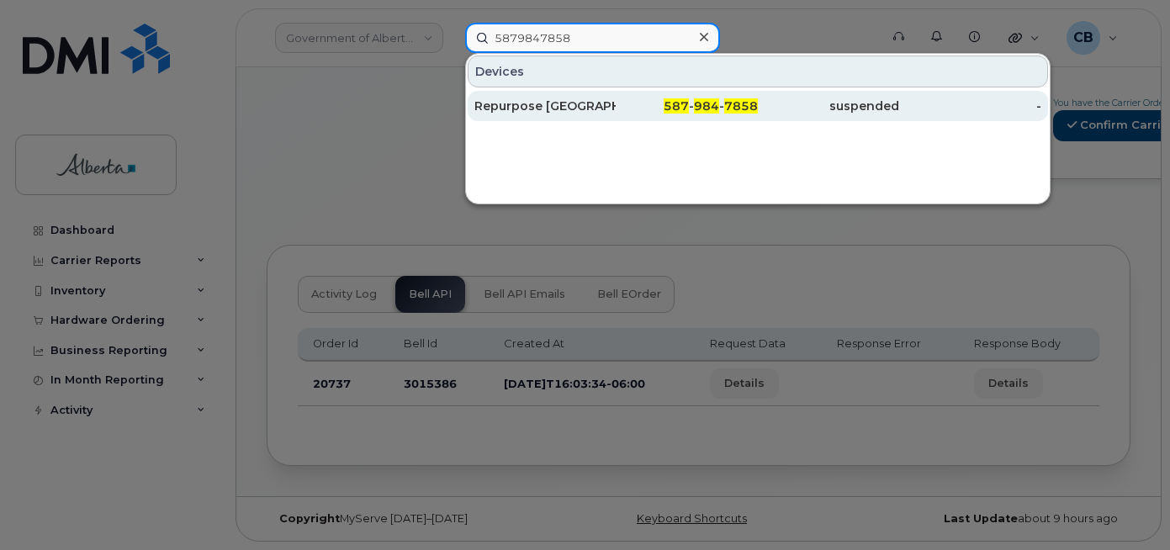
type input "5879847858"
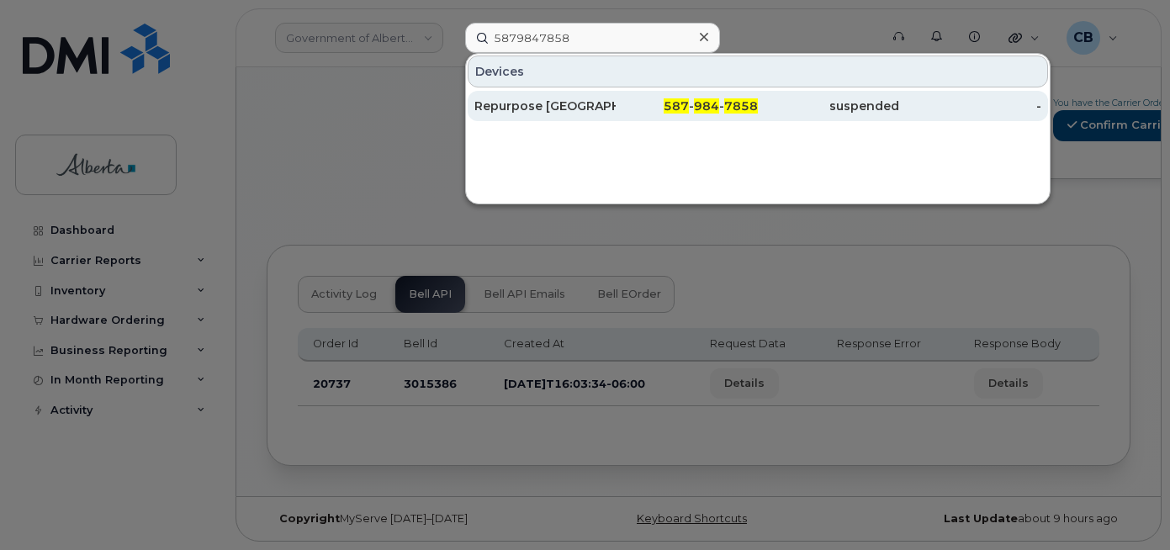
click at [544, 102] on div "Repurpose [GEOGRAPHIC_DATA]" at bounding box center [544, 106] width 141 height 17
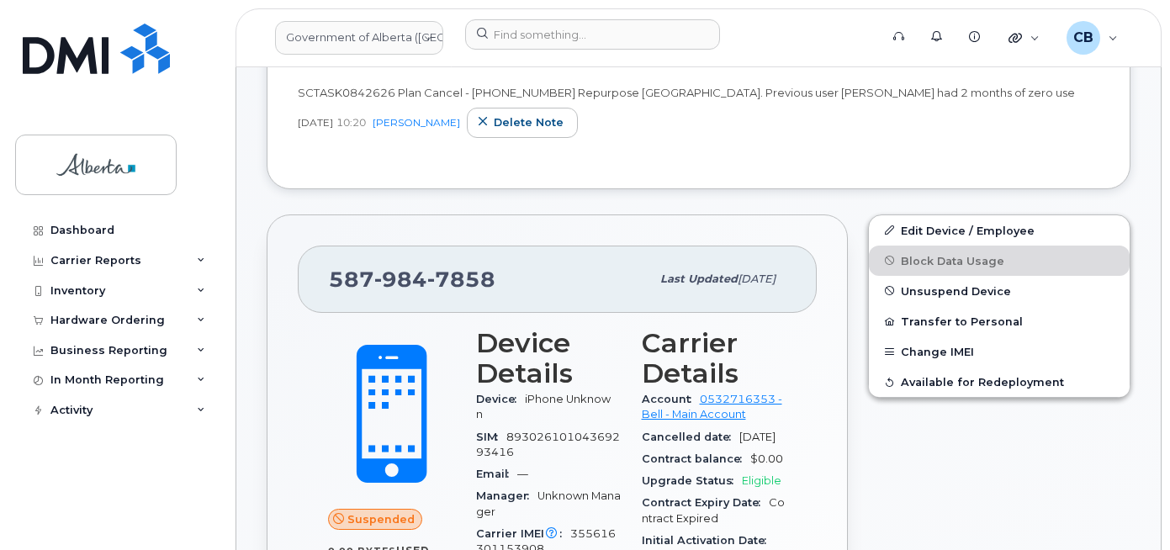
scroll to position [421, 0]
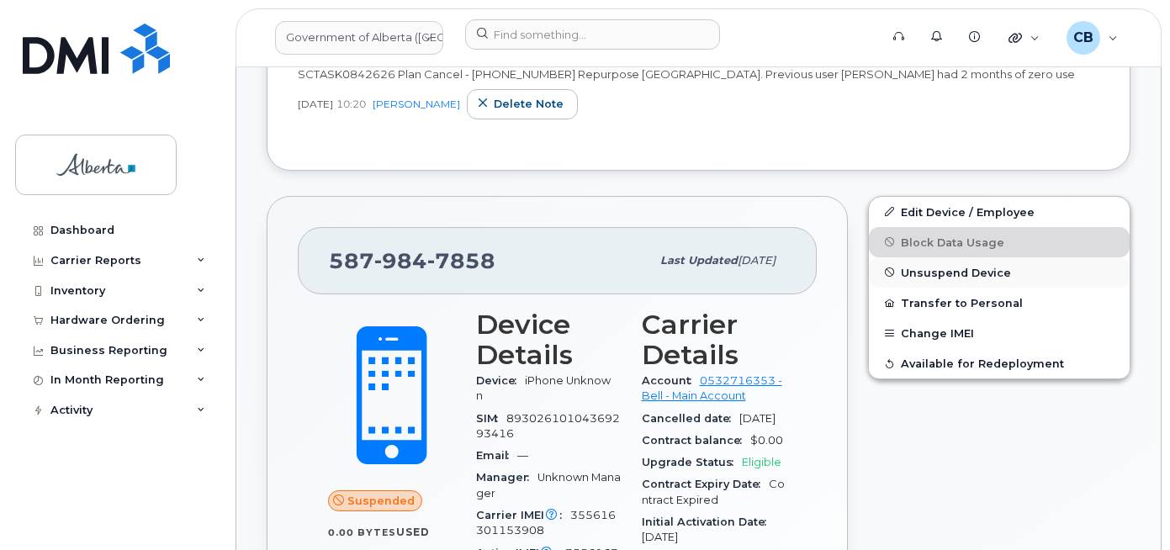
click at [973, 277] on span "Unsuspend Device" at bounding box center [956, 272] width 110 height 13
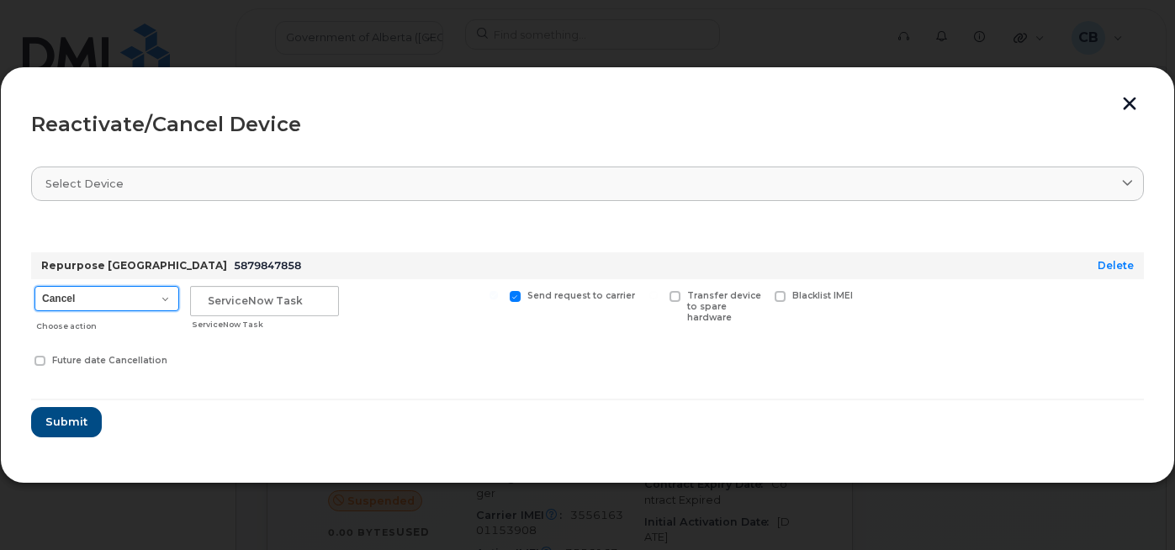
click at [161, 301] on select "Cancel Suspend - Extend Suspension Reactivate" at bounding box center [106, 298] width 145 height 25
select select "[object Object]"
click at [34, 286] on select "Cancel Suspend - Extend Suspension Reactivate" at bounding box center [106, 298] width 145 height 25
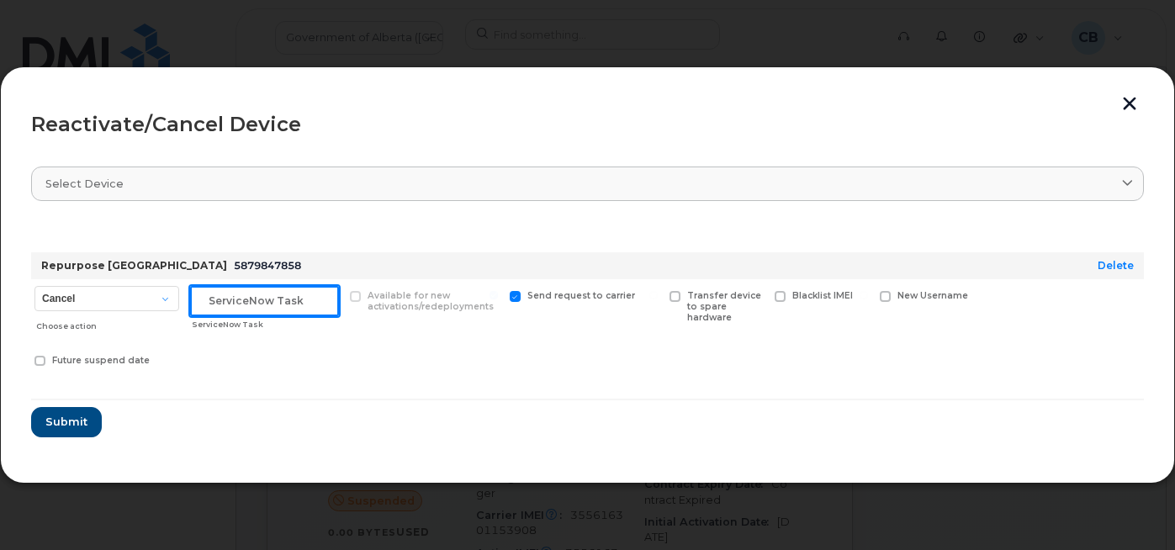
click at [209, 296] on input "text" at bounding box center [264, 301] width 149 height 30
click at [254, 294] on input "text" at bounding box center [264, 301] width 149 height 30
paste input "SCTASK0842610"
type input "SCTASK0842610"
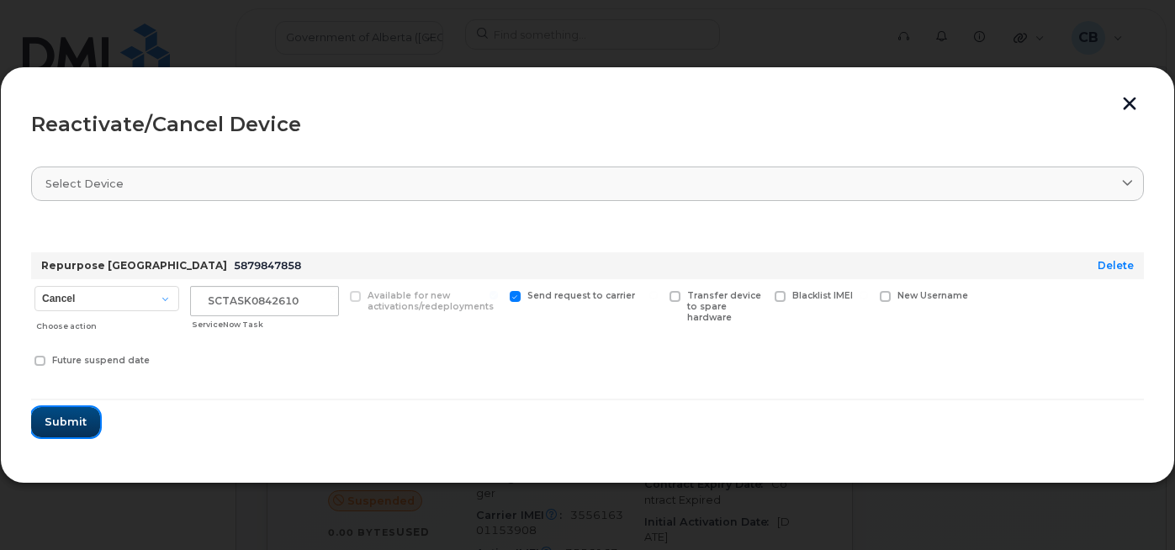
click at [64, 431] on button "Submit" at bounding box center [65, 422] width 69 height 30
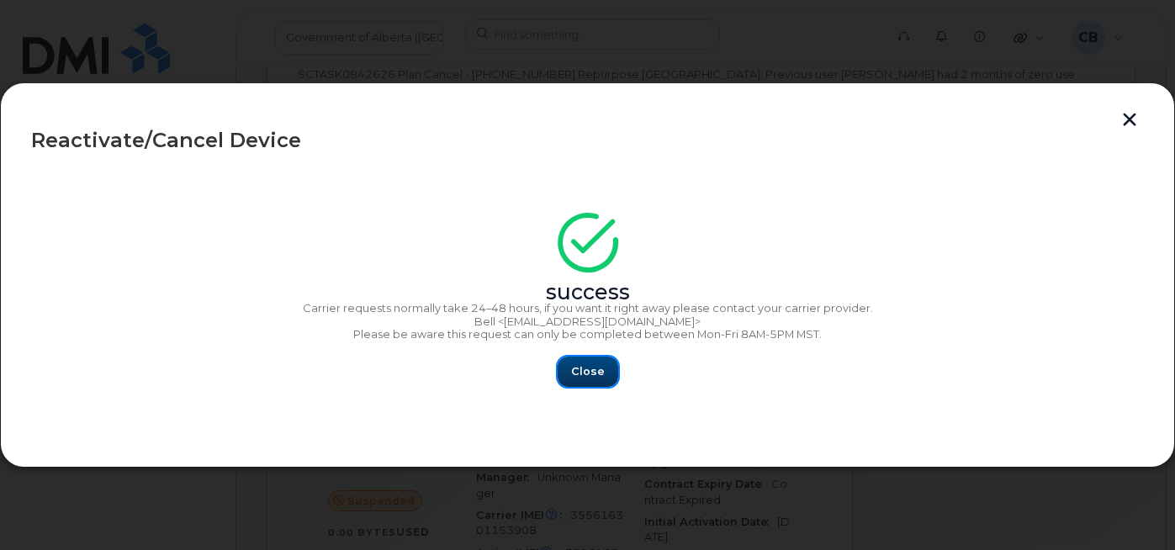
click at [591, 376] on span "Close" at bounding box center [588, 371] width 34 height 16
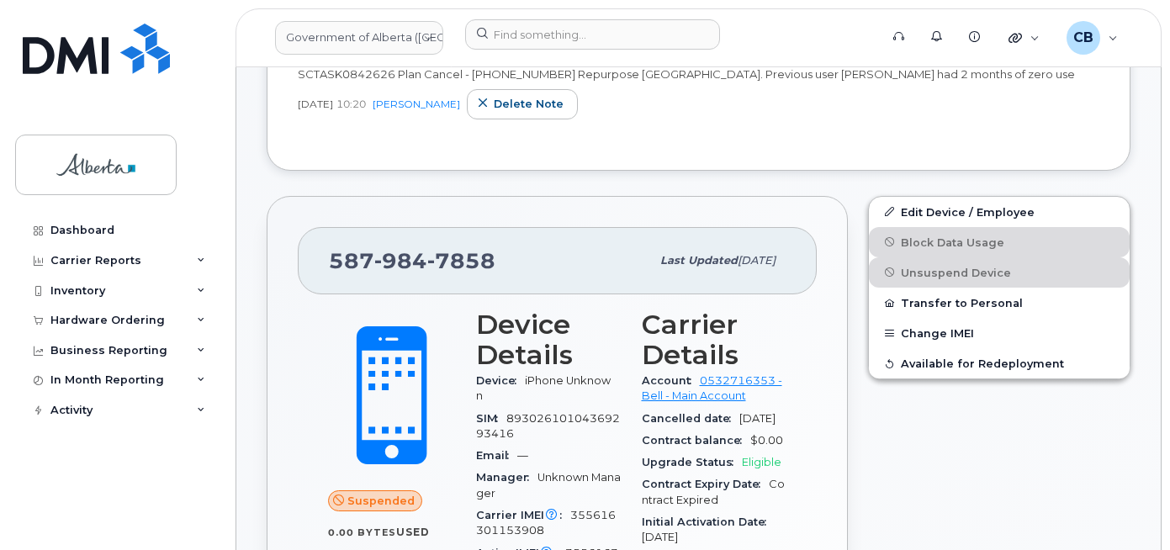
scroll to position [337, 0]
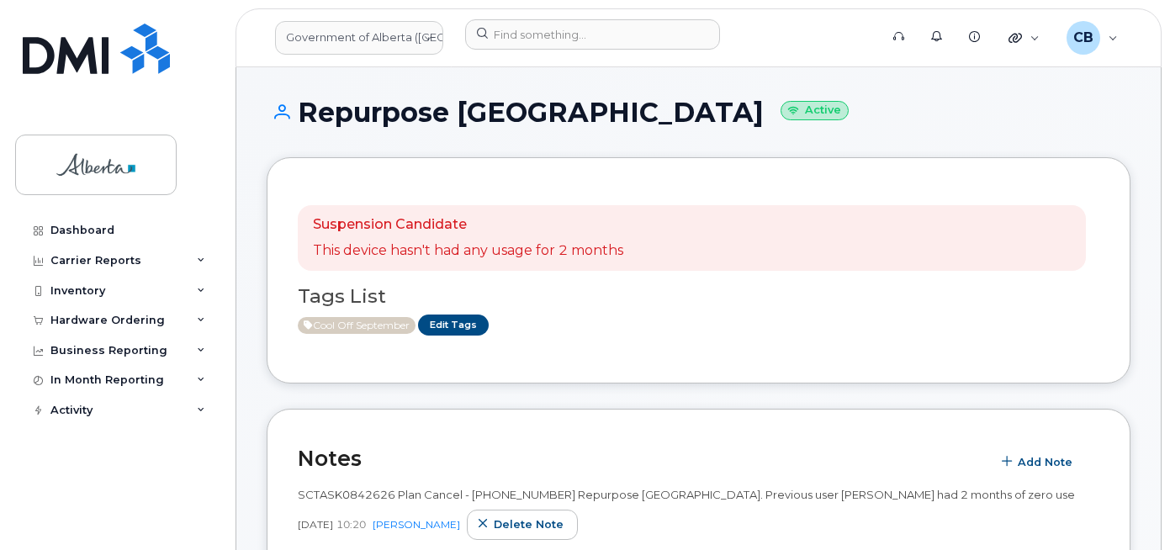
click at [374, 326] on span "Cool Off September" at bounding box center [357, 325] width 118 height 17
click at [474, 327] on link "Edit Tags" at bounding box center [453, 325] width 71 height 21
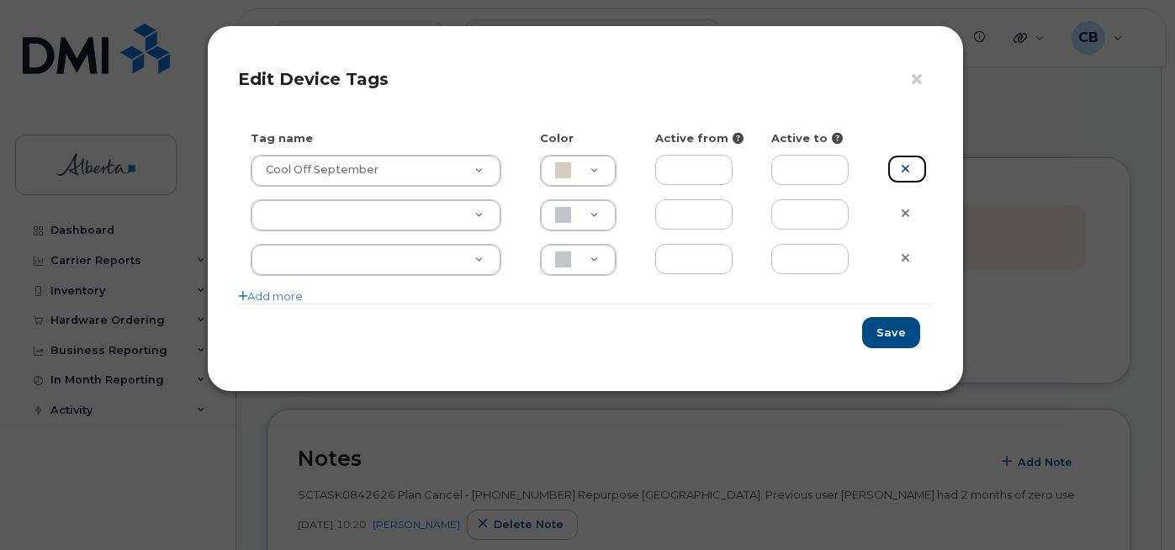
click at [905, 165] on icon at bounding box center [905, 168] width 9 height 13
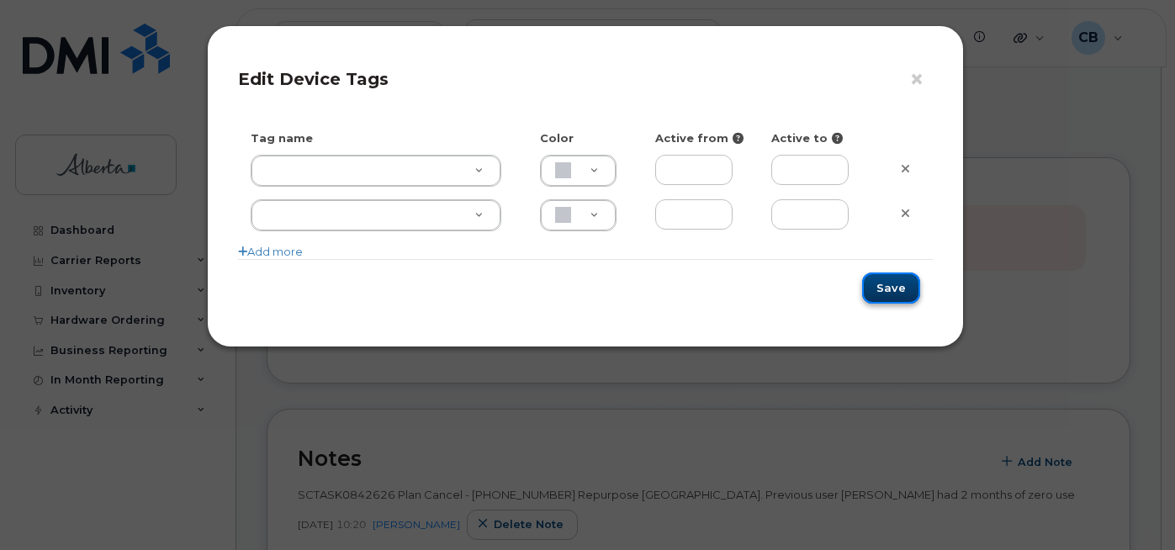
click at [890, 294] on button "Save" at bounding box center [891, 288] width 58 height 31
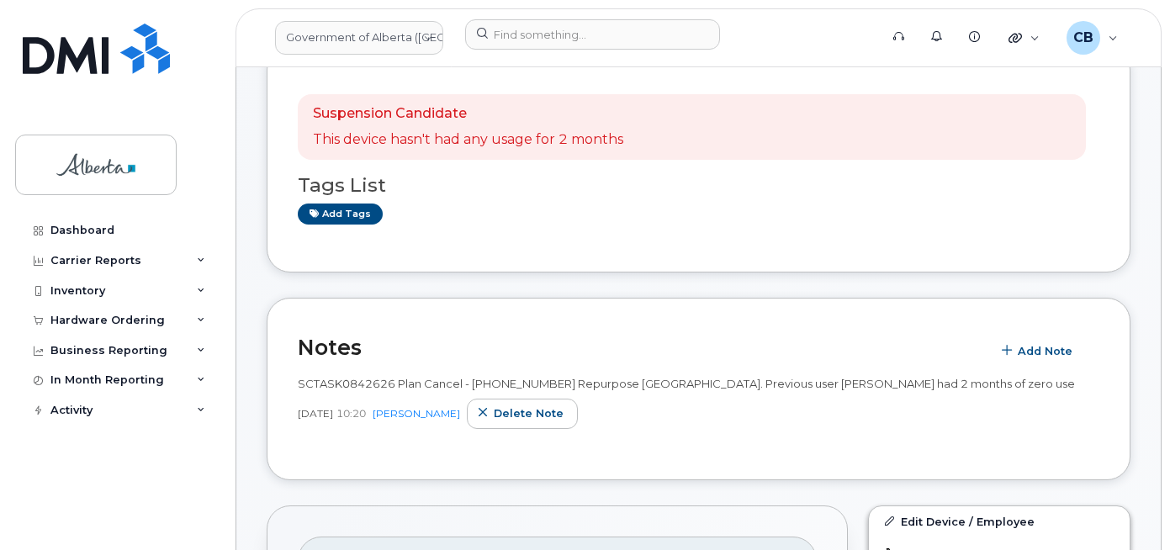
scroll to position [84, 0]
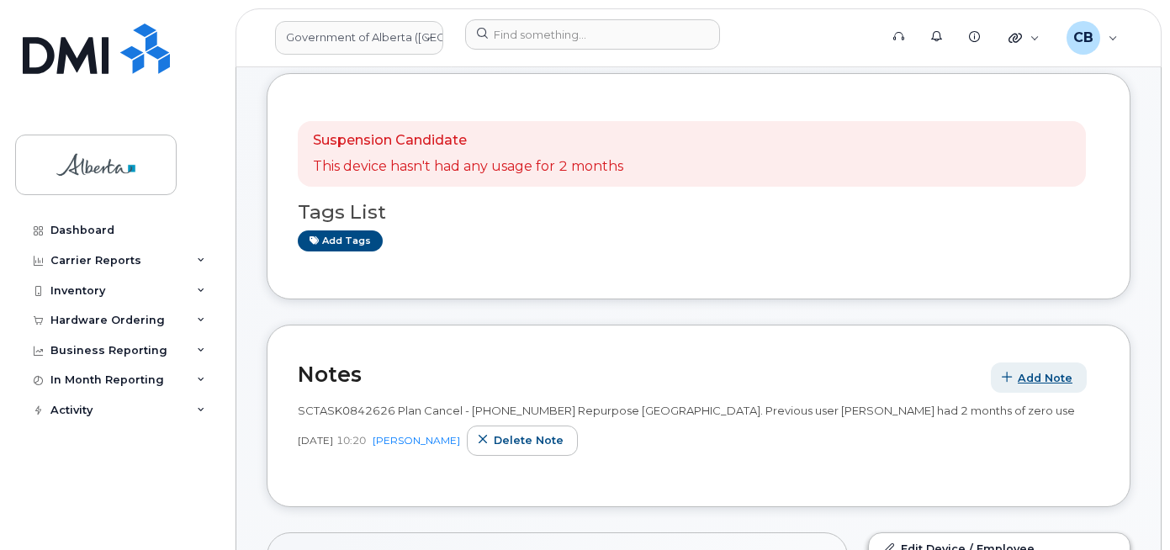
click at [1046, 372] on span "Add Note" at bounding box center [1045, 378] width 55 height 16
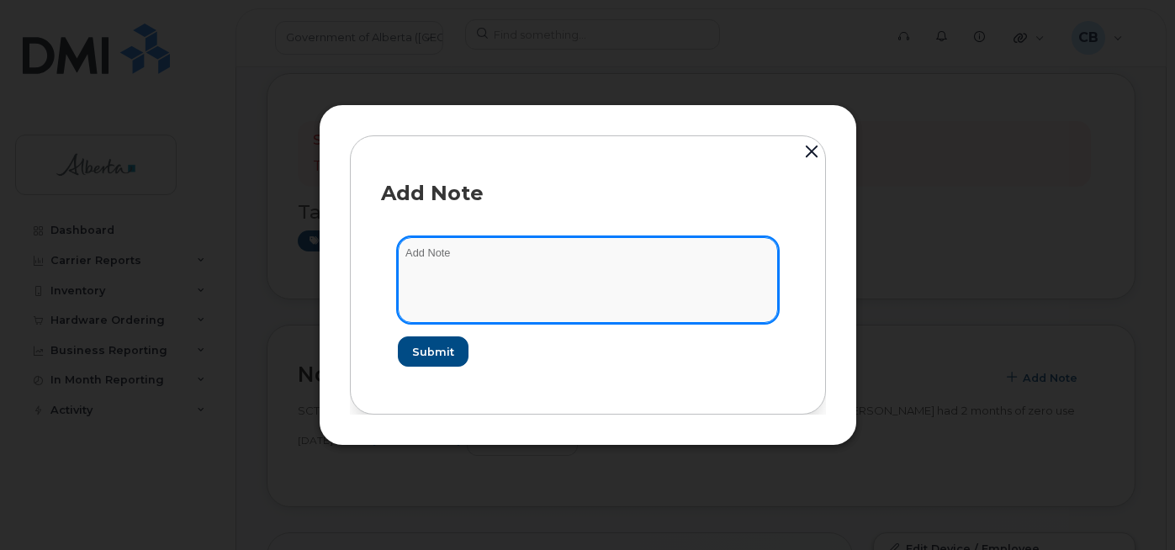
click at [451, 253] on textarea at bounding box center [588, 280] width 380 height 86
paste textarea "SCTASK0842610 5879847858 DO NOT DELETE - BEING REASSIGNED to [PERSON_NAME]. Was…"
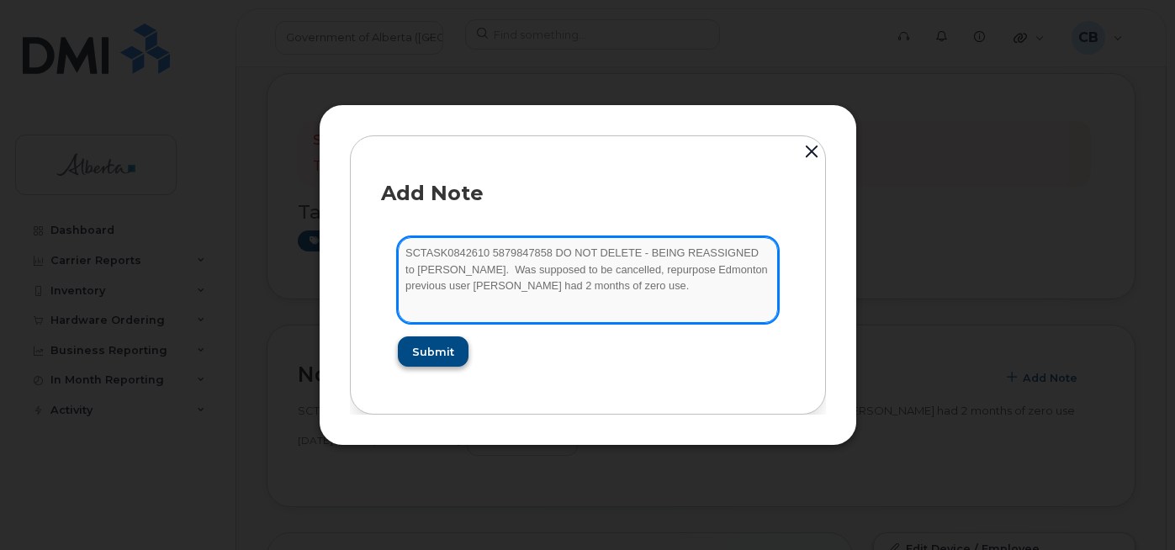
type textarea "SCTASK0842610 5879847858 DO NOT DELETE - BEING REASSIGNED to [PERSON_NAME]. Was…"
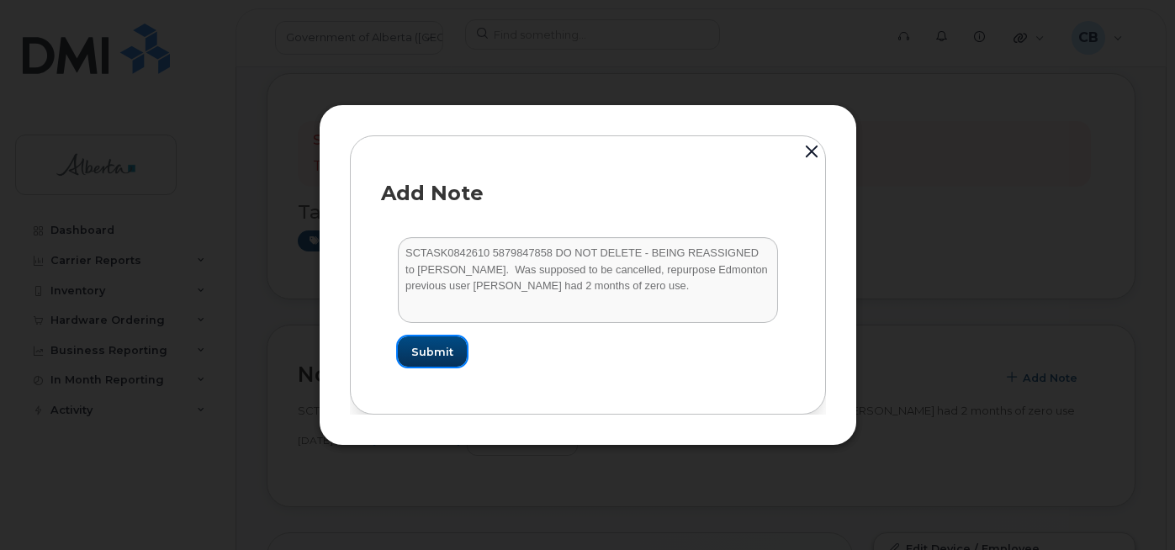
click at [426, 356] on span "Submit" at bounding box center [432, 352] width 42 height 16
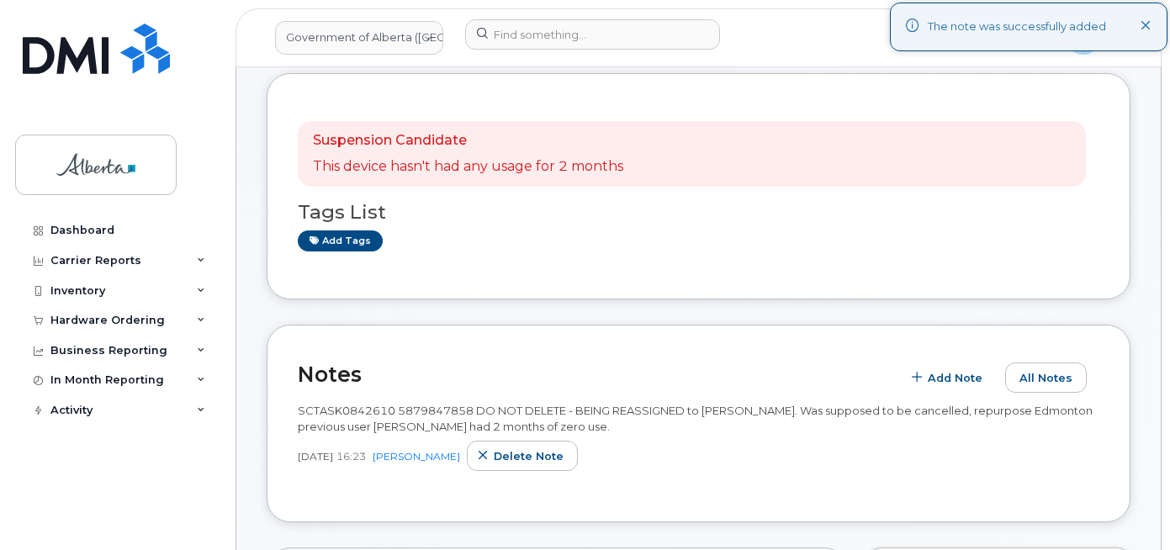
click at [625, 225] on div "Tags List Add tags" at bounding box center [699, 219] width 802 height 65
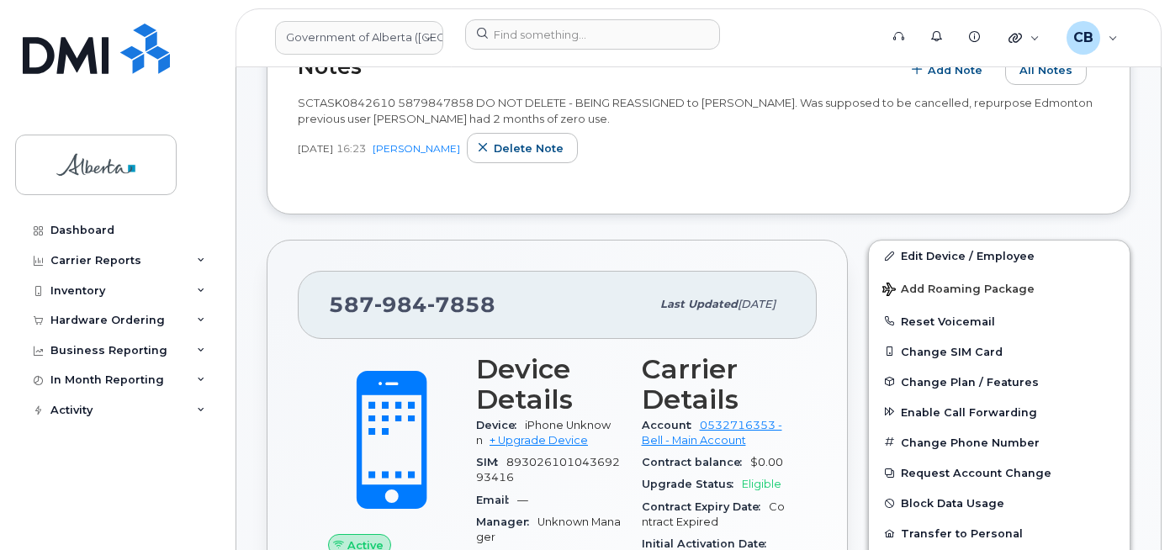
scroll to position [397, 0]
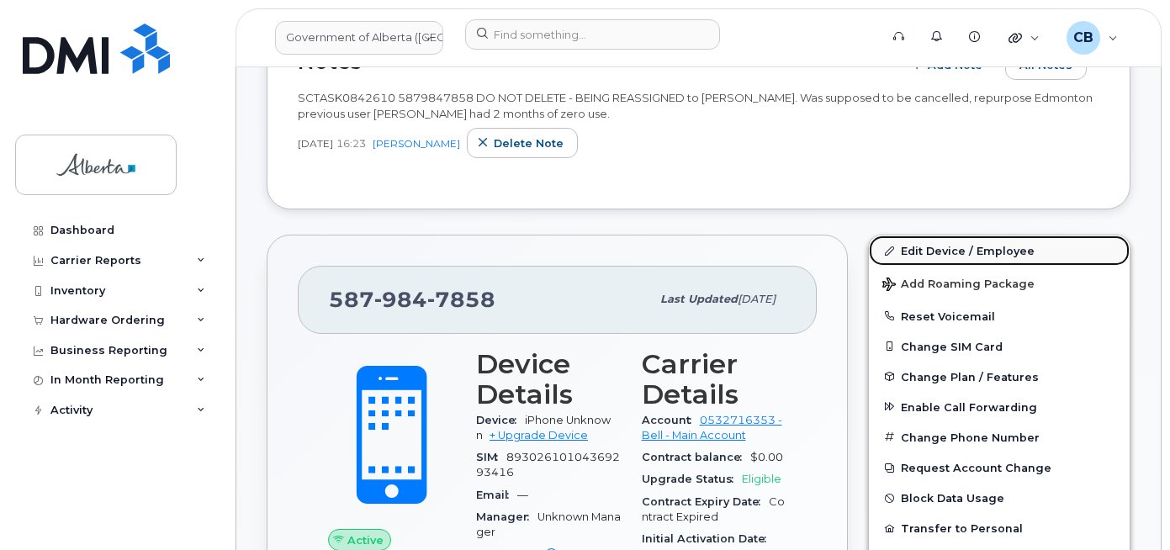
click at [939, 252] on link "Edit Device / Employee" at bounding box center [999, 251] width 261 height 30
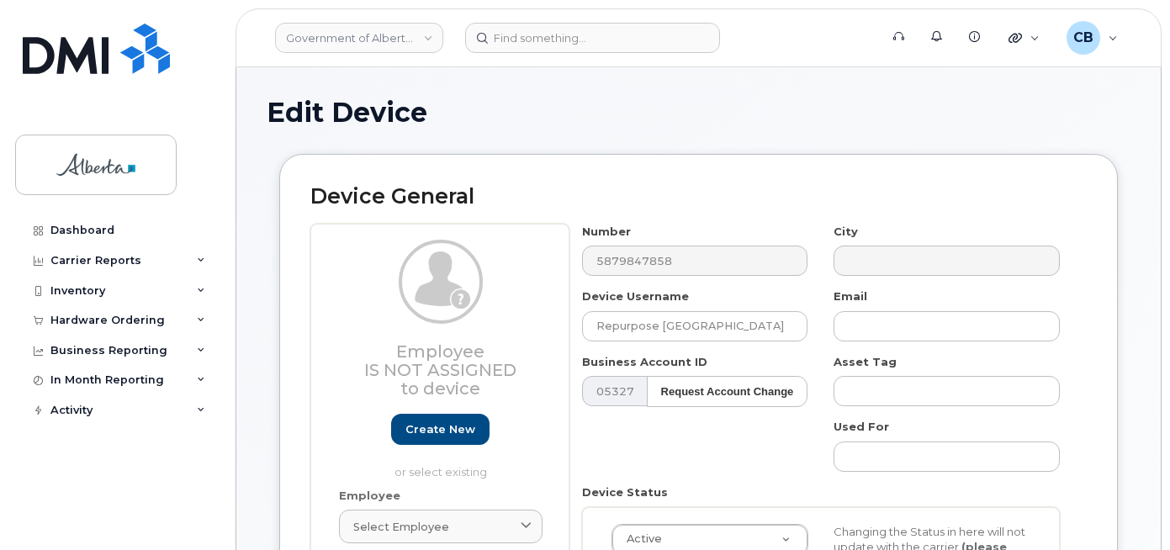
select select "4797729"
click at [618, 321] on input "Repurpose [GEOGRAPHIC_DATA]" at bounding box center [695, 326] width 226 height 30
paste input "[PERSON_NAME]"
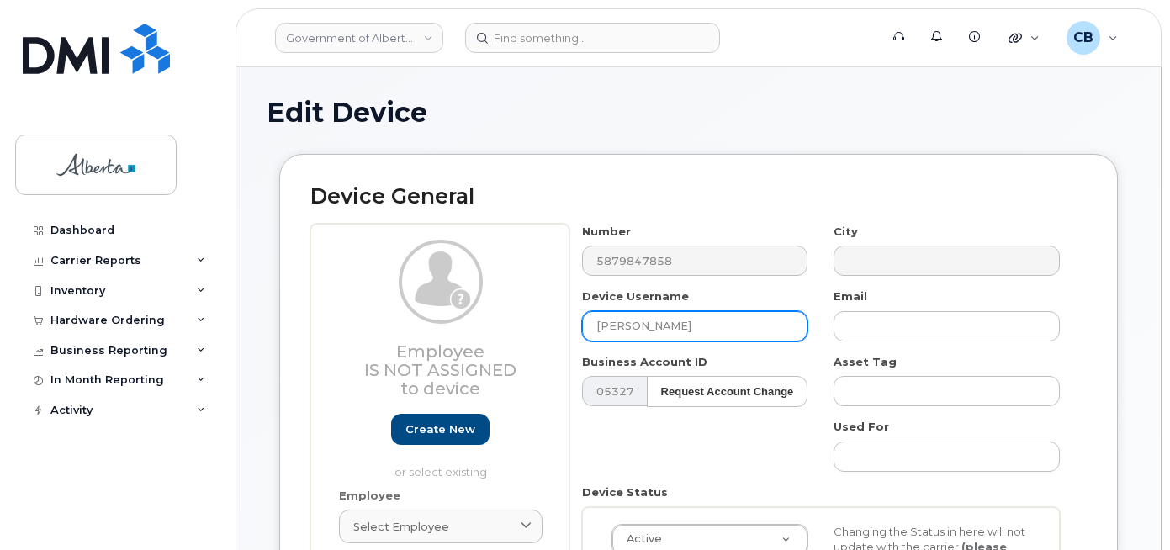
type input "[PERSON_NAME]"
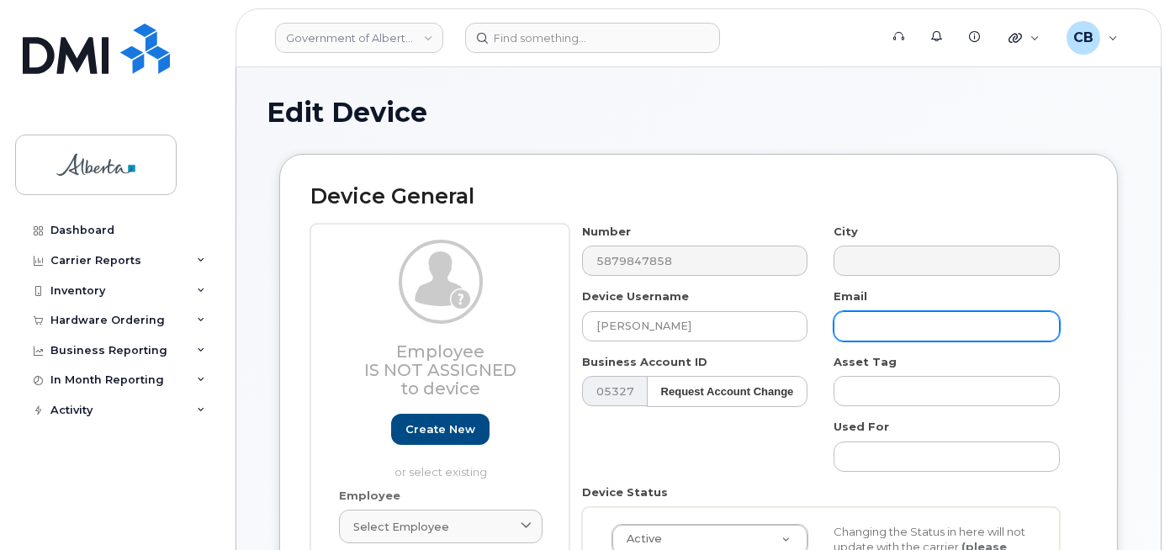
click at [861, 326] on input "text" at bounding box center [947, 326] width 226 height 30
paste input "[PERSON_NAME][EMAIL_ADDRESS][PERSON_NAME][DOMAIN_NAME]"
type input "[PERSON_NAME][EMAIL_ADDRESS][PERSON_NAME][DOMAIN_NAME]"
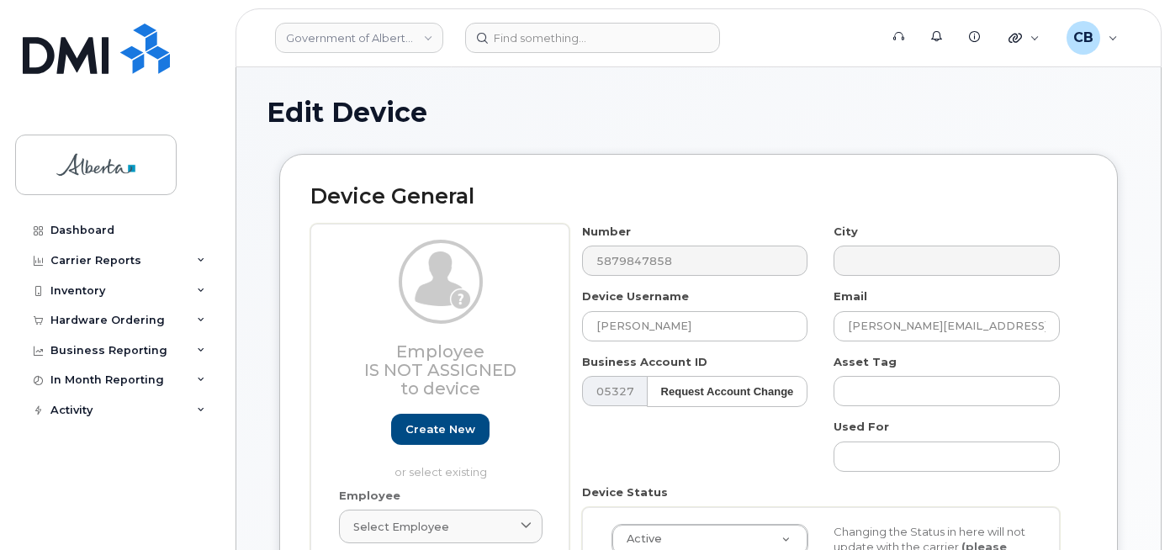
drag, startPoint x: 1169, startPoint y: 185, endPoint x: 1173, endPoint y: 239, distance: 54.0
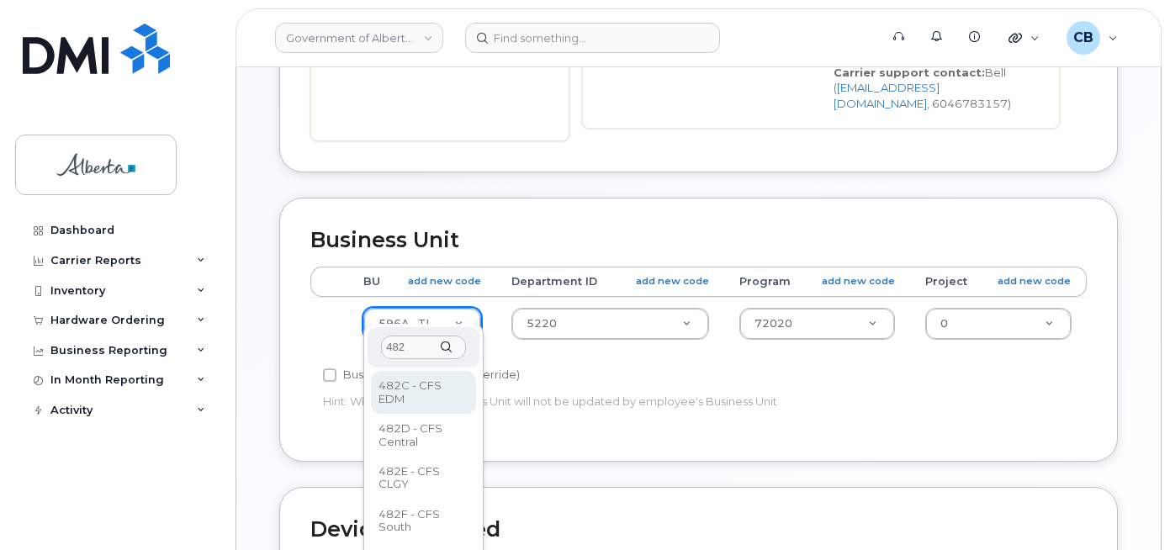
scroll to position [602, 0]
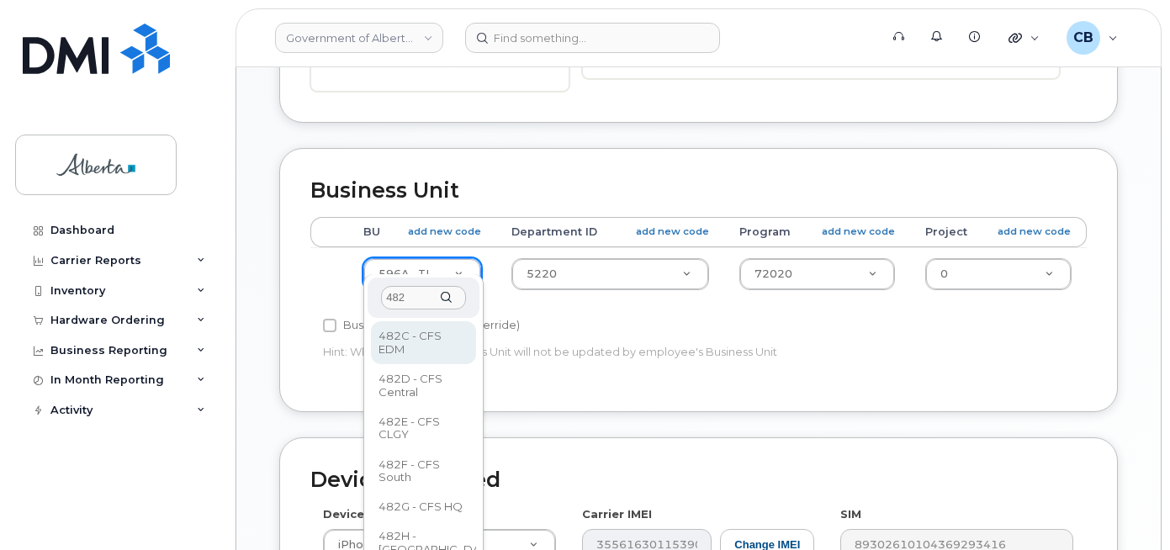
type input "482"
select select "4749733"
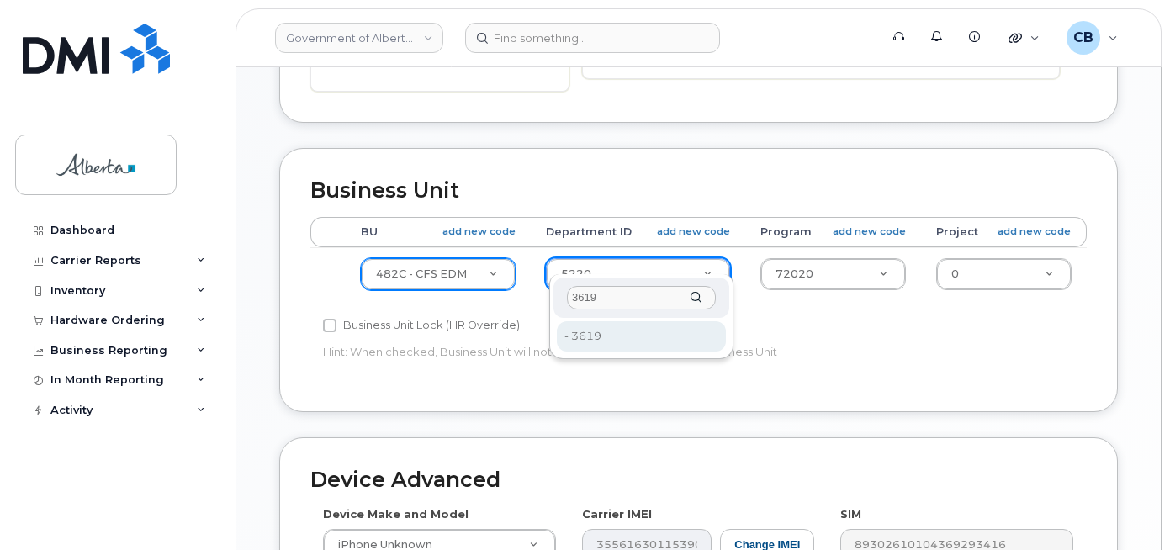
type input "3619"
type input "4752827"
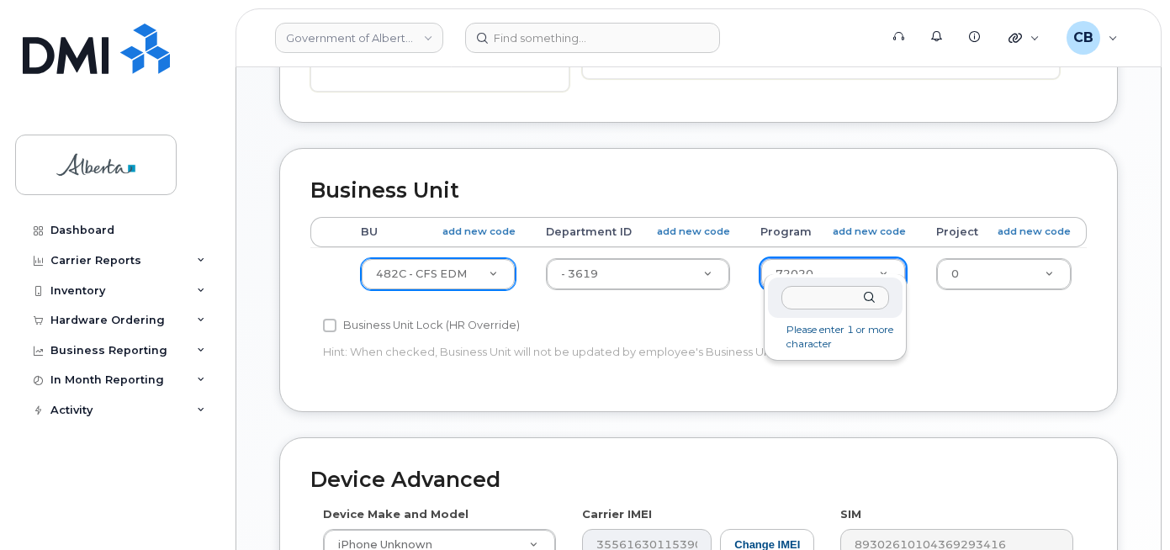
paste input "00378"
type input "00378"
type input "4124524"
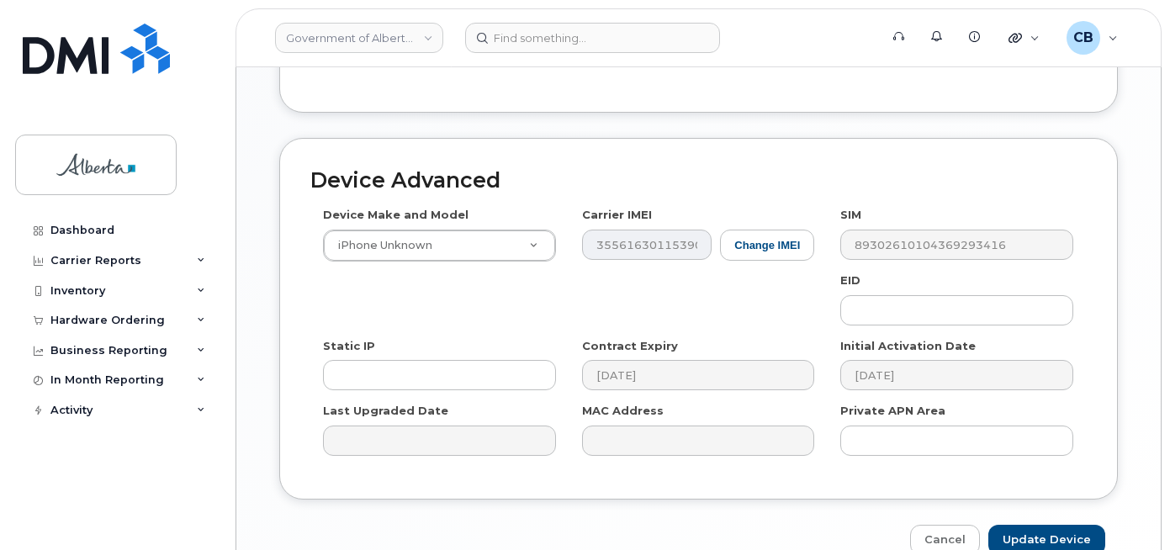
scroll to position [976, 0]
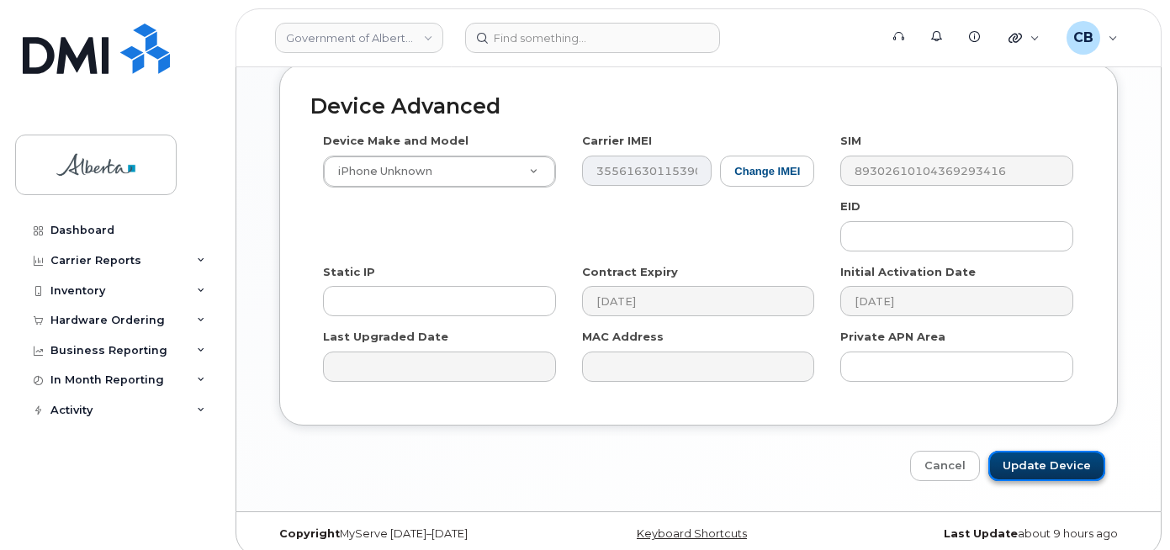
click at [1039, 451] on input "Update Device" at bounding box center [1047, 466] width 117 height 31
type input "Saving..."
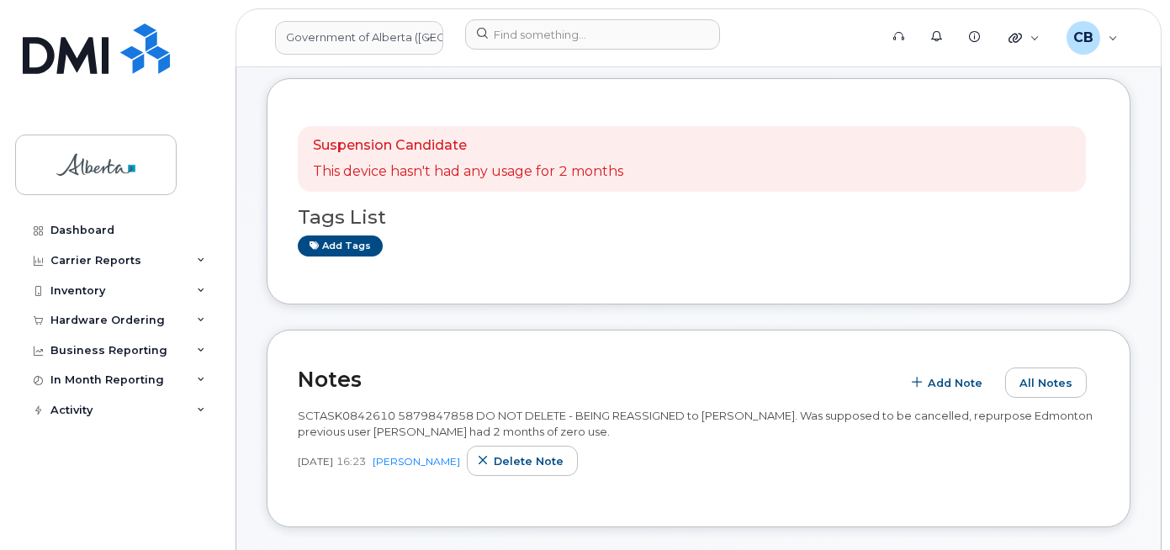
scroll to position [61, 0]
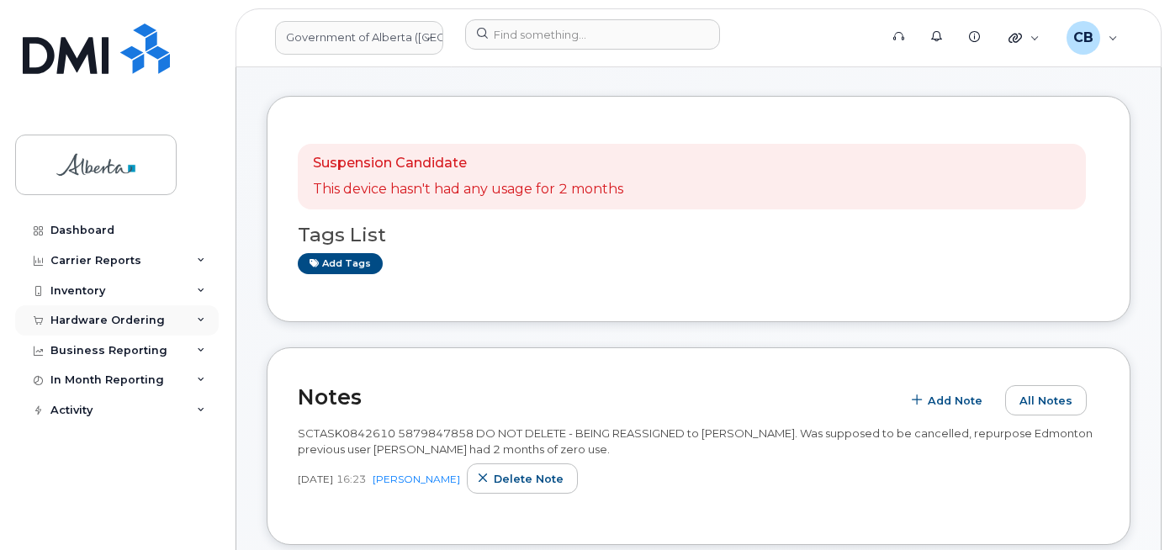
click at [76, 324] on div "Hardware Ordering" at bounding box center [107, 320] width 114 height 13
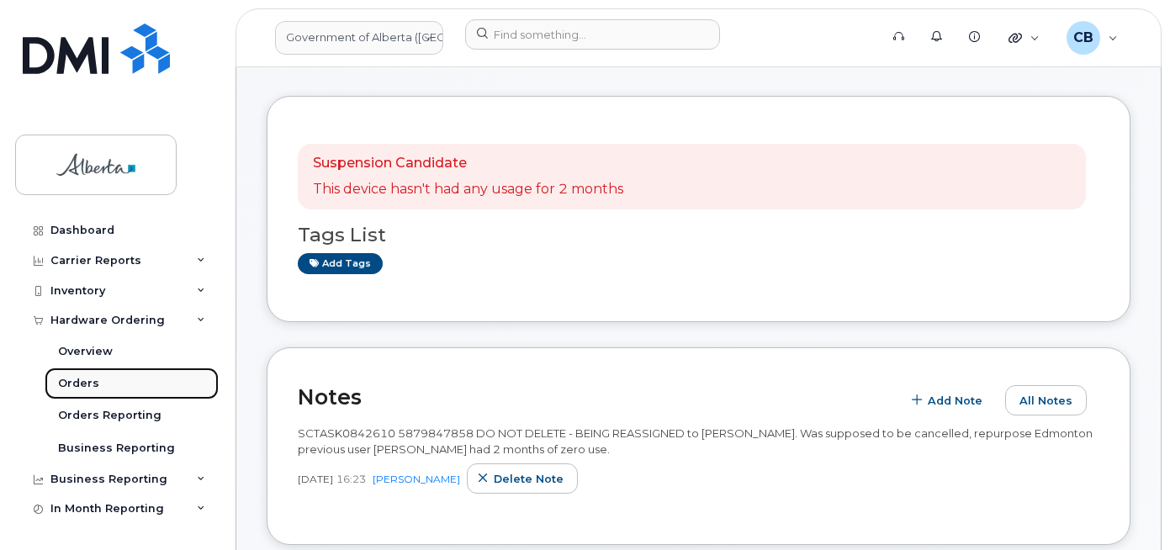
click at [70, 385] on div "Orders" at bounding box center [78, 383] width 41 height 15
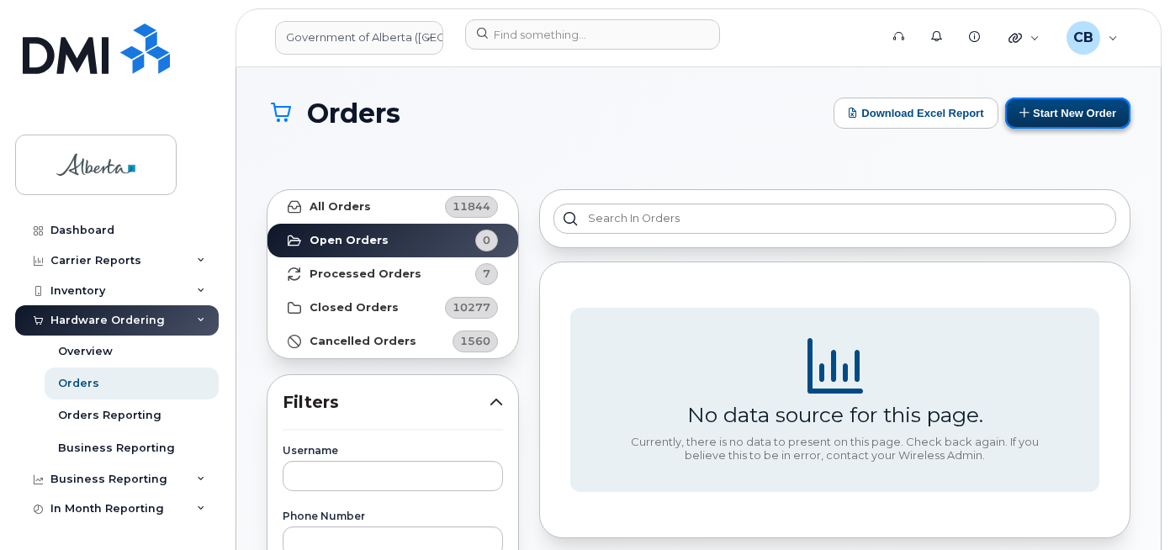
click at [1058, 109] on button "Start New Order" at bounding box center [1067, 113] width 125 height 31
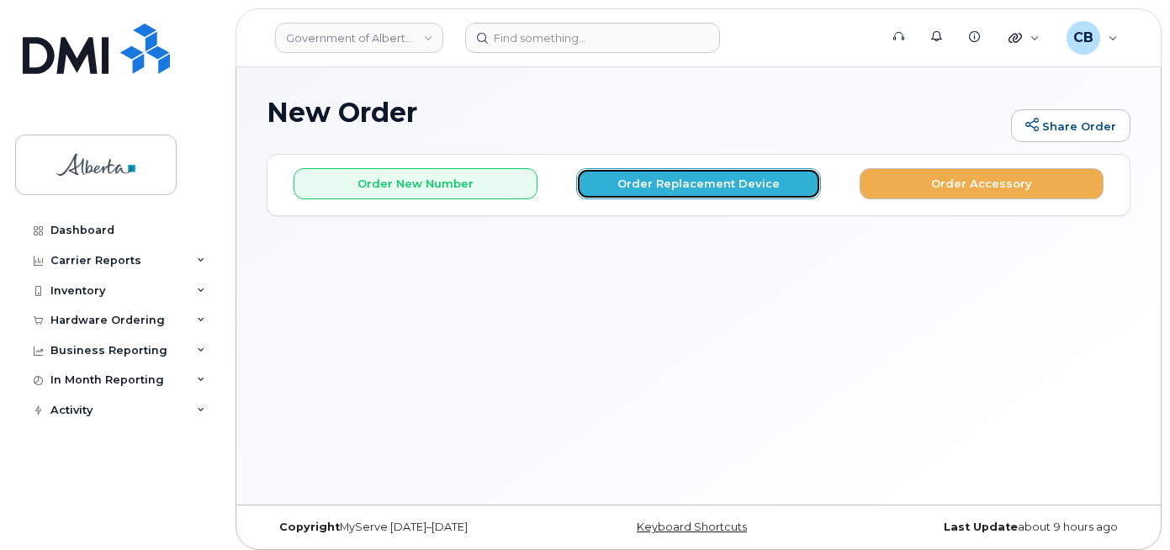
click at [676, 183] on button "Order Replacement Device" at bounding box center [698, 183] width 244 height 31
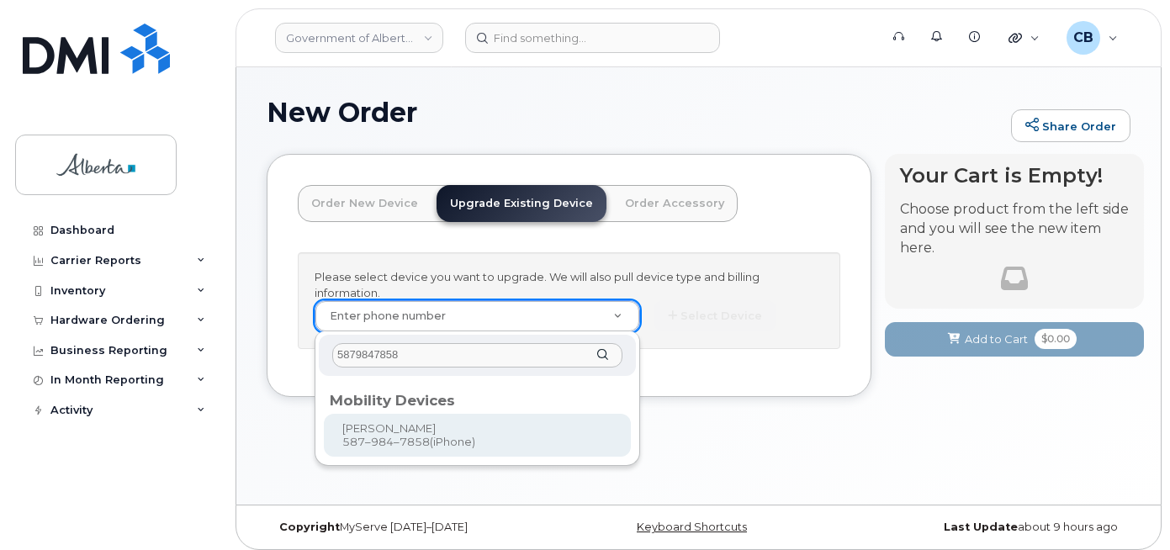
type input "5879847858"
type input "795695"
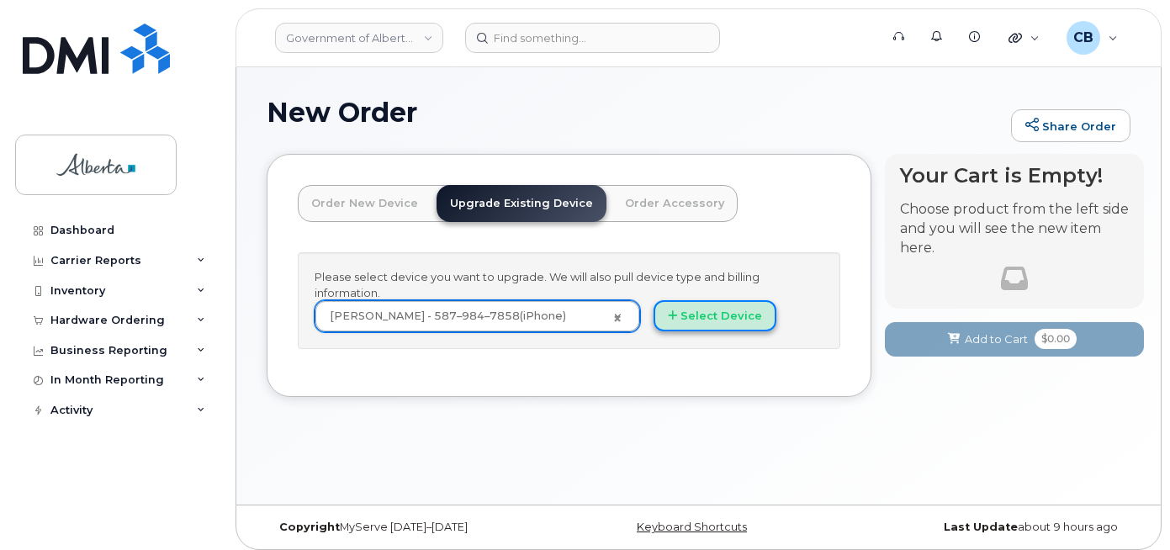
click at [693, 307] on button "Select Device" at bounding box center [715, 315] width 123 height 31
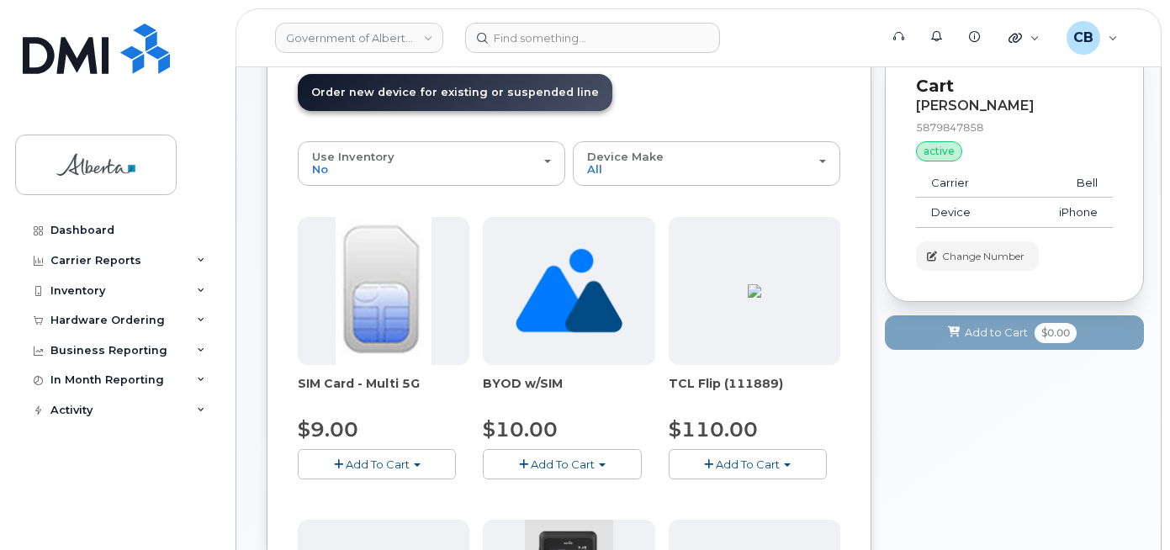
scroll to position [84, 0]
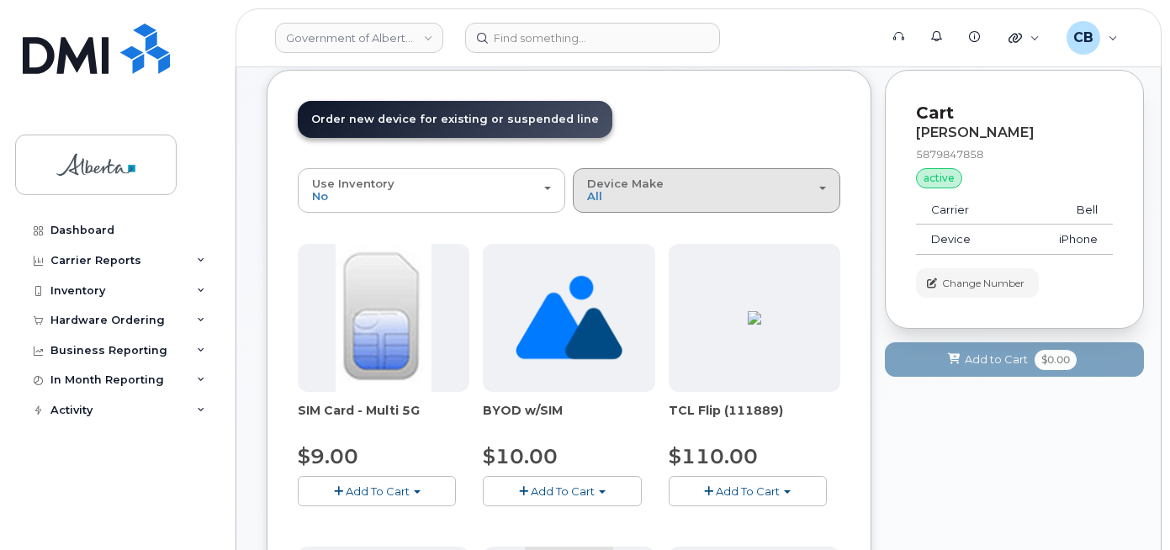
click at [677, 198] on div "Device Make All Aircard Android Cell Phone iPhone Unknown" at bounding box center [706, 191] width 239 height 26
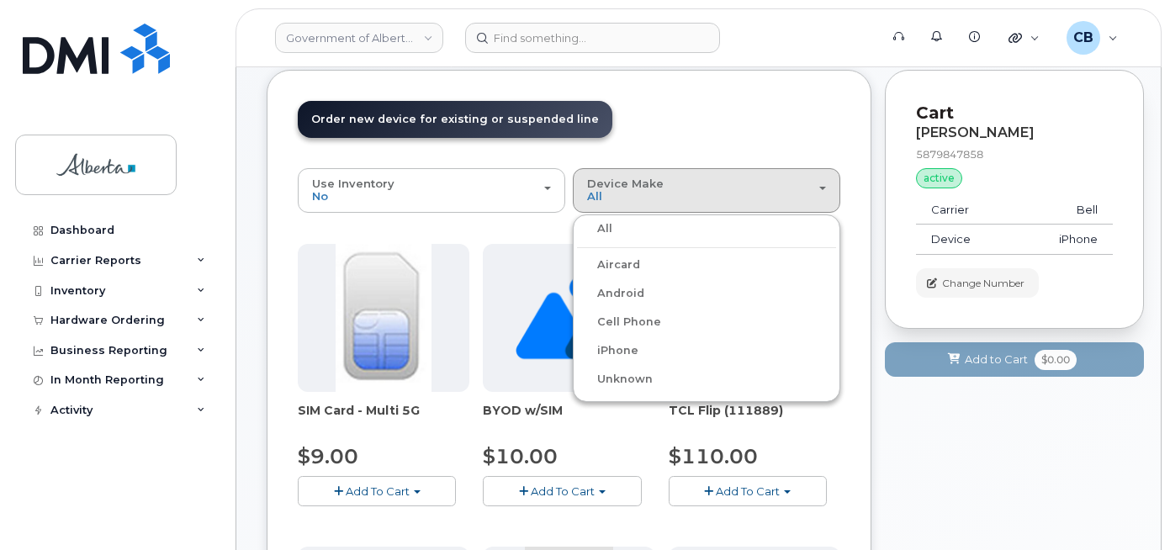
click at [623, 350] on label "iPhone" at bounding box center [607, 351] width 61 height 20
click at [0, 0] on input "iPhone" at bounding box center [0, 0] width 0 height 0
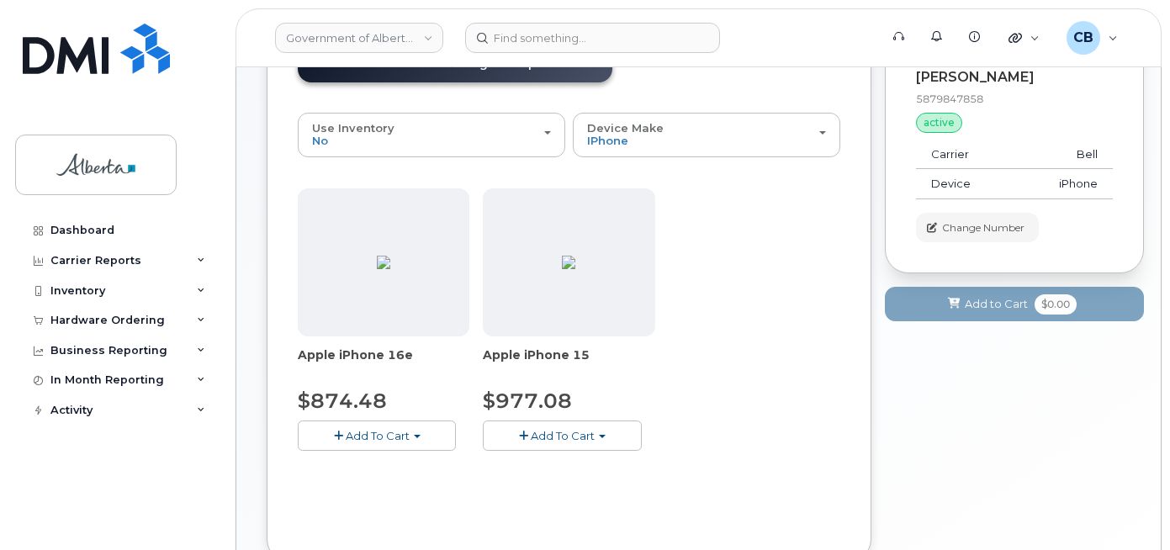
scroll to position [168, 0]
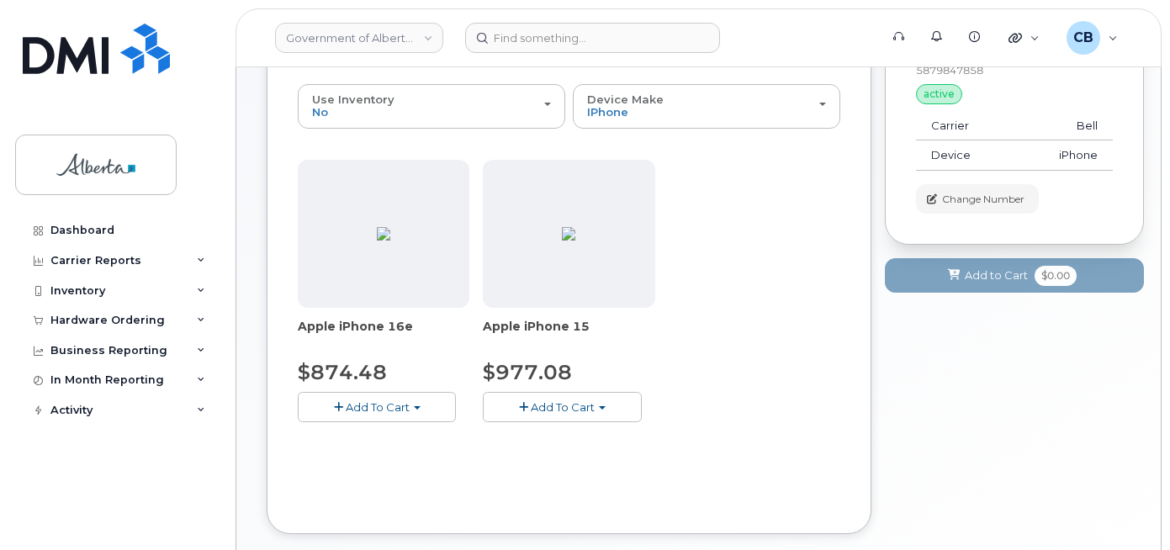
click at [541, 415] on button "Add To Cart" at bounding box center [562, 406] width 158 height 29
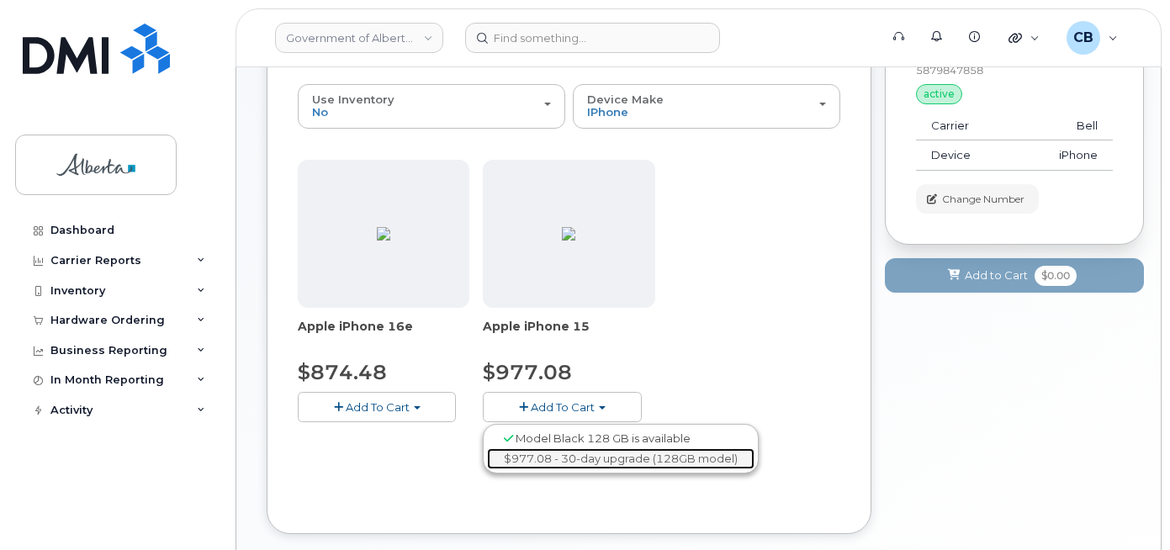
click at [552, 466] on link "$977.08 - 30-day upgrade (128GB model)" at bounding box center [621, 458] width 268 height 21
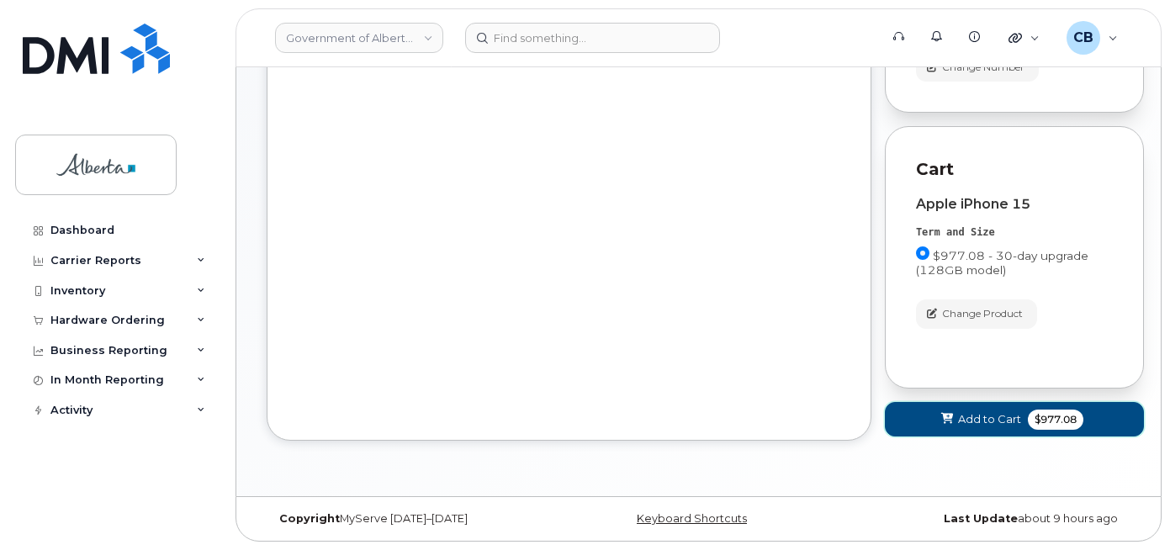
click at [975, 427] on span "Add to Cart" at bounding box center [989, 419] width 63 height 16
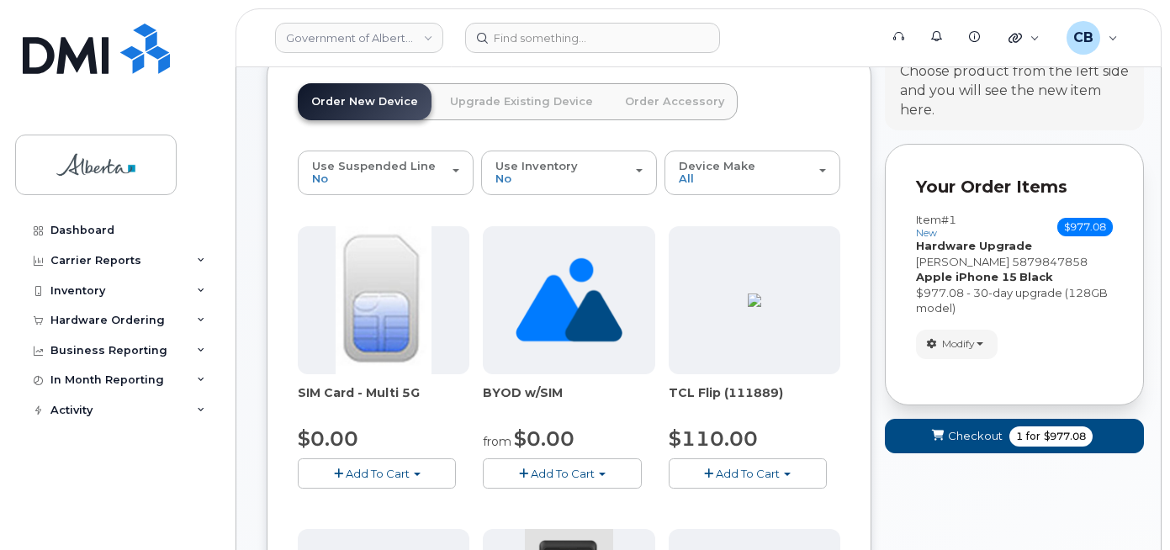
scroll to position [77, 0]
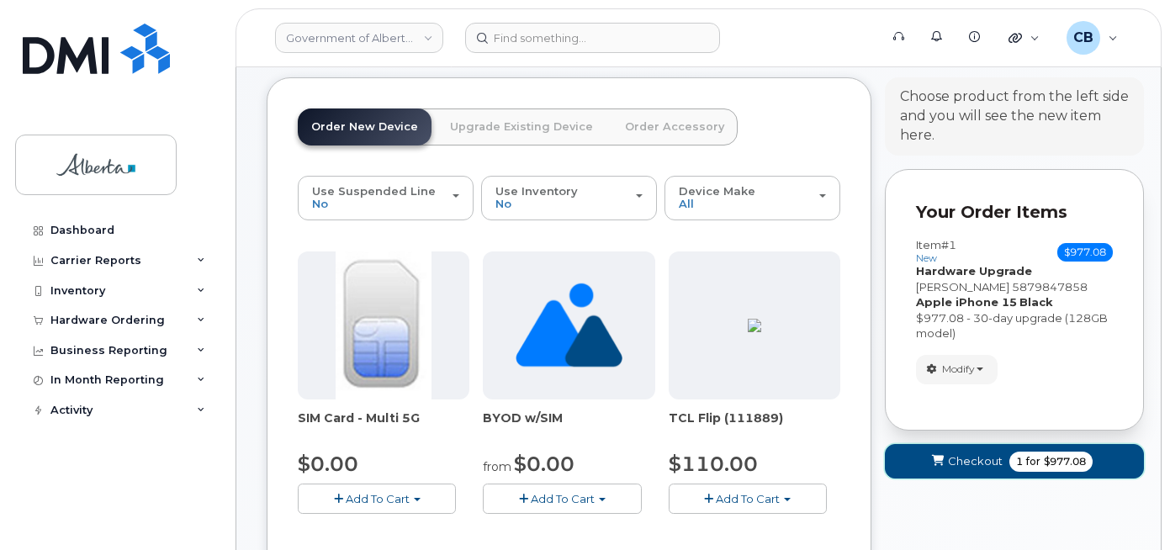
click at [948, 464] on span "Checkout" at bounding box center [975, 461] width 55 height 16
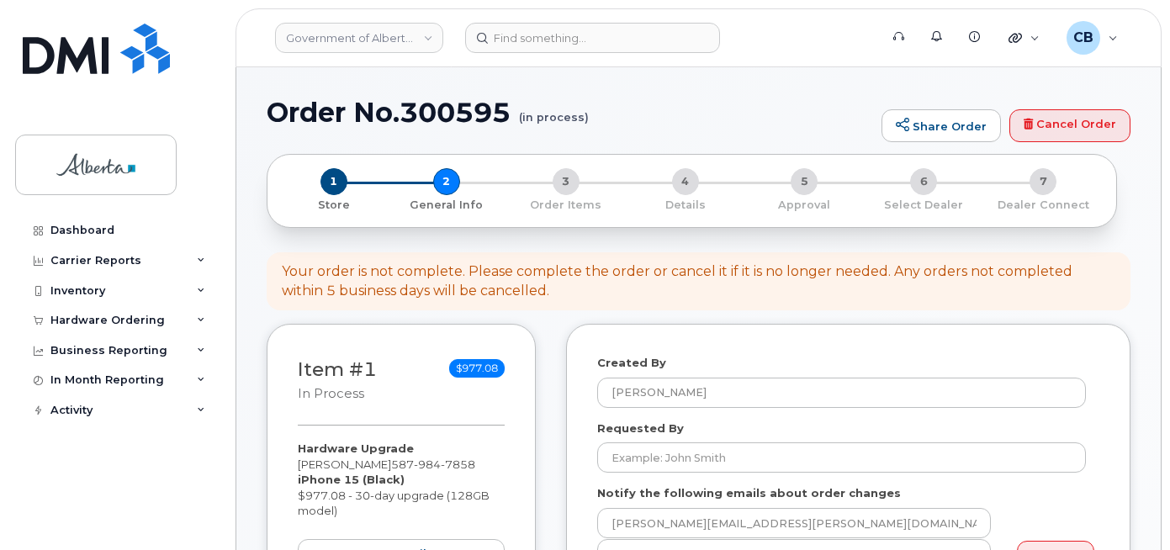
select select
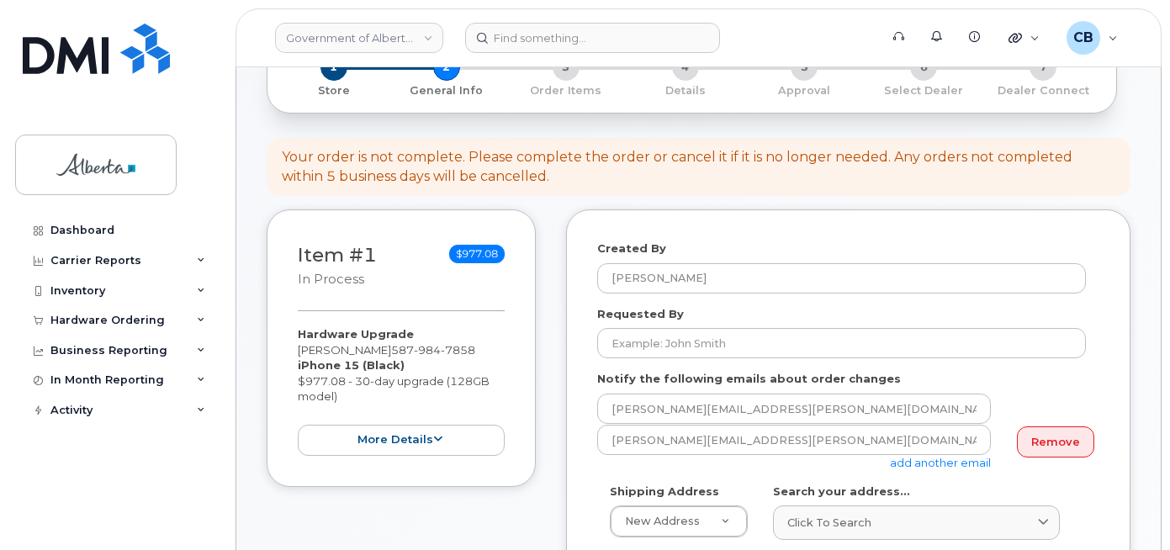
scroll to position [168, 0]
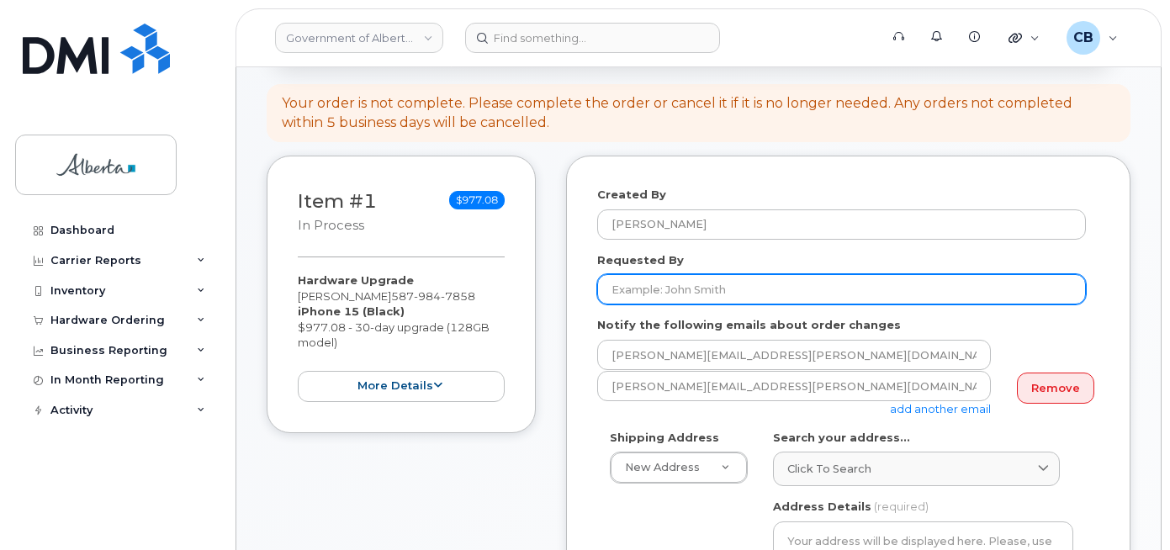
click at [633, 295] on input "Requested By" at bounding box center [841, 289] width 489 height 30
paste input "[PERSON_NAME][EMAIL_ADDRESS][PERSON_NAME][DOMAIN_NAME]"
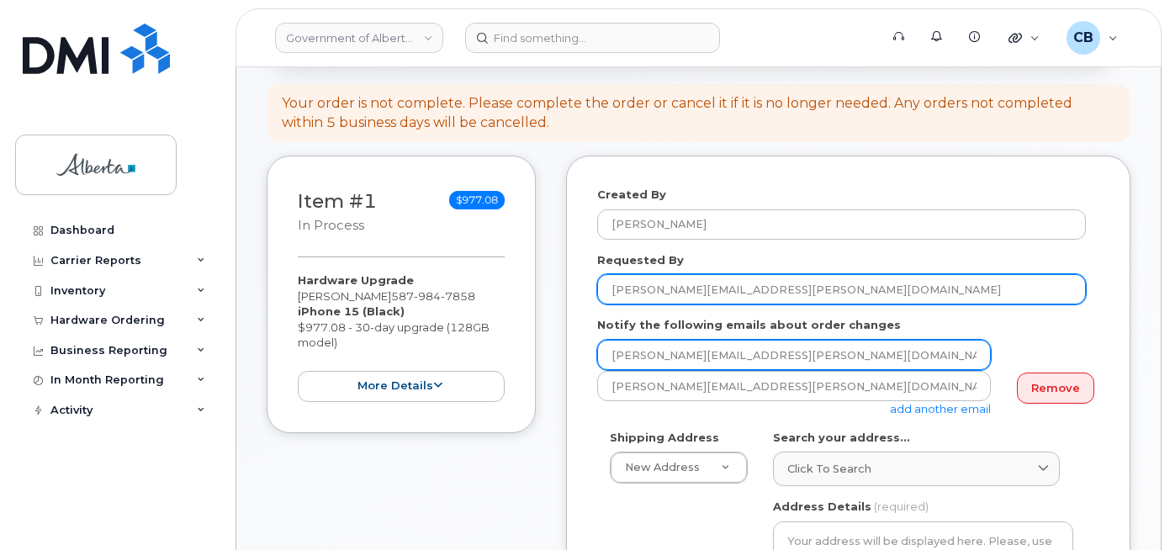
type input "[PERSON_NAME][EMAIL_ADDRESS][PERSON_NAME][DOMAIN_NAME]"
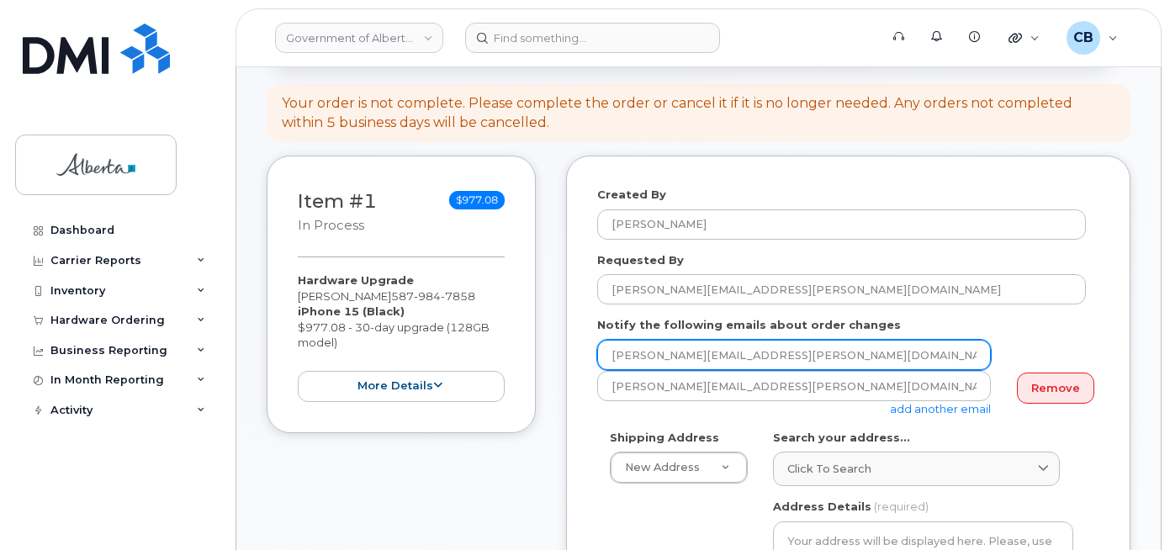
click at [629, 357] on input "[PERSON_NAME][EMAIL_ADDRESS][PERSON_NAME][DOMAIN_NAME]" at bounding box center [794, 355] width 394 height 30
paste input "[PERSON_NAME].[PERSON_NAME]"
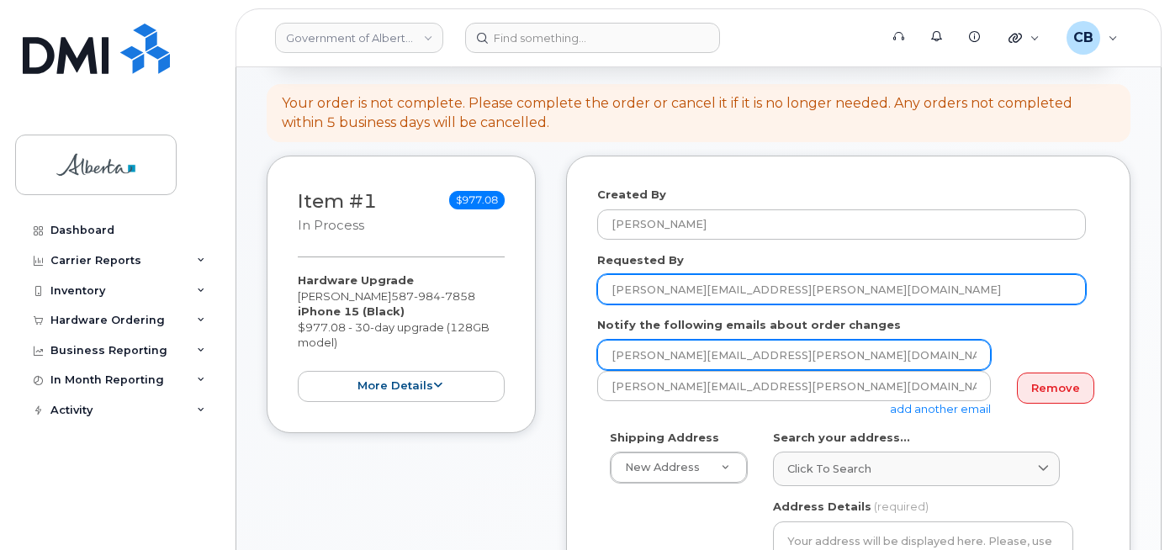
type input "[PERSON_NAME][EMAIL_ADDRESS][PERSON_NAME][DOMAIN_NAME]"
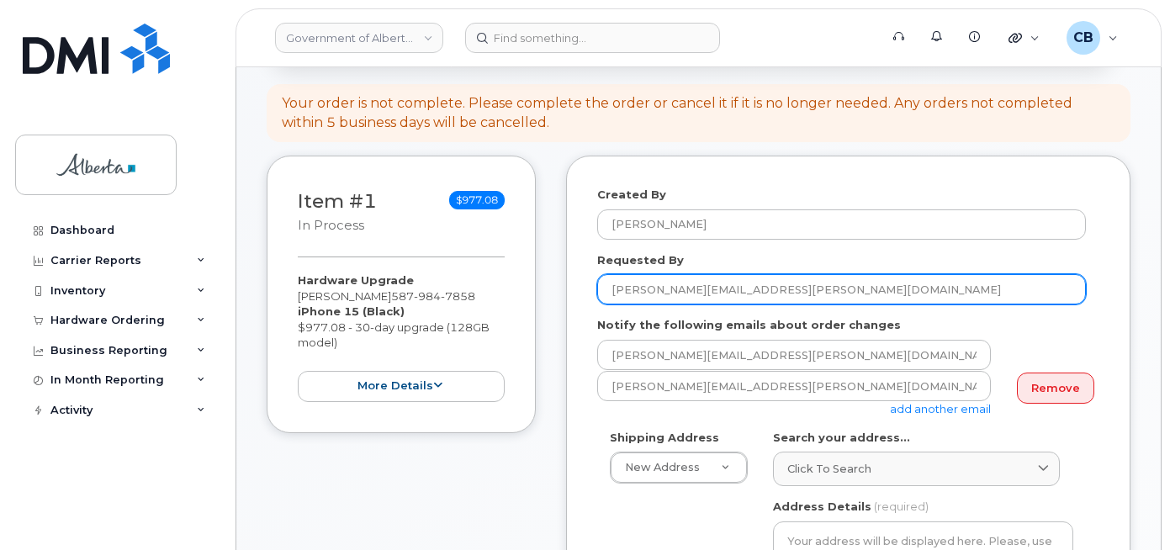
drag, startPoint x: 765, startPoint y: 289, endPoint x: 705, endPoint y: 291, distance: 59.8
click at [705, 291] on input "[PERSON_NAME][EMAIL_ADDRESS][PERSON_NAME][DOMAIN_NAME]" at bounding box center [841, 289] width 489 height 30
type input "[PERSON_NAME]"
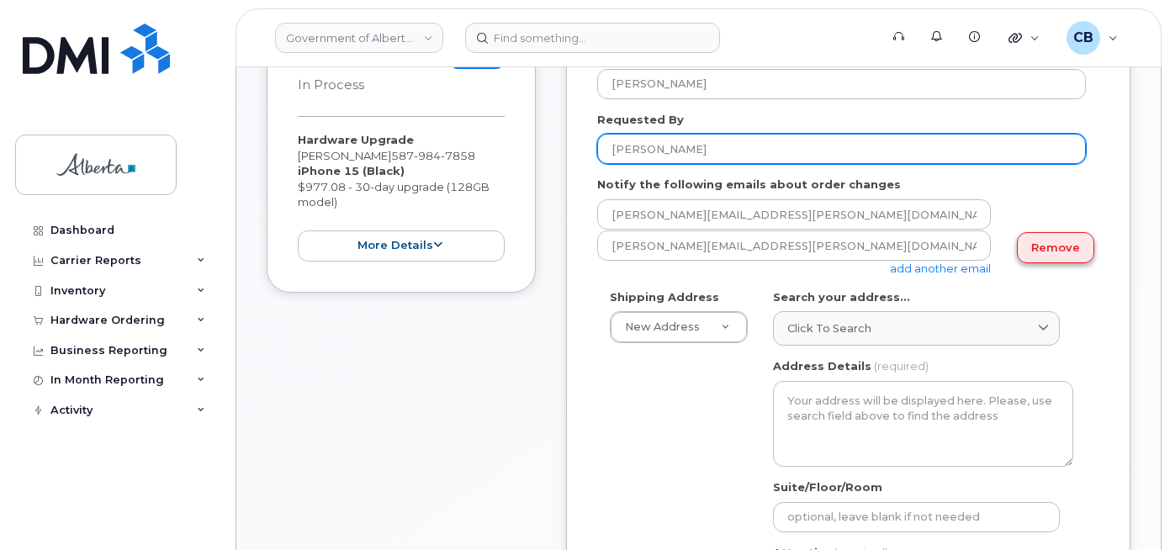
scroll to position [337, 0]
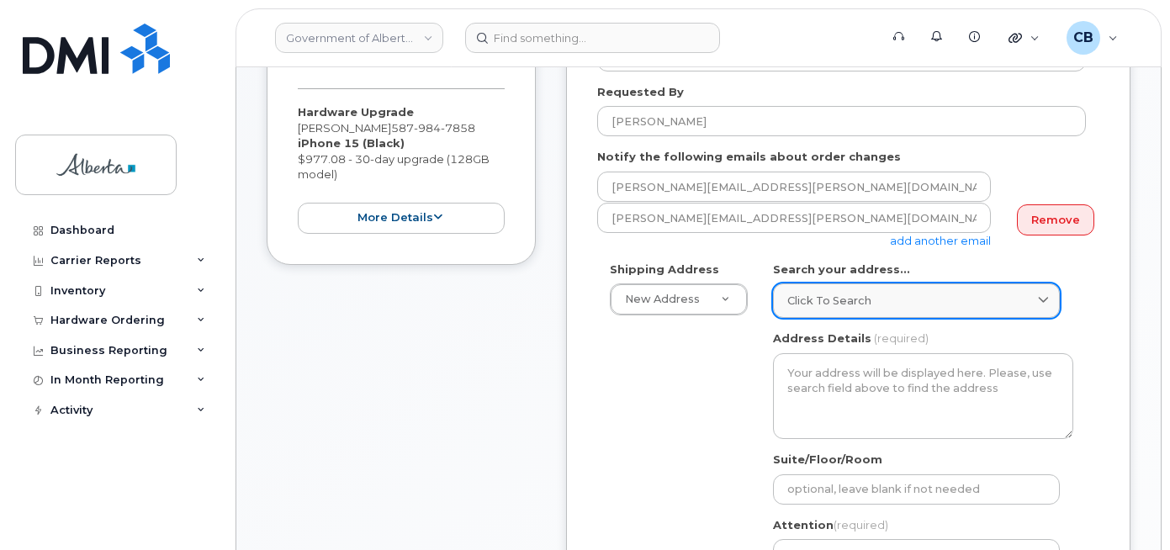
click at [891, 299] on div "Click to search" at bounding box center [916, 301] width 258 height 16
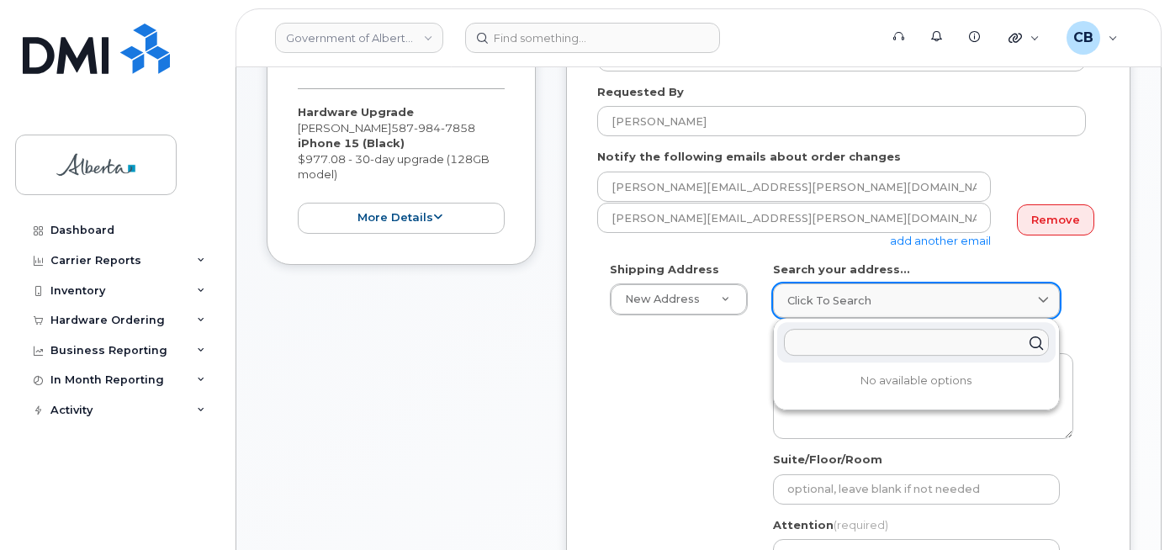
paste input "[STREET_ADDRESS][PERSON_NAME]"
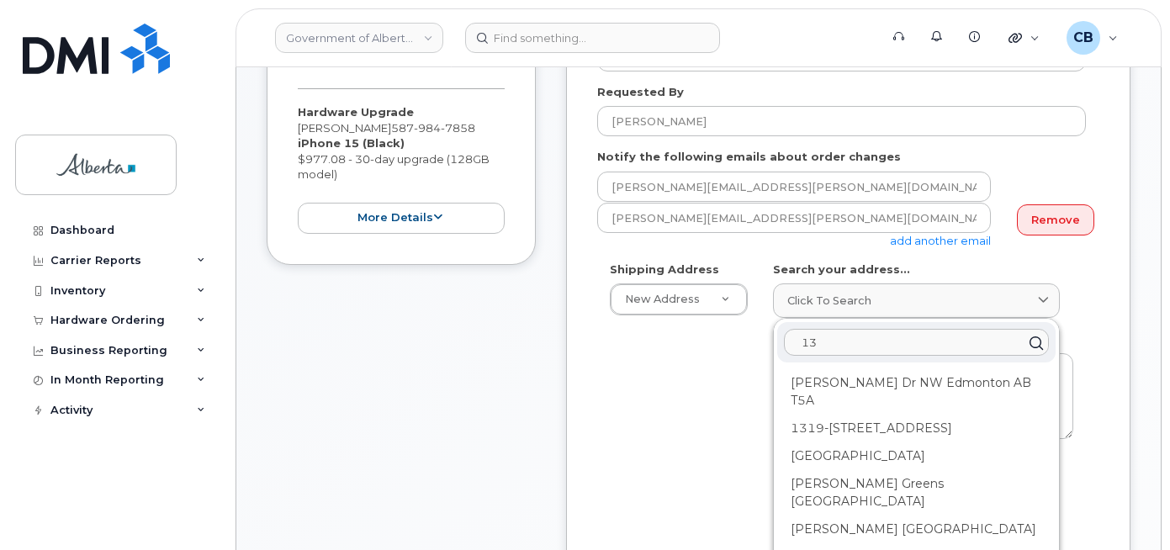
type input "1"
